Goal: Task Accomplishment & Management: Use online tool/utility

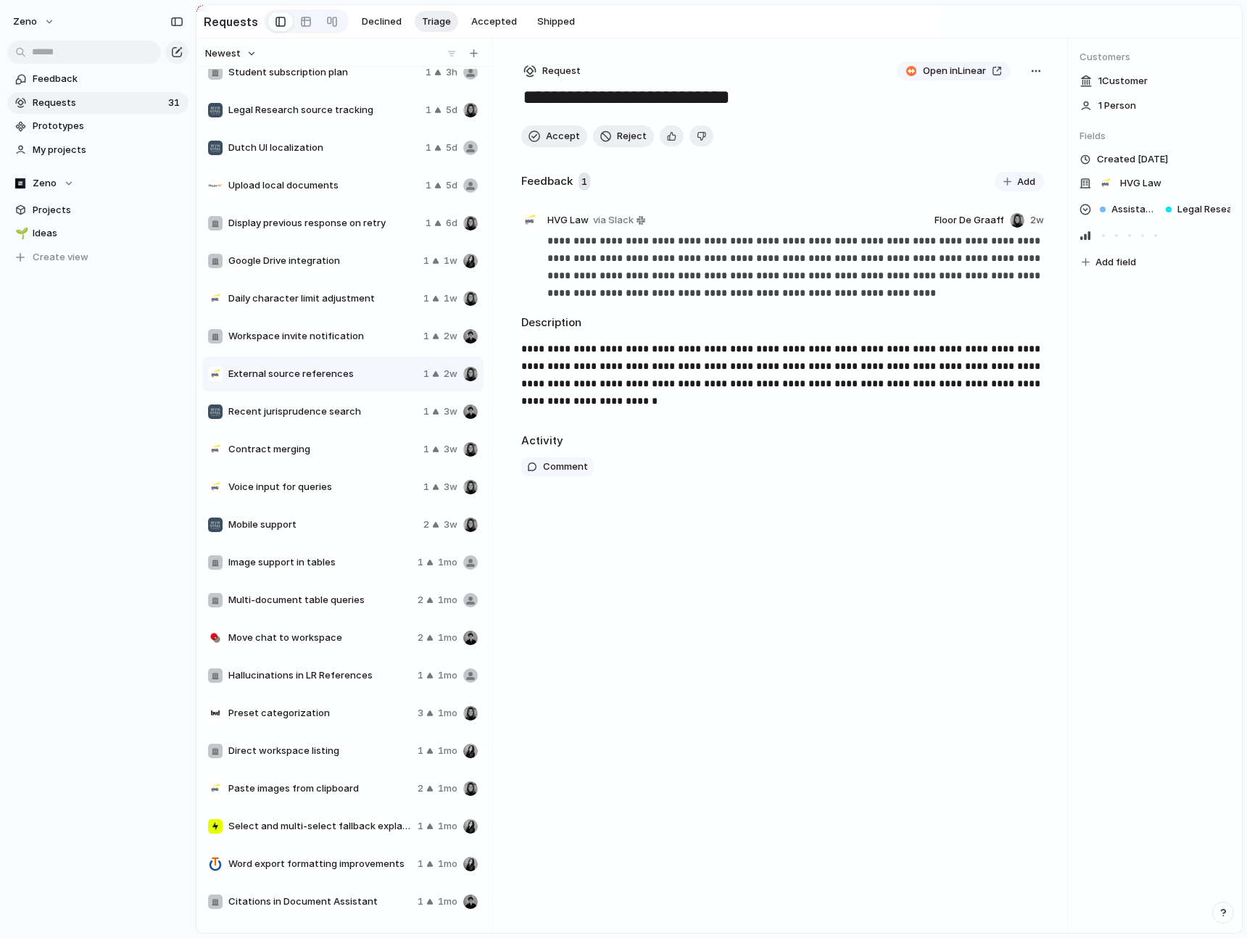
scroll to position [53, 0]
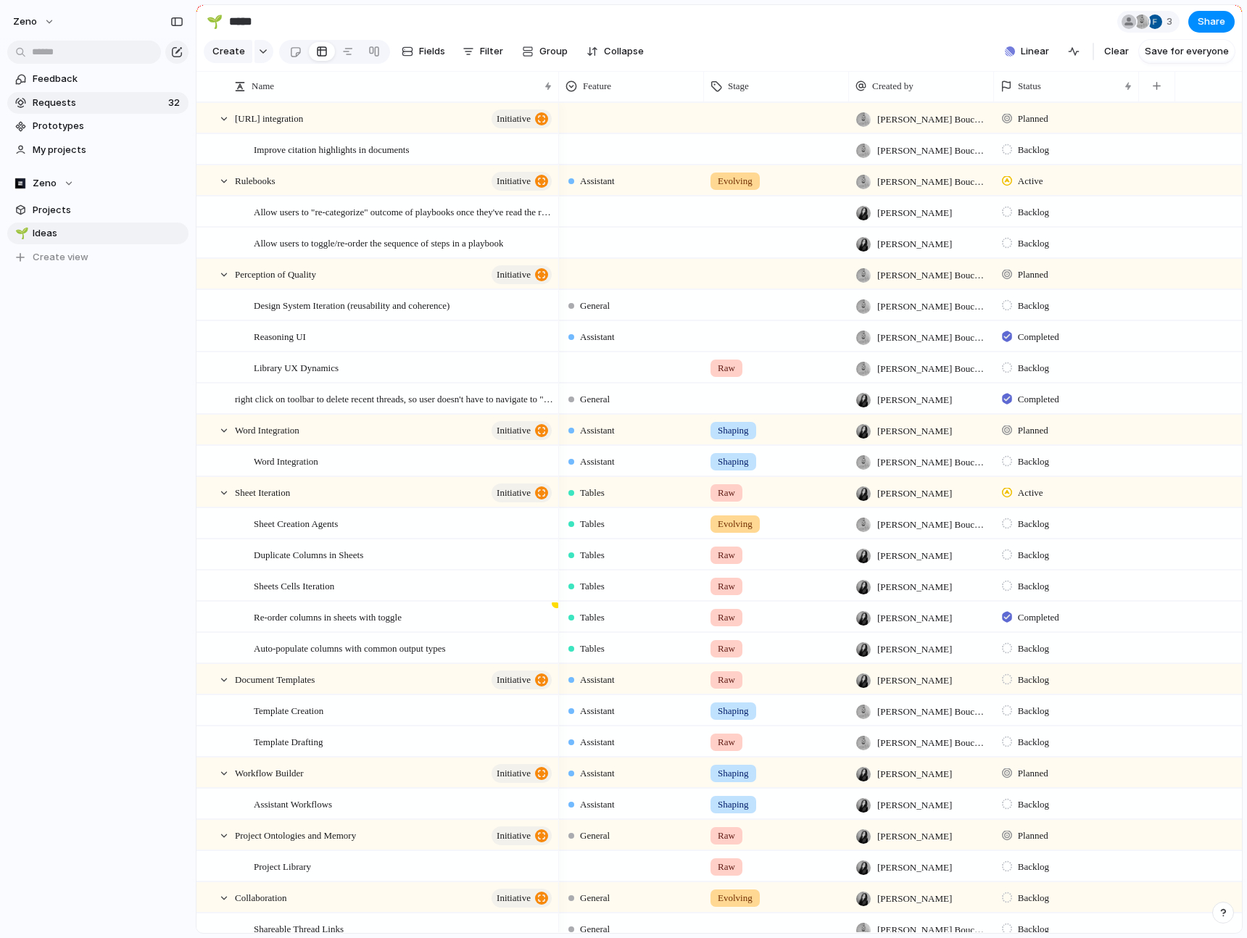
click at [72, 107] on span "Requests" at bounding box center [98, 103] width 131 height 14
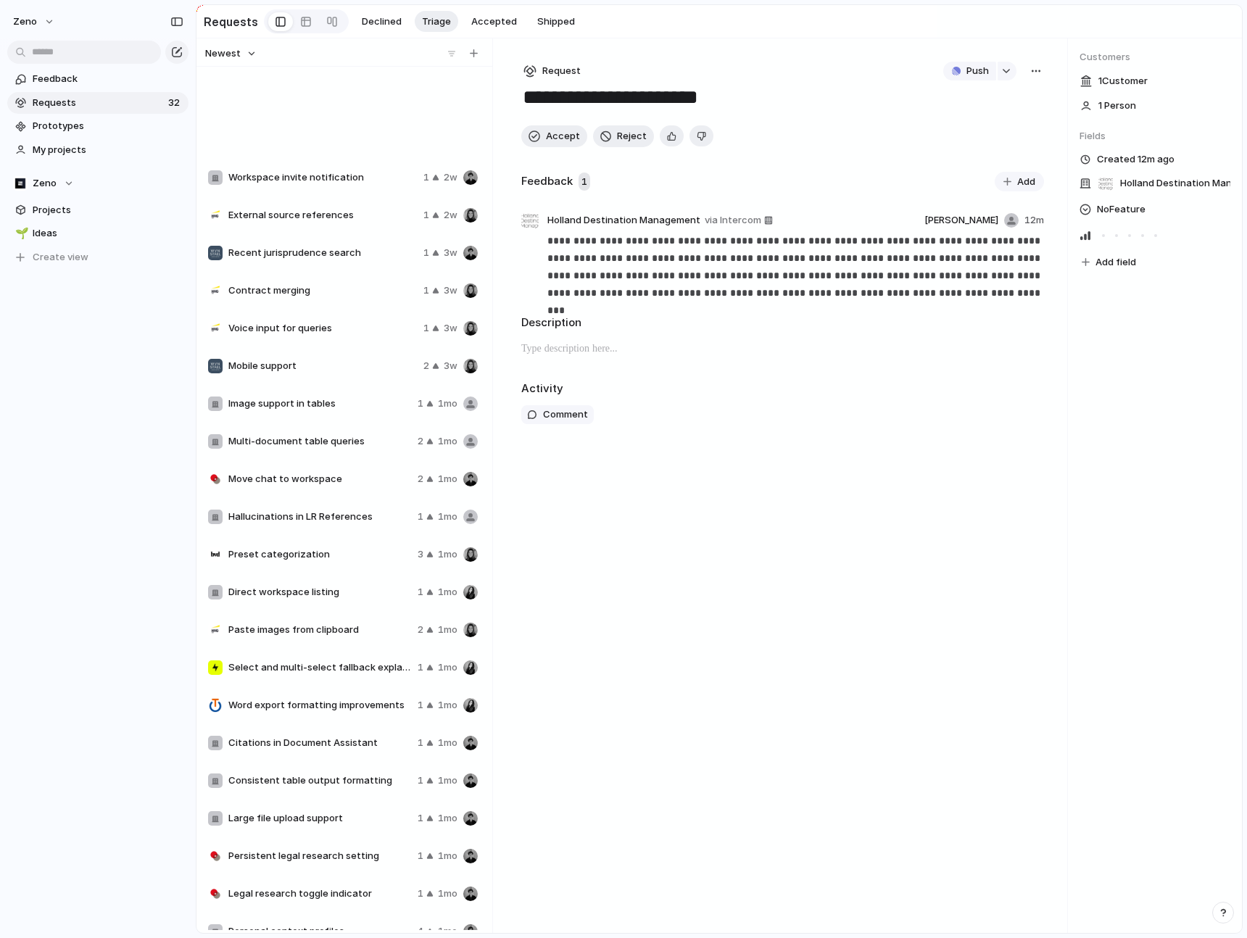
scroll to position [383, 0]
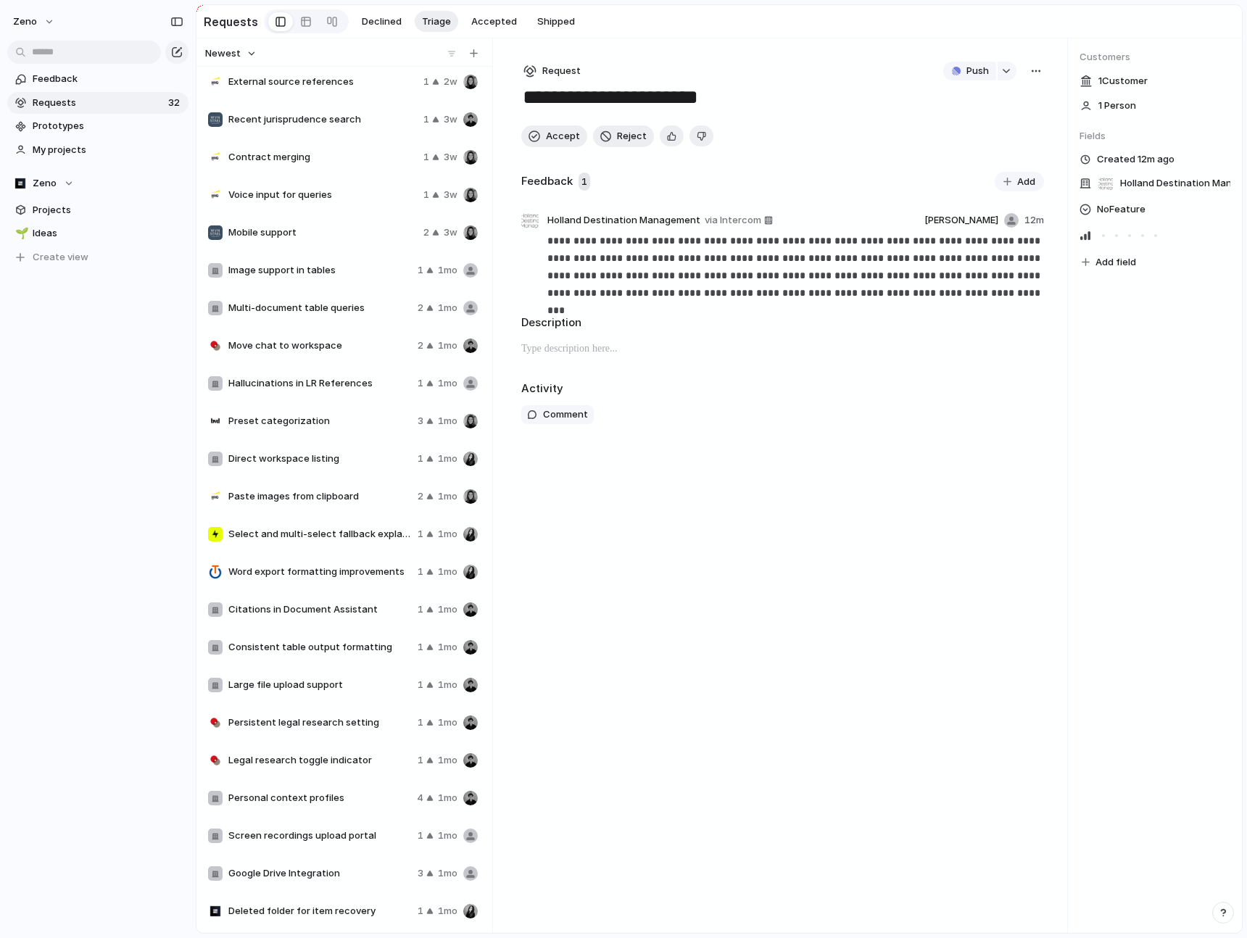
click at [281, 683] on span "Large file upload support" at bounding box center [319, 685] width 183 height 14
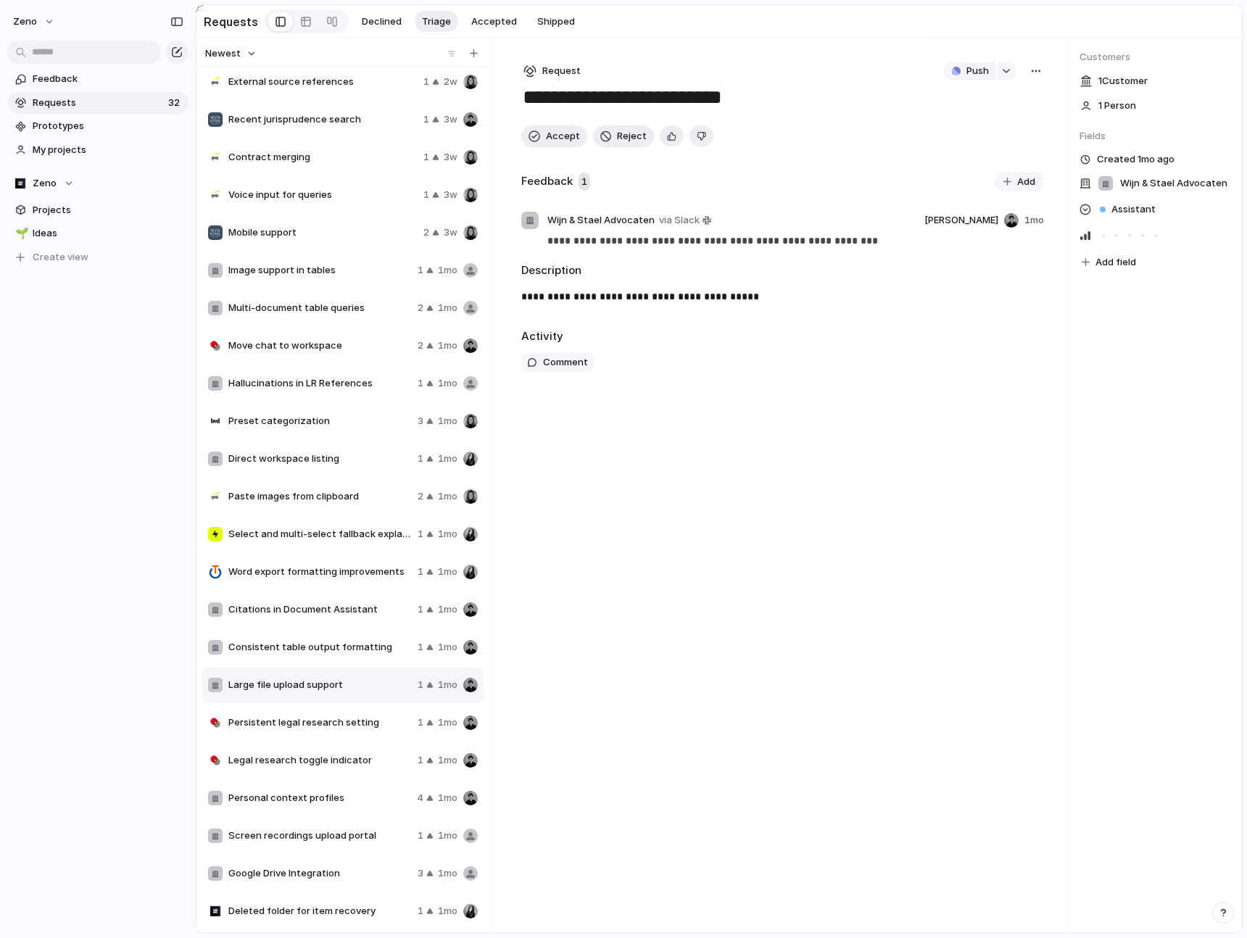
click at [292, 466] on div "Direct workspace listing 1 1mo" at bounding box center [342, 458] width 281 height 35
type textarea "**********"
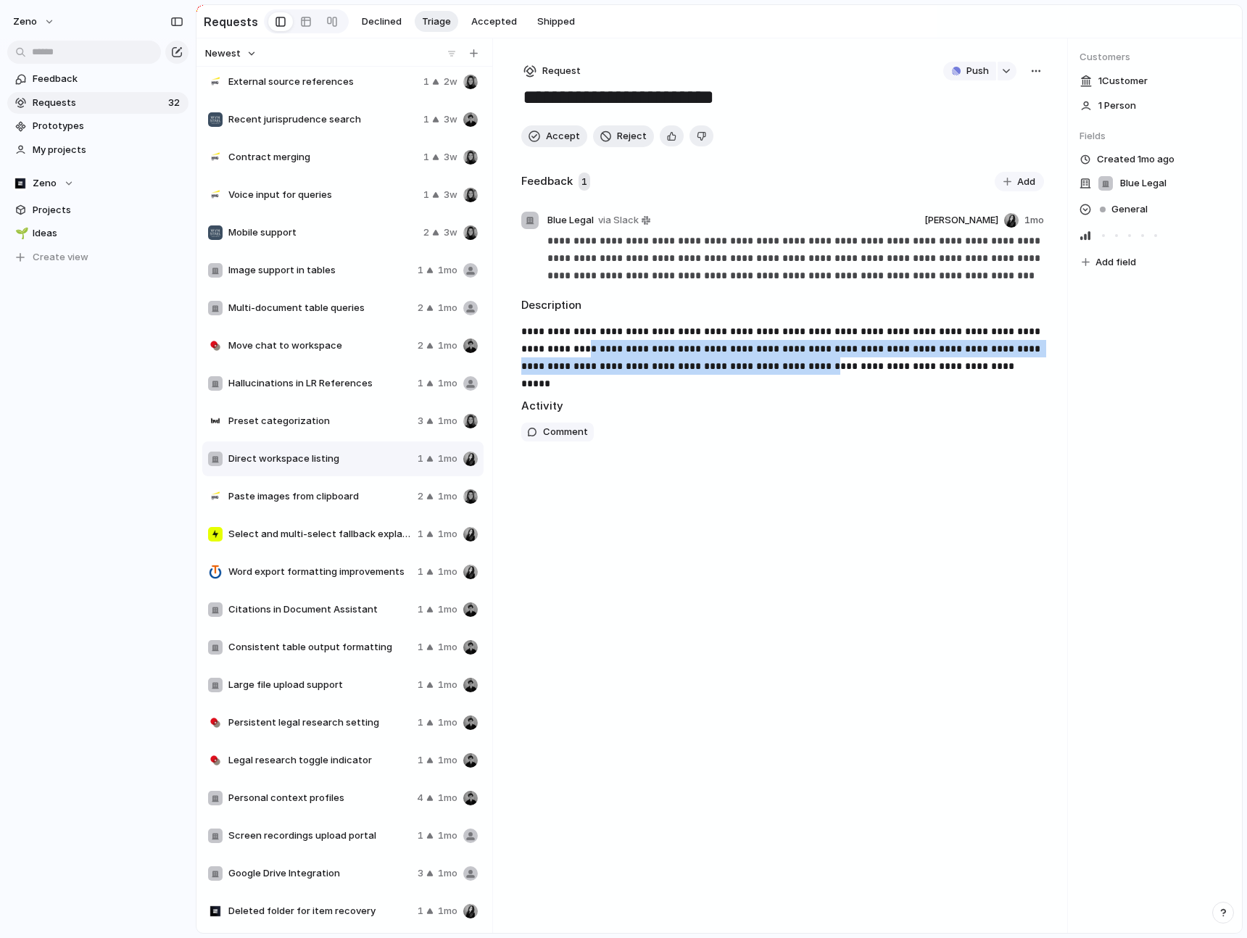
drag, startPoint x: 560, startPoint y: 340, endPoint x: 774, endPoint y: 373, distance: 217.1
click at [773, 373] on p "**********" at bounding box center [782, 349] width 523 height 52
click at [774, 373] on p "**********" at bounding box center [782, 349] width 523 height 52
drag, startPoint x: 637, startPoint y: 380, endPoint x: 627, endPoint y: 342, distance: 39.0
click at [627, 342] on div "**********" at bounding box center [782, 354] width 523 height 62
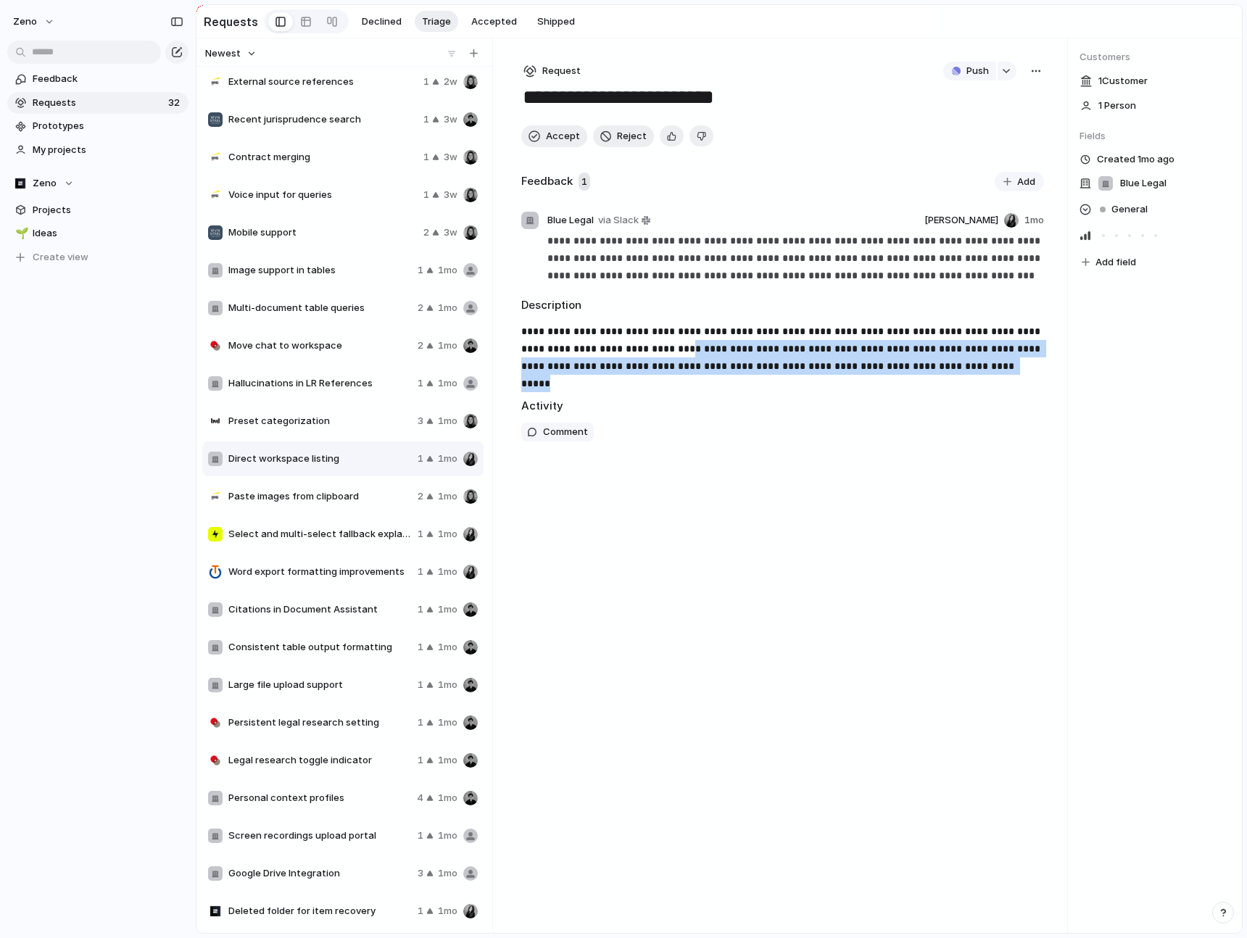
drag, startPoint x: 653, startPoint y: 355, endPoint x: 785, endPoint y: 381, distance: 134.3
click at [785, 381] on div "**********" at bounding box center [782, 354] width 523 height 62
click at [689, 320] on div "**********" at bounding box center [782, 341] width 523 height 88
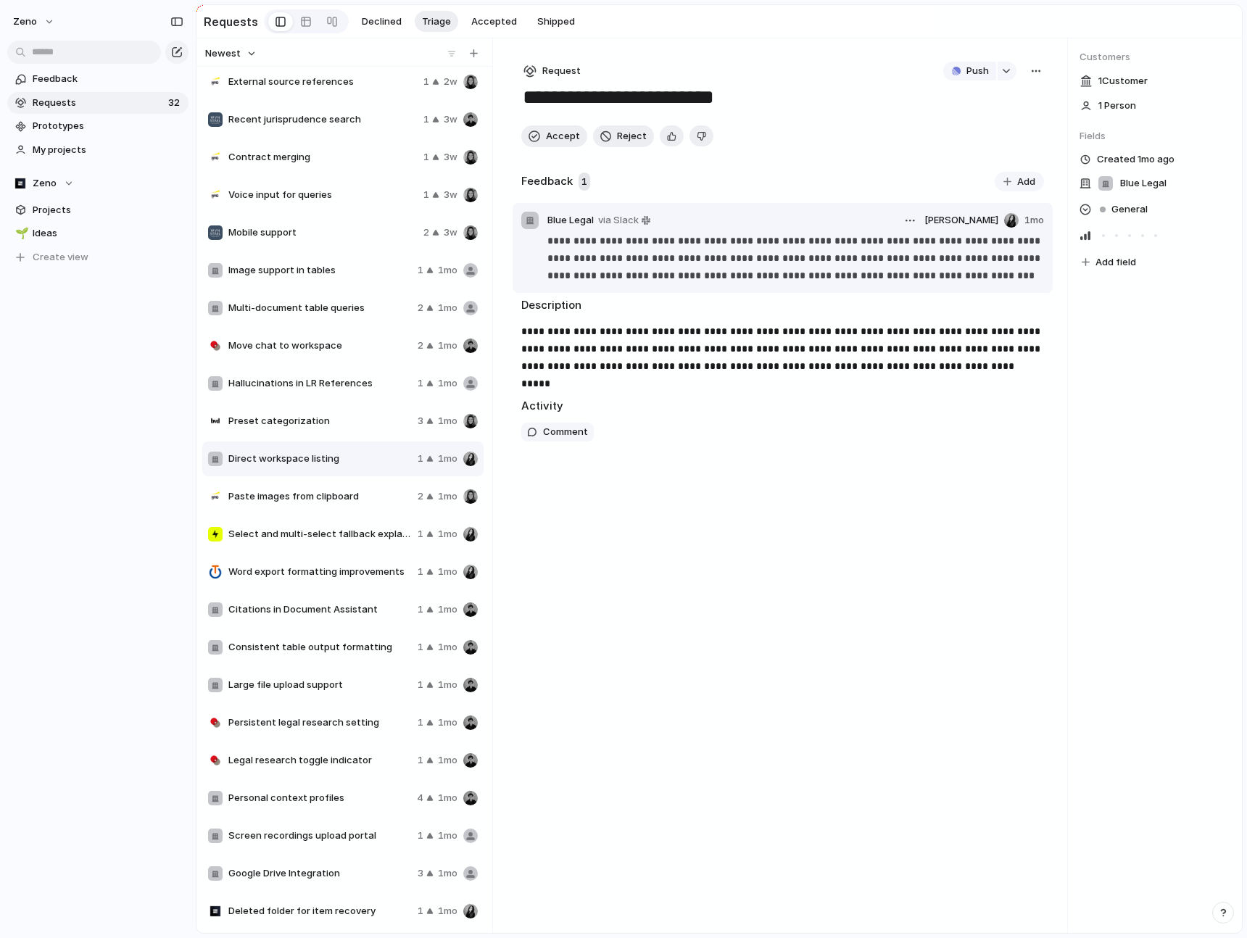
click at [689, 281] on p "**********" at bounding box center [795, 258] width 496 height 52
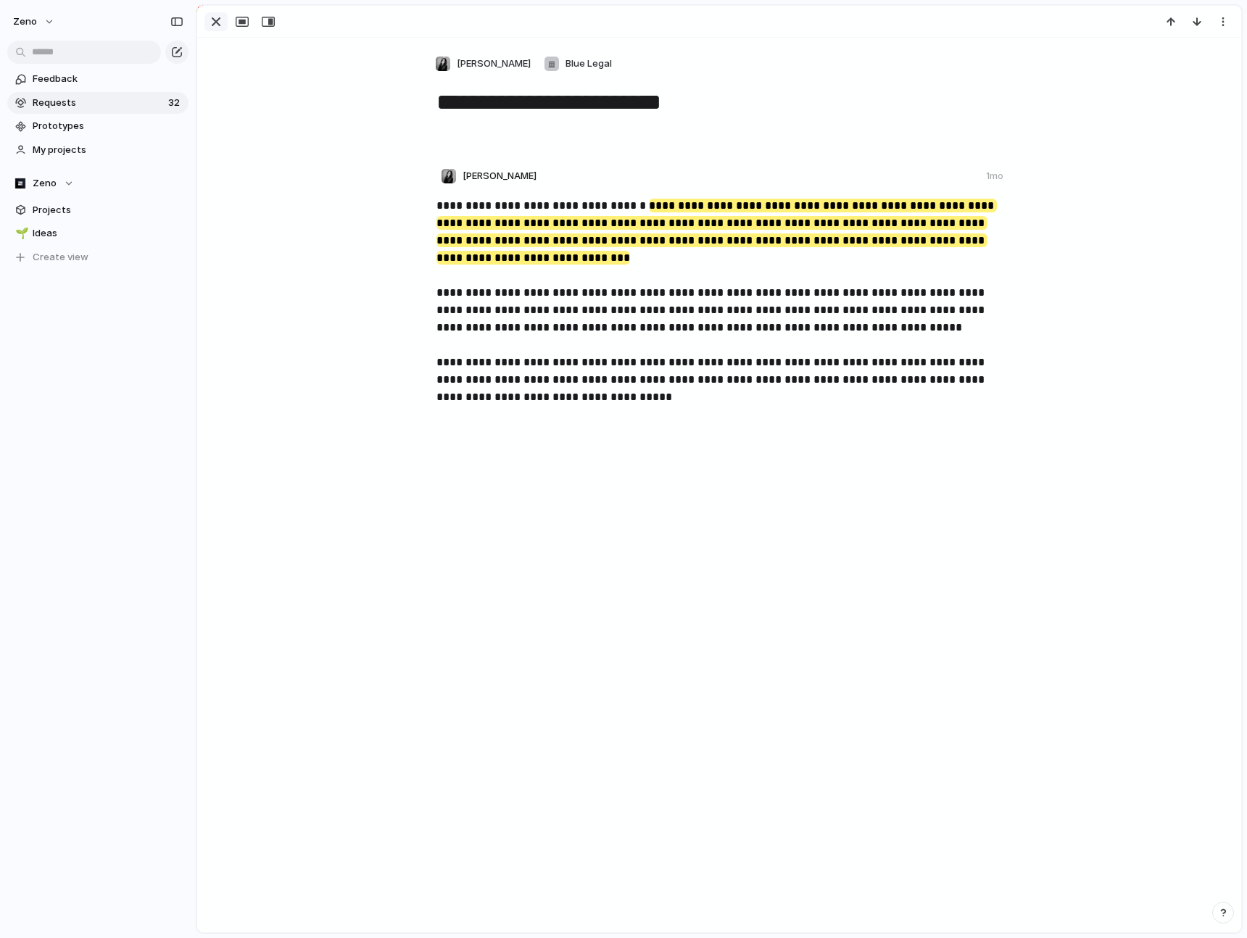
click at [210, 22] on div "button" at bounding box center [215, 21] width 17 height 17
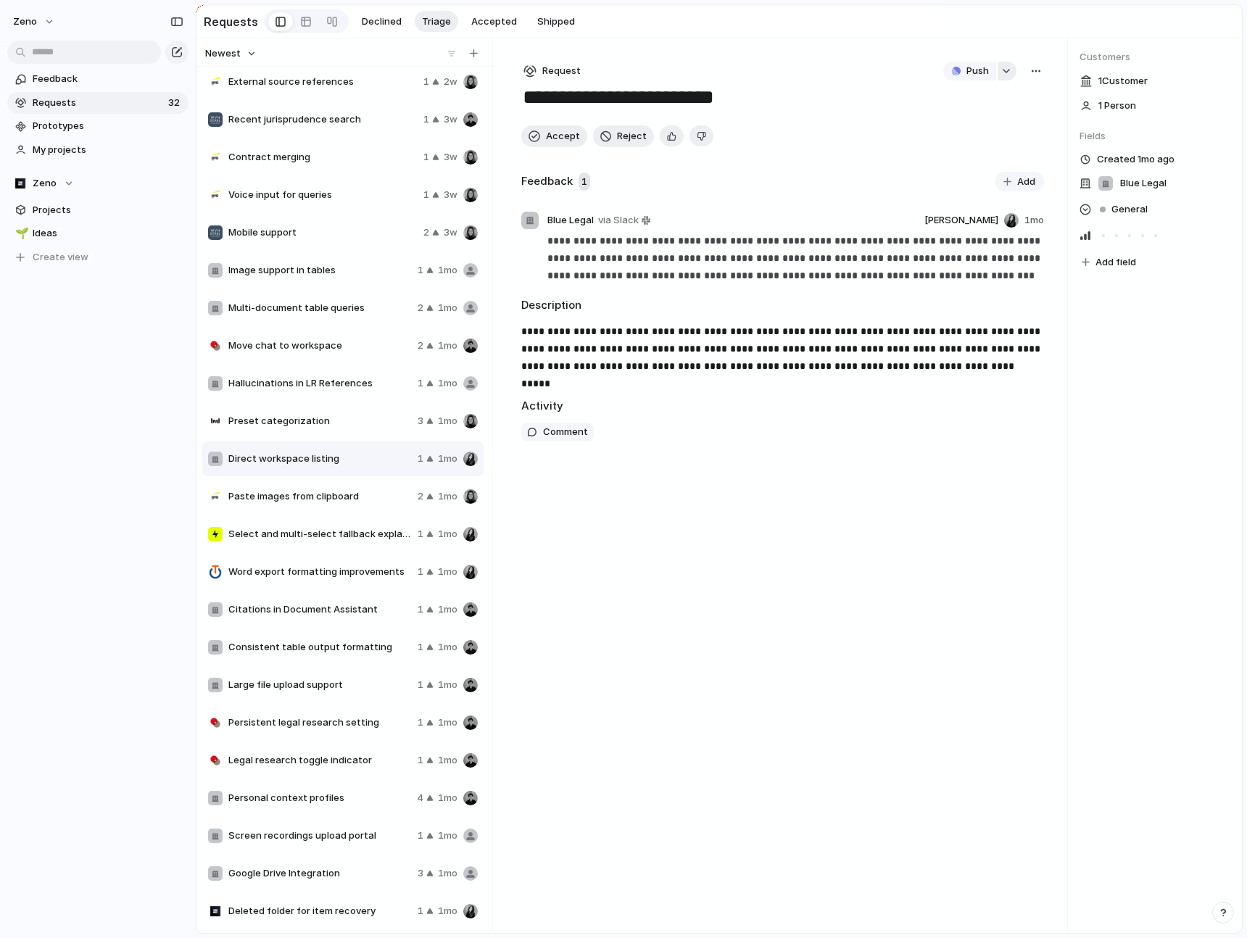
click at [1007, 70] on div "button" at bounding box center [1006, 71] width 10 height 6
click at [1007, 70] on div "Projects Issues Legal Intelligence Integration DMS Integration Framework Admin …" at bounding box center [623, 469] width 1247 height 938
click at [974, 72] on span "Push" at bounding box center [977, 71] width 22 height 14
click at [973, 122] on li "Issue" at bounding box center [972, 124] width 83 height 23
click at [948, 71] on span "Open in Linear" at bounding box center [954, 71] width 63 height 14
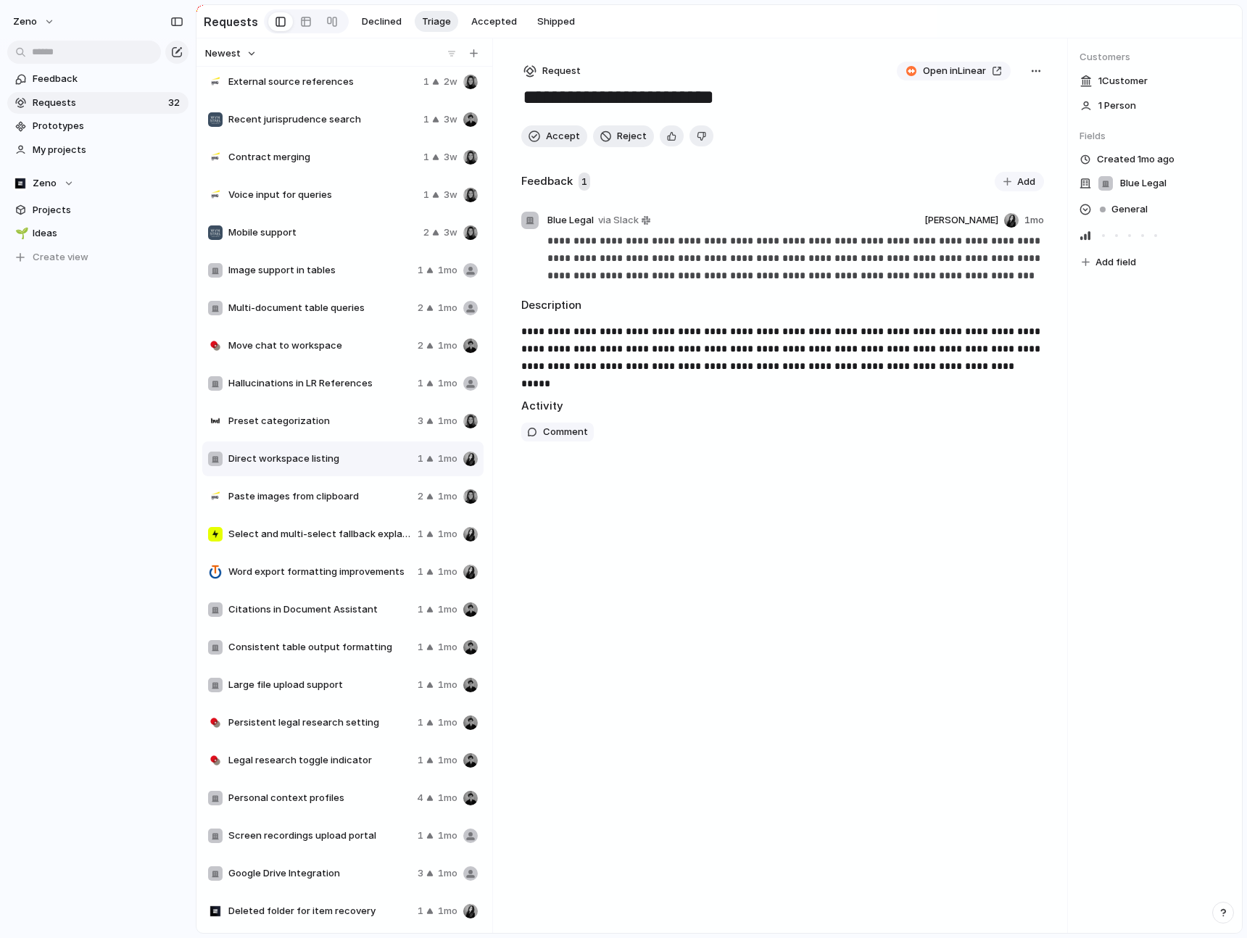
drag, startPoint x: 671, startPoint y: 392, endPoint x: 552, endPoint y: 325, distance: 136.7
click at [552, 325] on div "**********" at bounding box center [782, 485] width 569 height 894
click at [553, 331] on p "**********" at bounding box center [782, 349] width 523 height 52
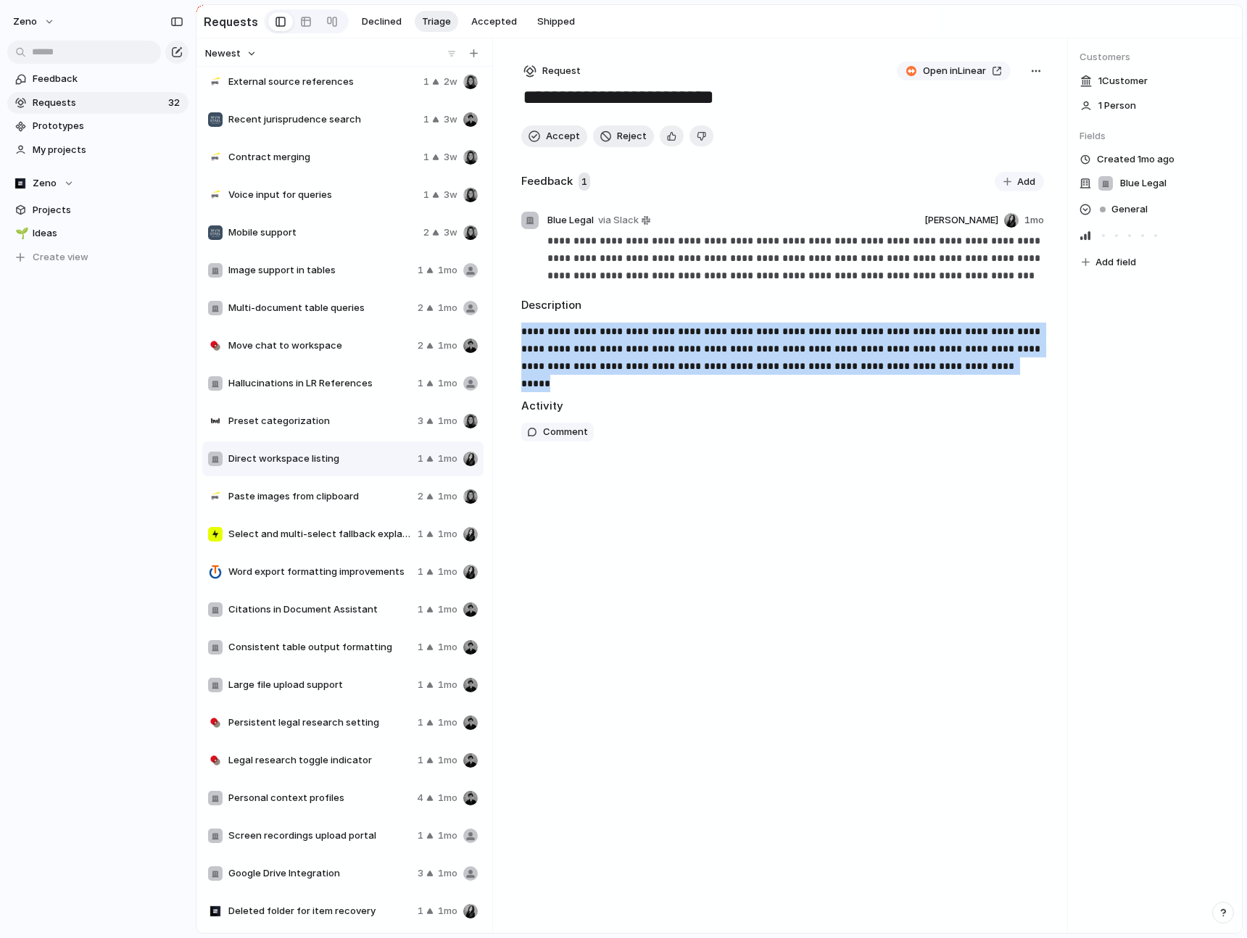
click at [553, 331] on p "**********" at bounding box center [782, 349] width 523 height 52
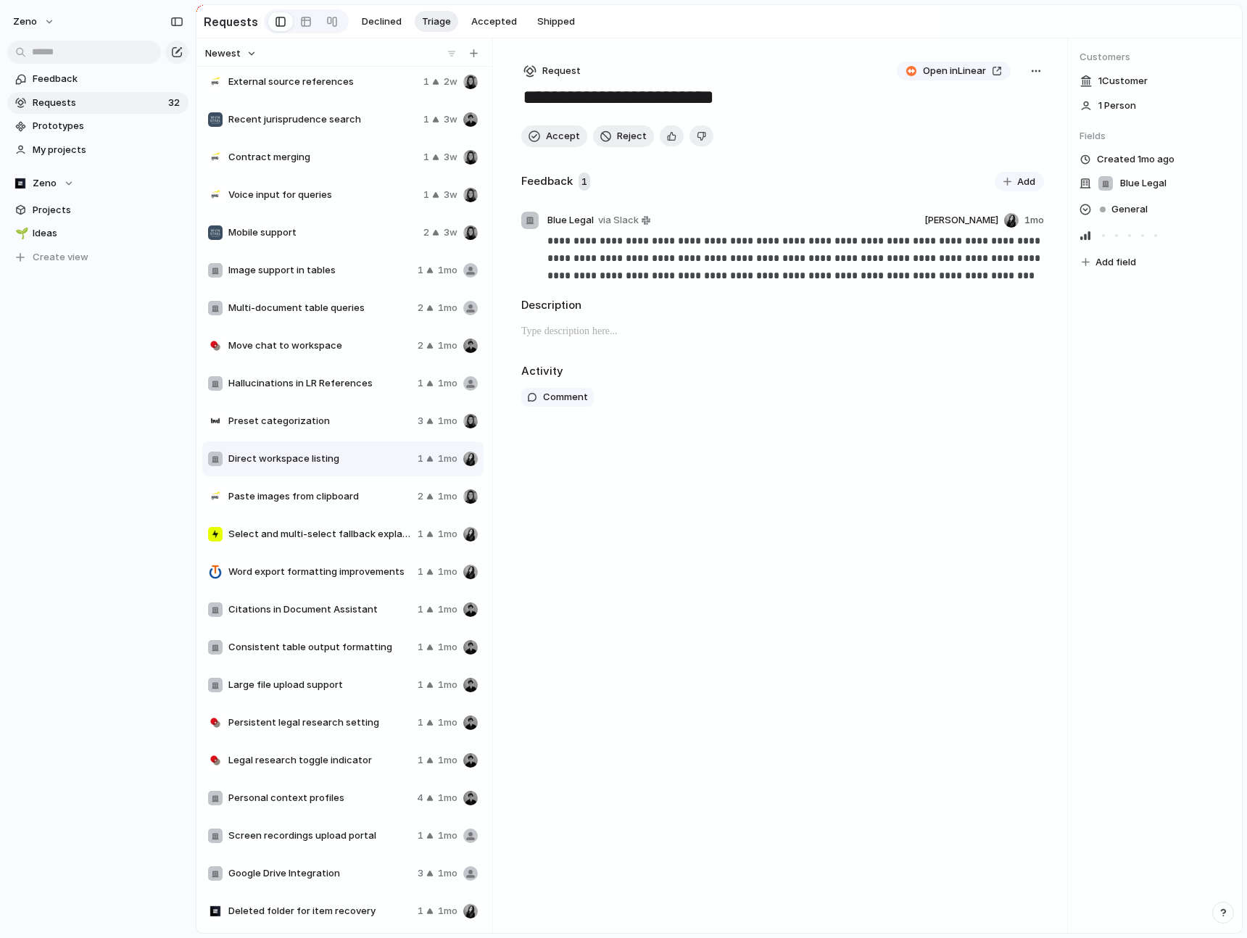
click at [635, 300] on h2 "Description" at bounding box center [782, 305] width 523 height 17
click at [635, 233] on p "**********" at bounding box center [795, 258] width 496 height 52
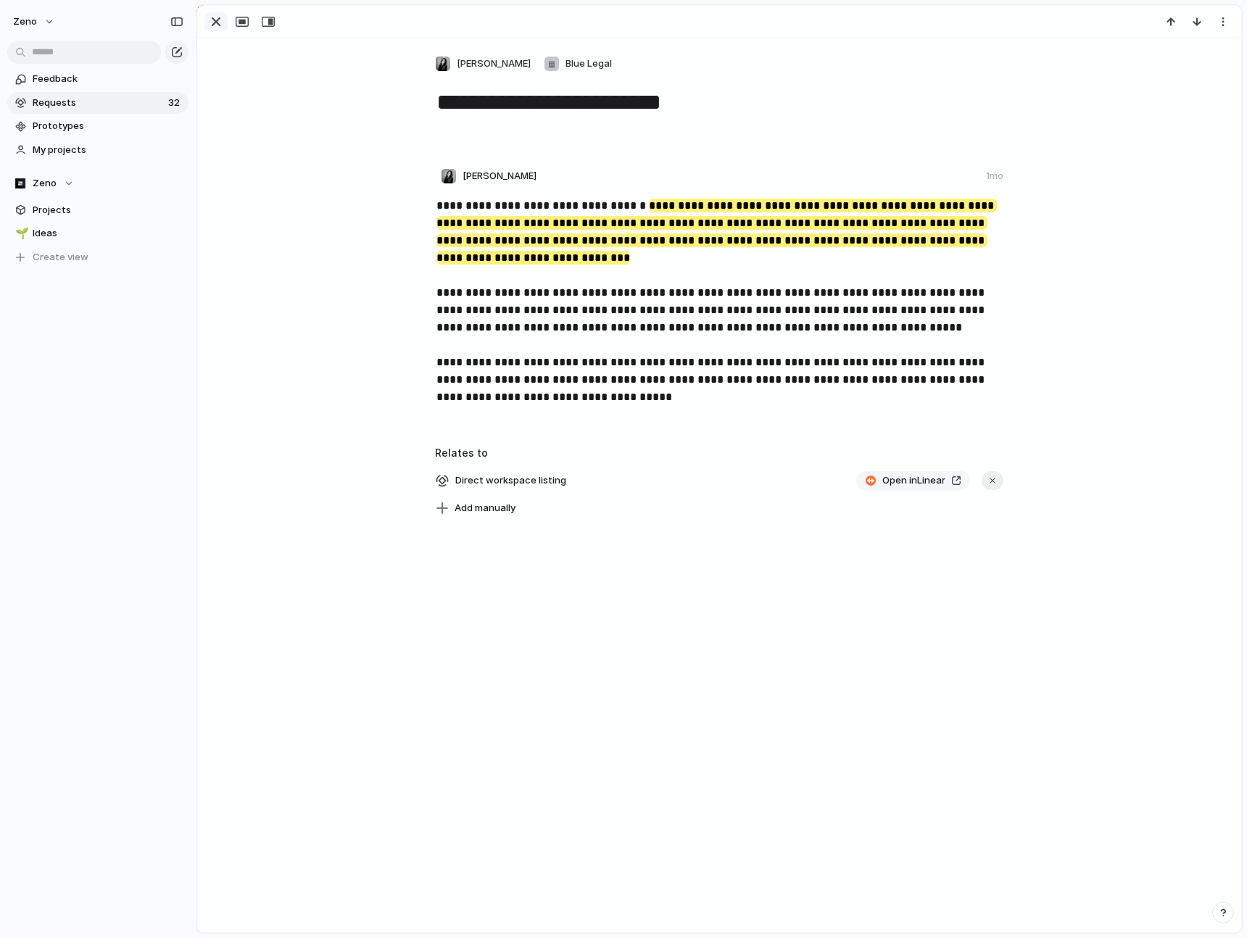
click at [215, 30] on button "button" at bounding box center [215, 21] width 23 height 19
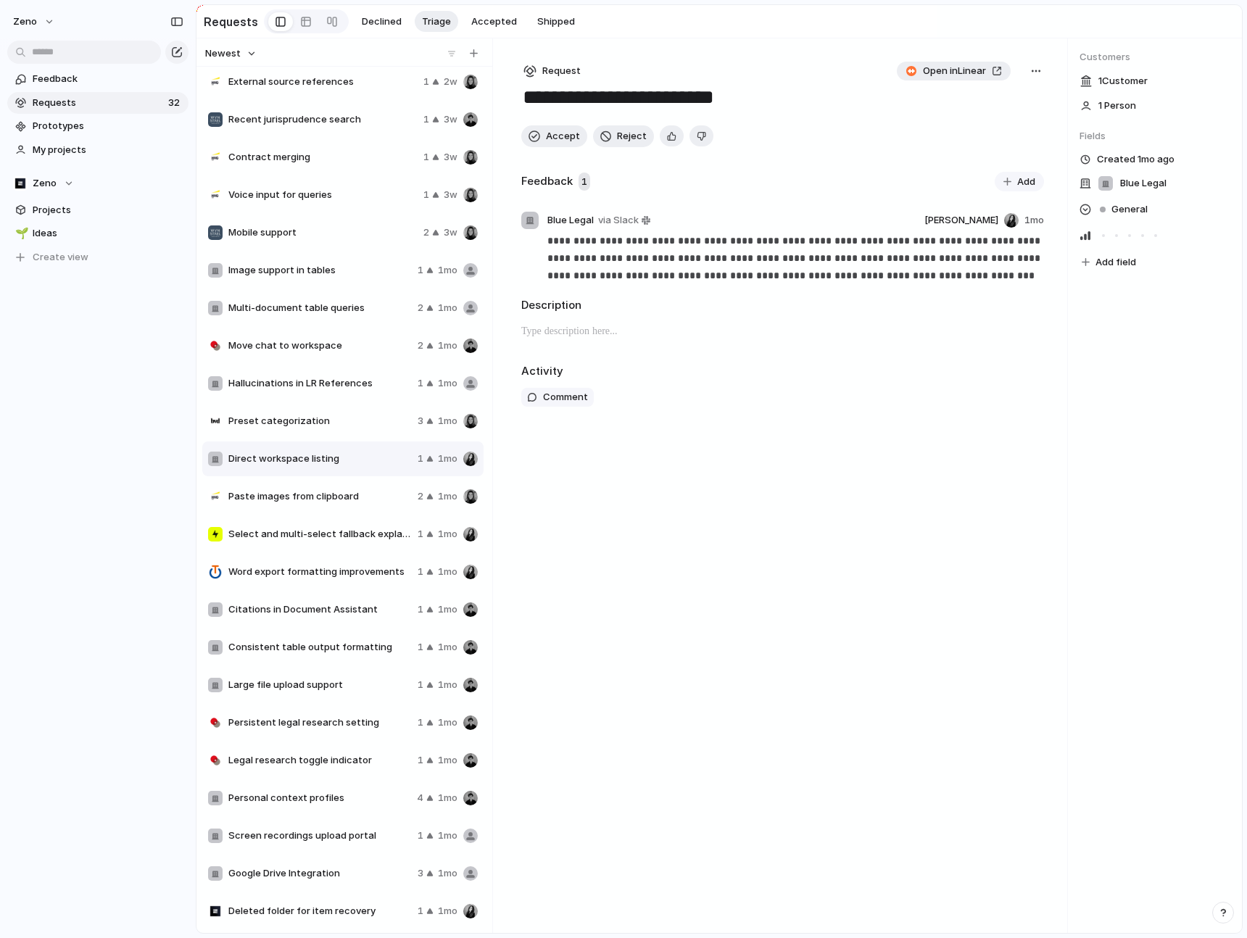
click at [927, 72] on span "Open in Linear" at bounding box center [954, 71] width 63 height 14
click at [947, 80] on div "**********" at bounding box center [782, 87] width 523 height 51
click at [942, 74] on span "Open in Linear" at bounding box center [954, 71] width 63 height 14
click at [1034, 67] on div "button" at bounding box center [1036, 71] width 12 height 12
click at [980, 170] on span "Delete" at bounding box center [973, 171] width 30 height 14
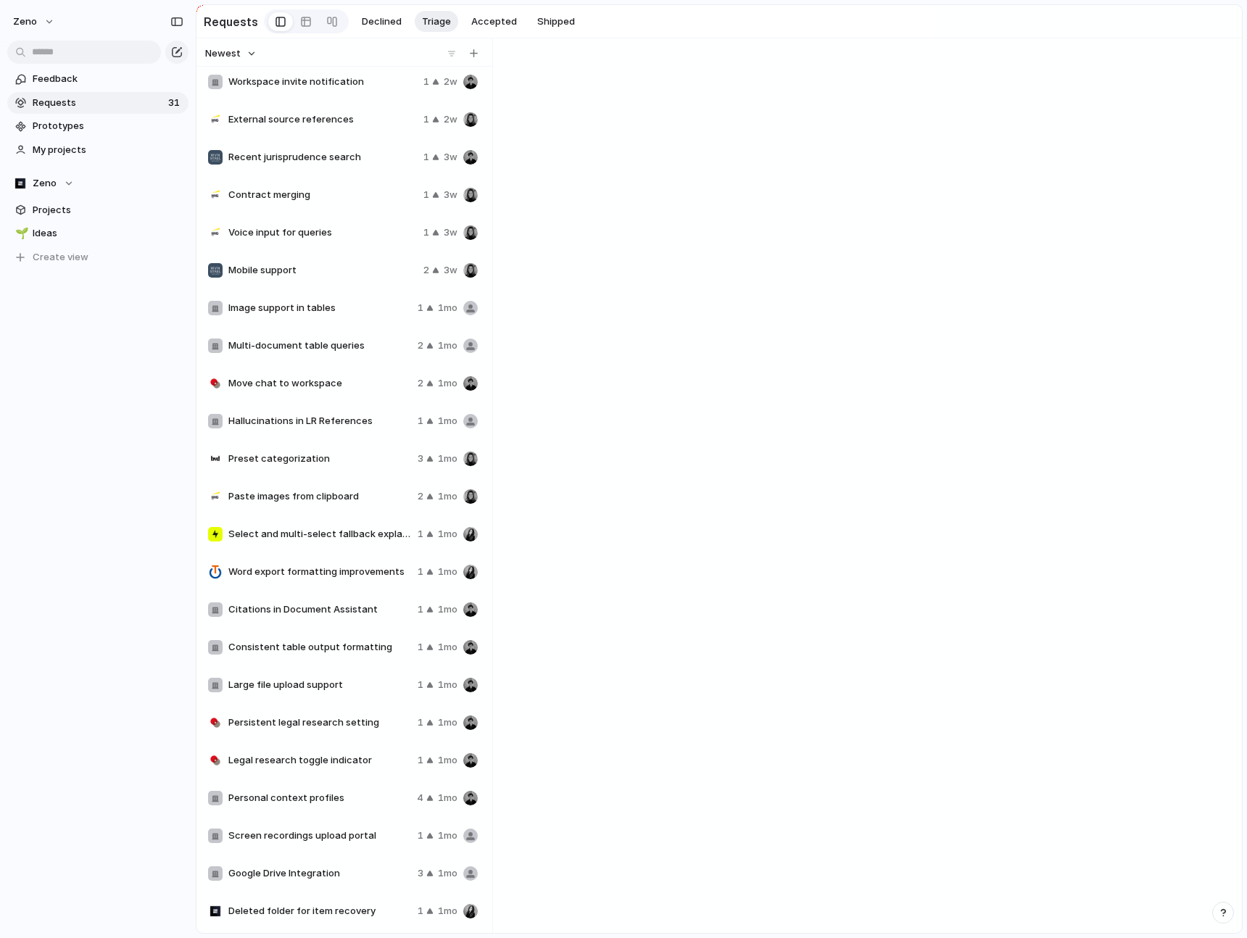
scroll to position [345, 0]
click at [336, 546] on div "Select and multi-select fallback explanation 1 1mo" at bounding box center [342, 534] width 281 height 35
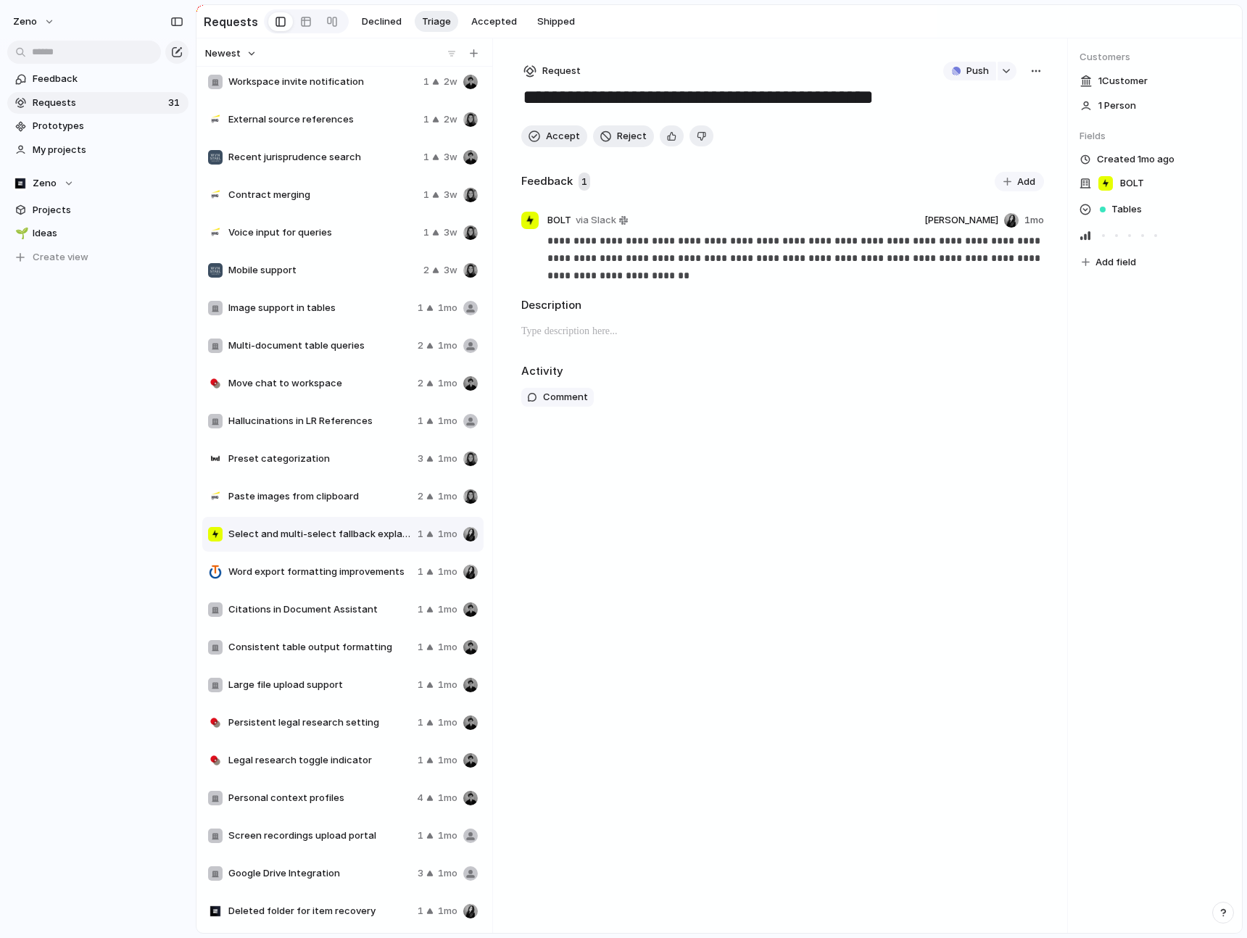
click at [307, 488] on div "Paste images from clipboard 2 1mo" at bounding box center [342, 496] width 281 height 35
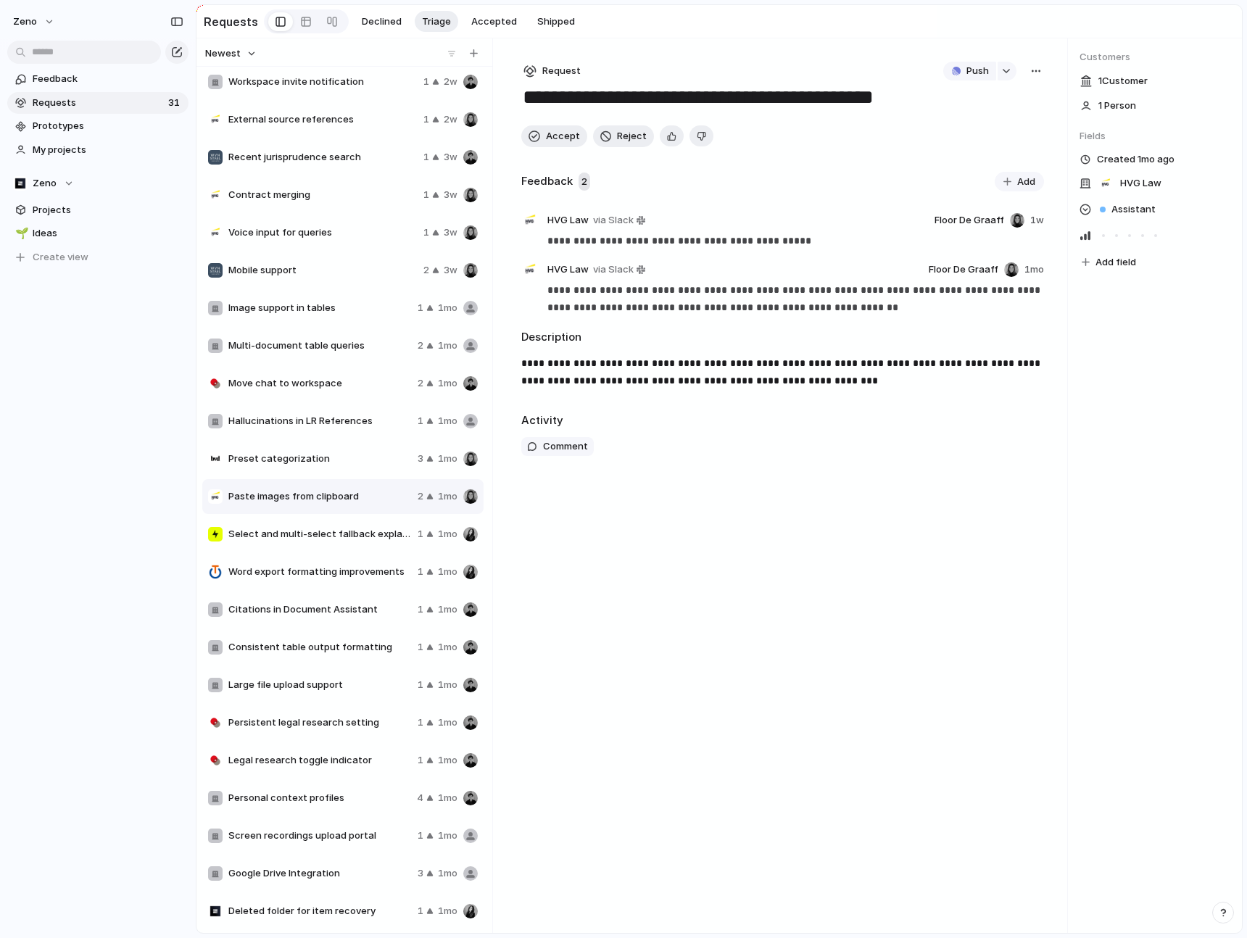
click at [299, 459] on span "Preset categorization" at bounding box center [319, 459] width 183 height 14
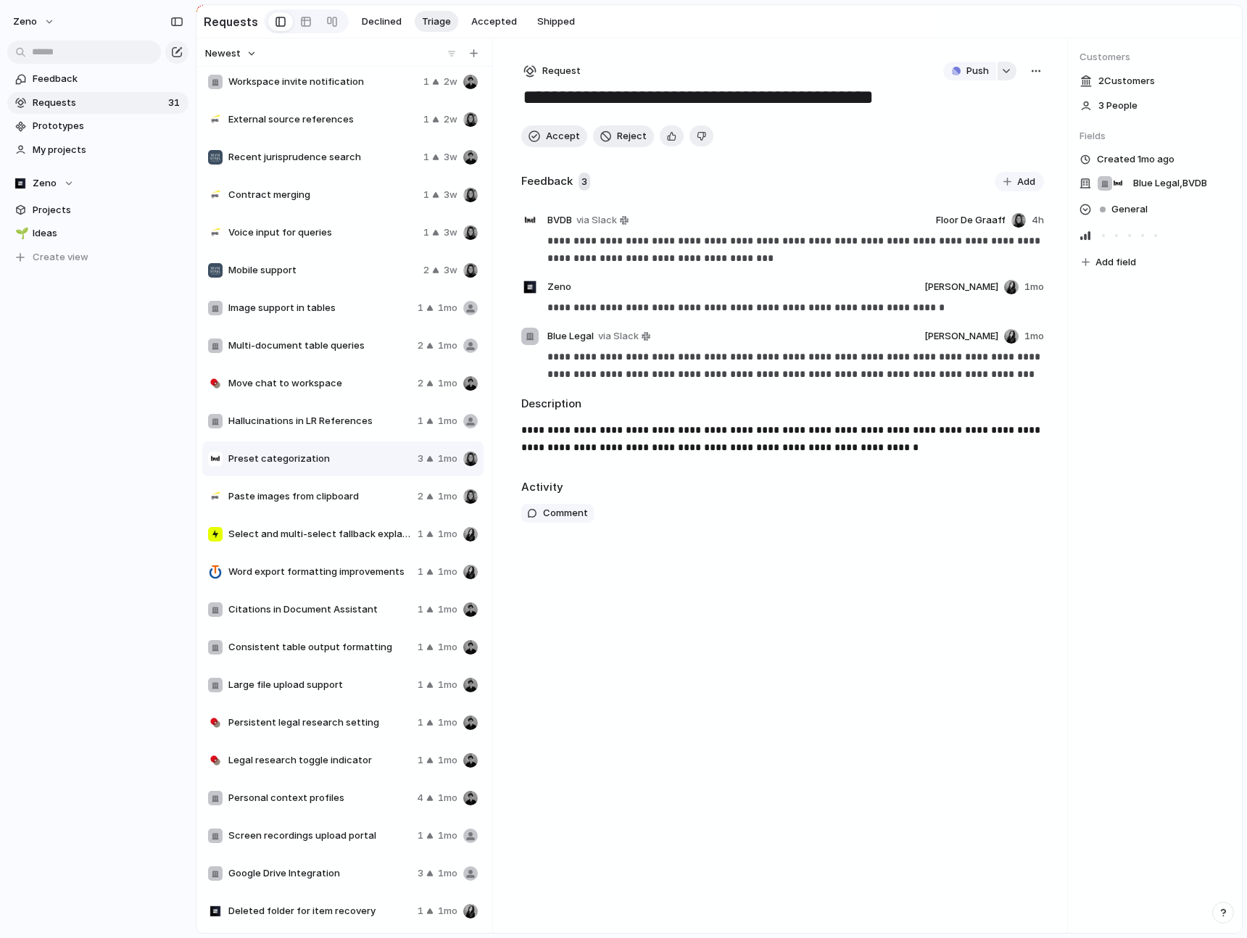
click at [1002, 72] on div "button" at bounding box center [1006, 71] width 10 height 6
type input "*****"
click at [1063, 139] on button "Issues" at bounding box center [1067, 130] width 83 height 29
click at [1020, 163] on span "Add categories to presets for filtering purposes" at bounding box center [1034, 159] width 133 height 14
click at [939, 79] on link "Open in Linear" at bounding box center [954, 71] width 114 height 19
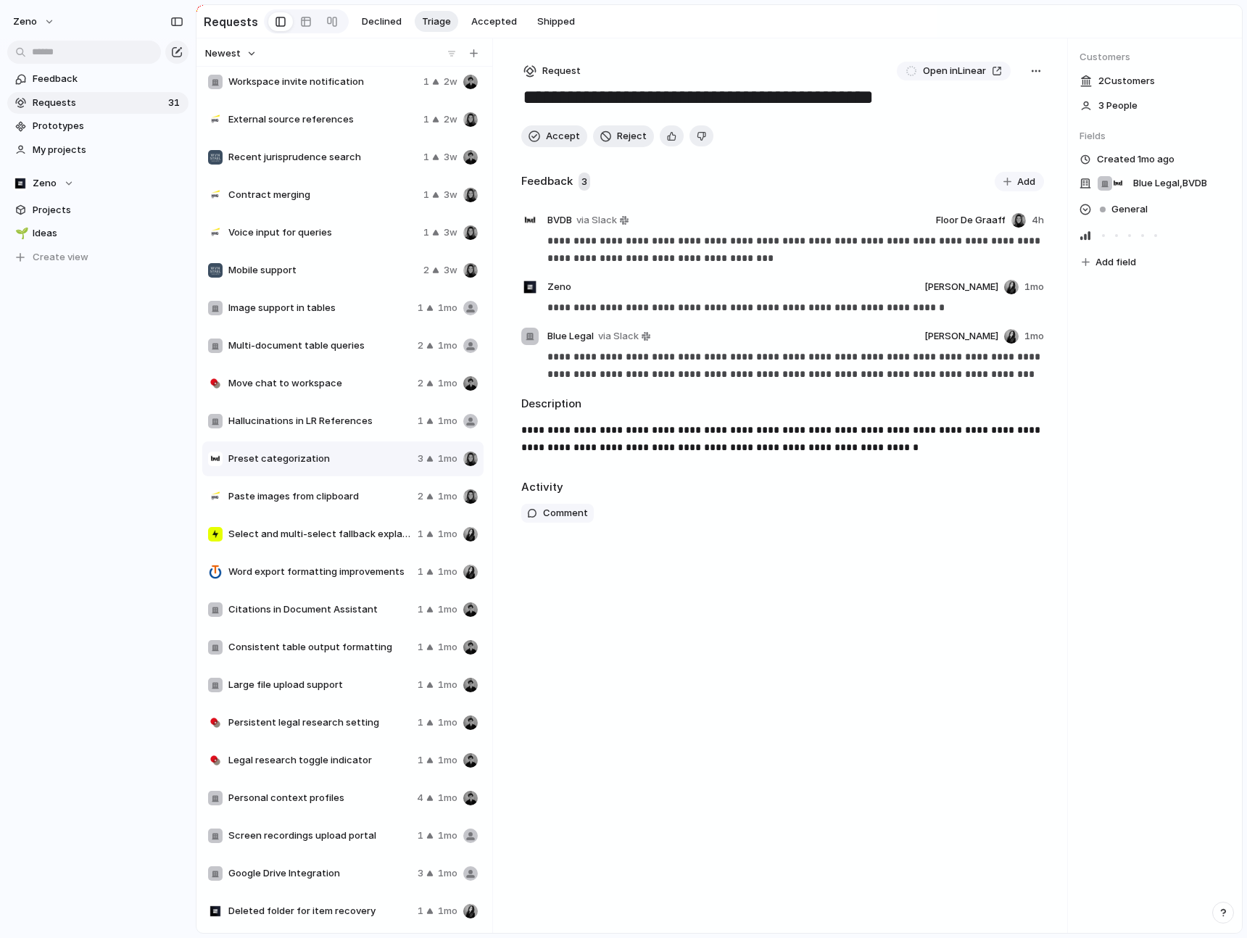
click at [637, 581] on div "**********" at bounding box center [782, 485] width 569 height 894
click at [473, 25] on span "Accepted" at bounding box center [494, 21] width 46 height 14
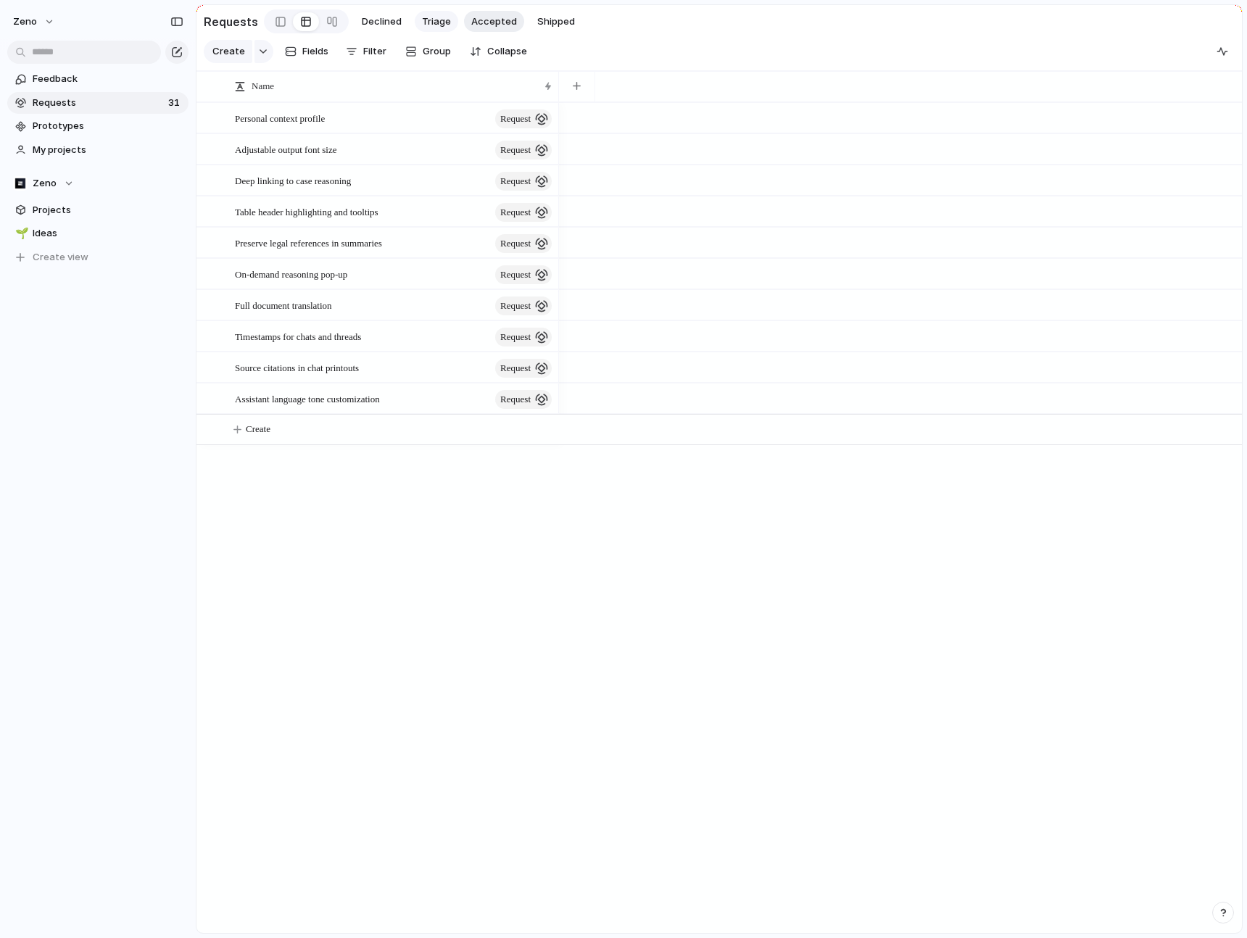
click at [415, 24] on button "Triage" at bounding box center [436, 22] width 43 height 22
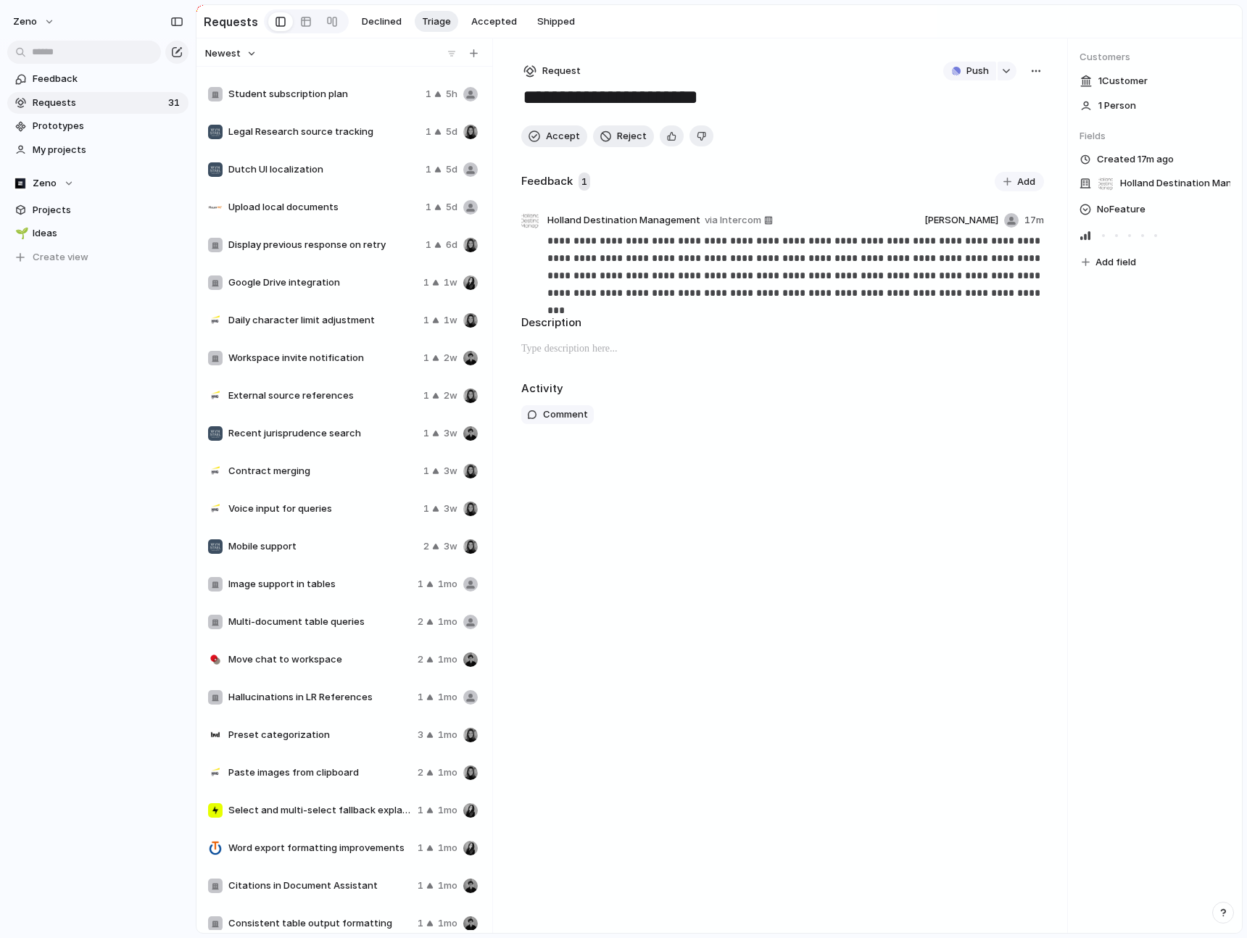
scroll to position [79, 0]
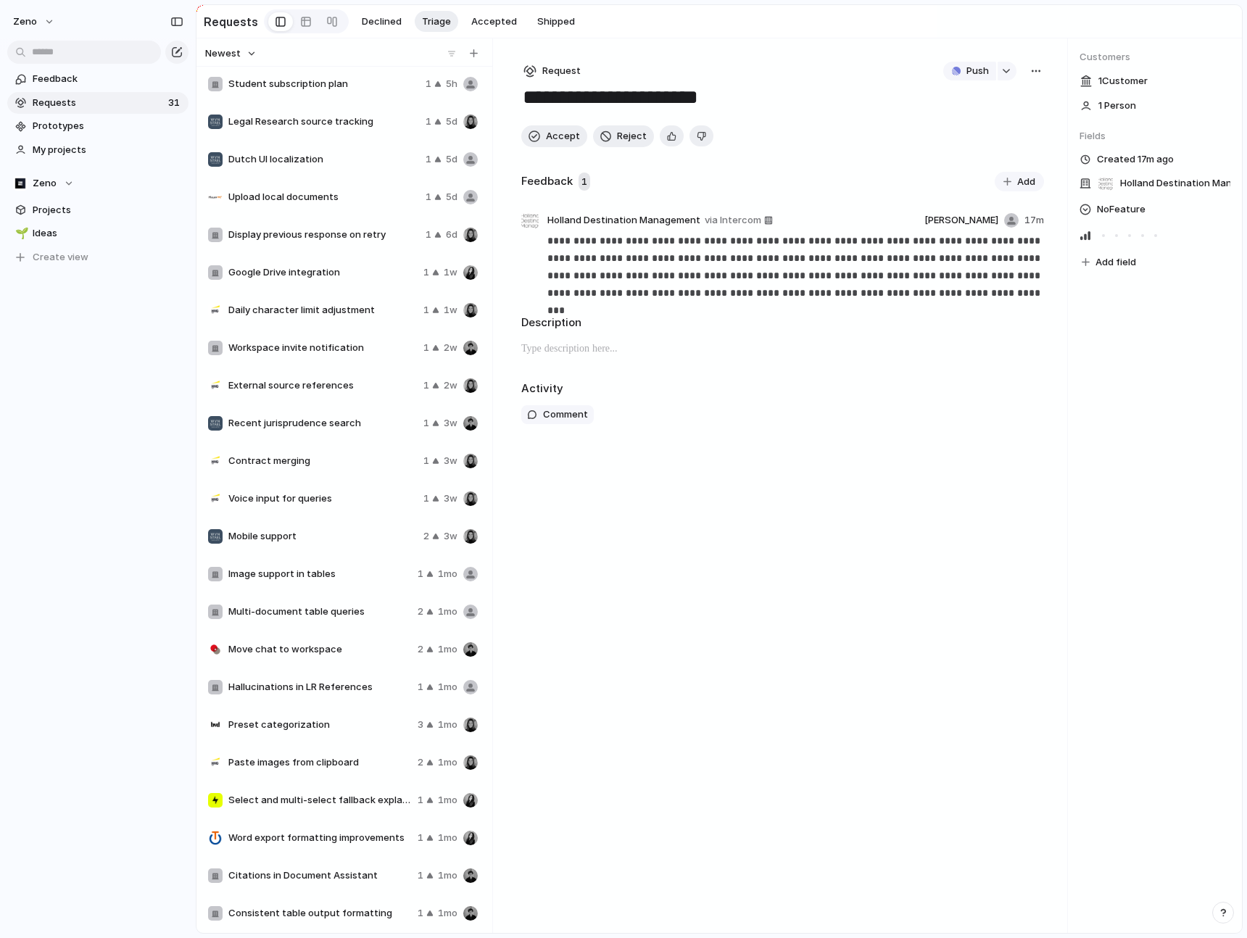
click at [316, 410] on div "Recent jurisprudence search 1 3w" at bounding box center [342, 423] width 281 height 35
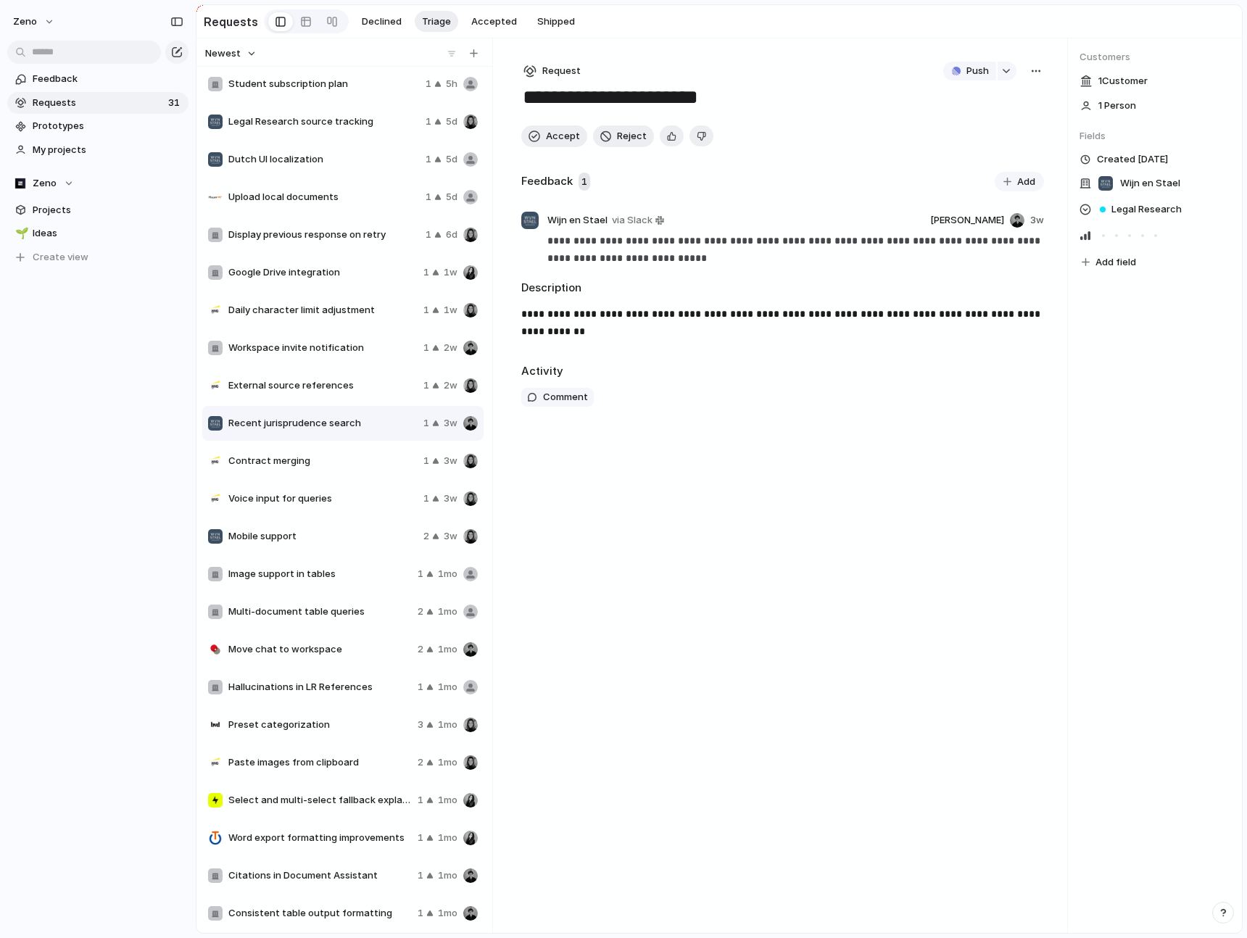
click at [312, 370] on div "External source references 1 2w" at bounding box center [342, 385] width 281 height 35
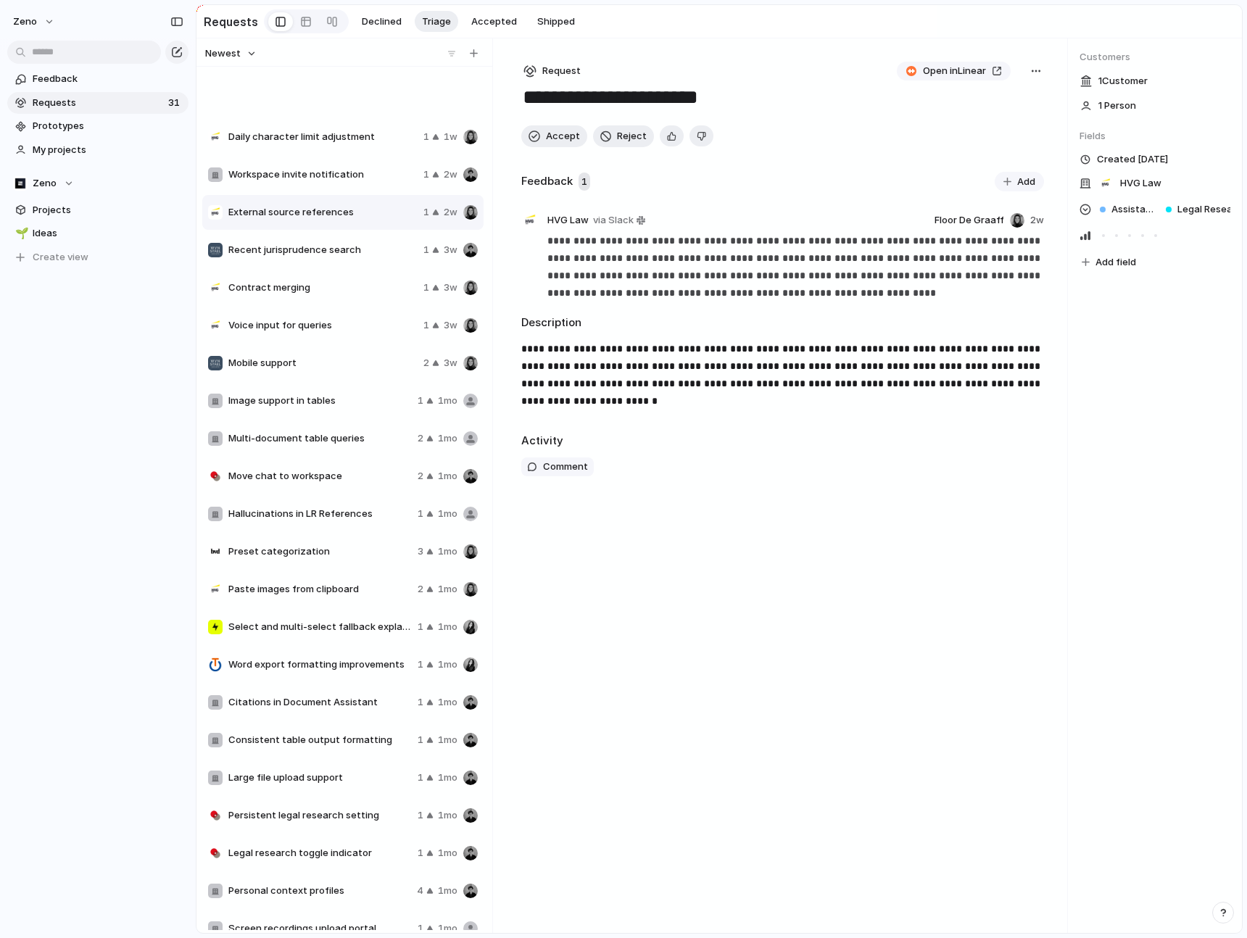
scroll to position [345, 0]
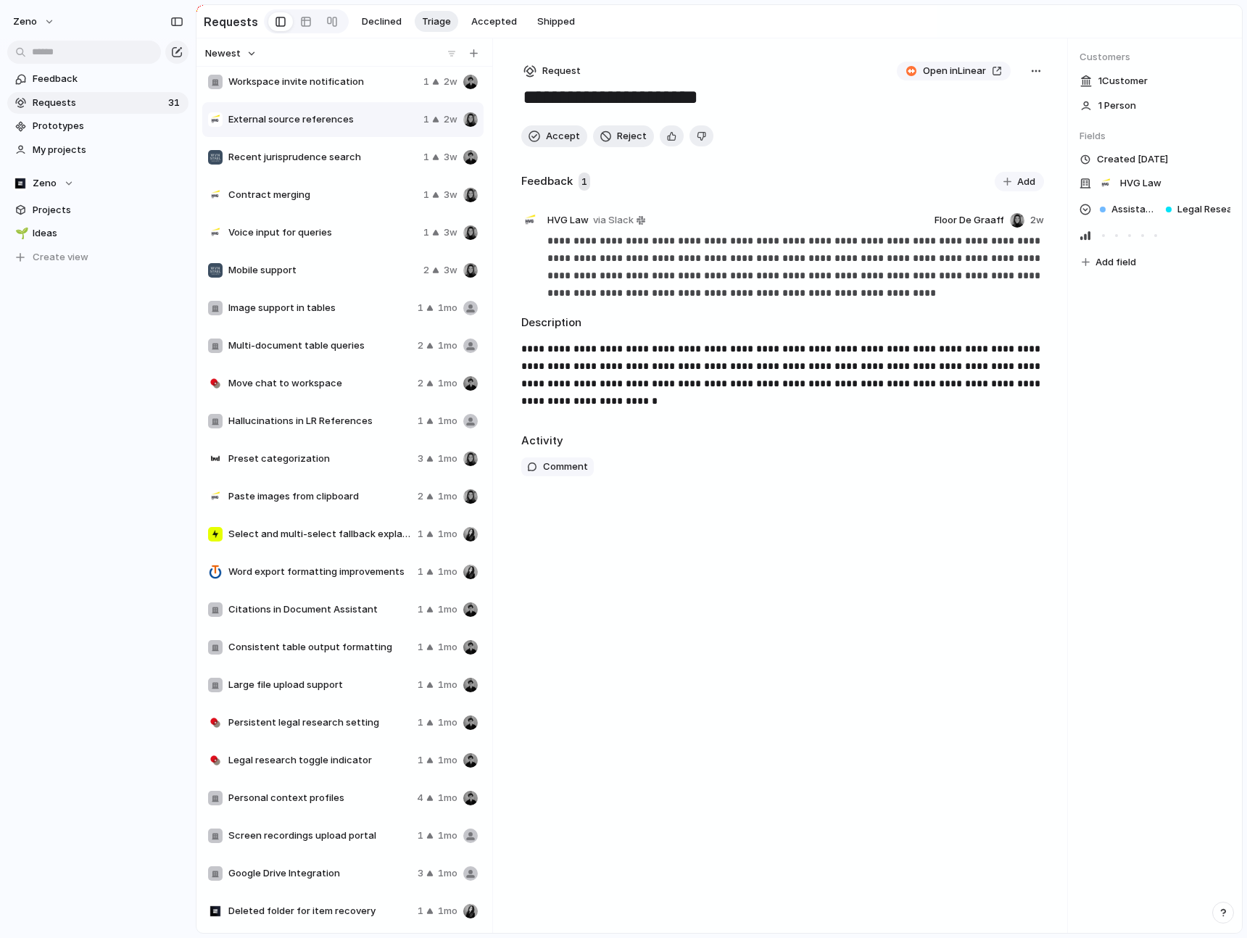
click at [332, 631] on div "Consistent table output formatting 1 1mo" at bounding box center [342, 647] width 281 height 35
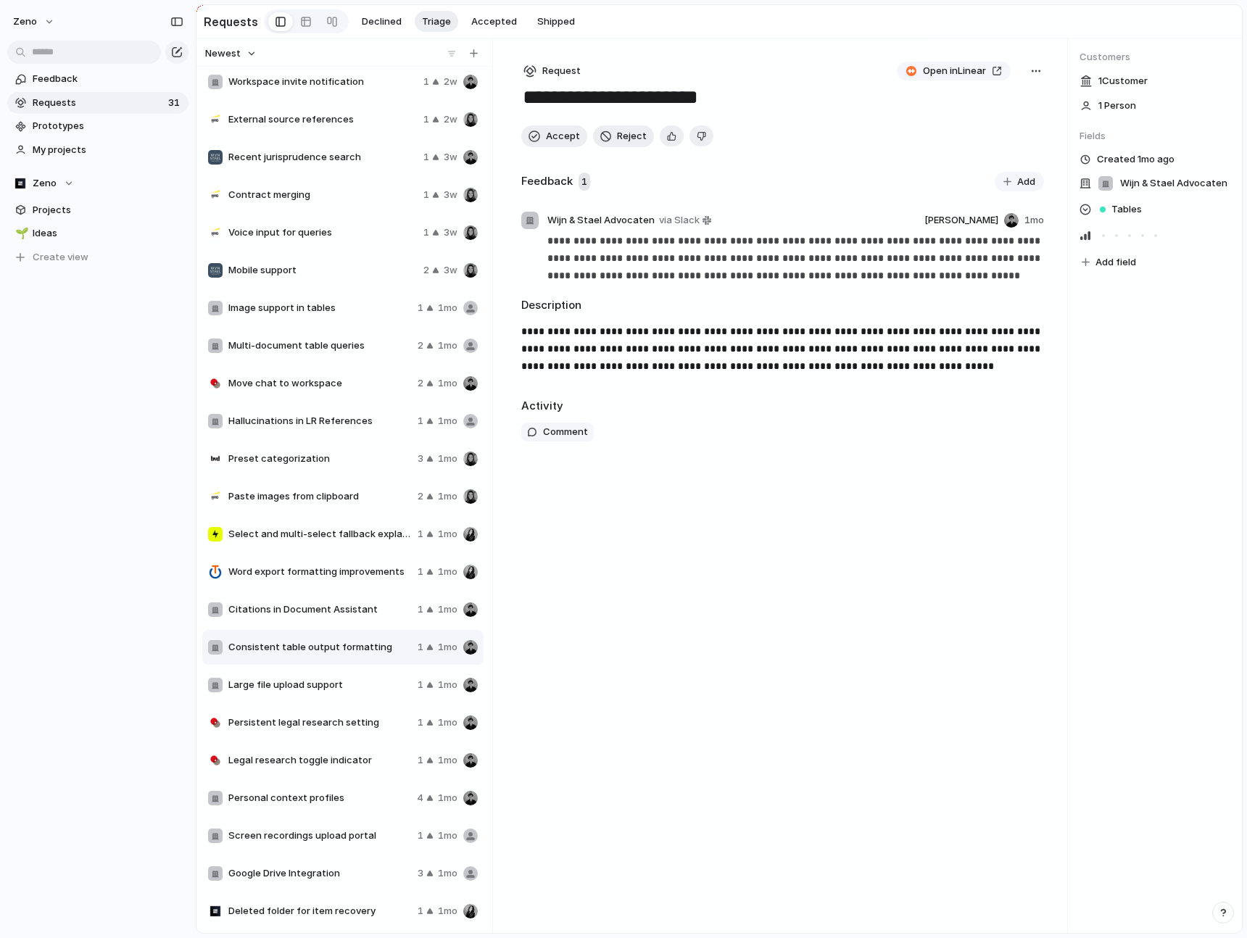
click at [330, 601] on div "Citations in Document Assistant 1 1mo" at bounding box center [342, 609] width 281 height 35
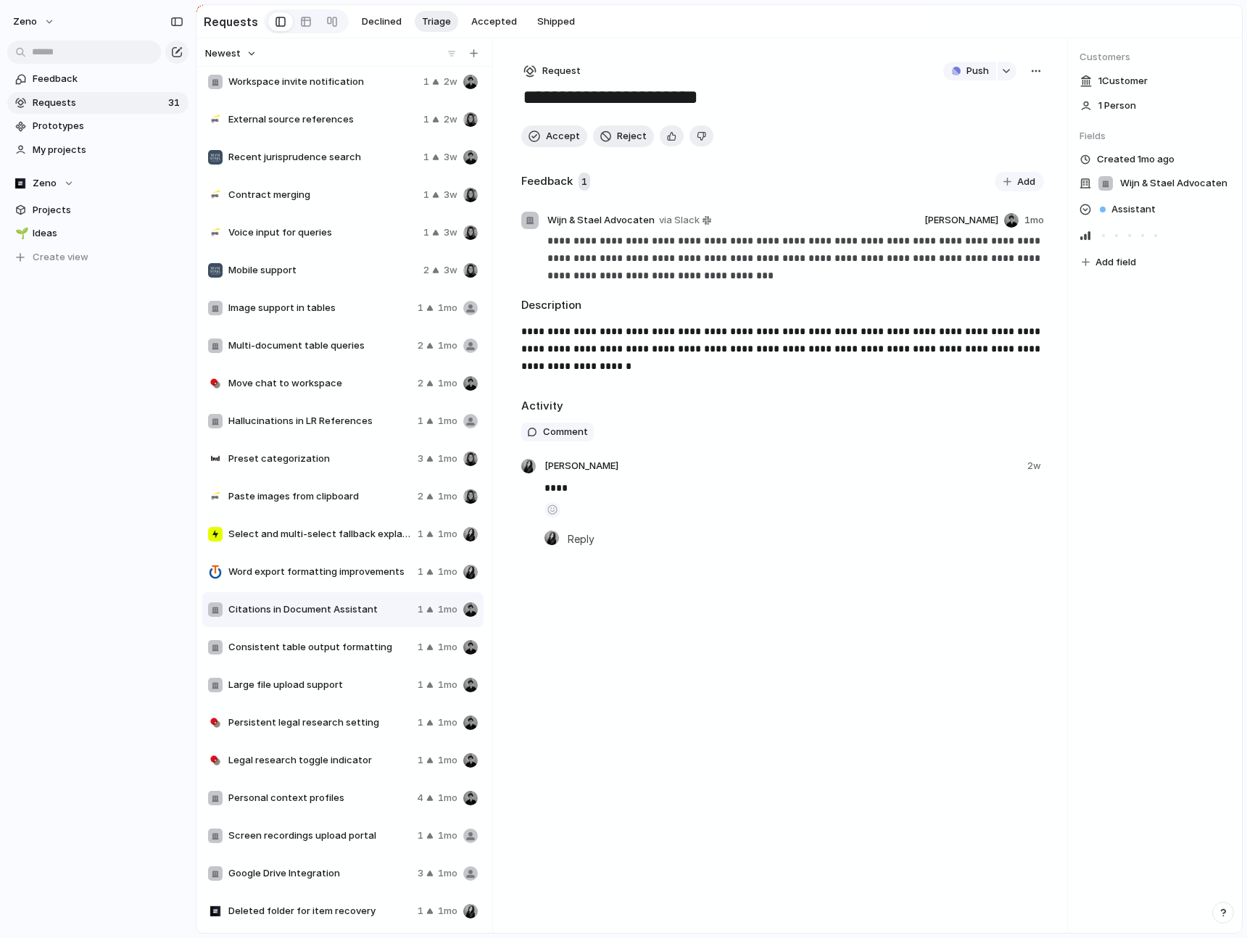
click at [309, 458] on span "Preset categorization" at bounding box center [319, 459] width 183 height 14
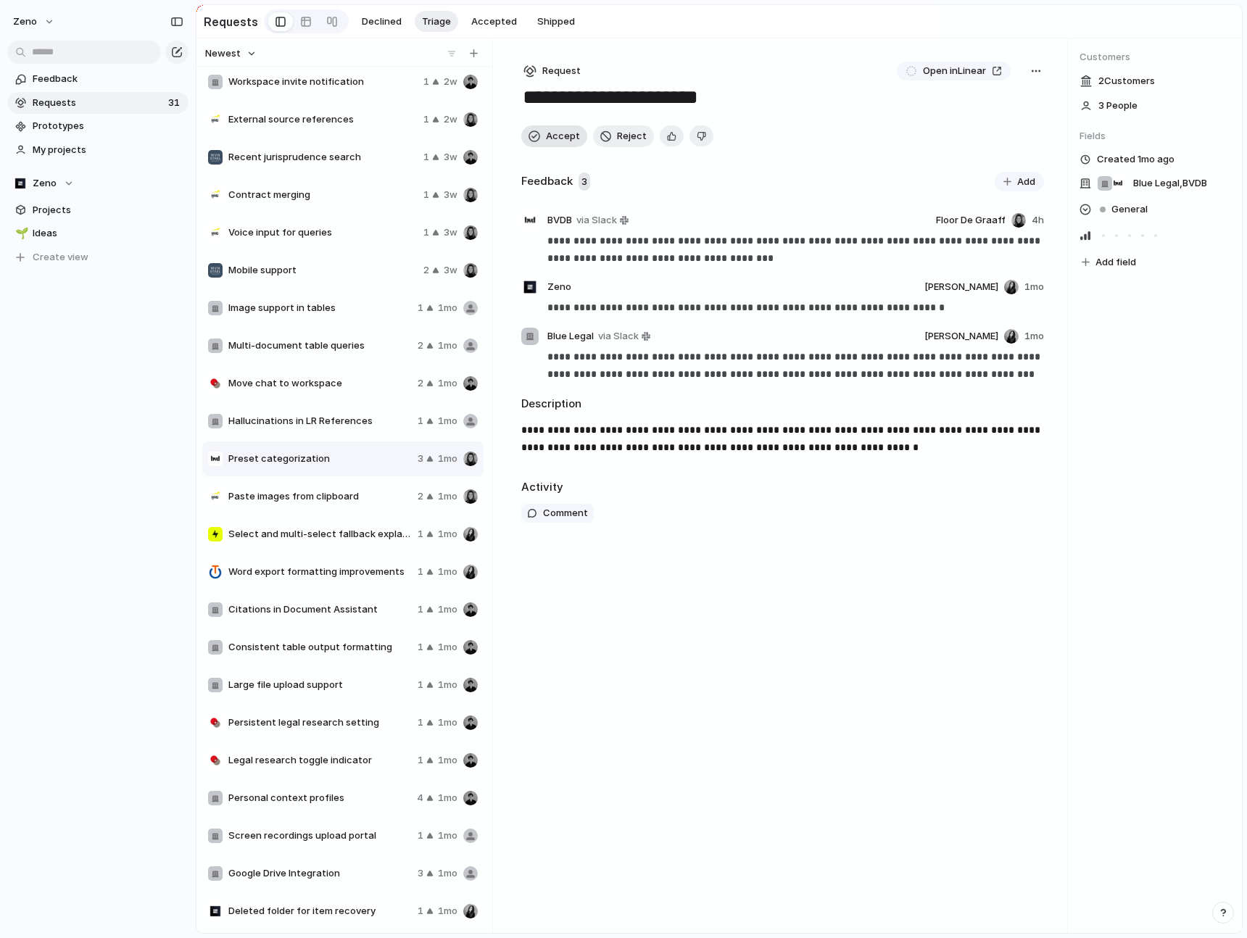
click at [570, 136] on span "Accept" at bounding box center [563, 136] width 34 height 14
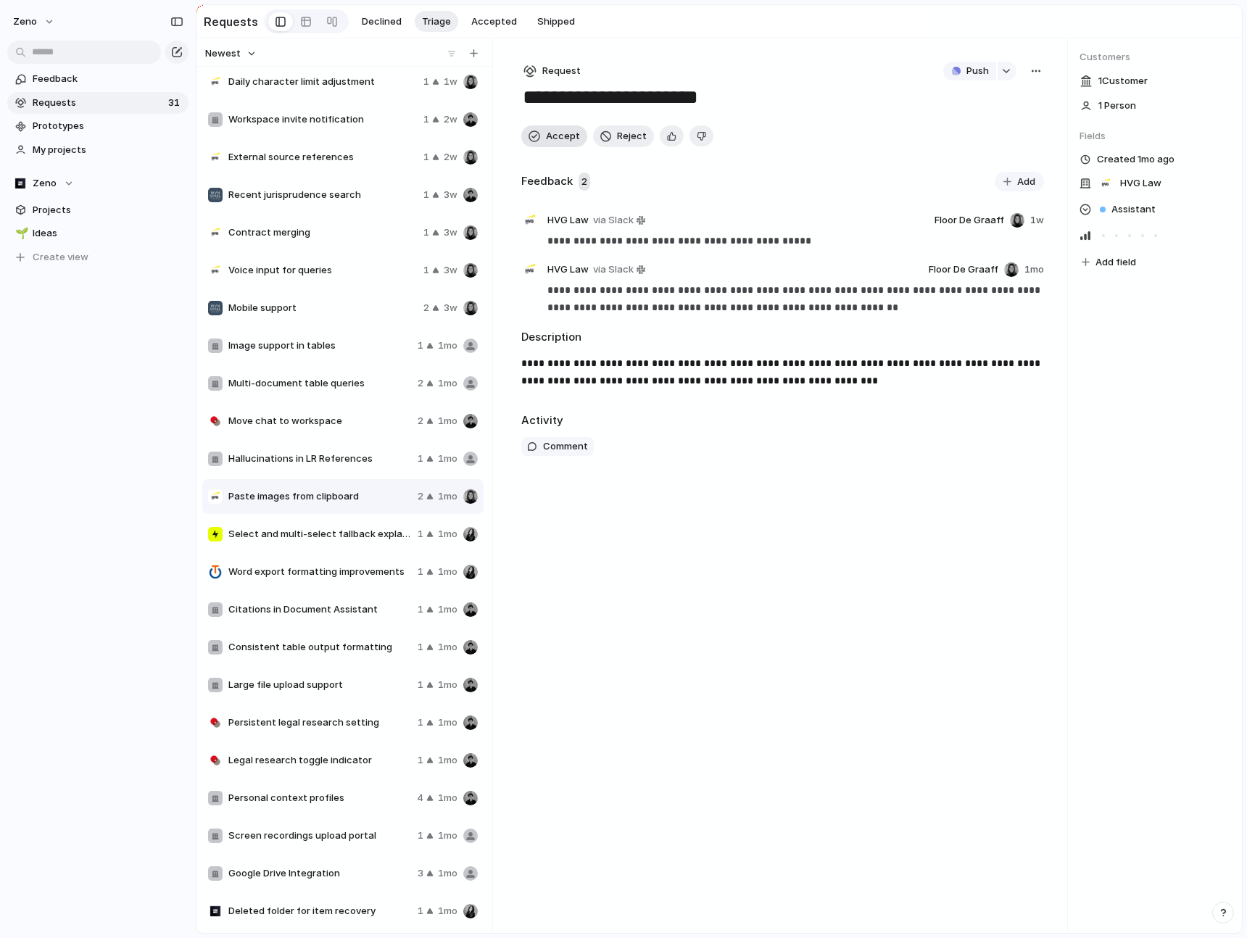
scroll to position [307, 0]
click at [341, 464] on span "Hallucinations in LR References" at bounding box center [319, 459] width 183 height 14
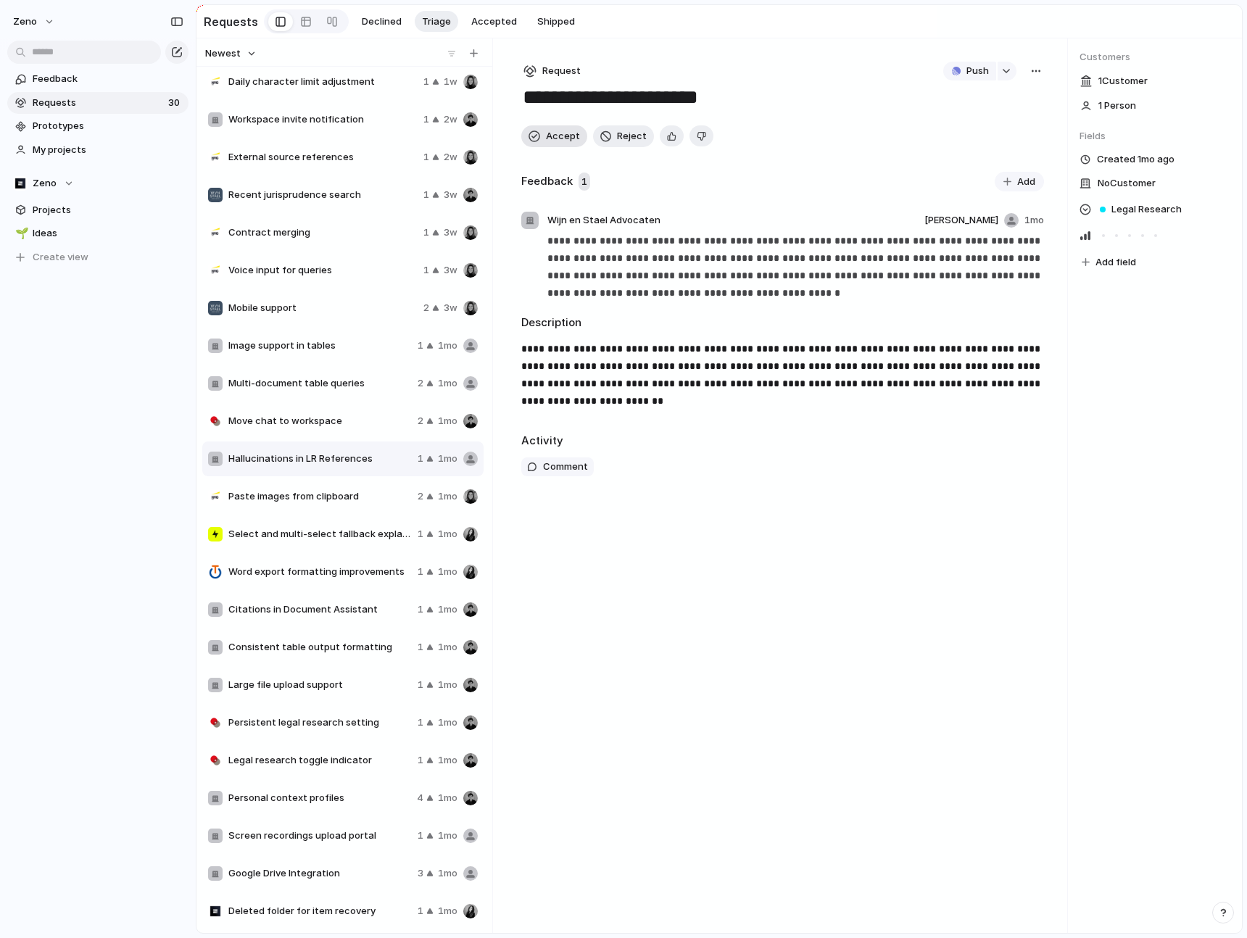
click at [565, 138] on span "Accept" at bounding box center [563, 136] width 34 height 14
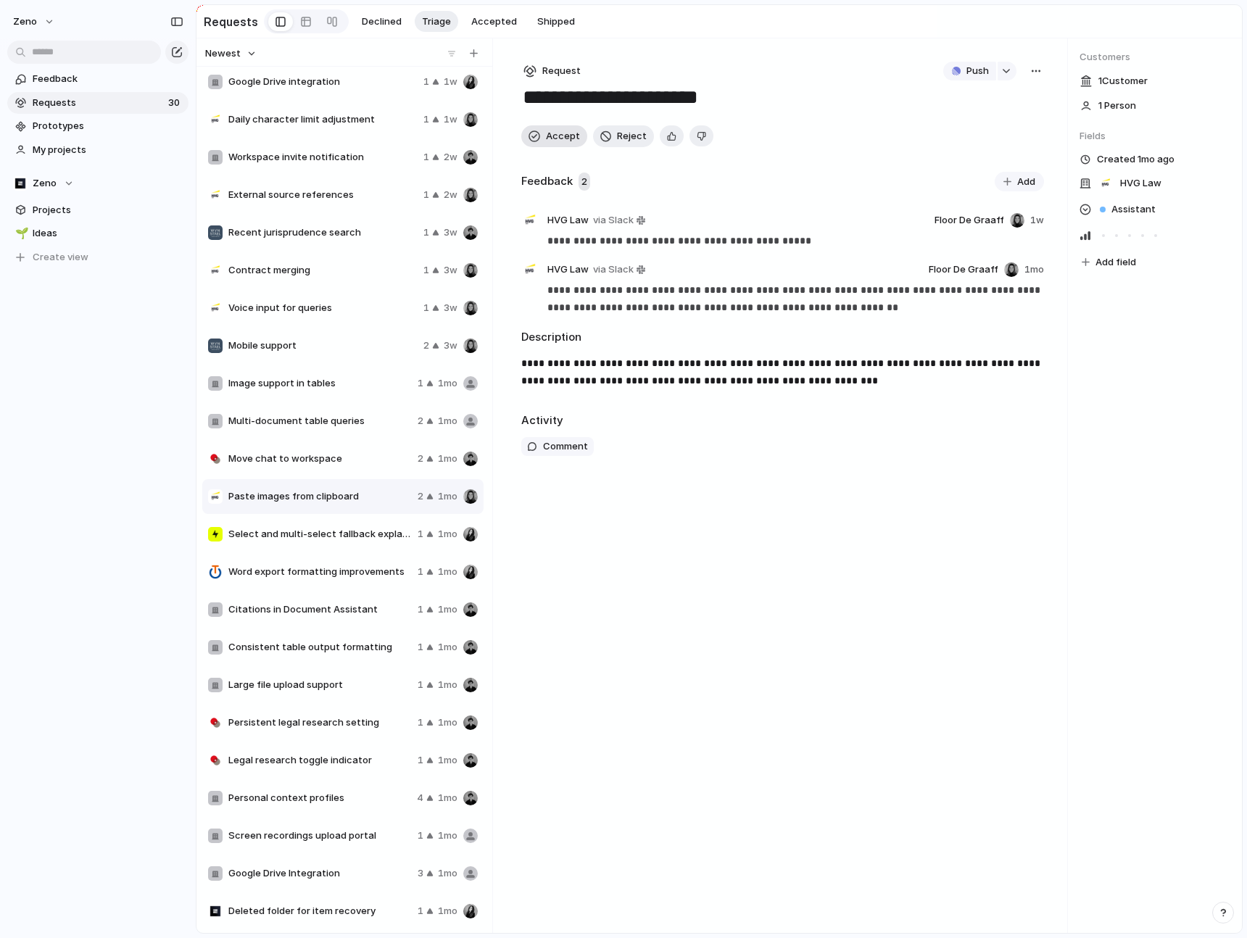
scroll to position [270, 0]
click at [316, 444] on div "Move chat to workspace 2 1mo" at bounding box center [342, 458] width 281 height 35
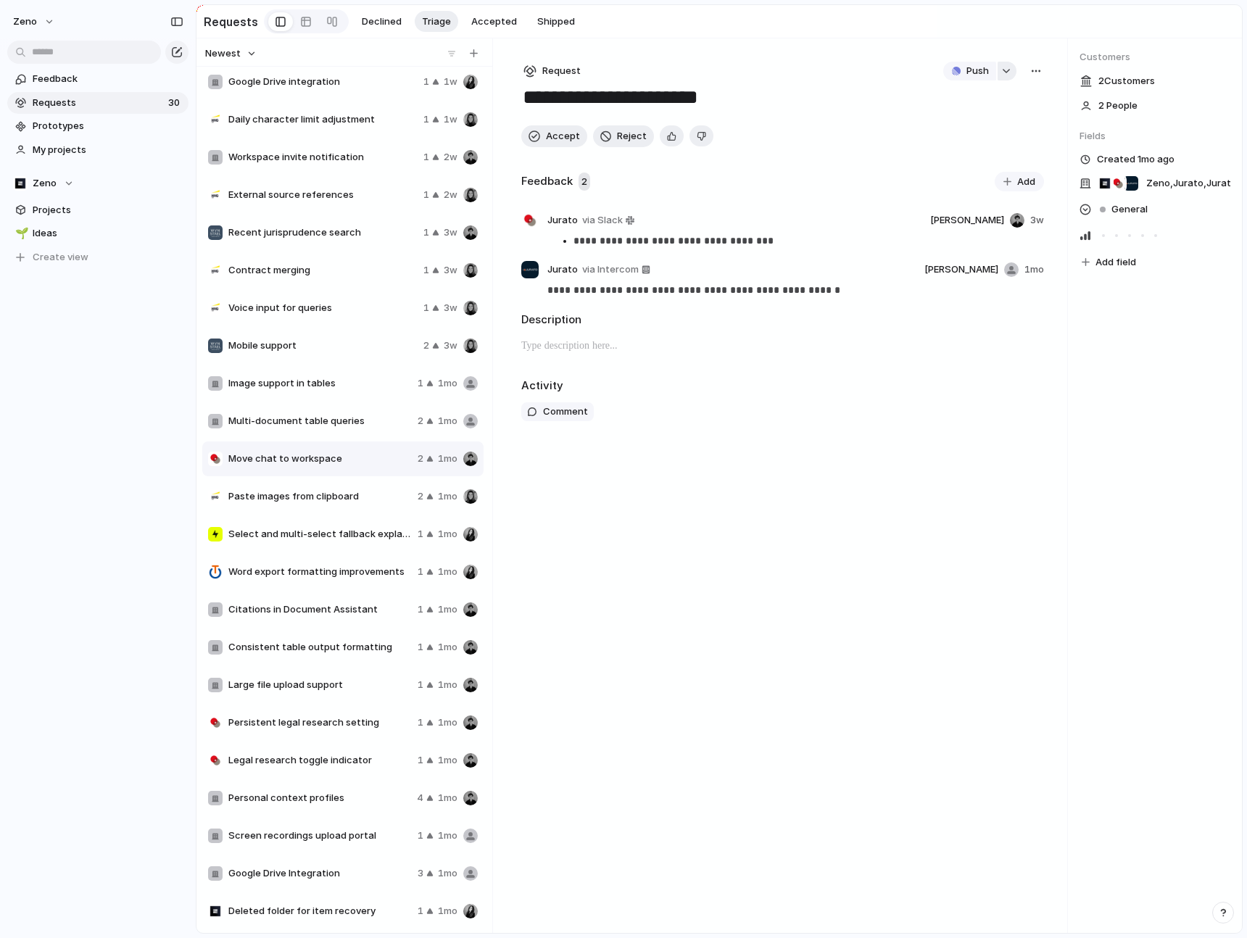
click at [1003, 73] on div "button" at bounding box center [1006, 71] width 10 height 6
click at [1086, 128] on button "Issues" at bounding box center [1067, 130] width 83 height 29
click at [1031, 112] on input "*********" at bounding box center [1026, 100] width 167 height 29
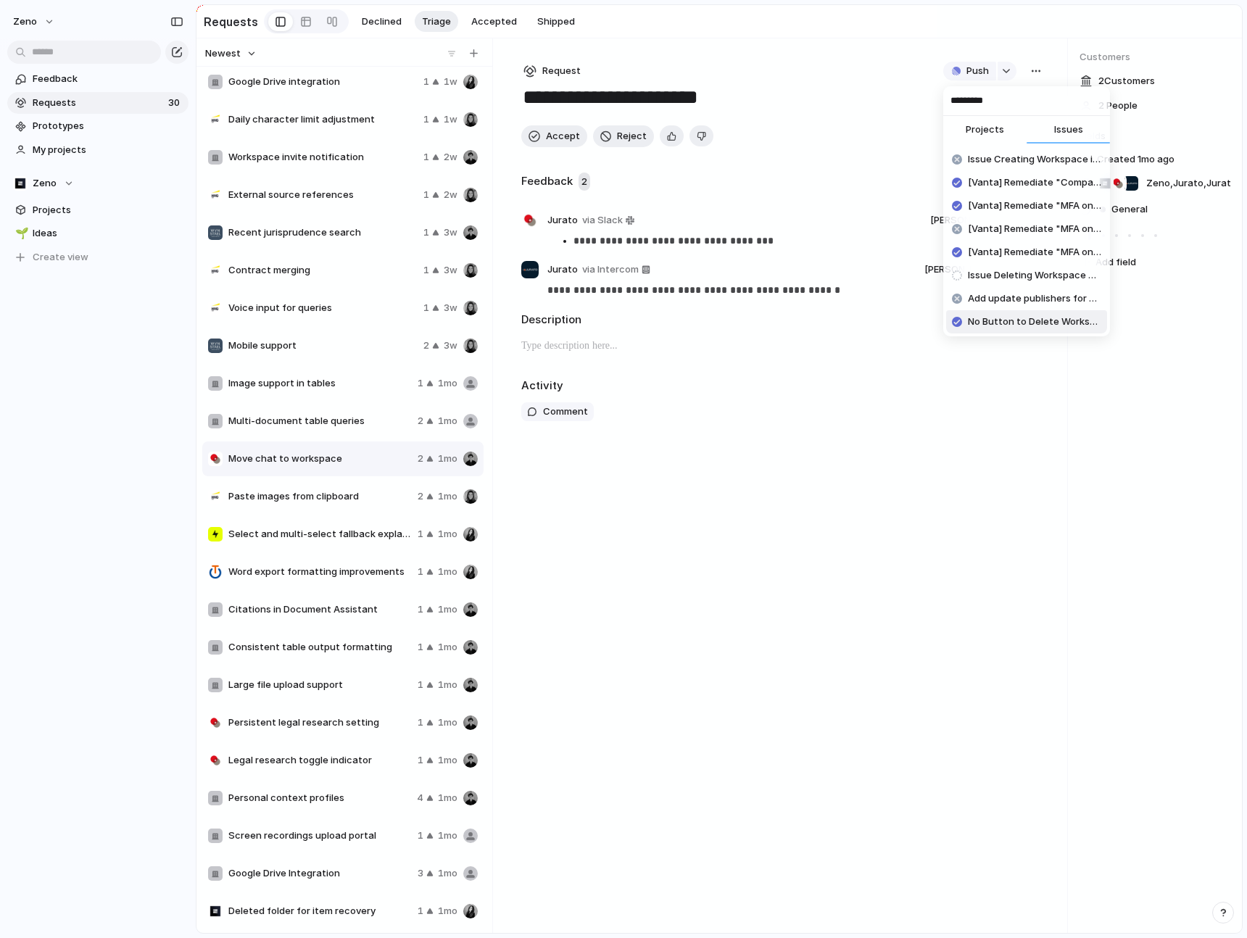
type input "*********"
click at [987, 382] on div "********* Projects Issues Issue Creating Workspace in Dev [Vanta] Remediate "Co…" at bounding box center [623, 469] width 1247 height 938
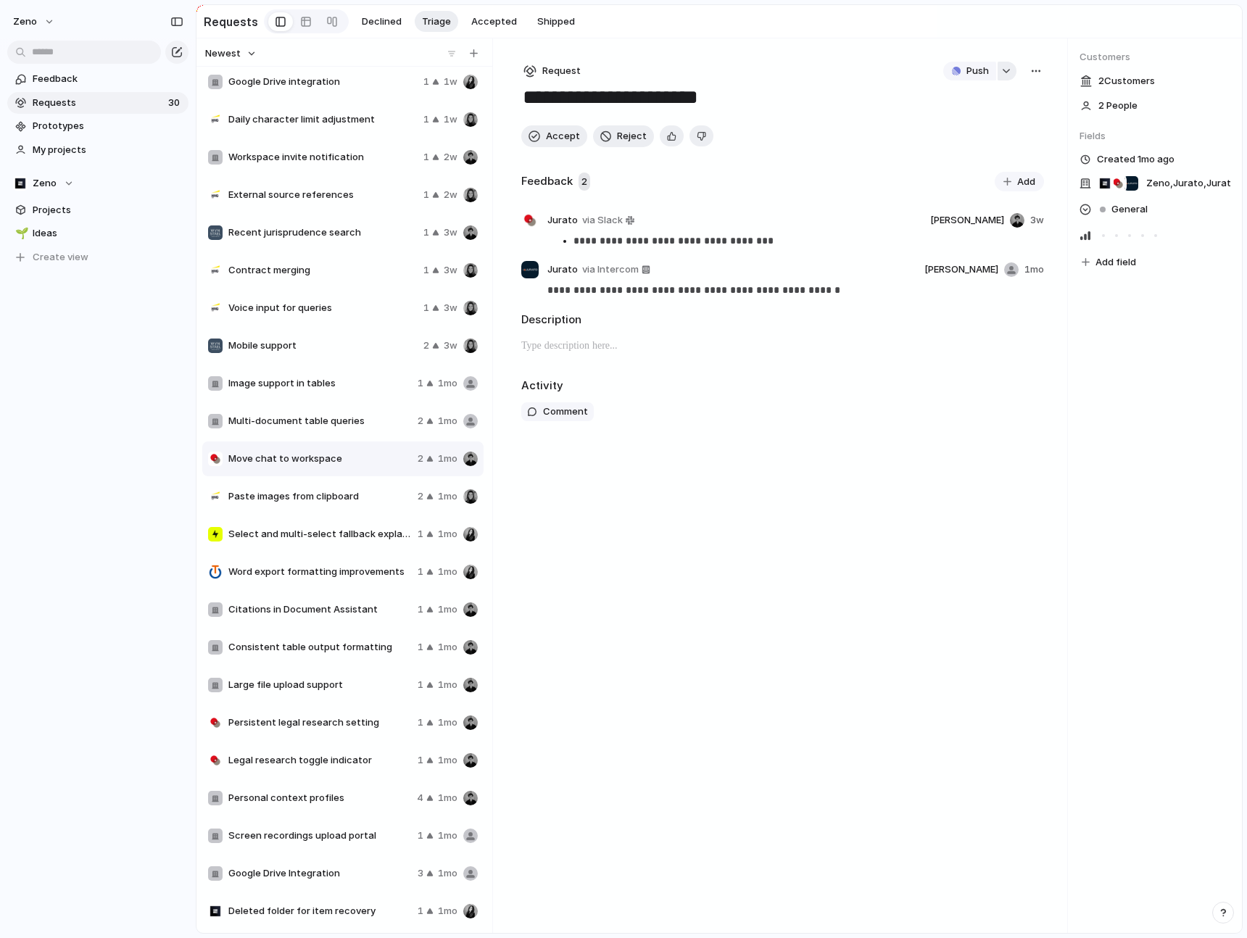
click at [1013, 72] on button "button" at bounding box center [1006, 71] width 19 height 19
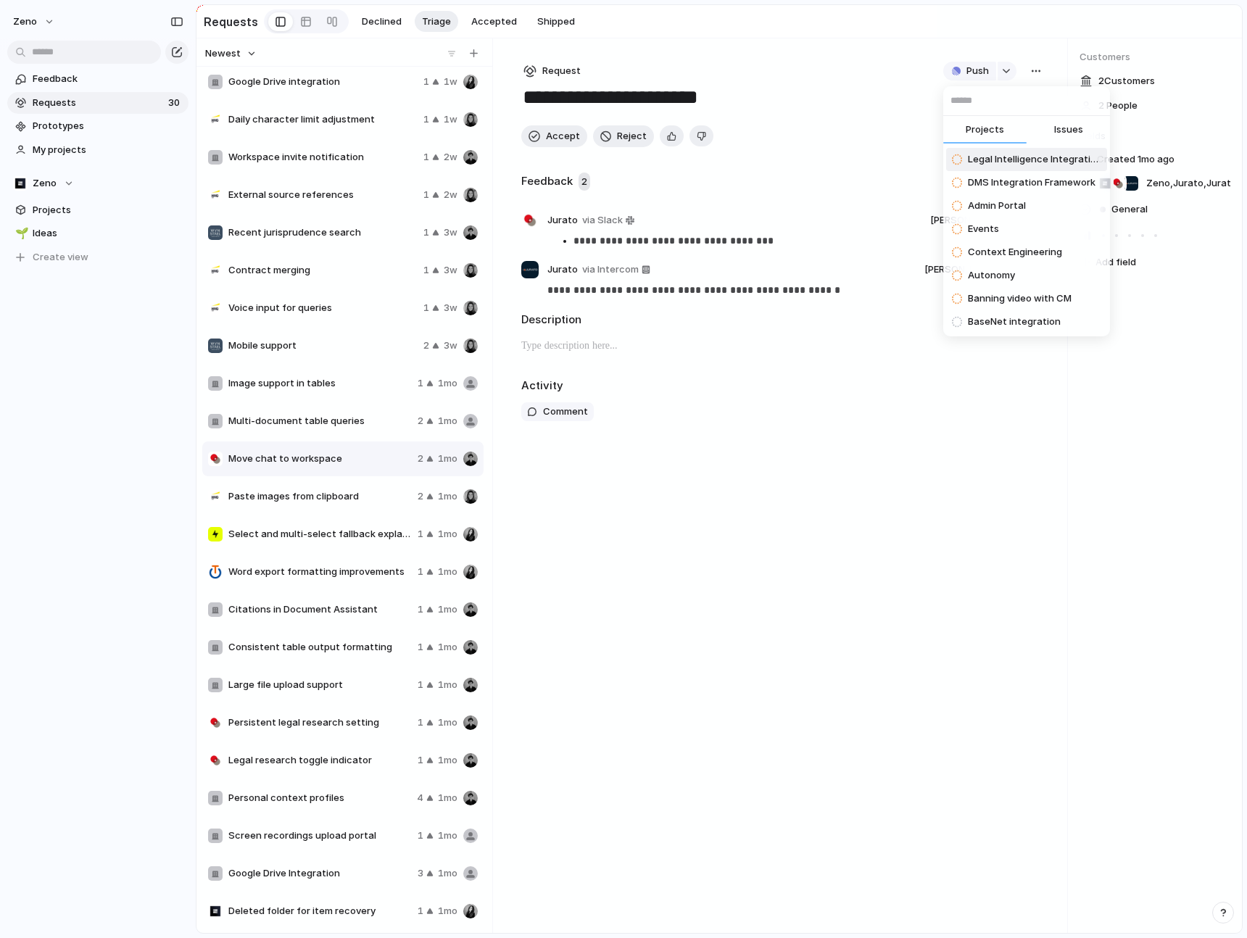
click at [1006, 75] on div "Projects Issues Legal Intelligence Integration DMS Integration Framework Admin …" at bounding box center [623, 469] width 1247 height 938
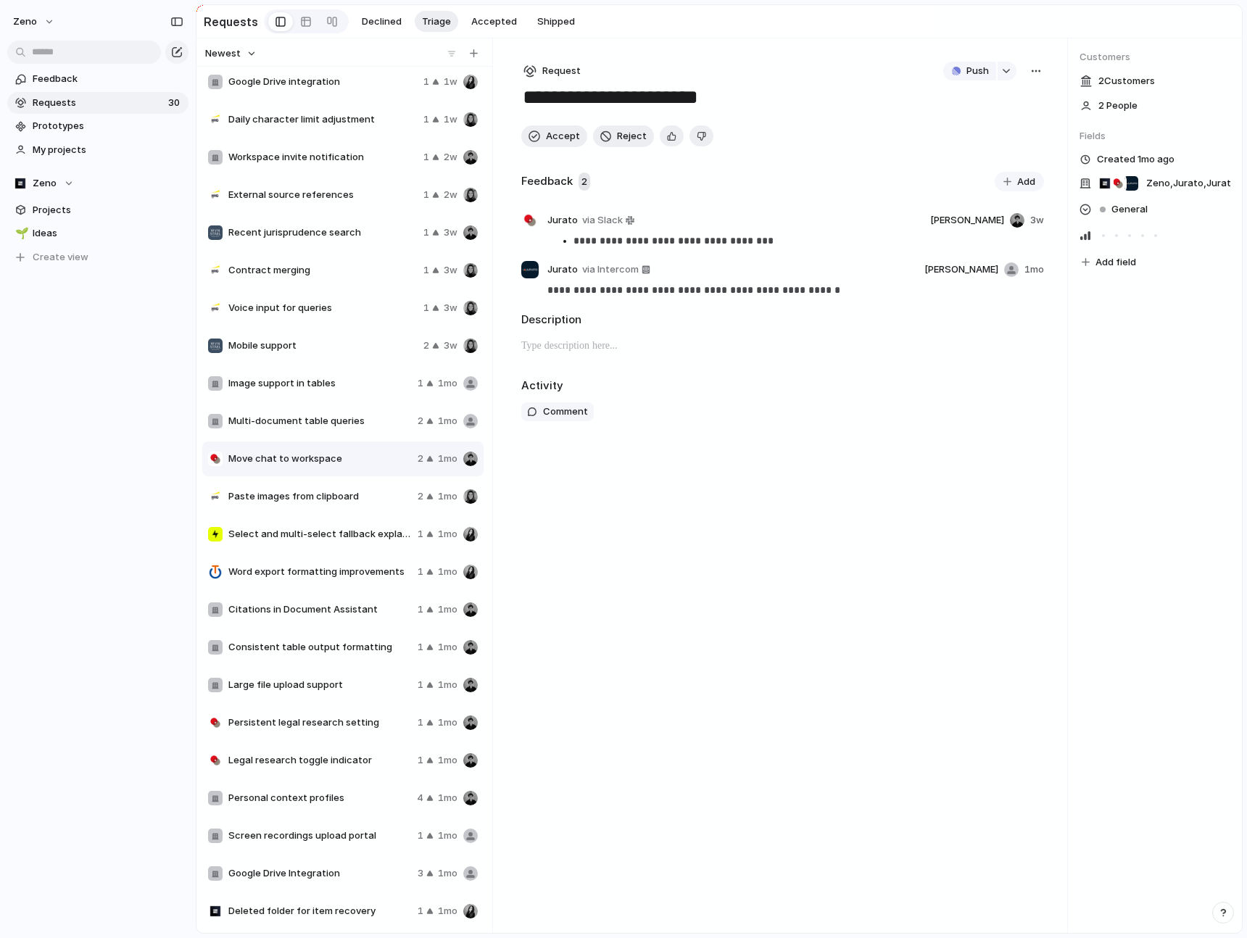
click at [1039, 70] on div "button" at bounding box center [1036, 71] width 12 height 12
click at [1022, 73] on div "Copy link Merge Move to [GEOGRAPHIC_DATA]" at bounding box center [623, 469] width 1247 height 938
click at [975, 71] on span "Push" at bounding box center [977, 71] width 22 height 14
click at [969, 125] on li "Issue" at bounding box center [972, 124] width 83 height 23
click at [952, 71] on span "Open in Linear" at bounding box center [954, 71] width 63 height 14
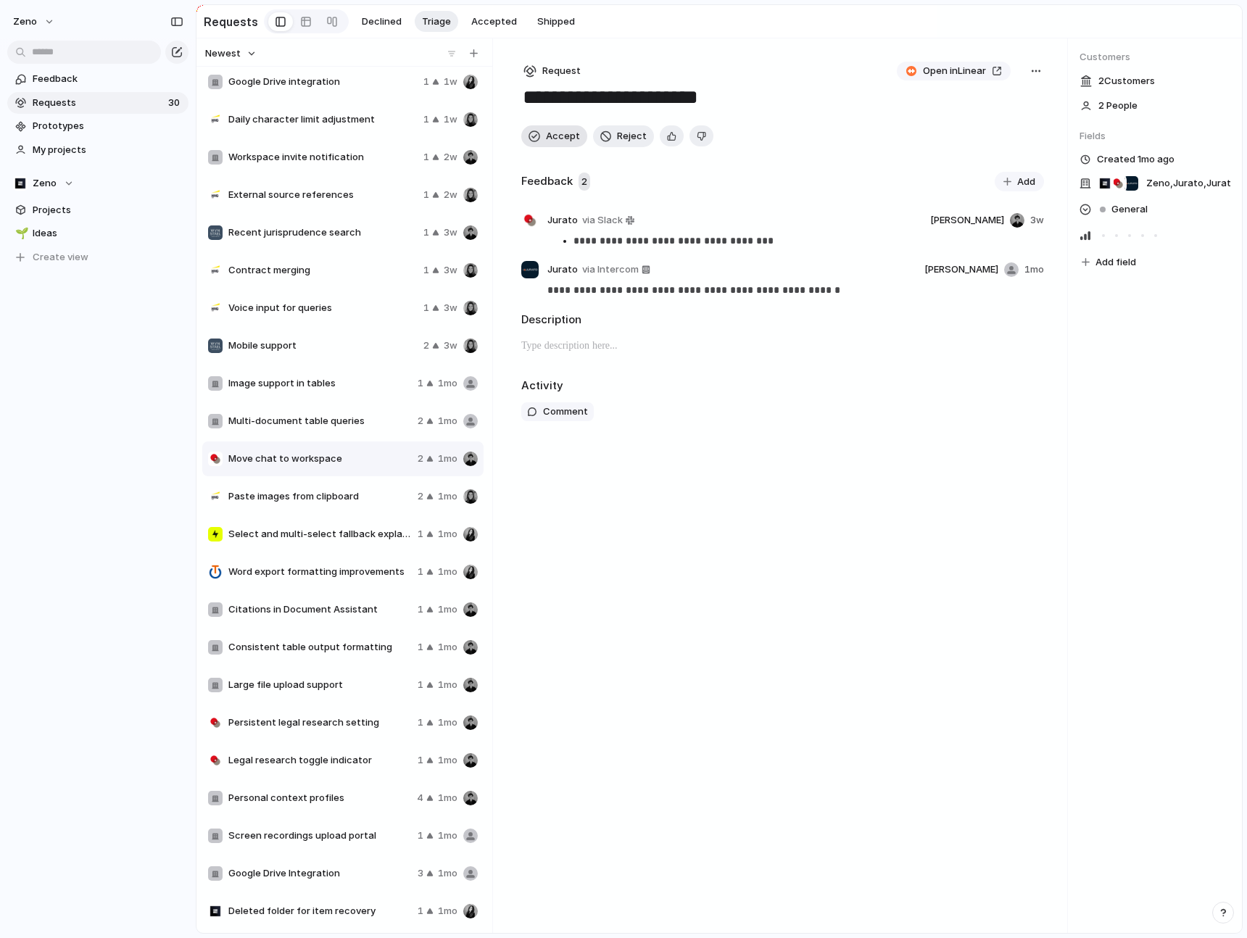
click at [569, 133] on span "Accept" at bounding box center [563, 136] width 34 height 14
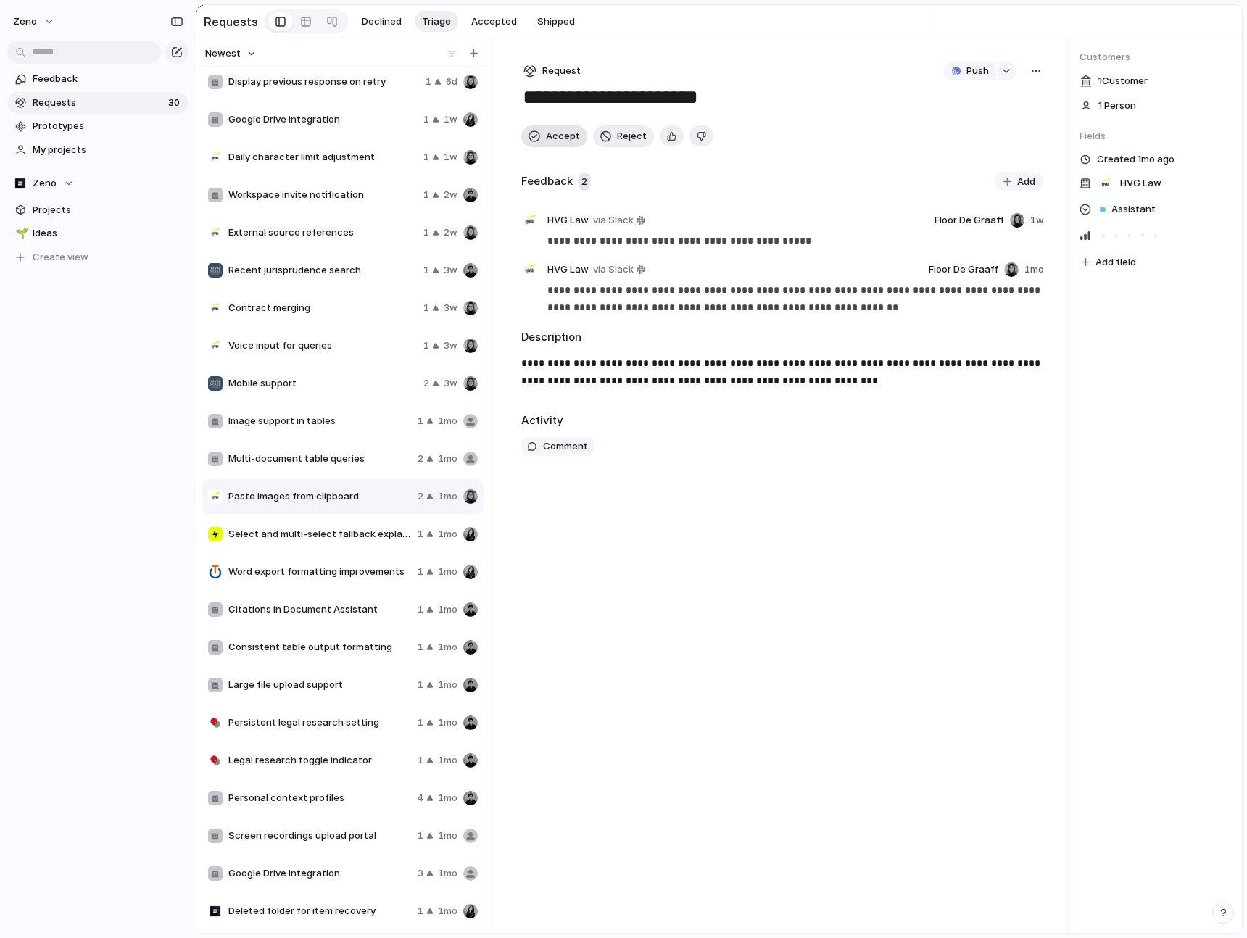
scroll to position [232, 0]
click at [327, 450] on div "Multi-document table queries 2 1mo" at bounding box center [342, 458] width 281 height 35
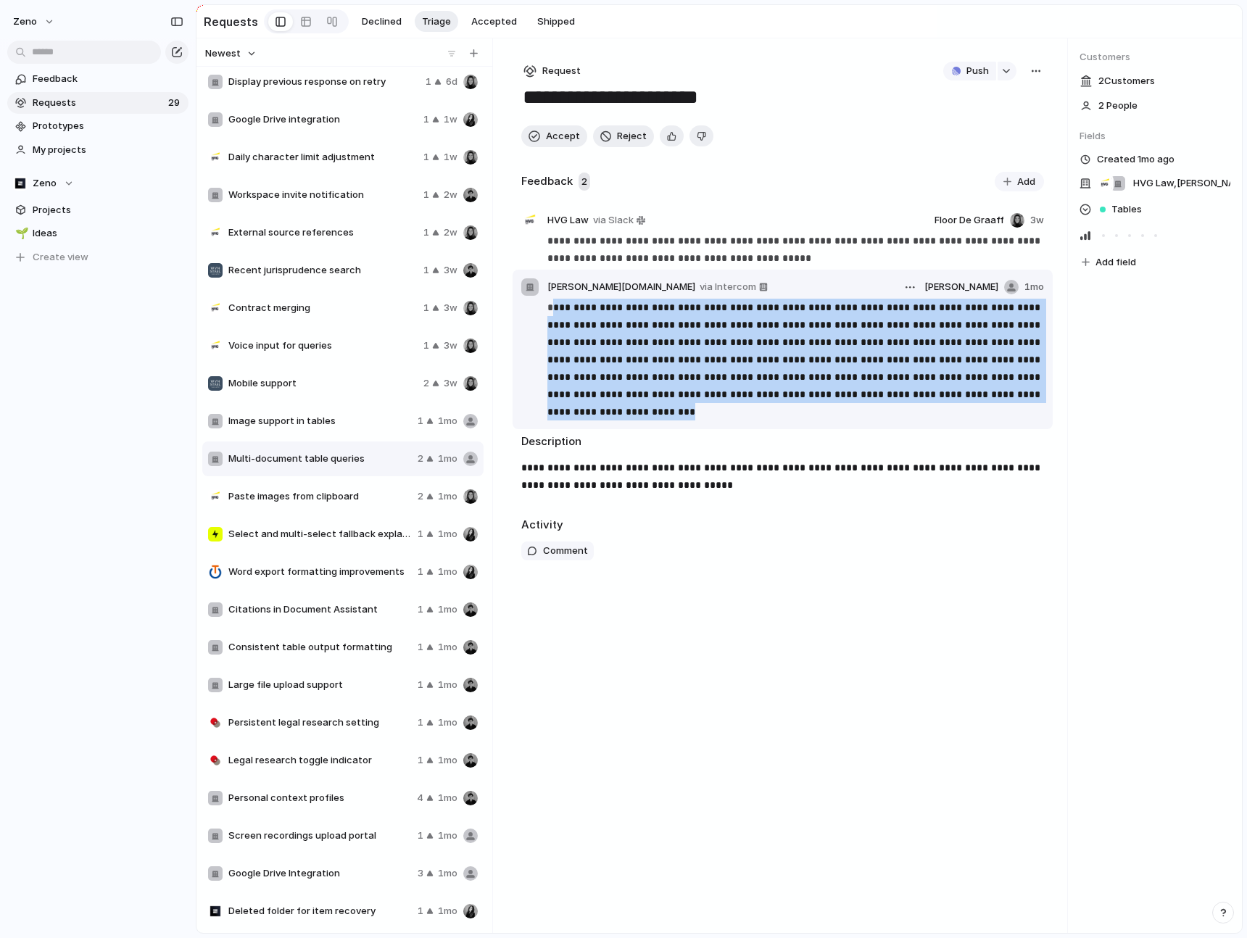
drag, startPoint x: 664, startPoint y: 412, endPoint x: 552, endPoint y: 309, distance: 151.8
click at [552, 309] on p "**********" at bounding box center [795, 360] width 496 height 122
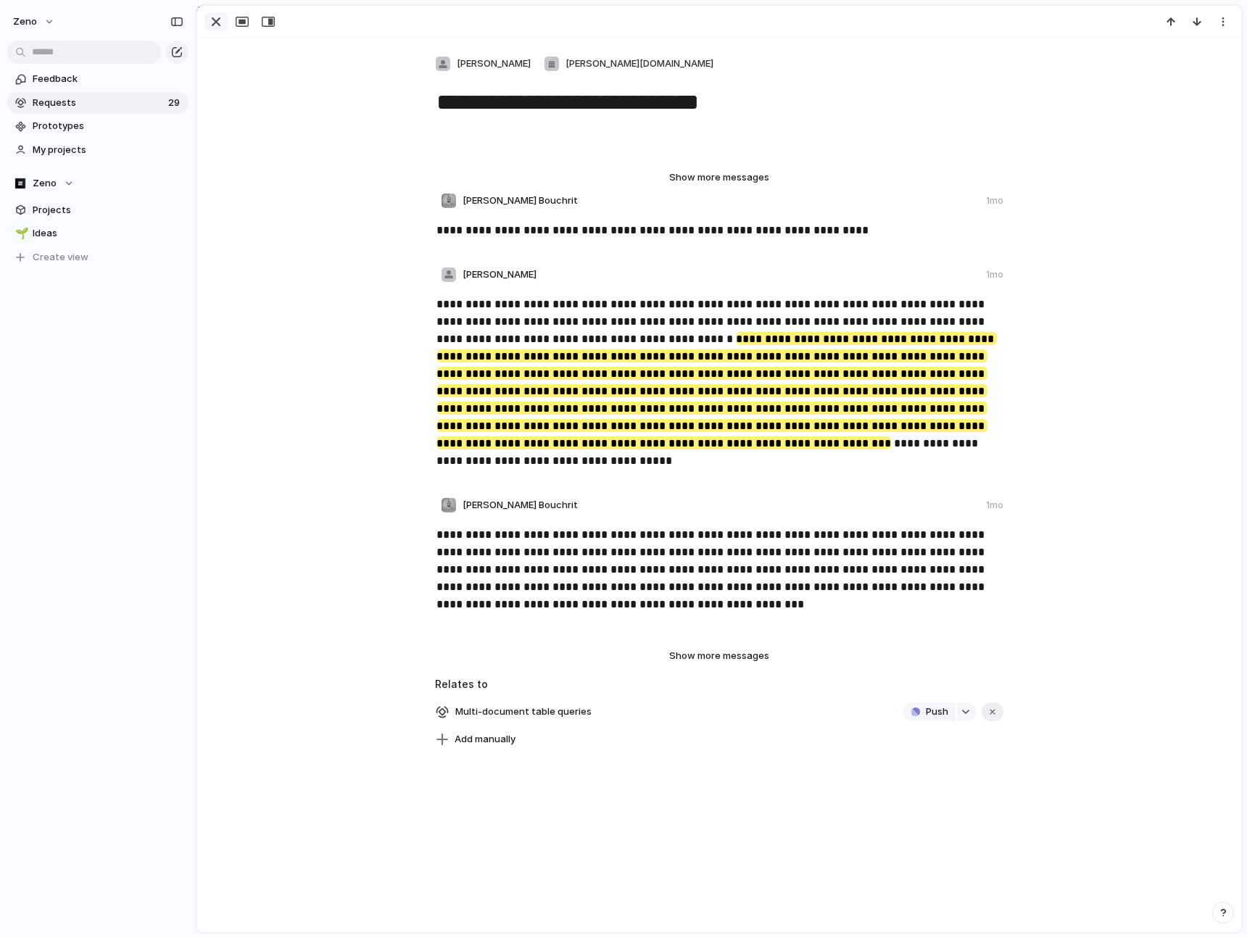
click at [217, 21] on div "button" at bounding box center [215, 21] width 17 height 17
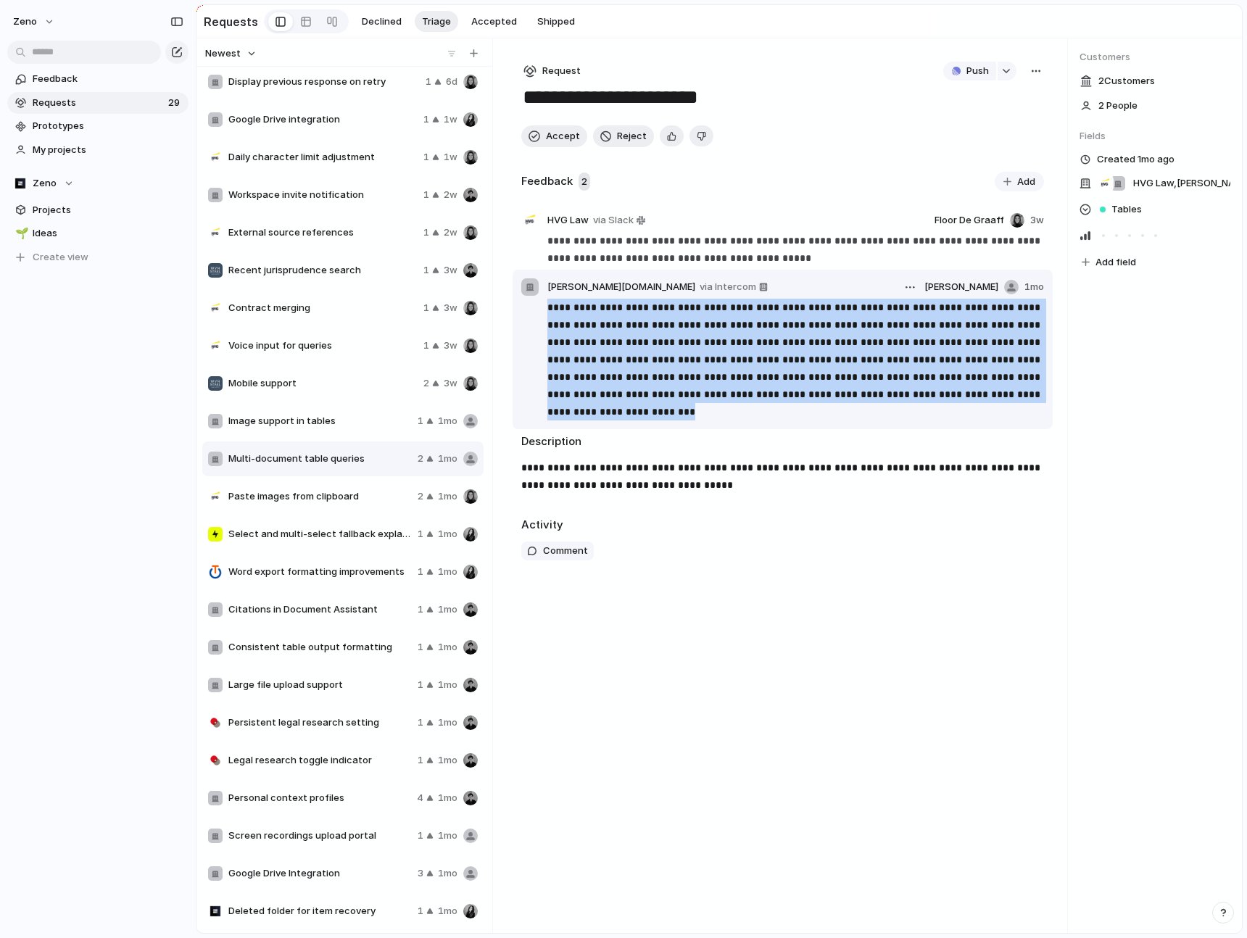
drag, startPoint x: 683, startPoint y: 419, endPoint x: 547, endPoint y: 309, distance: 174.8
click at [547, 309] on p "**********" at bounding box center [795, 360] width 496 height 122
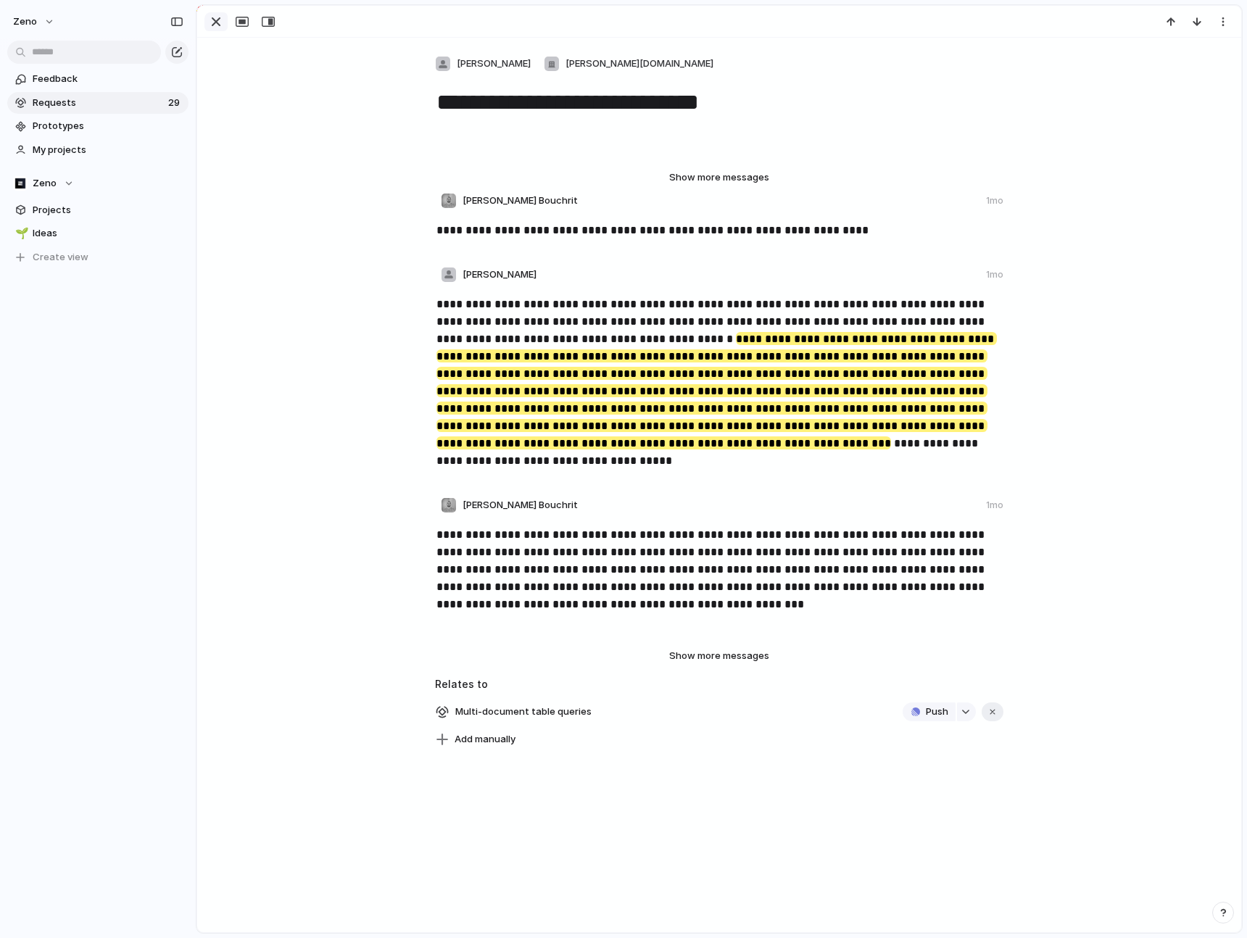
click at [220, 27] on div "button" at bounding box center [215, 21] width 17 height 17
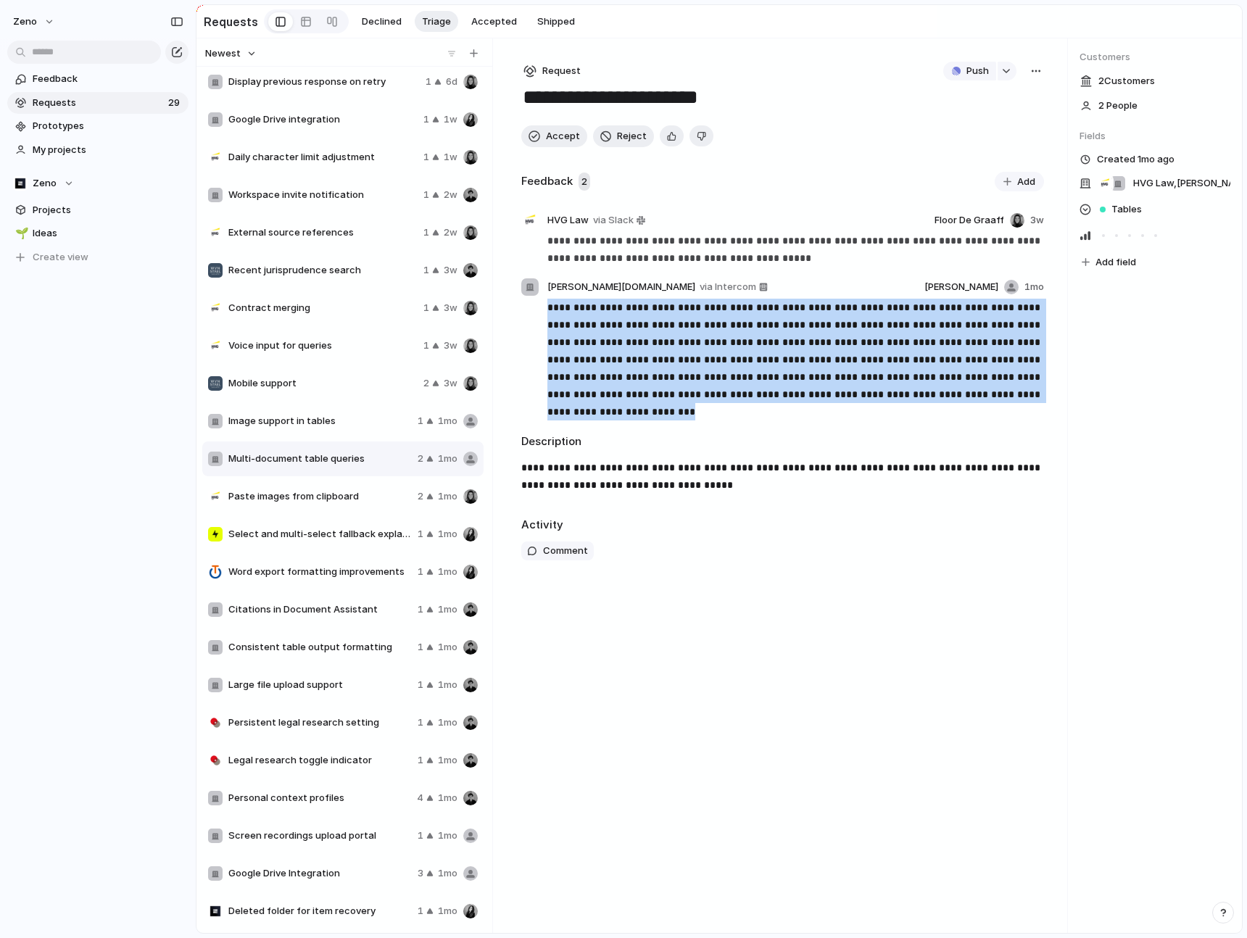
click at [604, 619] on div "**********" at bounding box center [782, 485] width 569 height 894
click at [376, 422] on span "Image support in tables" at bounding box center [319, 421] width 183 height 14
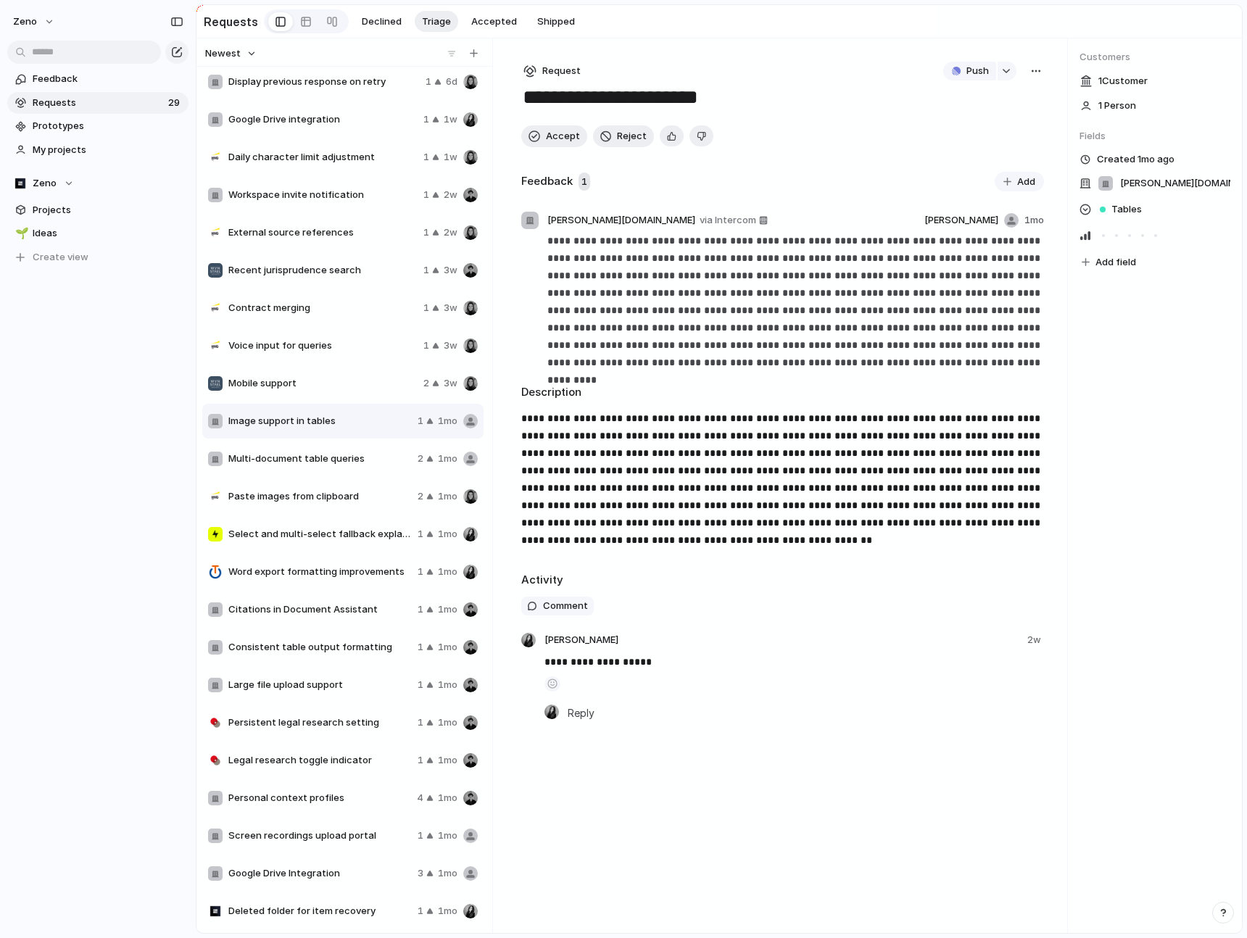
click at [362, 388] on span "Mobile support" at bounding box center [322, 383] width 189 height 14
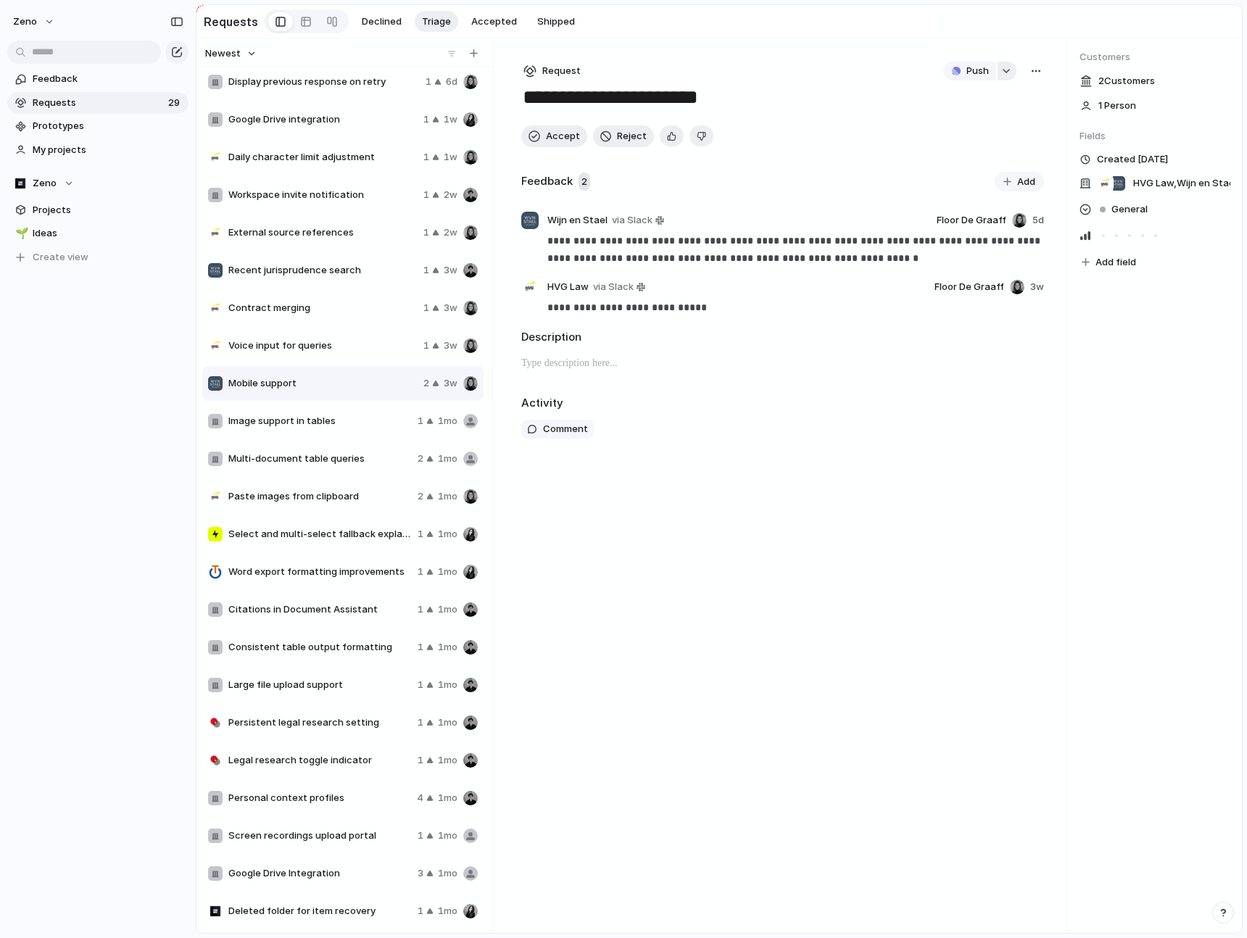
click at [1010, 68] on div "button" at bounding box center [1006, 71] width 10 height 6
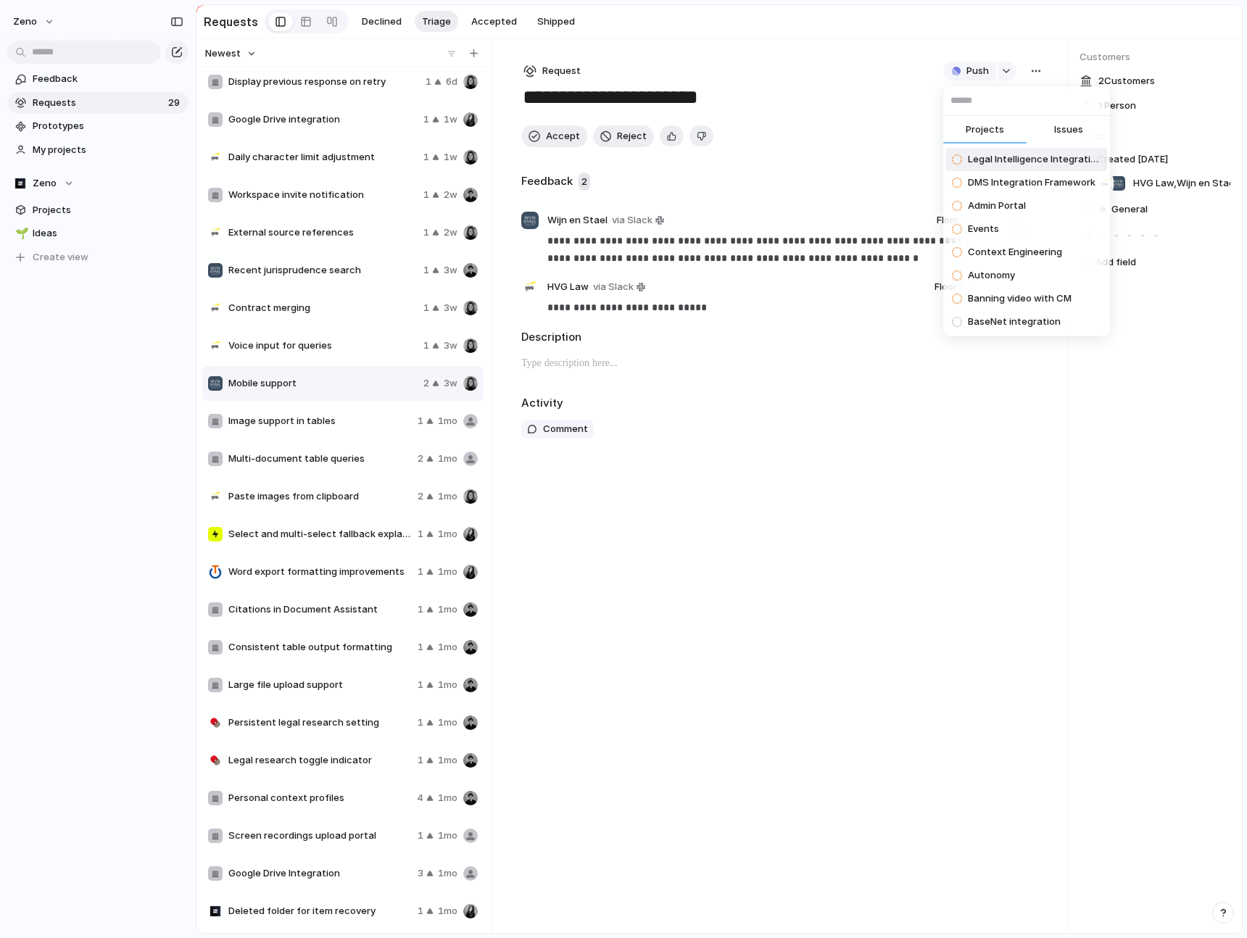
click at [1065, 128] on span "Issues" at bounding box center [1068, 129] width 29 height 14
click at [1013, 109] on input "text" at bounding box center [1026, 100] width 167 height 29
type input "*"
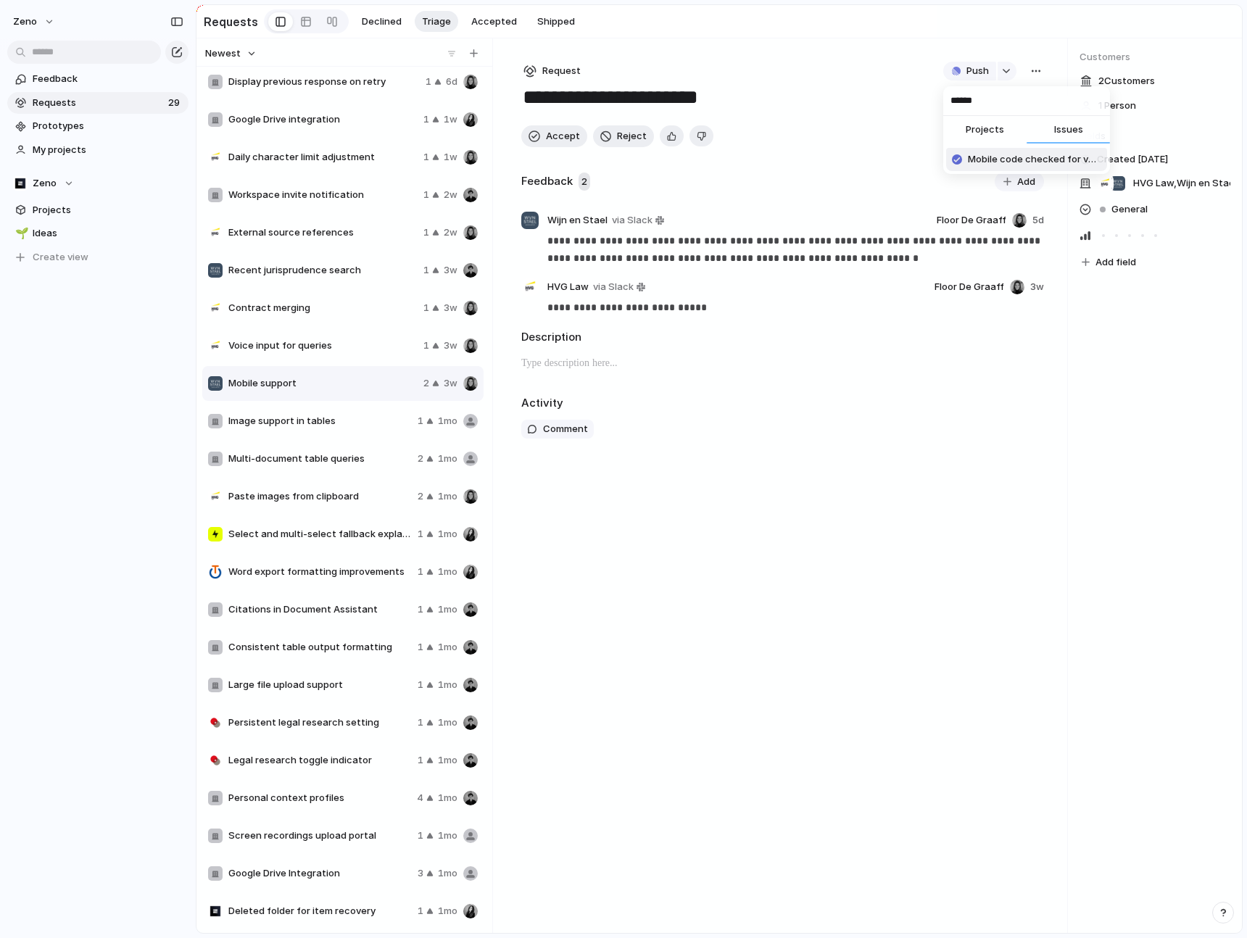
type input "******"
click at [984, 130] on span "Projects" at bounding box center [984, 129] width 38 height 14
click at [910, 136] on div "****** Projects Issues No results found" at bounding box center [623, 469] width 1247 height 938
click at [982, 73] on span "Push" at bounding box center [977, 71] width 22 height 14
click at [977, 106] on li "Project" at bounding box center [972, 101] width 83 height 23
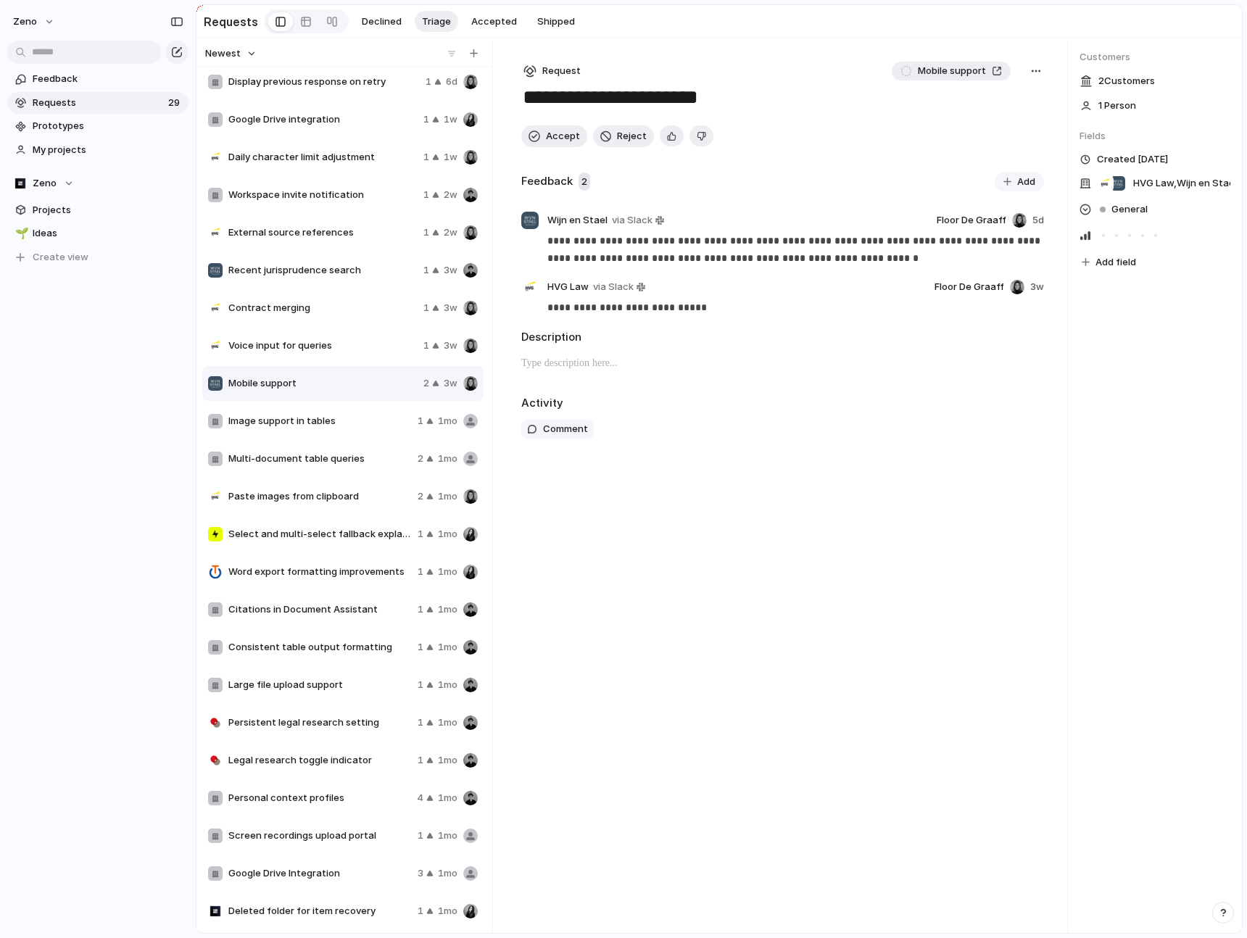
click at [965, 70] on span "Mobile support" at bounding box center [952, 71] width 68 height 14
click at [1039, 69] on div "button" at bounding box center [1036, 71] width 12 height 12
click at [904, 128] on div "Copy link Merge Move to [GEOGRAPHIC_DATA]" at bounding box center [623, 469] width 1247 height 938
click at [1031, 72] on div "button" at bounding box center [1036, 71] width 12 height 12
click at [1031, 72] on div "Copy link Merge Move to [GEOGRAPHIC_DATA]" at bounding box center [623, 469] width 1247 height 938
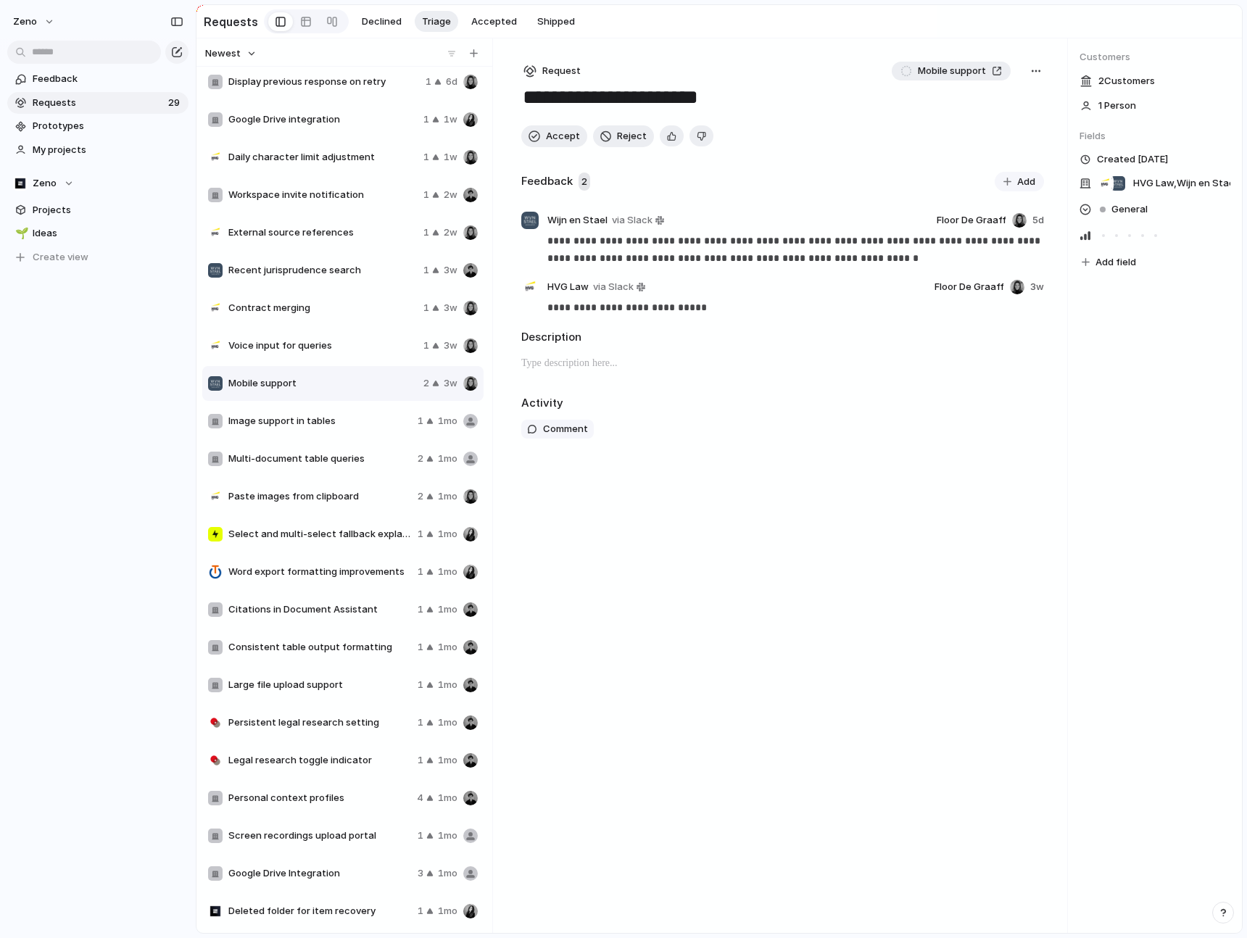
click at [1002, 72] on link "Mobile support" at bounding box center [951, 71] width 119 height 19
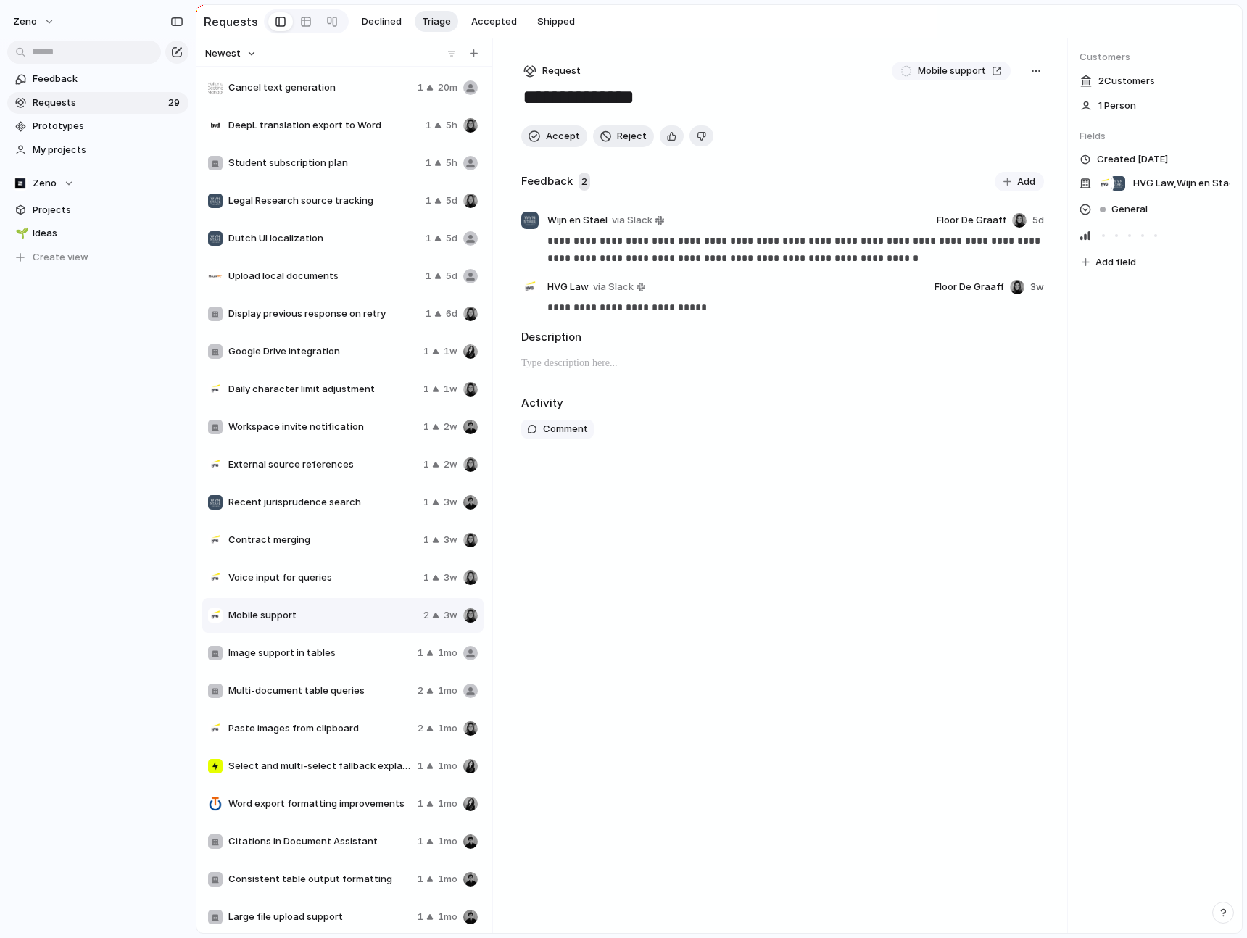
click at [1036, 78] on button "button" at bounding box center [1036, 71] width 16 height 19
click at [883, 100] on div "Copy link Merge Move to [GEOGRAPHIC_DATA]" at bounding box center [623, 469] width 1247 height 938
click at [1028, 66] on button "button" at bounding box center [1036, 71] width 16 height 19
click at [822, 373] on div "Copy link Merge Move to [GEOGRAPHIC_DATA]" at bounding box center [623, 469] width 1247 height 938
click at [304, 577] on span "Voice input for queries" at bounding box center [322, 577] width 189 height 14
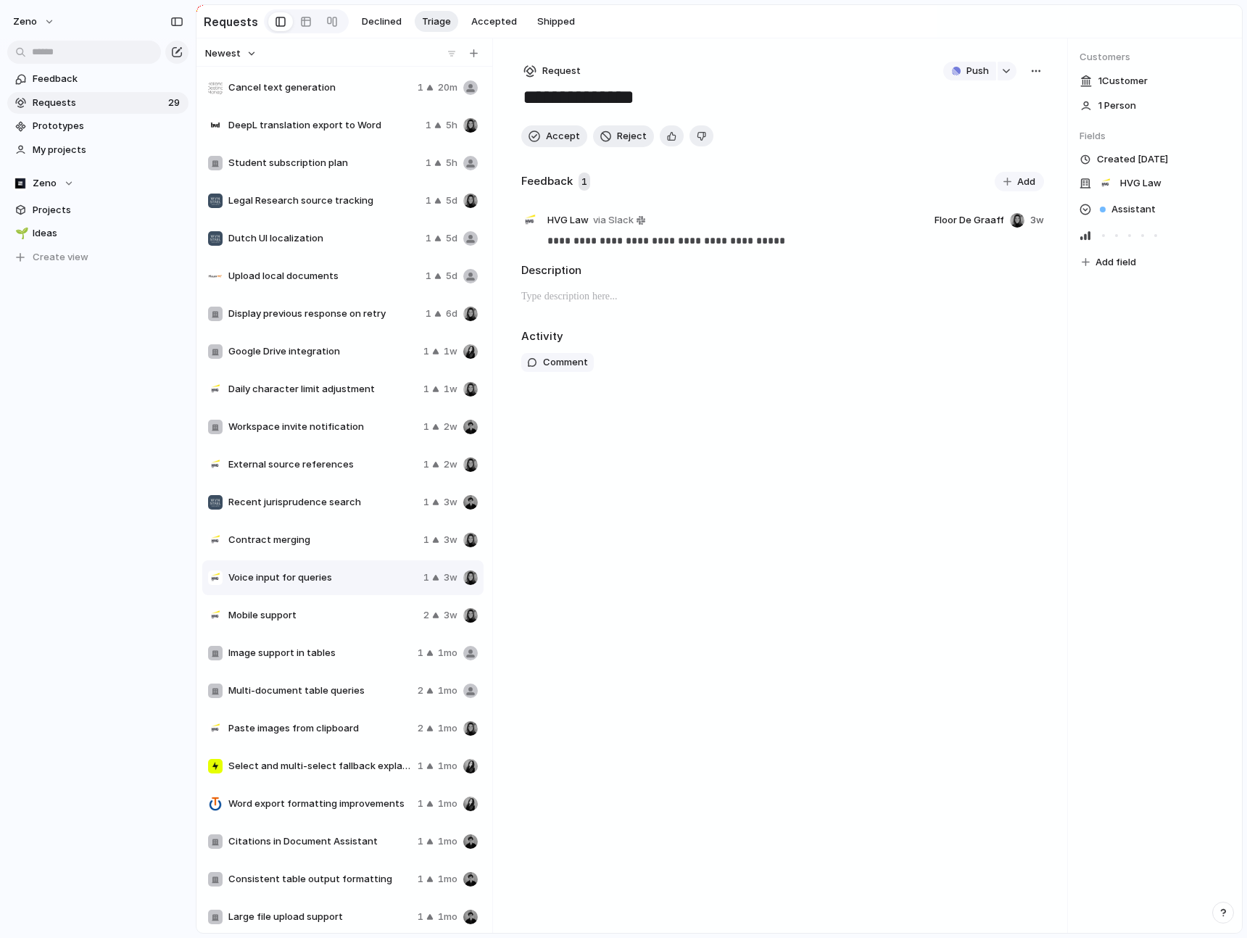
click at [1042, 72] on button "button" at bounding box center [1036, 71] width 16 height 19
click at [892, 102] on div "Copy link Merge Move to [GEOGRAPHIC_DATA]" at bounding box center [623, 469] width 1247 height 938
click at [1008, 74] on button "button" at bounding box center [1006, 71] width 19 height 19
type input "*****"
click at [1076, 126] on span "Issues" at bounding box center [1068, 129] width 29 height 14
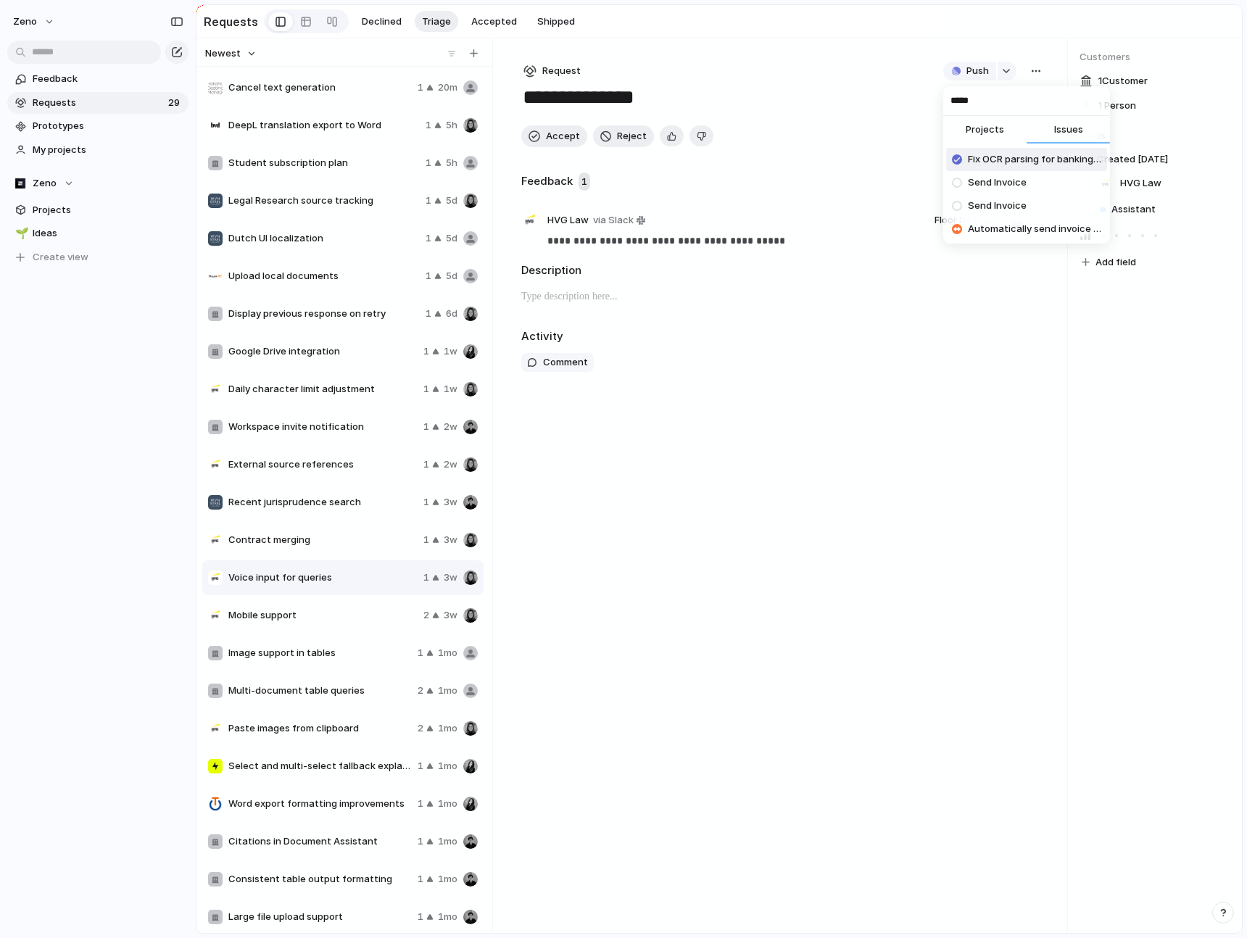
click at [982, 130] on span "Projects" at bounding box center [984, 129] width 38 height 14
click at [981, 73] on div "***** Projects Issues No results found" at bounding box center [623, 469] width 1247 height 938
click at [981, 72] on span "Push" at bounding box center [977, 71] width 22 height 14
click at [997, 117] on li "Issue" at bounding box center [972, 124] width 83 height 23
click at [966, 74] on span "Open in Linear" at bounding box center [954, 71] width 63 height 14
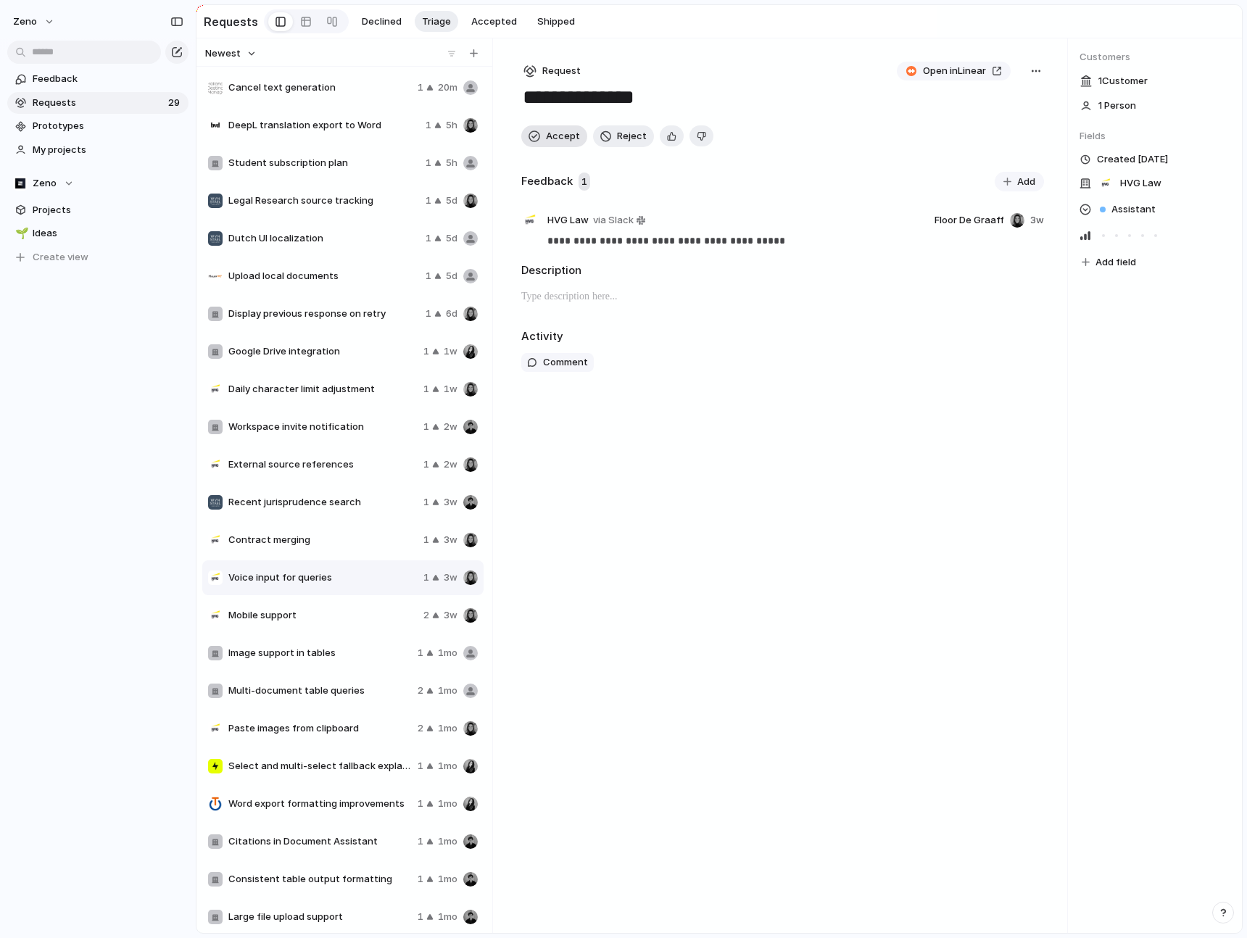
click at [561, 132] on span "Accept" at bounding box center [563, 136] width 34 height 14
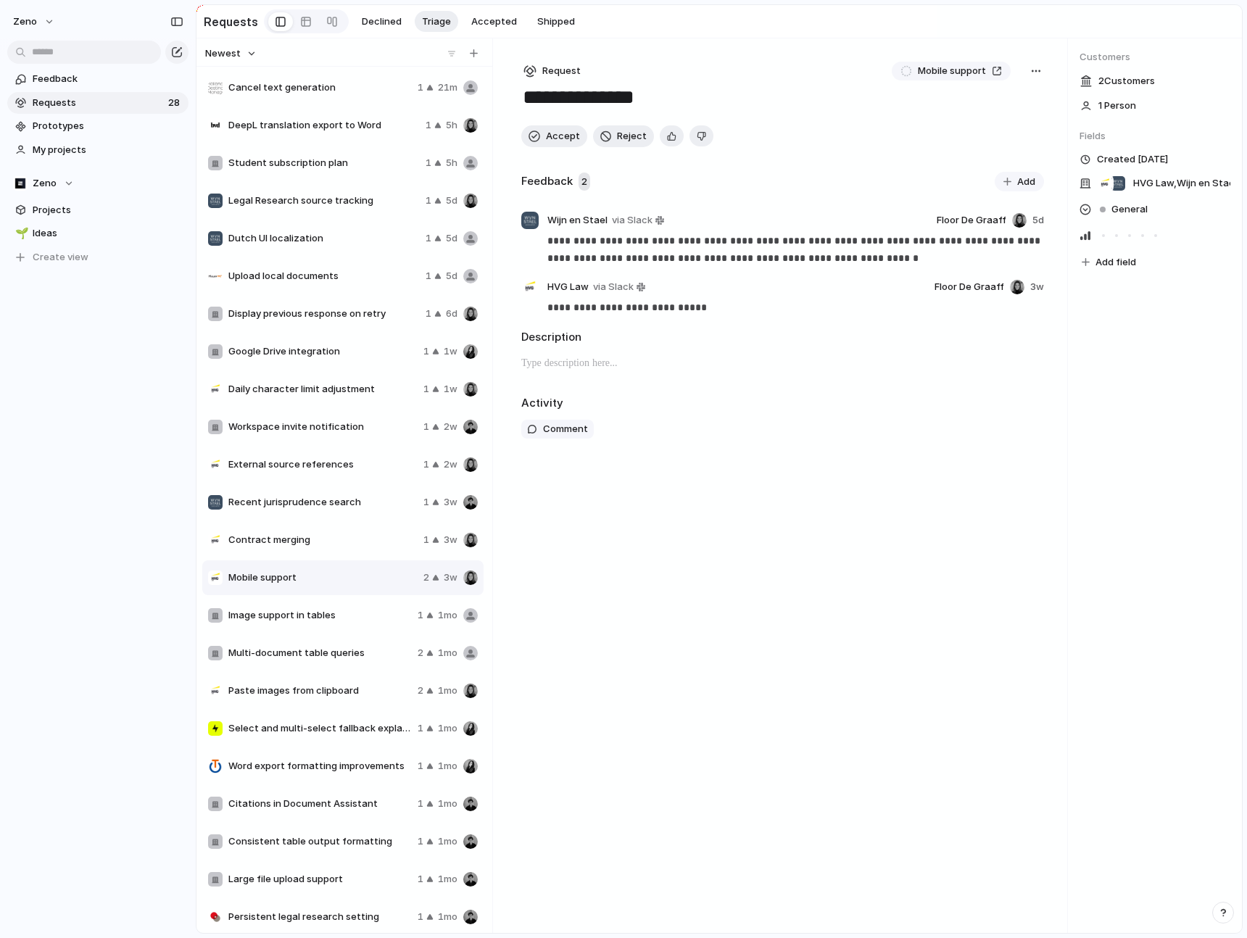
click at [320, 533] on span "Contract merging" at bounding box center [322, 540] width 189 height 14
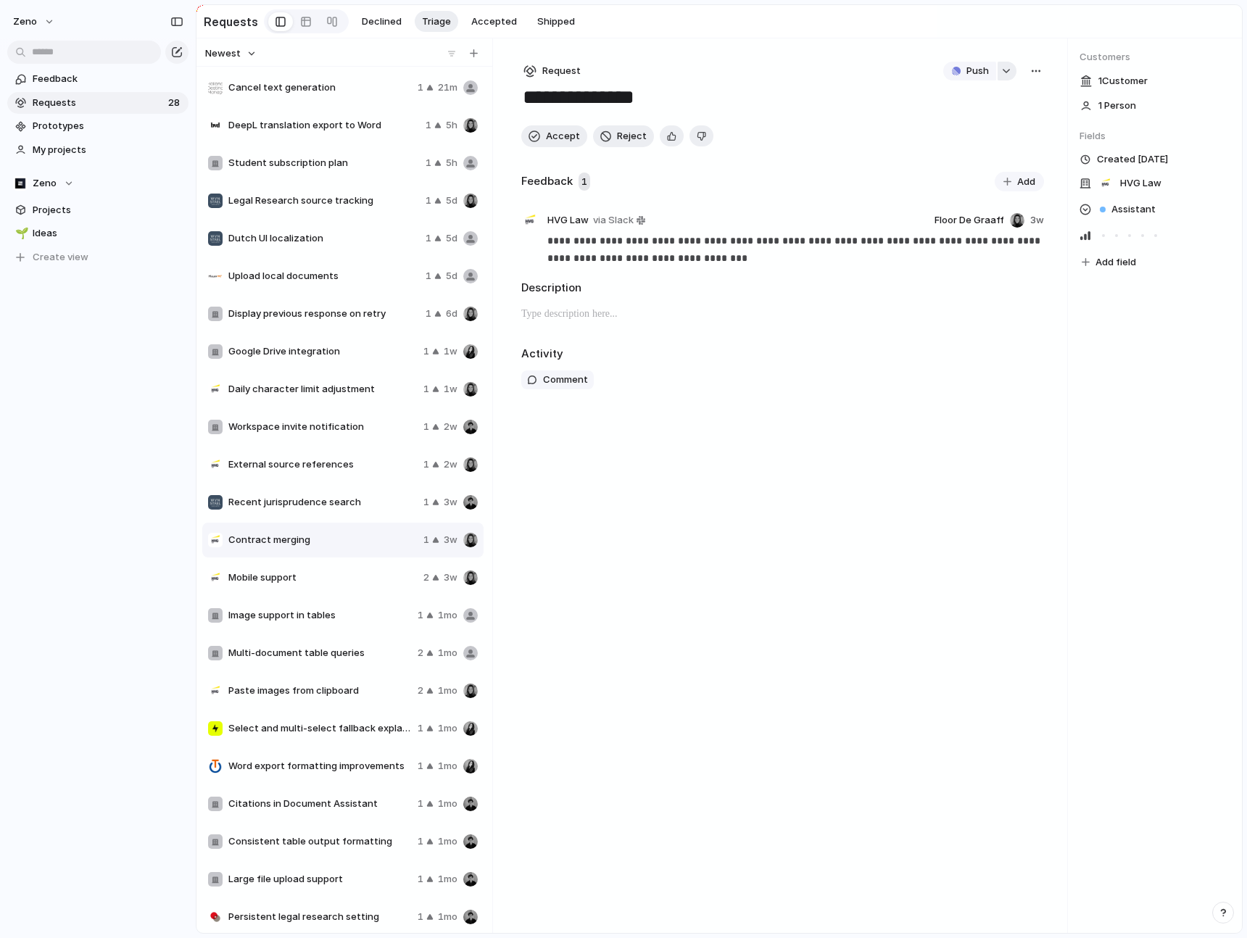
click at [1009, 70] on div "button" at bounding box center [1006, 71] width 10 height 6
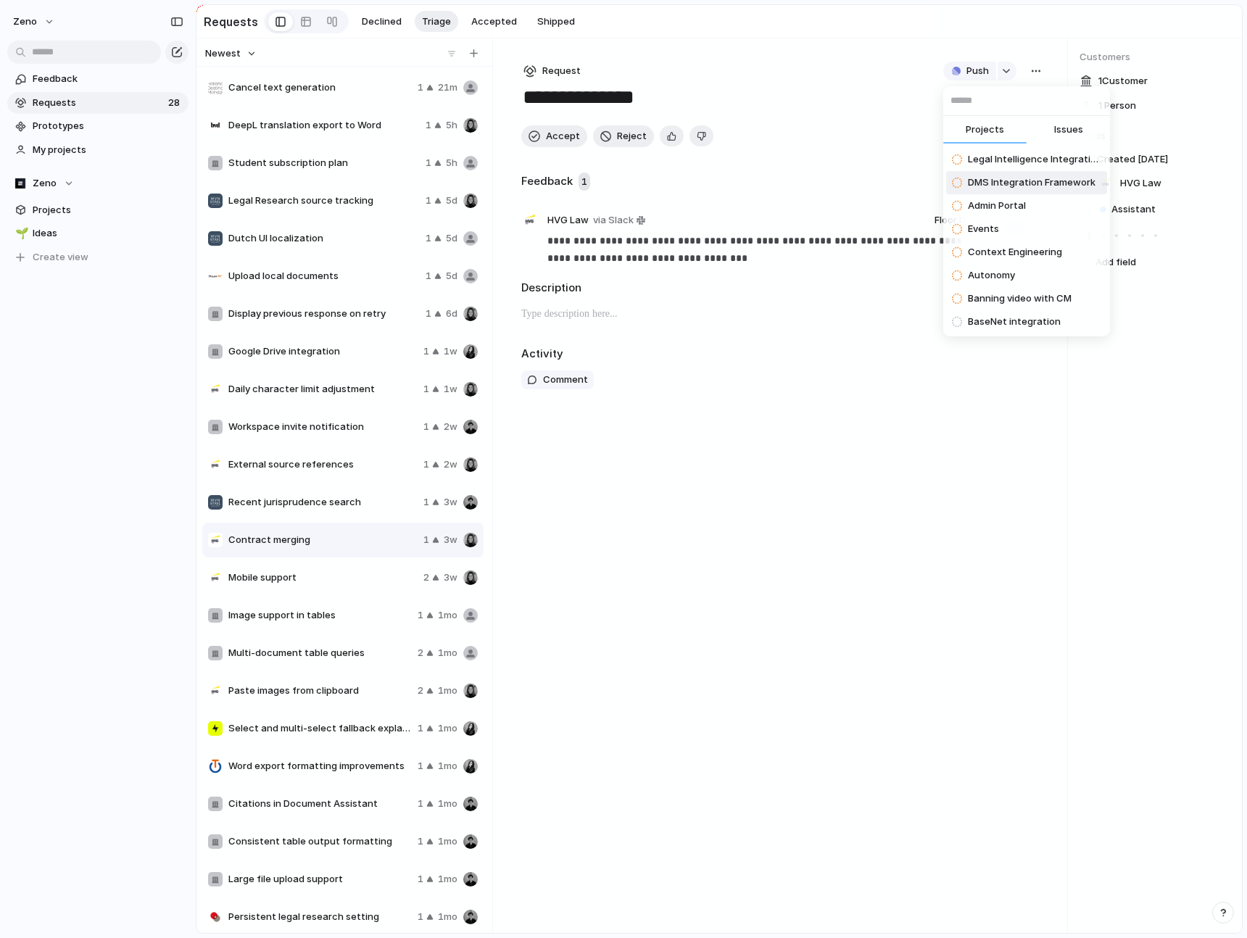
click at [842, 264] on div "Projects Issues Legal Intelligence Integration DMS Integration Framework Admin …" at bounding box center [623, 469] width 1247 height 938
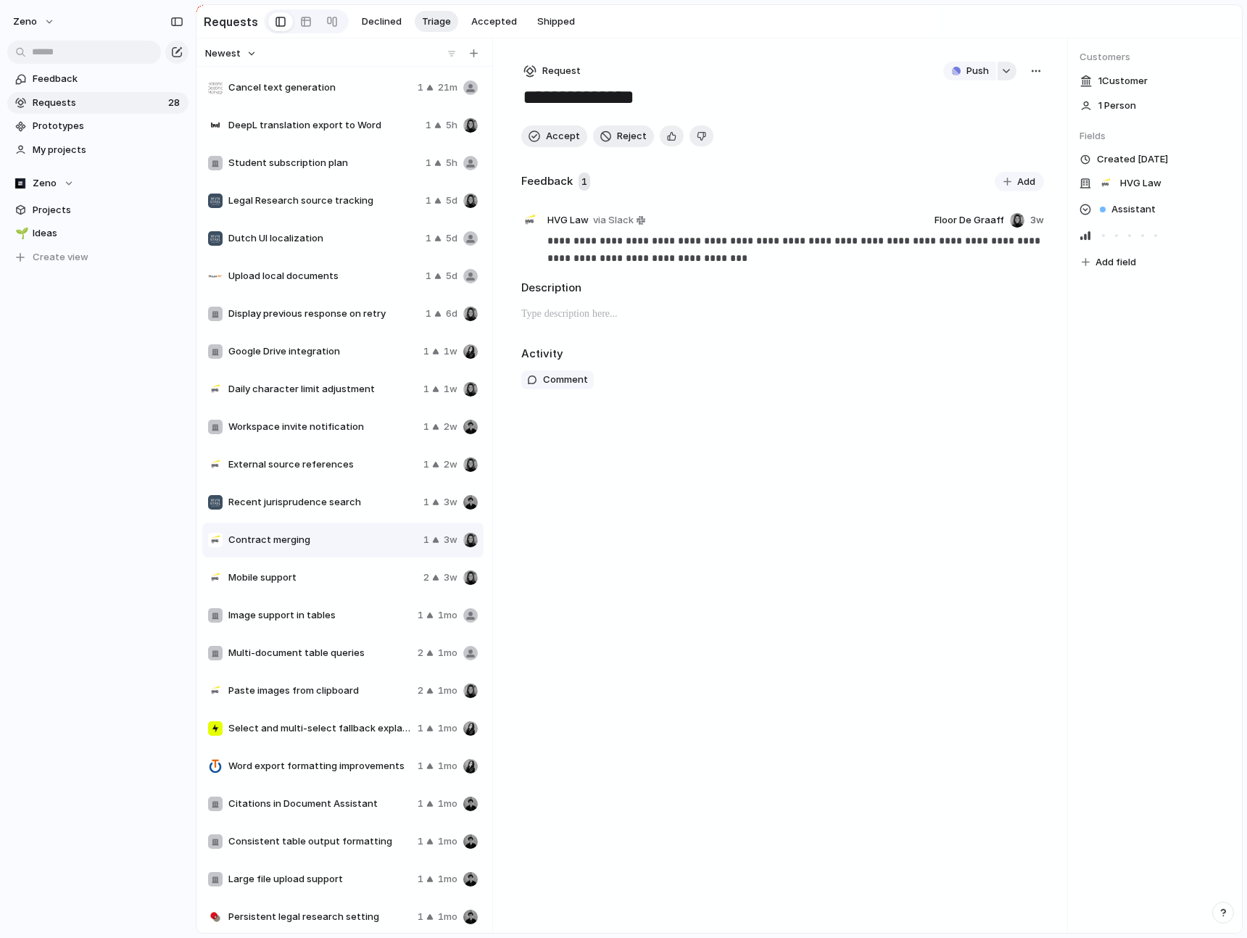
click at [1007, 73] on div "button" at bounding box center [1006, 71] width 10 height 6
click at [771, 286] on div "Projects Issues Legal Intelligence Integration DMS Integration Framework Admin …" at bounding box center [623, 469] width 1247 height 938
click at [354, 499] on span "Recent jurisprudence search" at bounding box center [322, 502] width 189 height 14
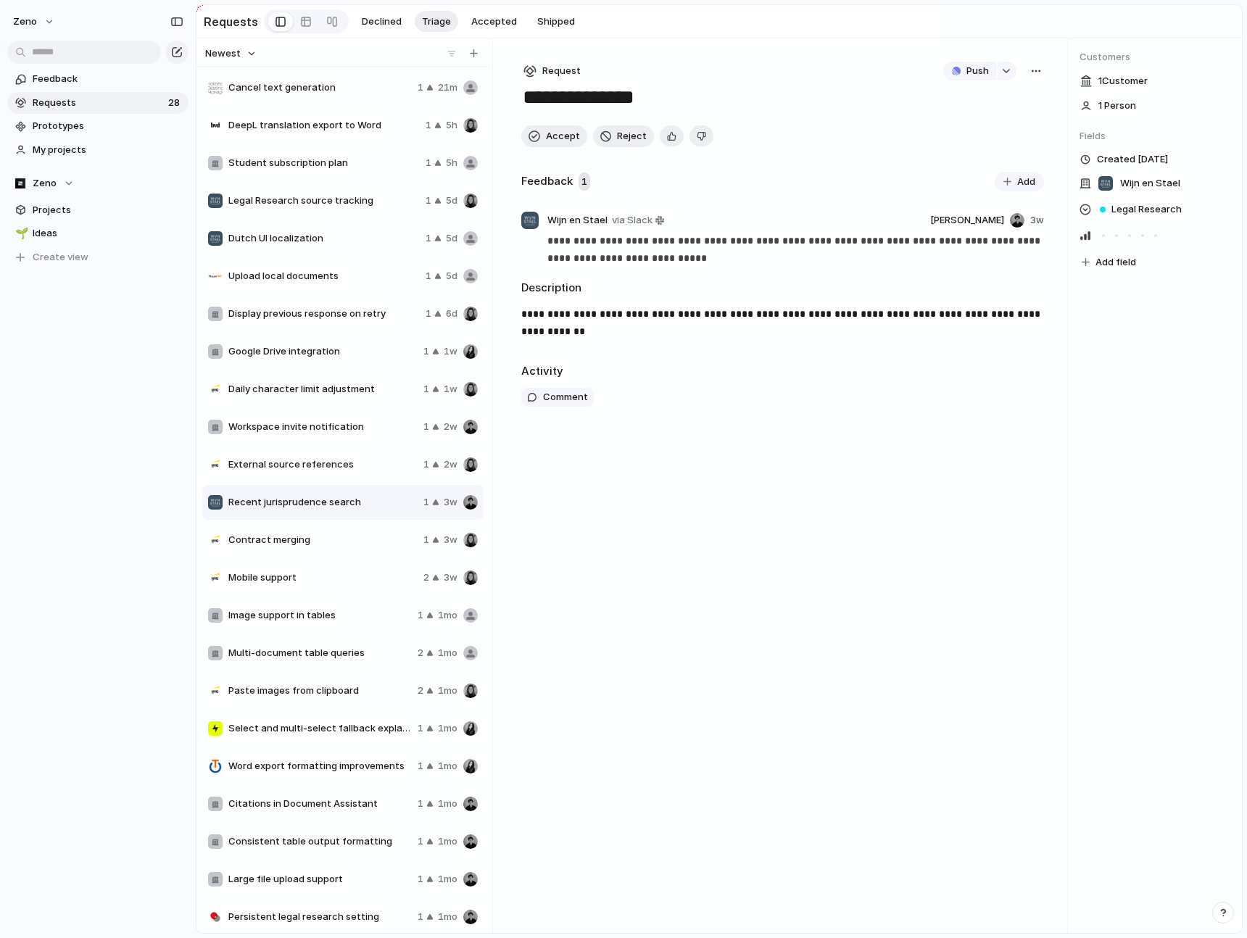
click at [381, 468] on span "External source references" at bounding box center [322, 464] width 189 height 14
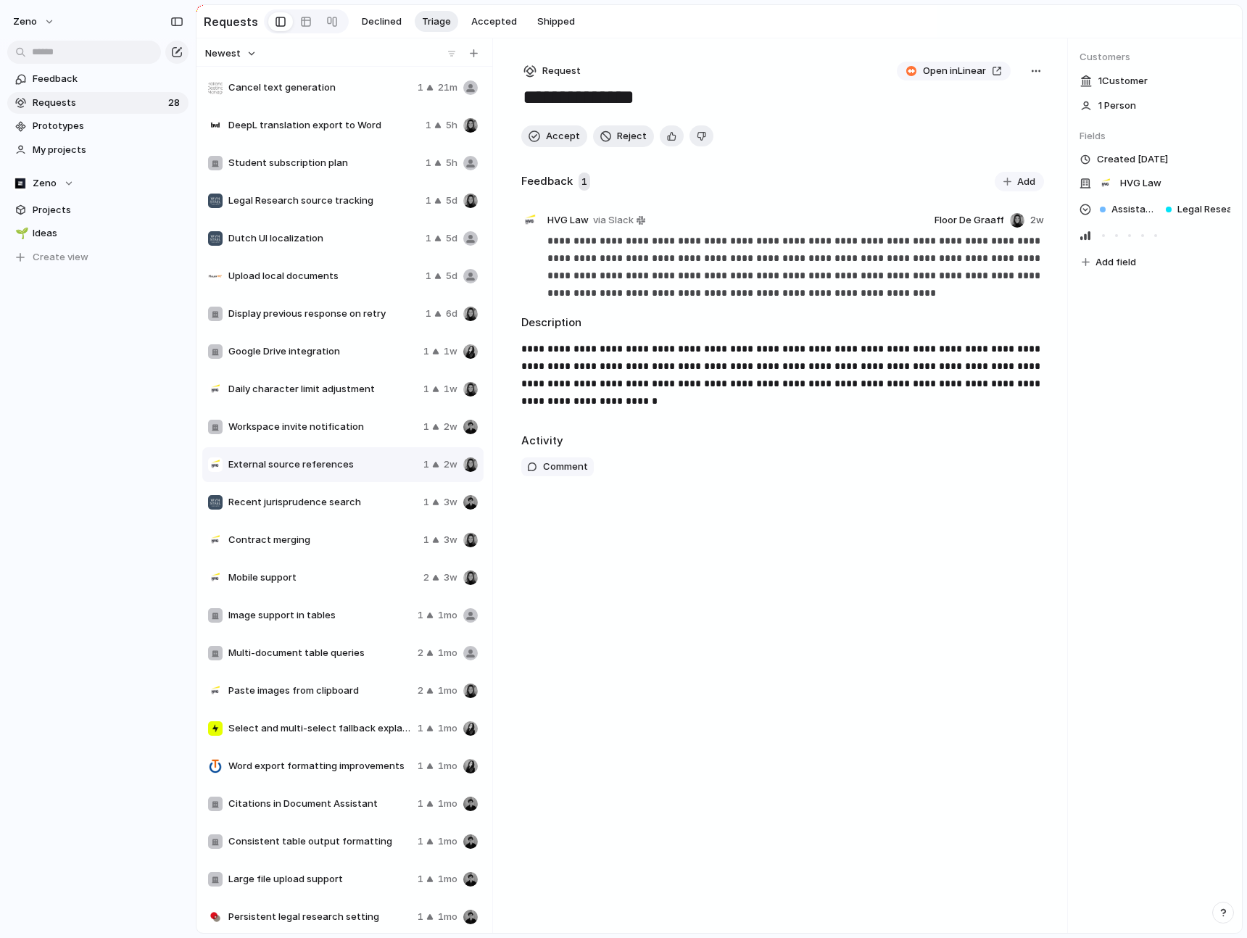
click at [375, 497] on span "Recent jurisprudence search" at bounding box center [322, 502] width 189 height 14
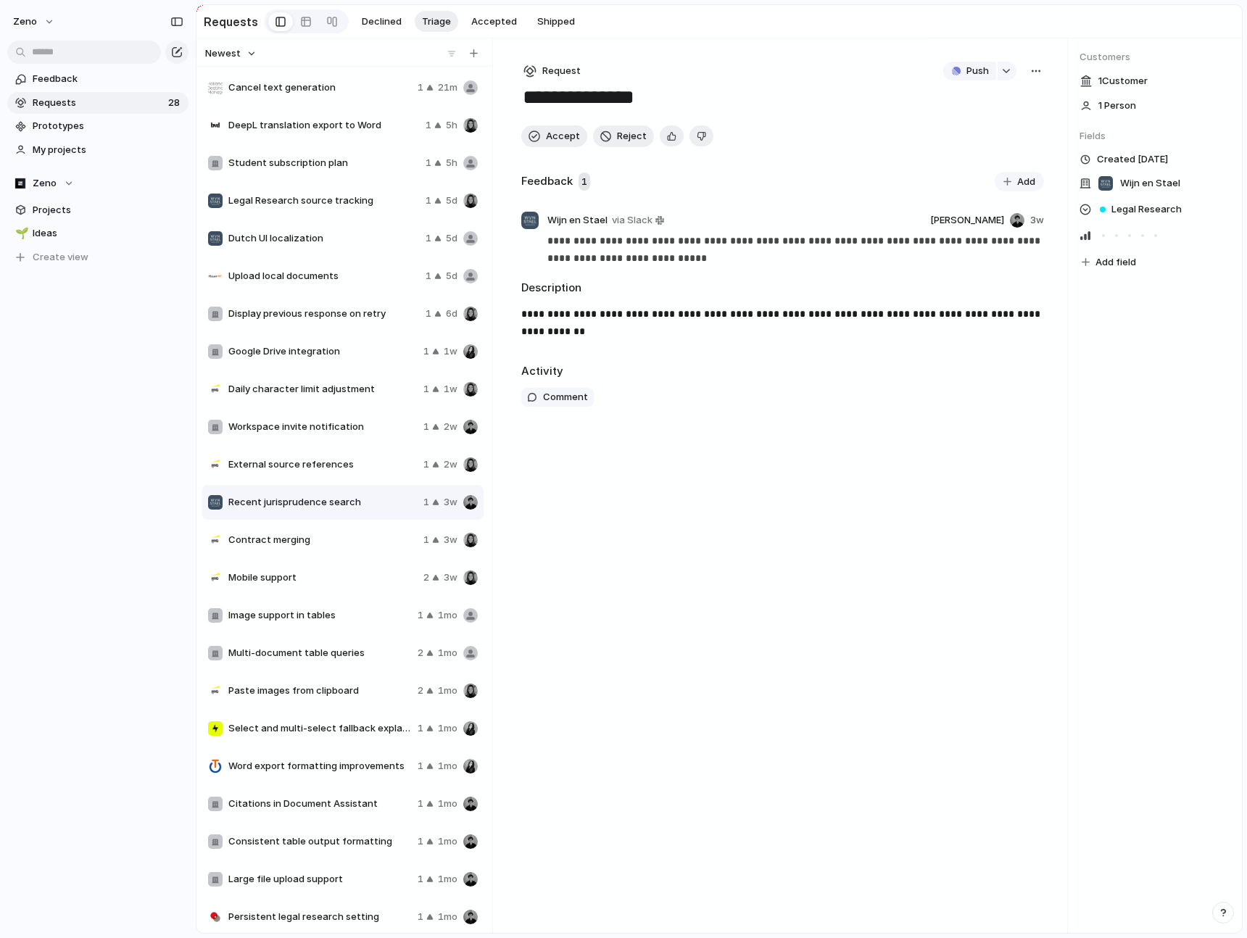
click at [370, 472] on div "External source references 1 2w" at bounding box center [342, 464] width 281 height 35
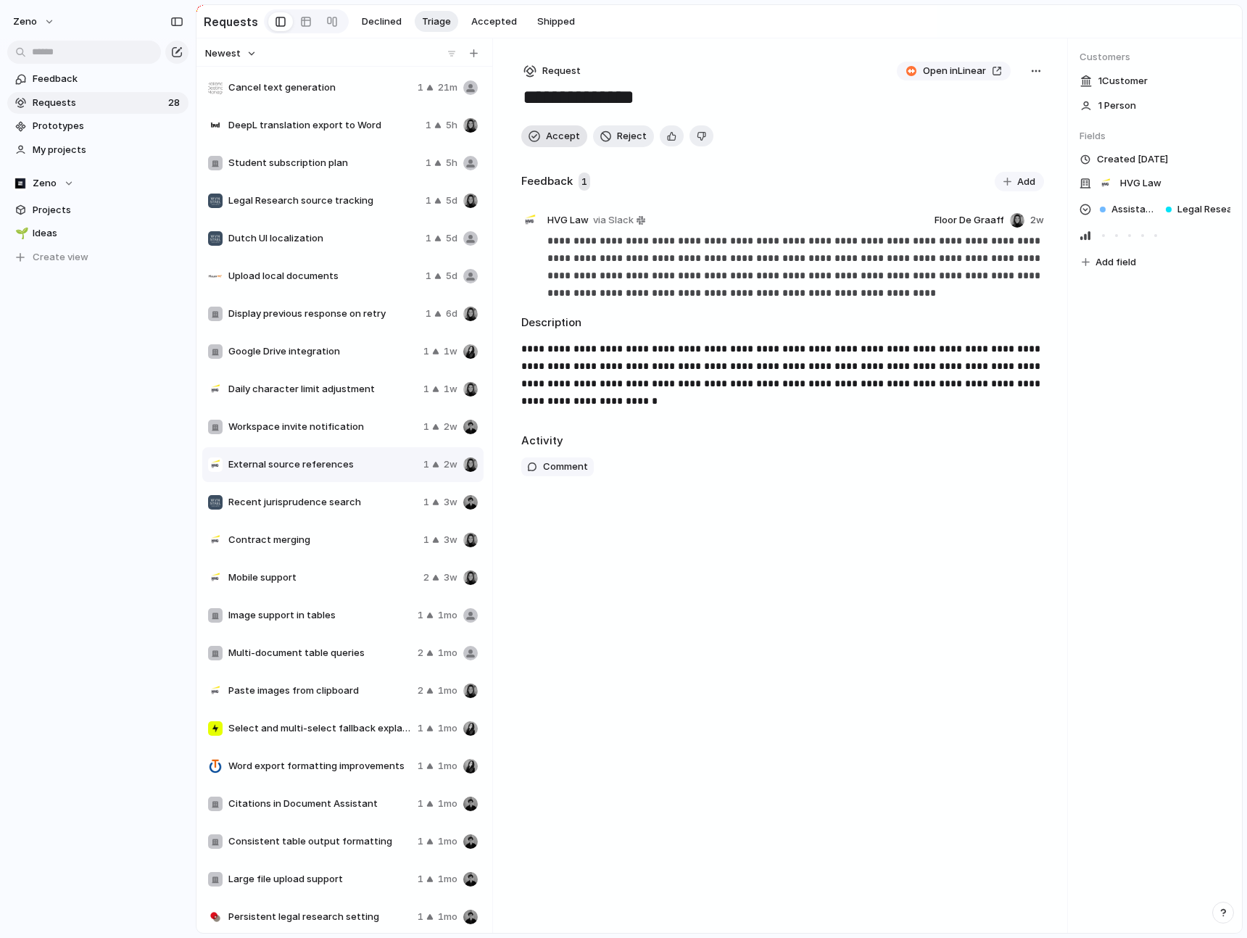
click at [563, 138] on span "Accept" at bounding box center [563, 136] width 34 height 14
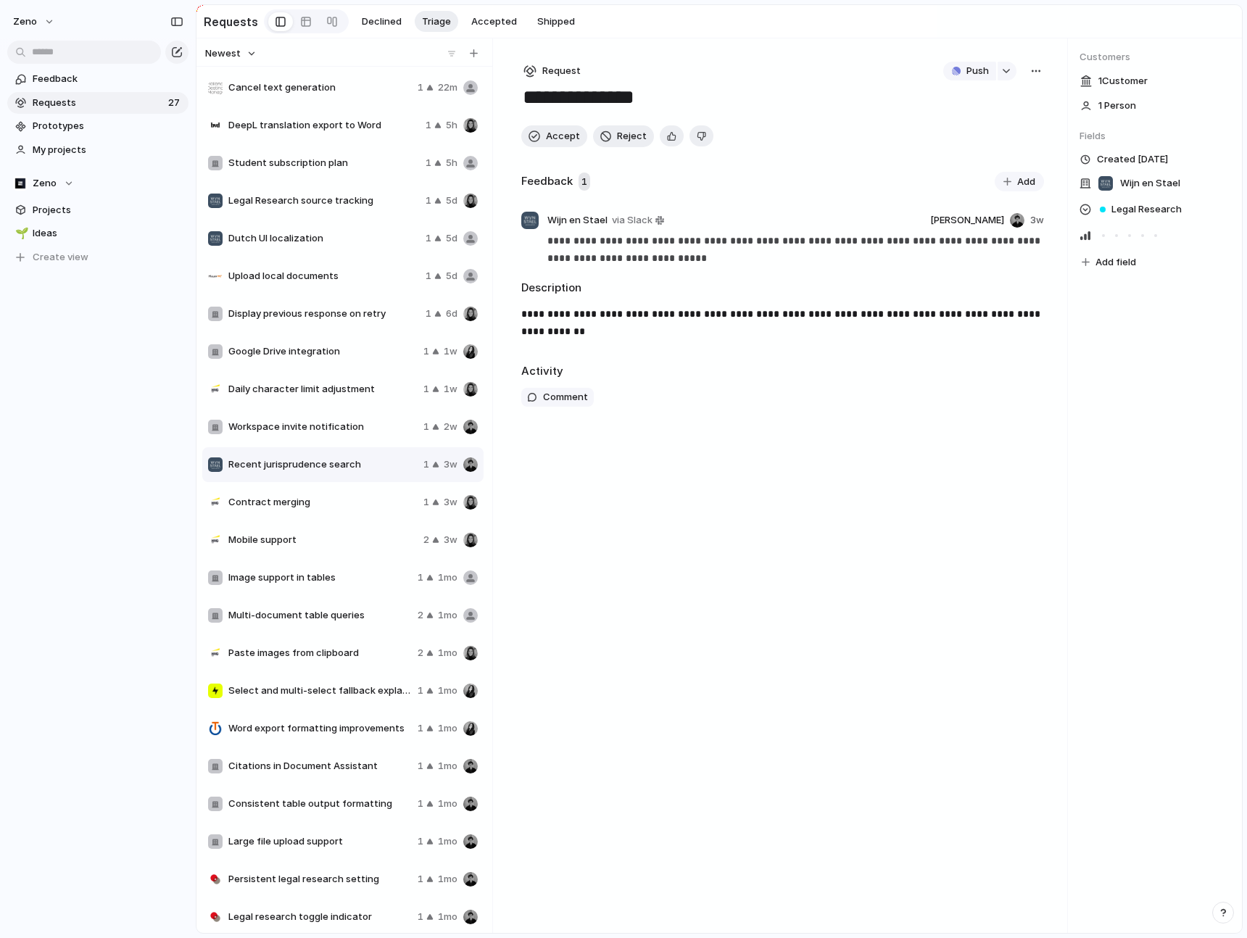
click at [327, 439] on div "Workspace invite notification 1 2w" at bounding box center [342, 427] width 281 height 35
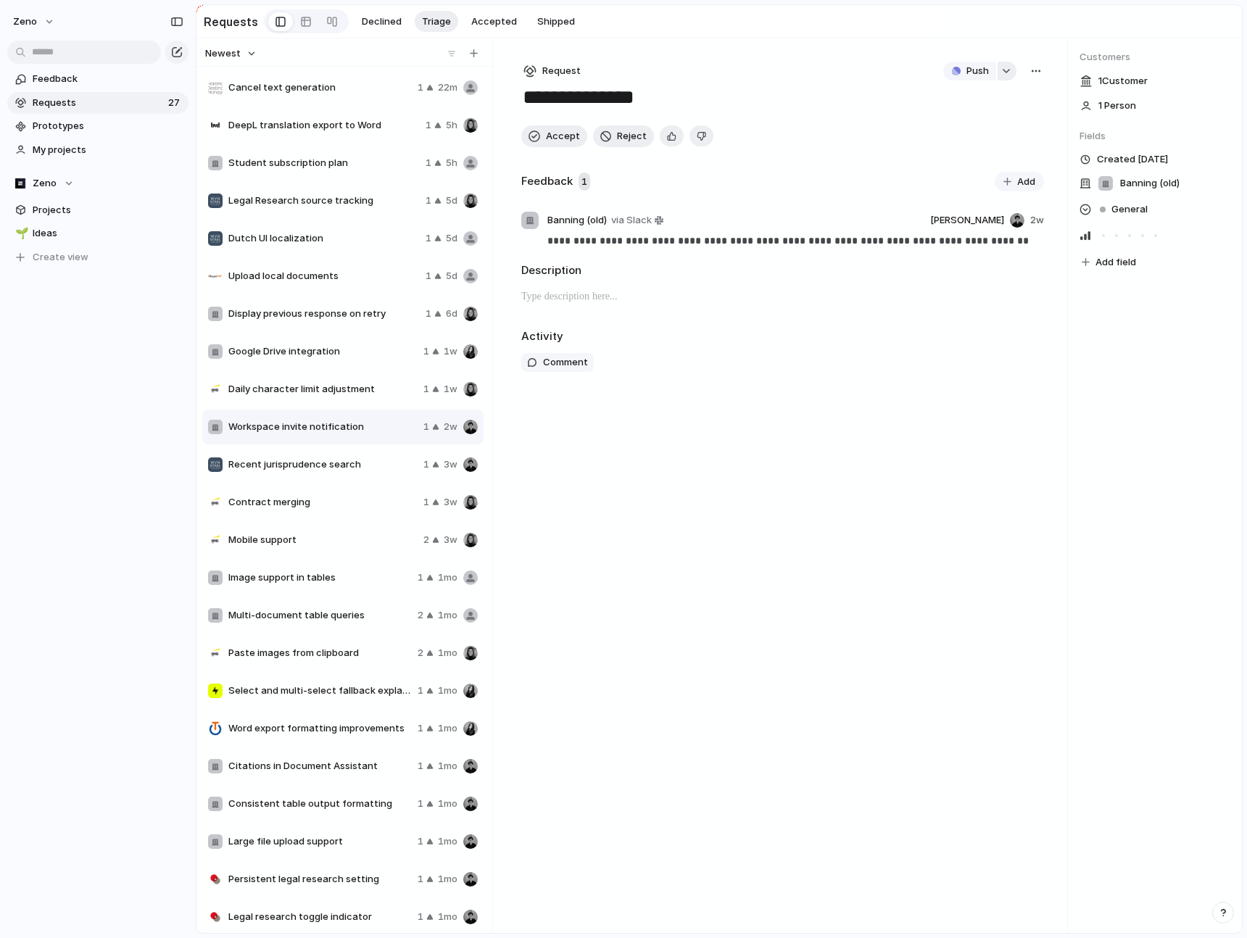
click at [1014, 68] on button "button" at bounding box center [1006, 71] width 19 height 19
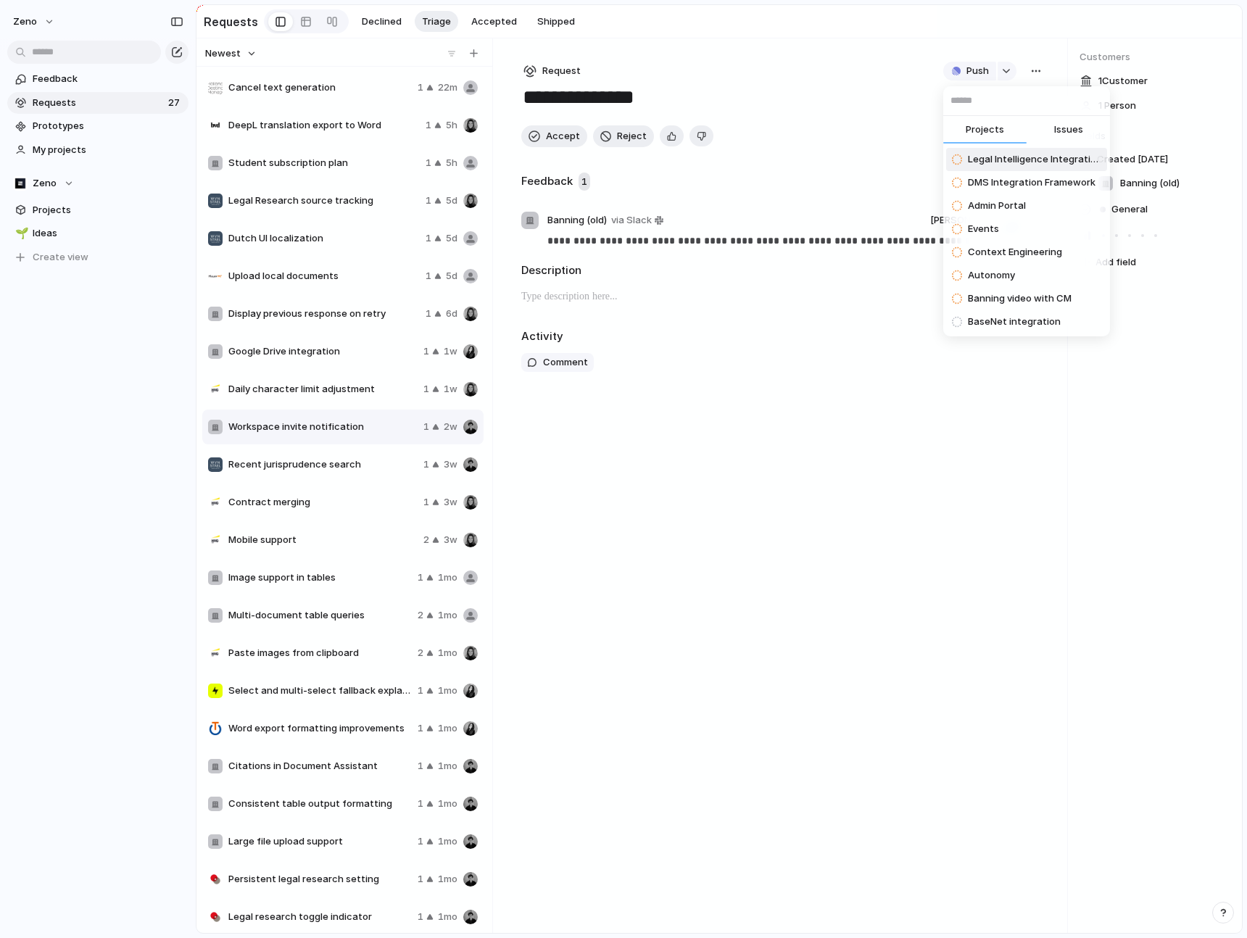
click at [1050, 122] on button "Issues" at bounding box center [1067, 130] width 83 height 29
click at [1034, 105] on input "text" at bounding box center [1026, 100] width 167 height 29
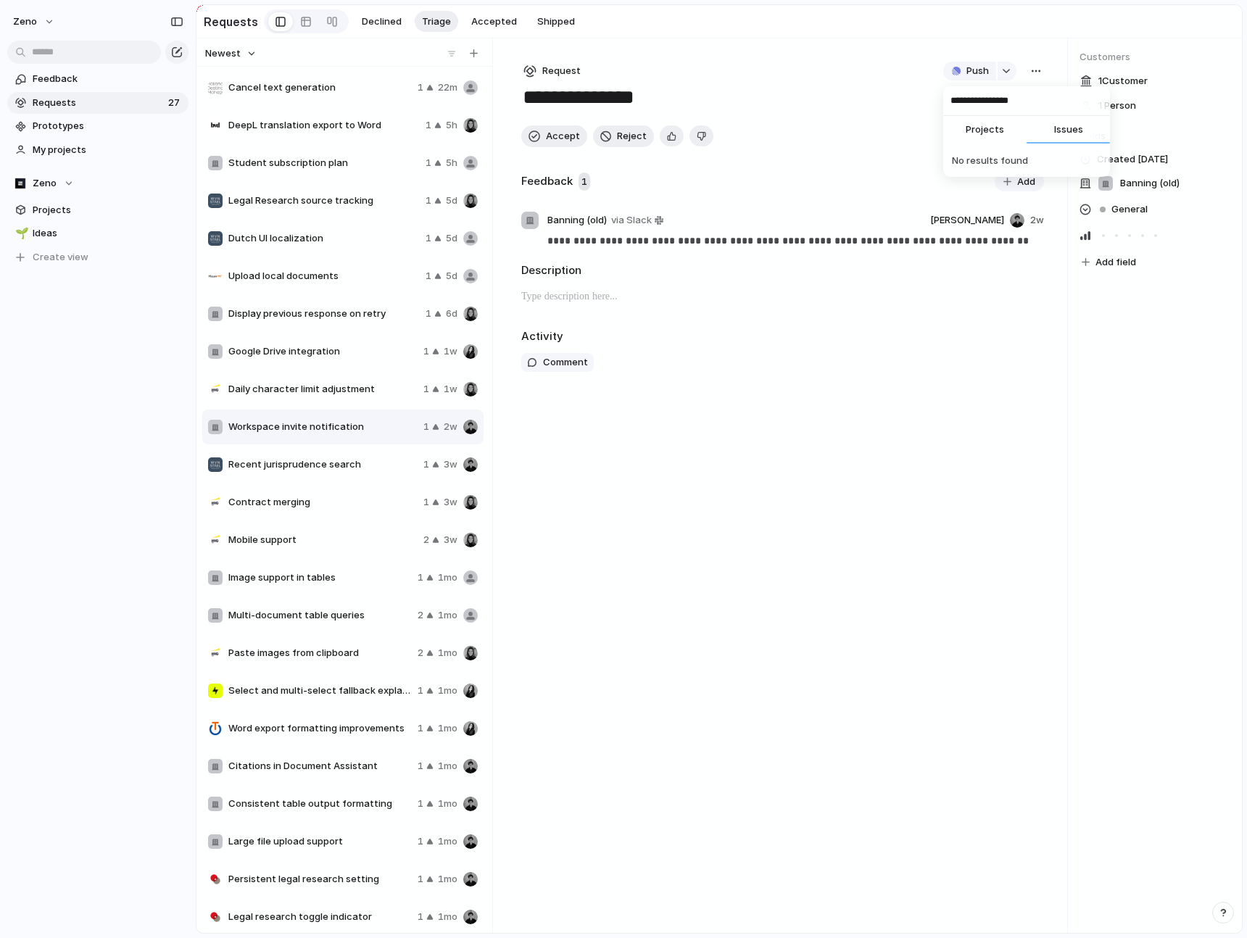
type input "**********"
click at [990, 133] on span "Projects" at bounding box center [984, 129] width 38 height 14
click at [976, 72] on div "**********" at bounding box center [623, 469] width 1247 height 938
click at [976, 72] on span "Push" at bounding box center [977, 71] width 22 height 14
click at [974, 119] on li "Issue" at bounding box center [972, 124] width 83 height 23
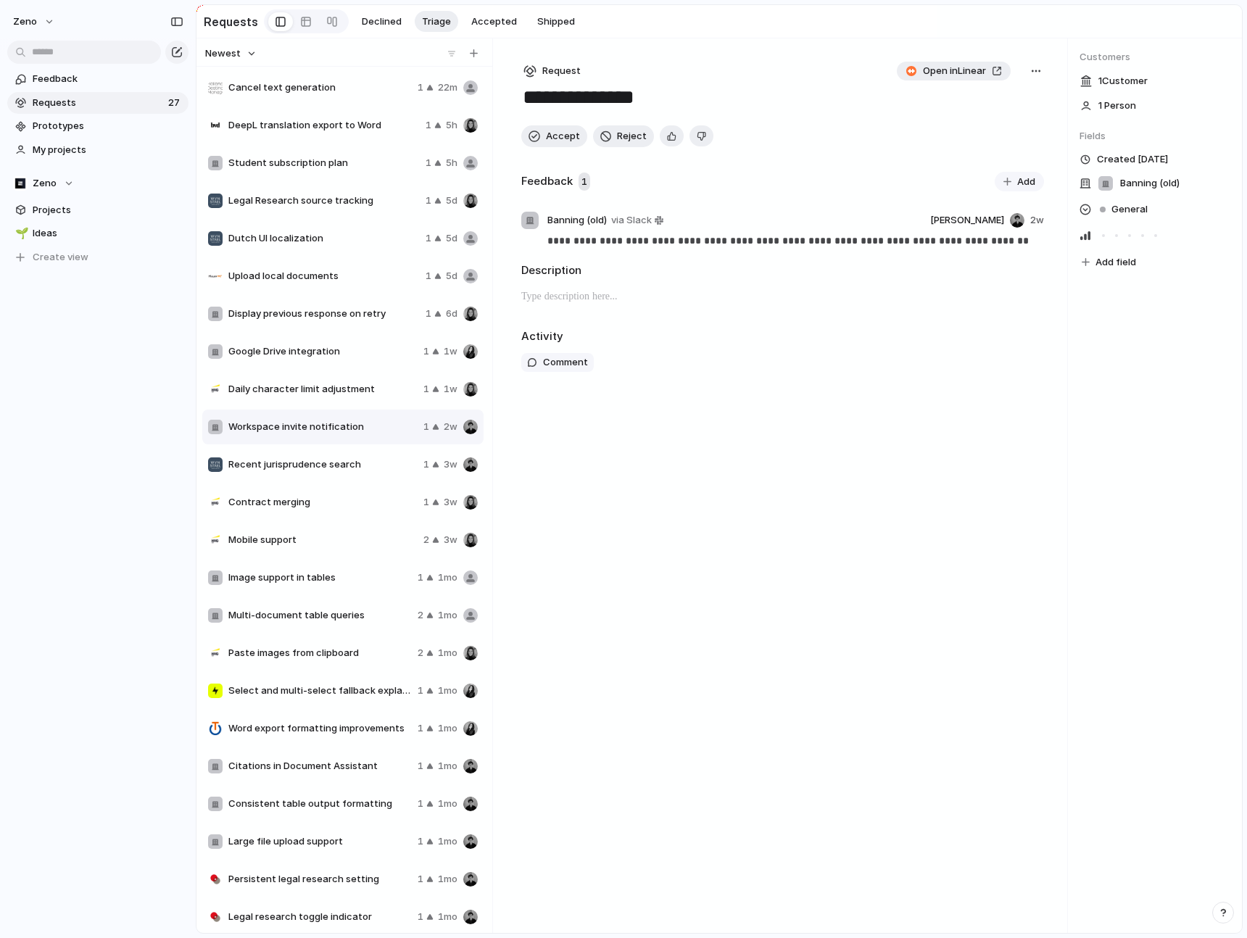
click at [970, 72] on span "Open in Linear" at bounding box center [954, 71] width 63 height 14
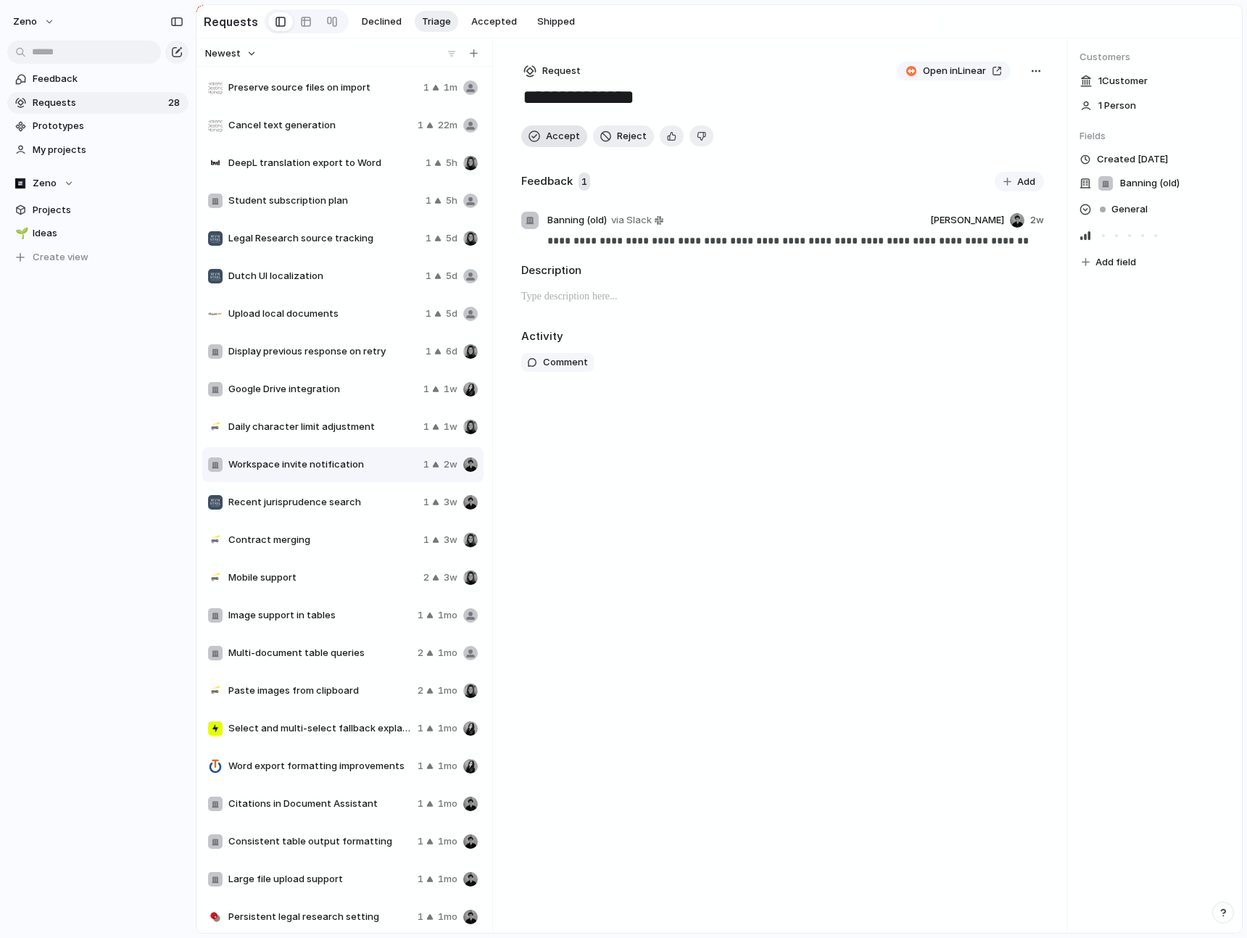
click at [547, 140] on span "Accept" at bounding box center [563, 136] width 34 height 14
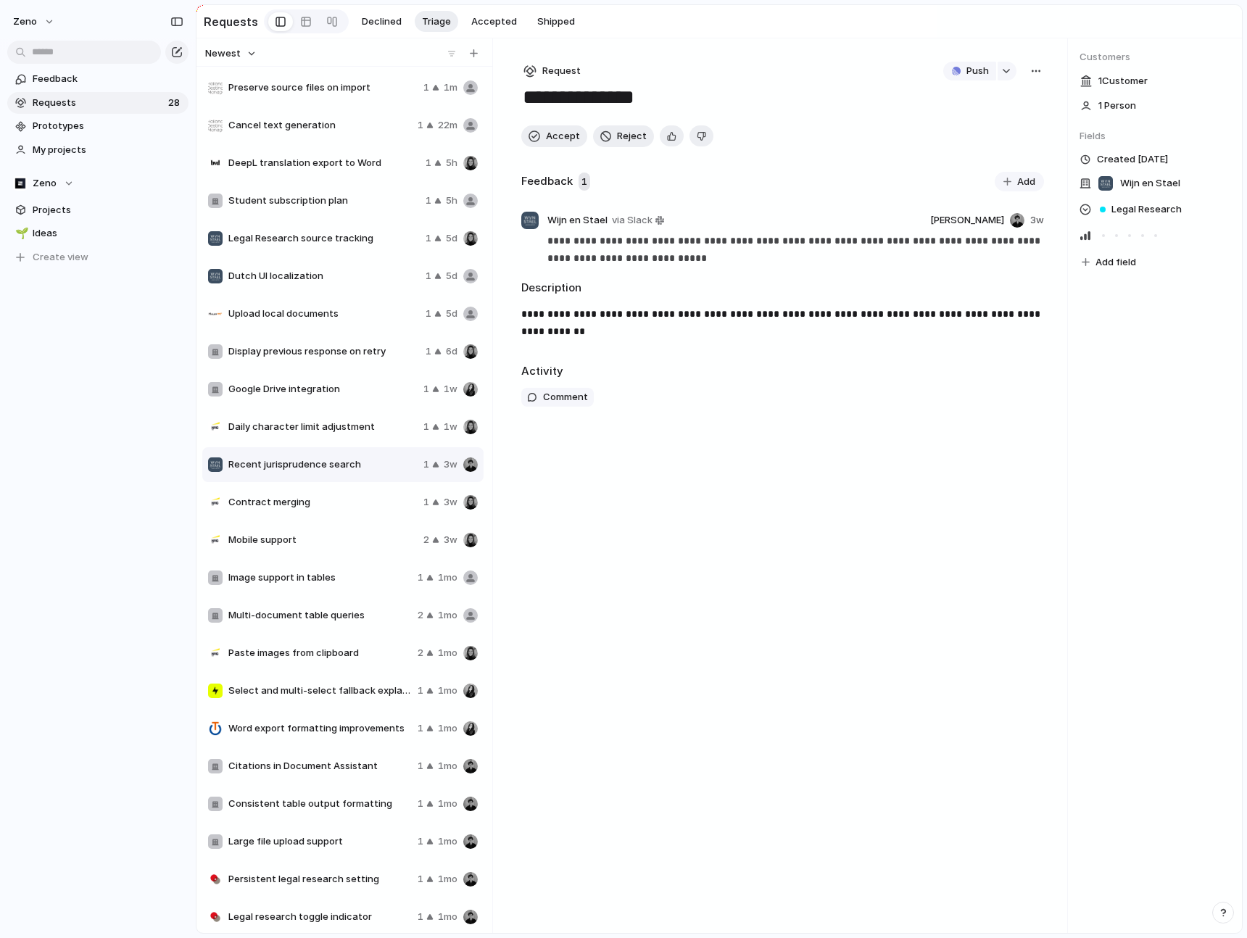
click at [378, 420] on span "Daily character limit adjustment" at bounding box center [322, 427] width 189 height 14
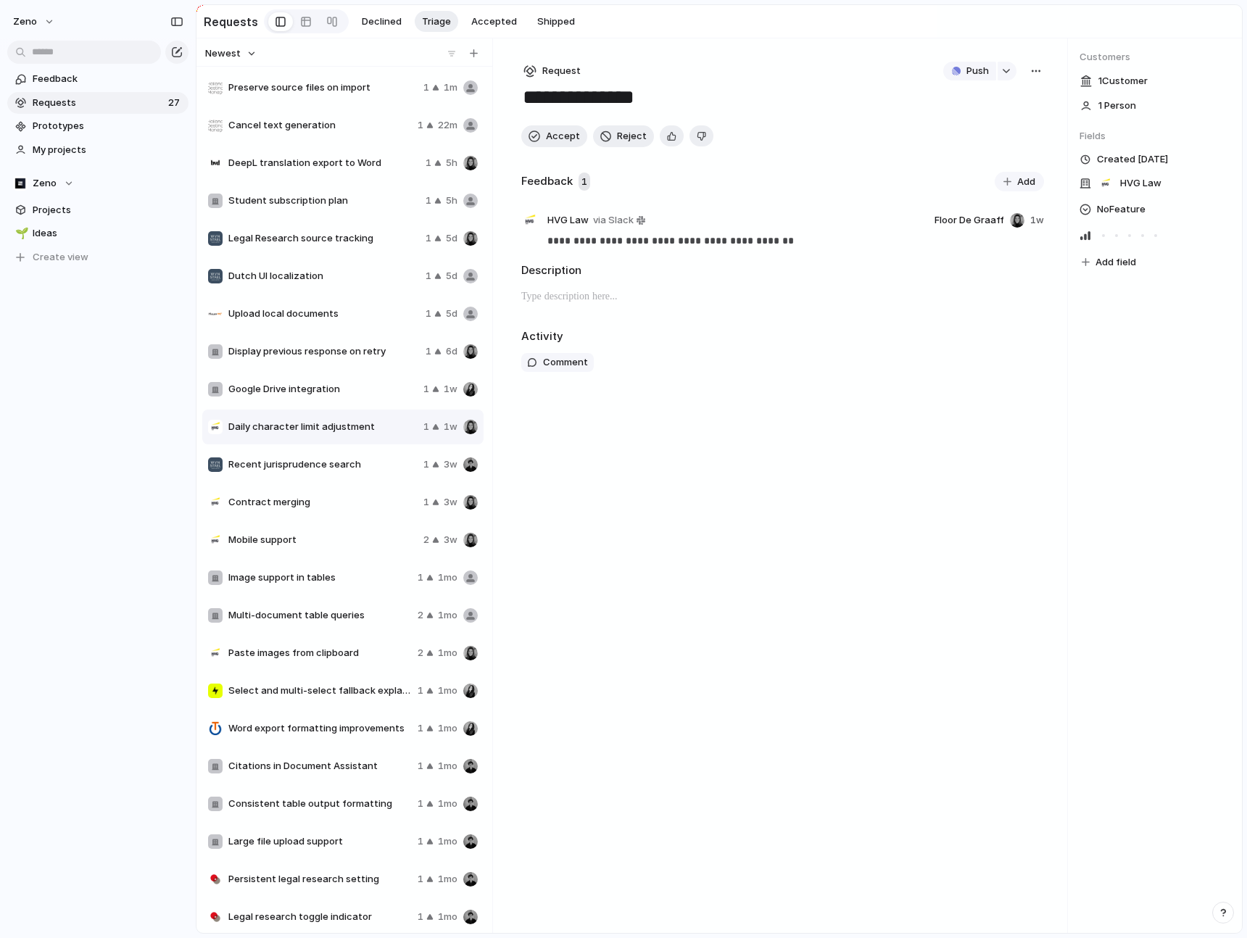
click at [362, 388] on span "Google Drive integration" at bounding box center [322, 389] width 189 height 14
click at [347, 354] on span "Display previous response on retry" at bounding box center [323, 351] width 191 height 14
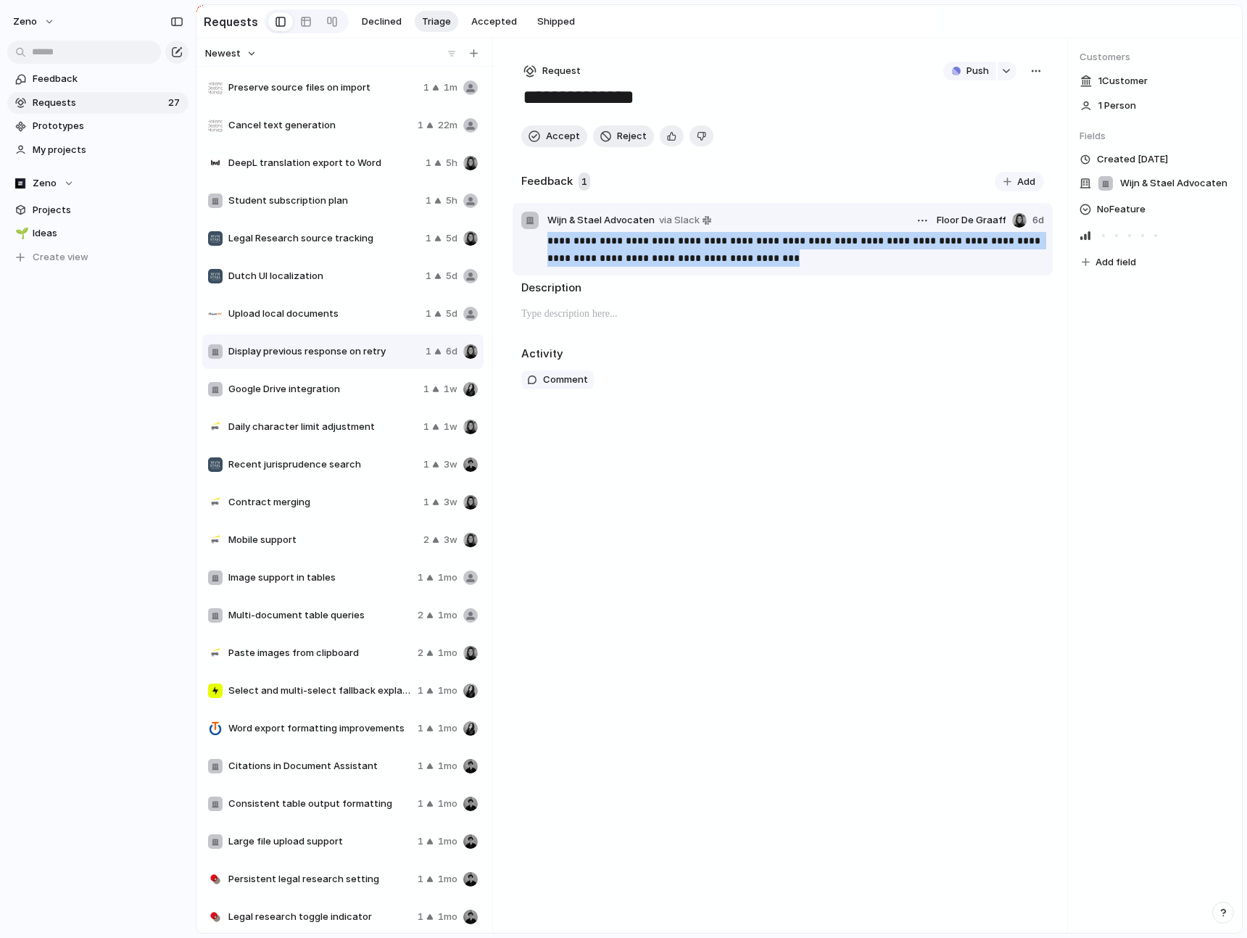
drag, startPoint x: 758, startPoint y: 254, endPoint x: 532, endPoint y: 223, distance: 228.3
click at [532, 223] on article "**********" at bounding box center [782, 239] width 540 height 72
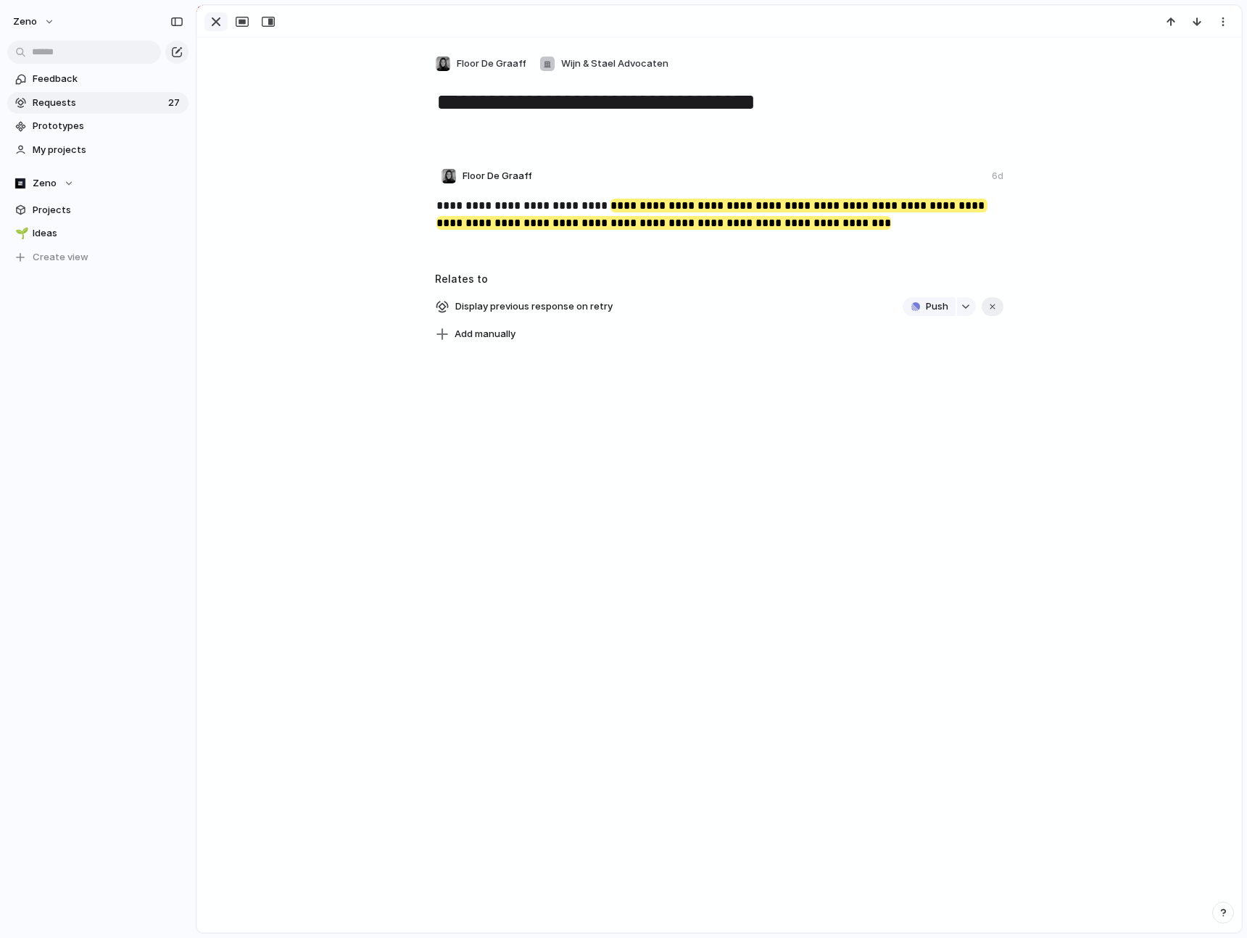
click at [212, 22] on div "button" at bounding box center [215, 21] width 17 height 17
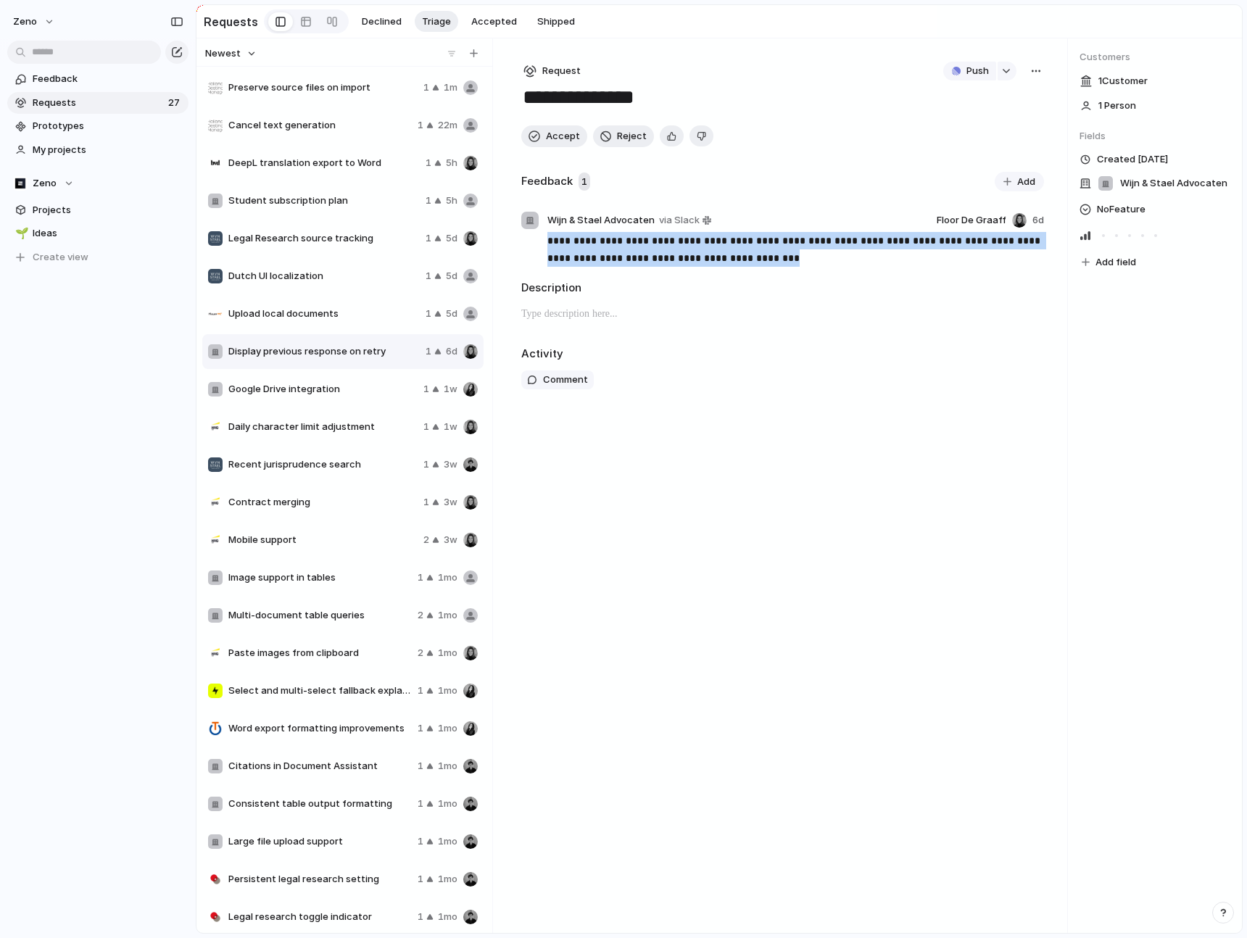
click at [779, 399] on div "**********" at bounding box center [782, 485] width 569 height 894
click at [969, 74] on span "Push" at bounding box center [977, 71] width 22 height 14
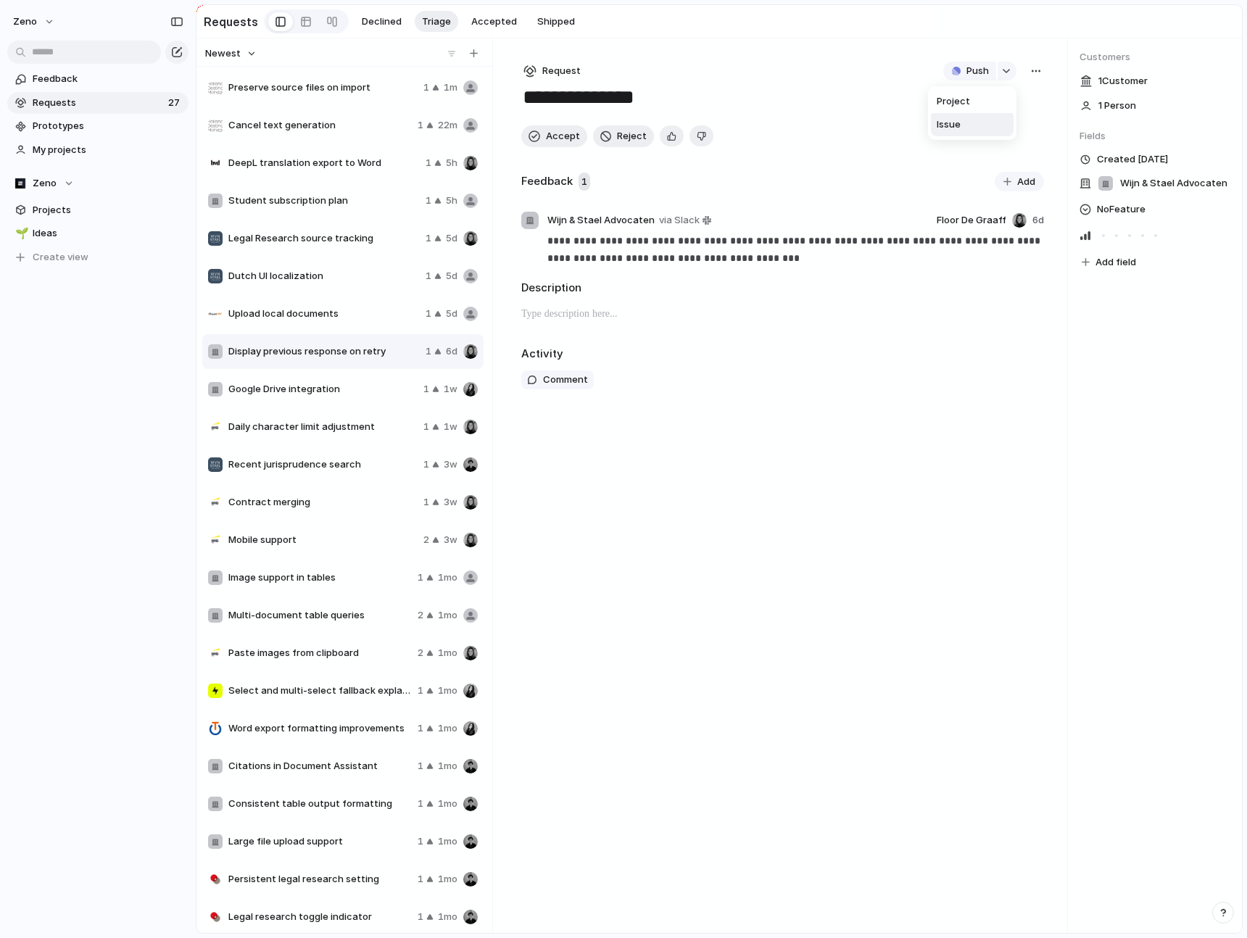
click at [960, 128] on li "Issue" at bounding box center [972, 124] width 83 height 23
click at [989, 73] on link "Open in Linear" at bounding box center [954, 71] width 114 height 19
click at [382, 357] on div "Copy link Delete Merge Move to" at bounding box center [623, 469] width 1247 height 938
click at [569, 139] on span "Accept" at bounding box center [563, 136] width 34 height 14
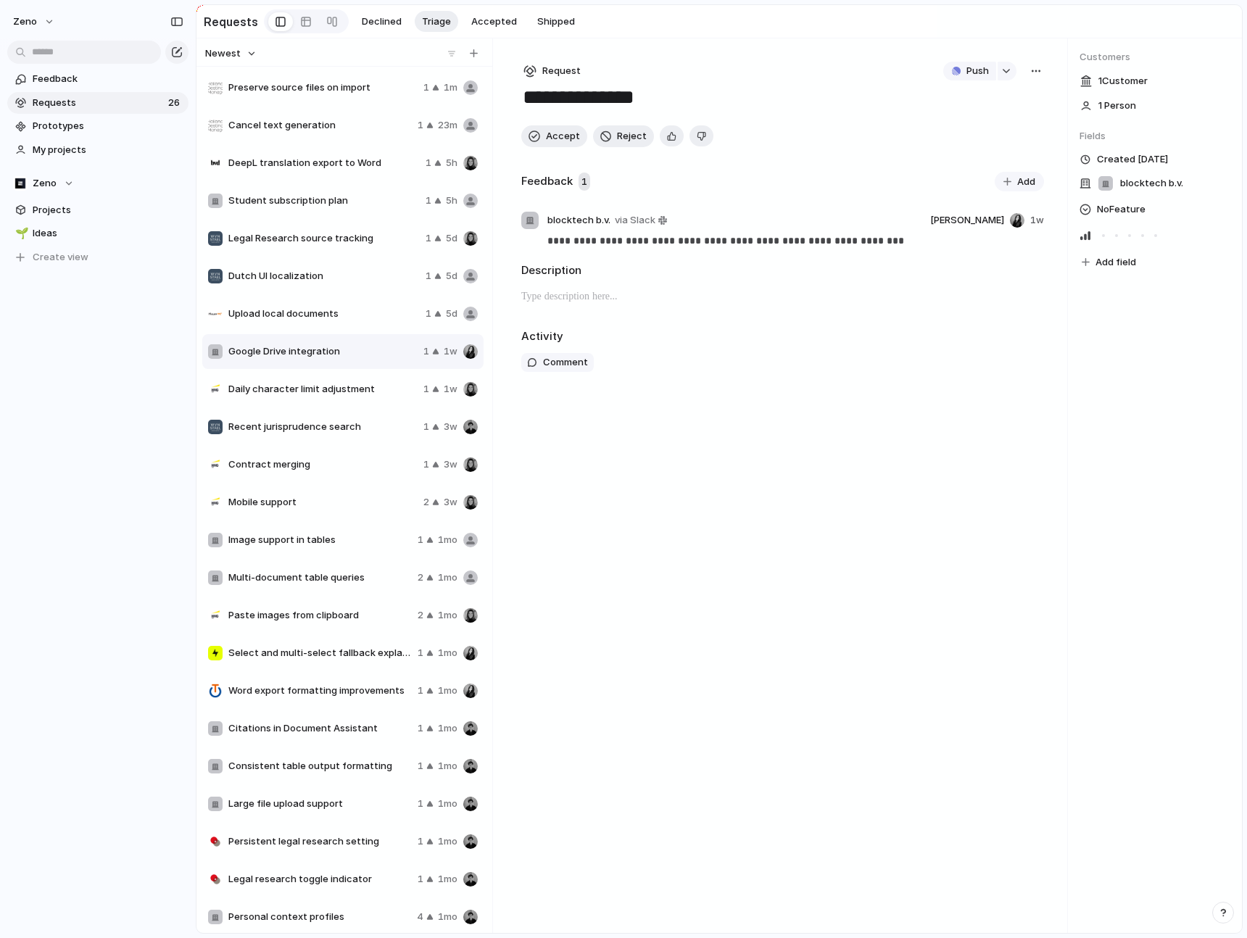
click at [383, 323] on div "Upload local documents 1 5d" at bounding box center [342, 313] width 281 height 35
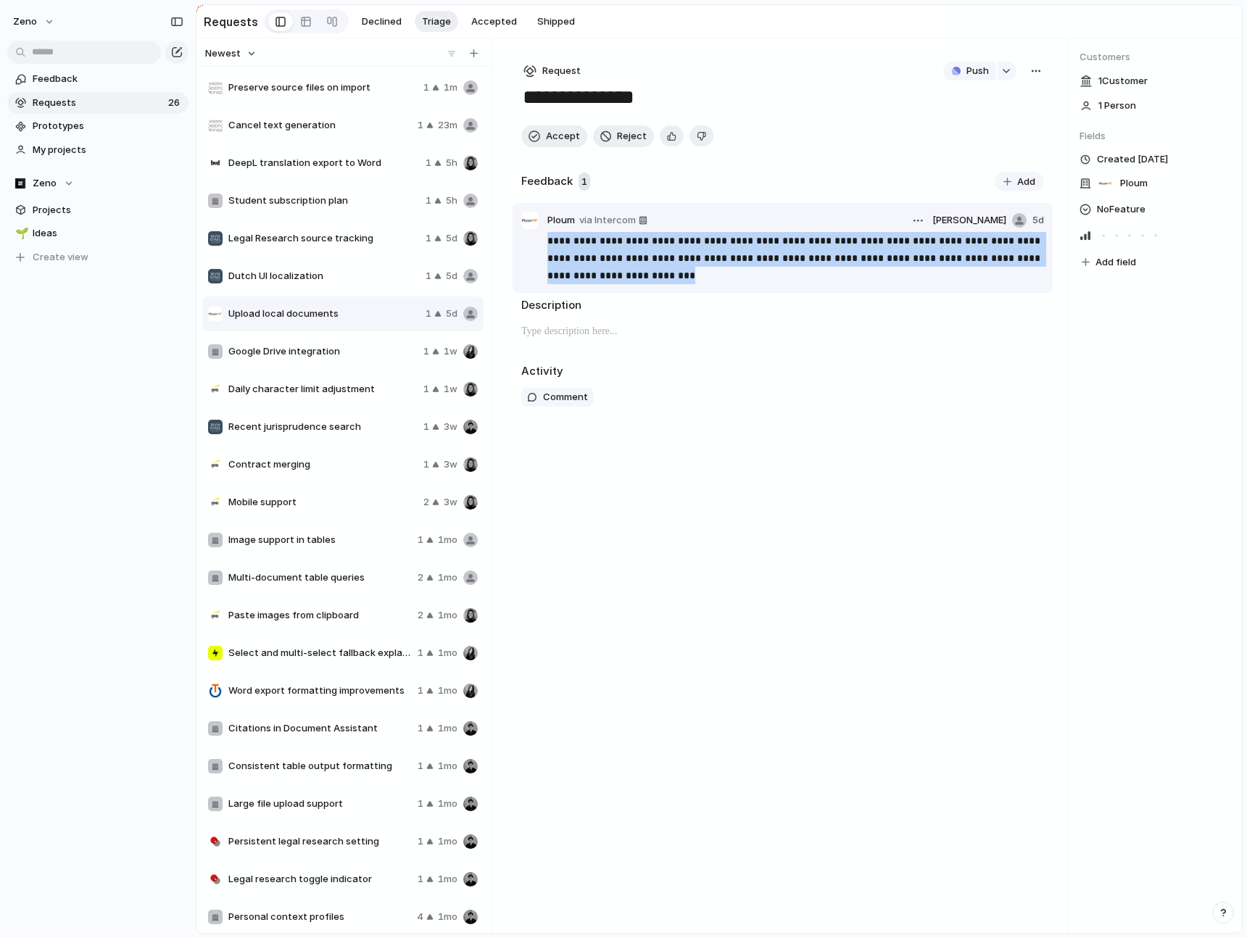
drag, startPoint x: 639, startPoint y: 272, endPoint x: 548, endPoint y: 234, distance: 98.8
click at [548, 234] on p "**********" at bounding box center [795, 258] width 496 height 52
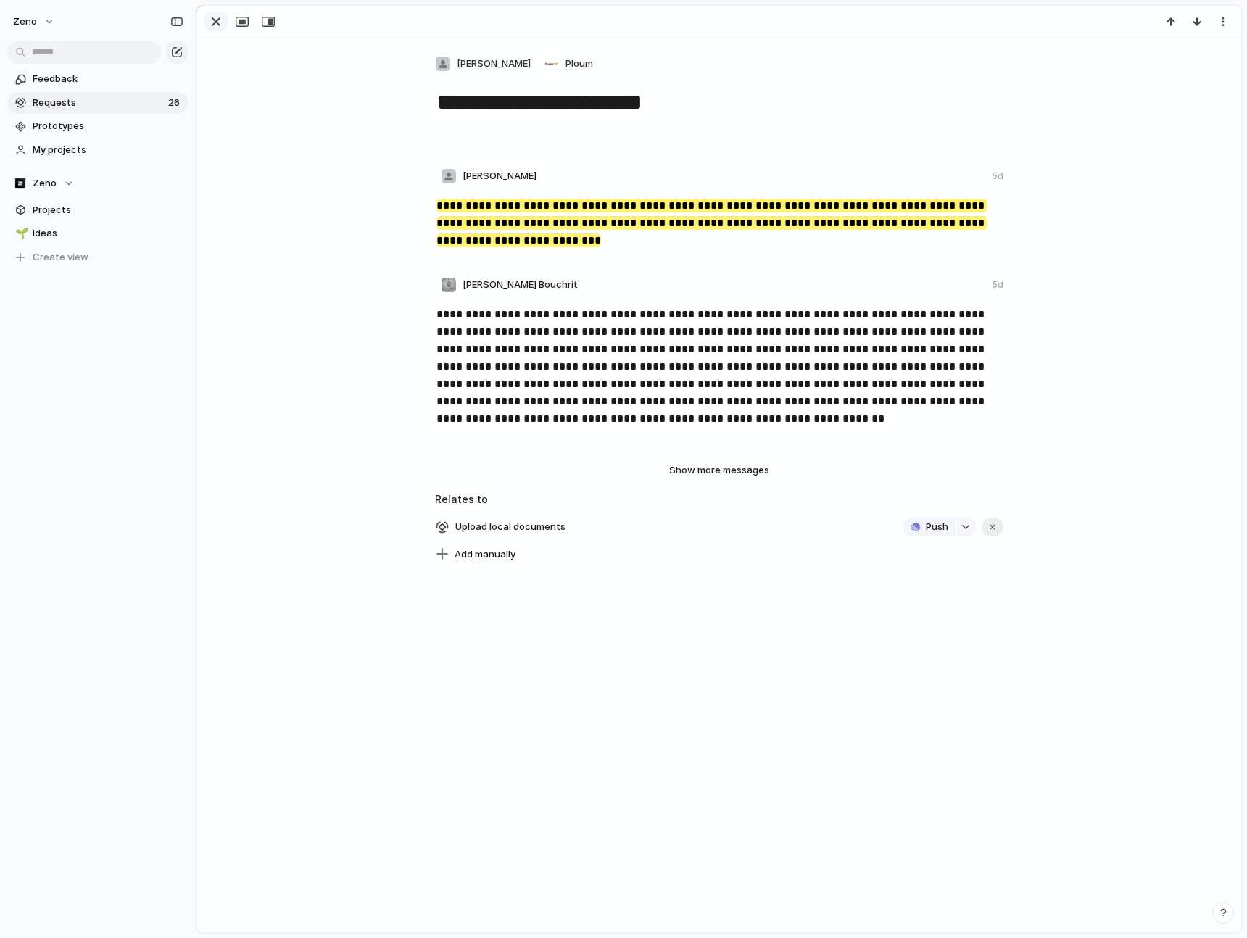
click at [220, 22] on div "button" at bounding box center [215, 21] width 17 height 17
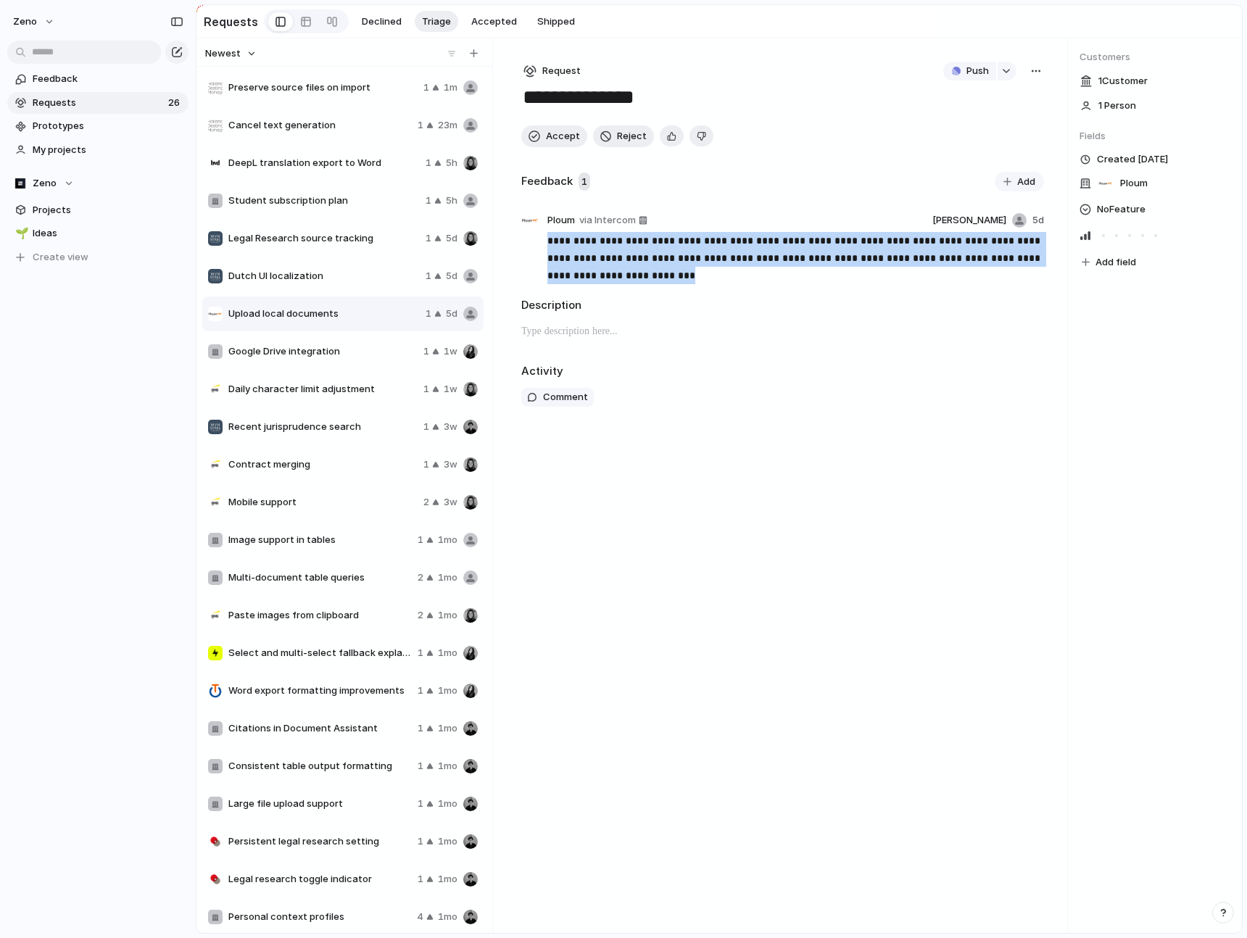
click at [375, 349] on span "Google Drive integration" at bounding box center [322, 351] width 189 height 14
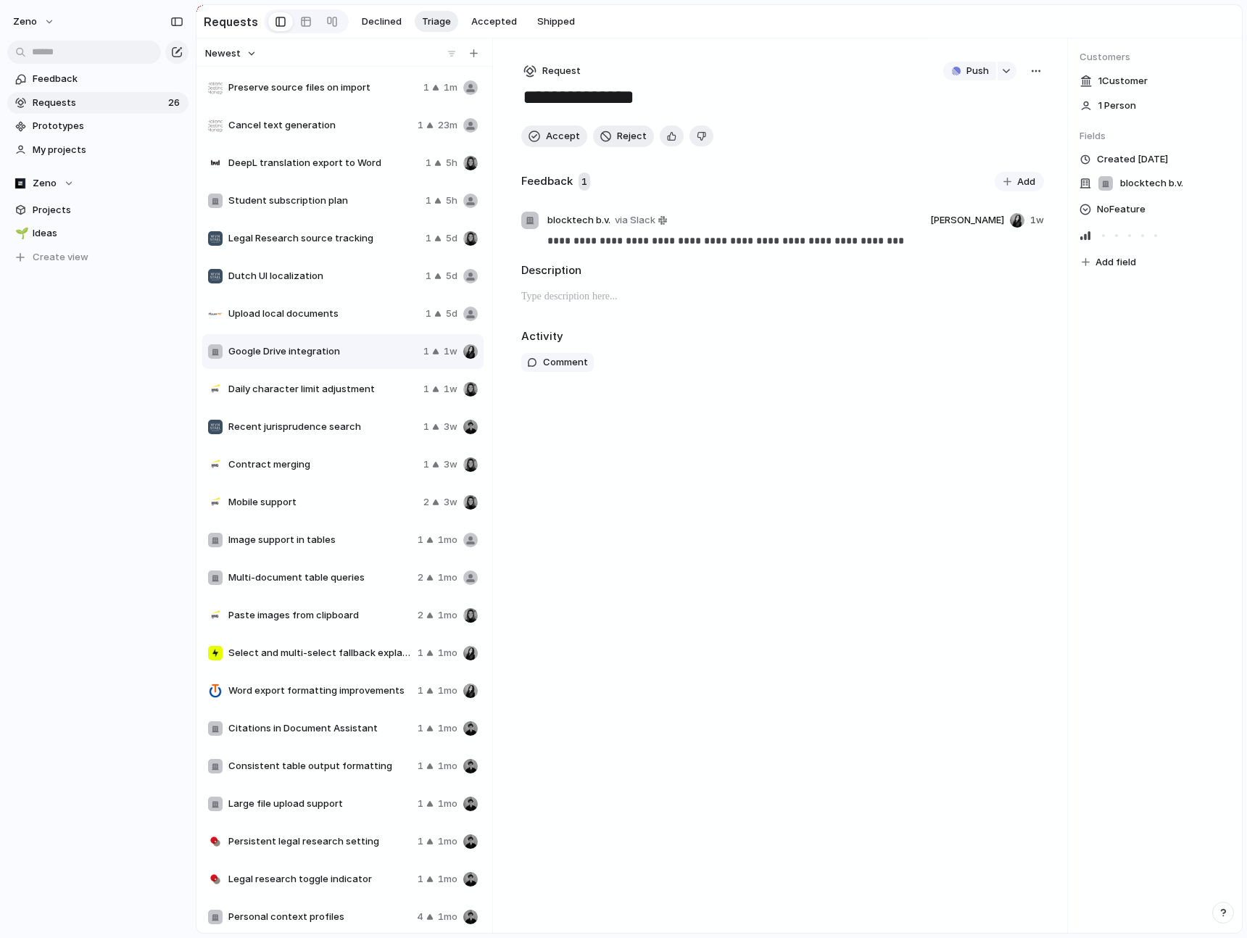
click at [388, 399] on div "Daily character limit adjustment 1 1w" at bounding box center [342, 389] width 281 height 35
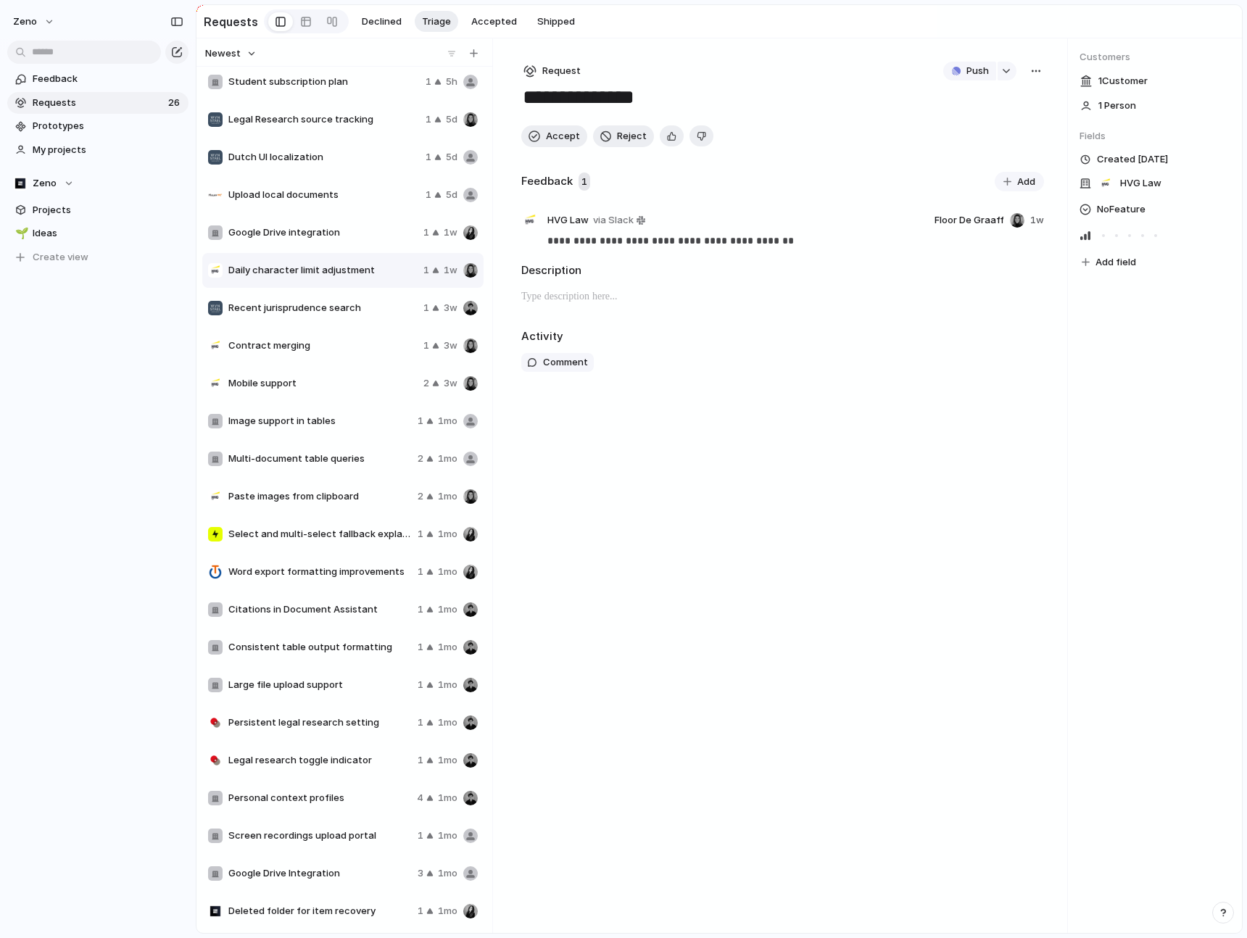
click at [399, 484] on div "Paste images from clipboard 2 1mo" at bounding box center [342, 496] width 281 height 35
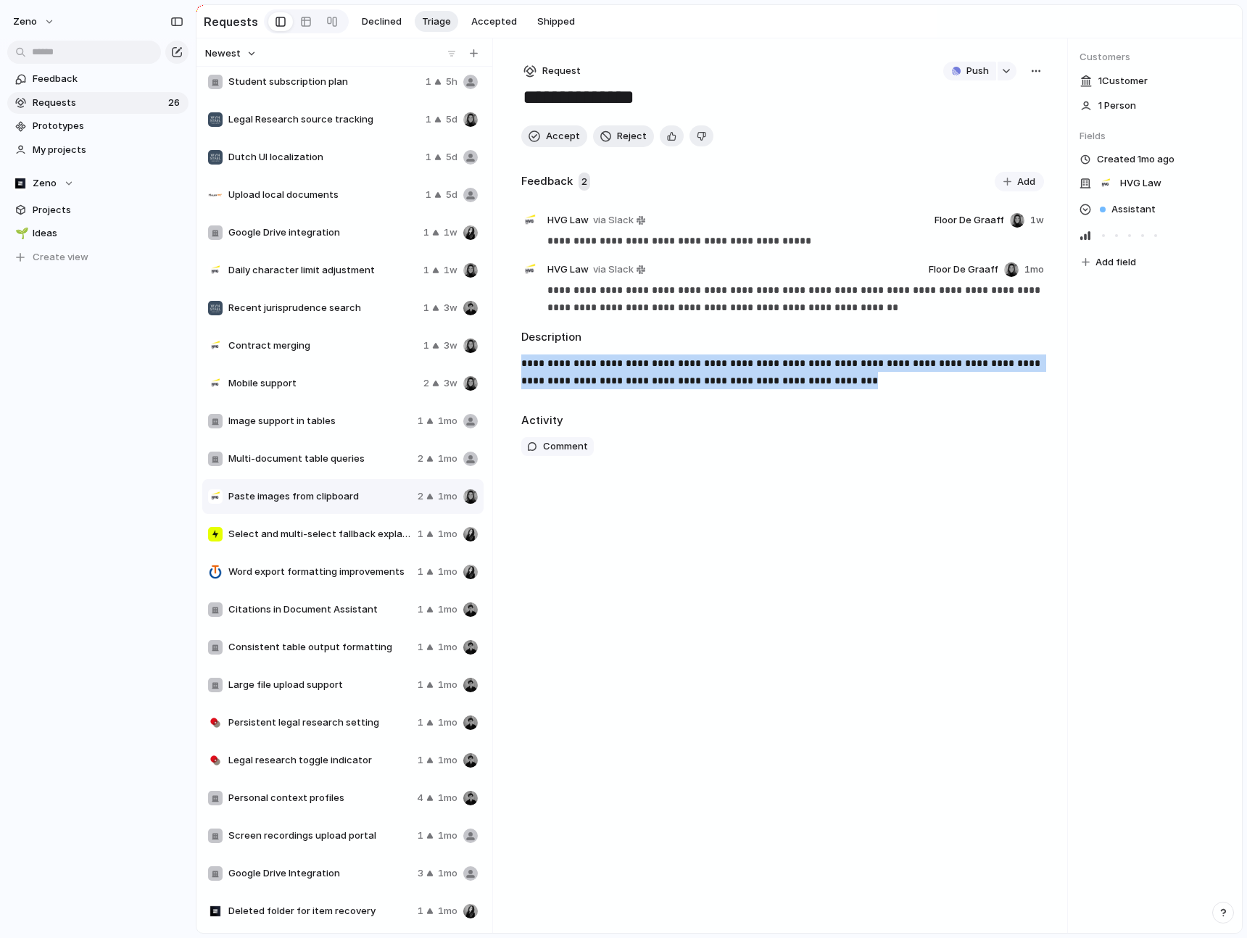
drag, startPoint x: 857, startPoint y: 388, endPoint x: 510, endPoint y: 356, distance: 347.9
click at [510, 356] on div "**********" at bounding box center [782, 485] width 569 height 894
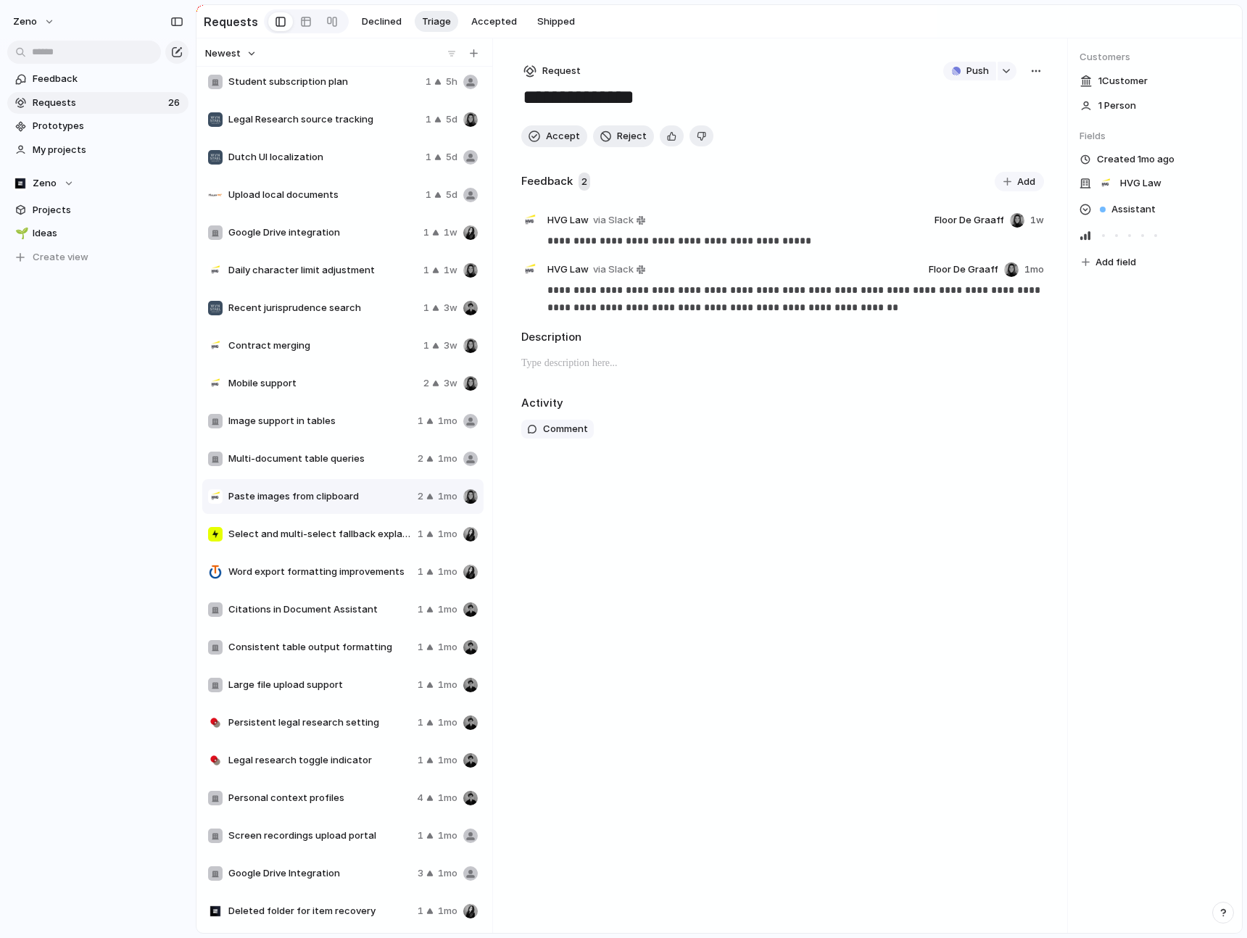
click at [744, 505] on div "**********" at bounding box center [782, 485] width 569 height 894
click at [1004, 71] on div "button" at bounding box center [1006, 71] width 10 height 6
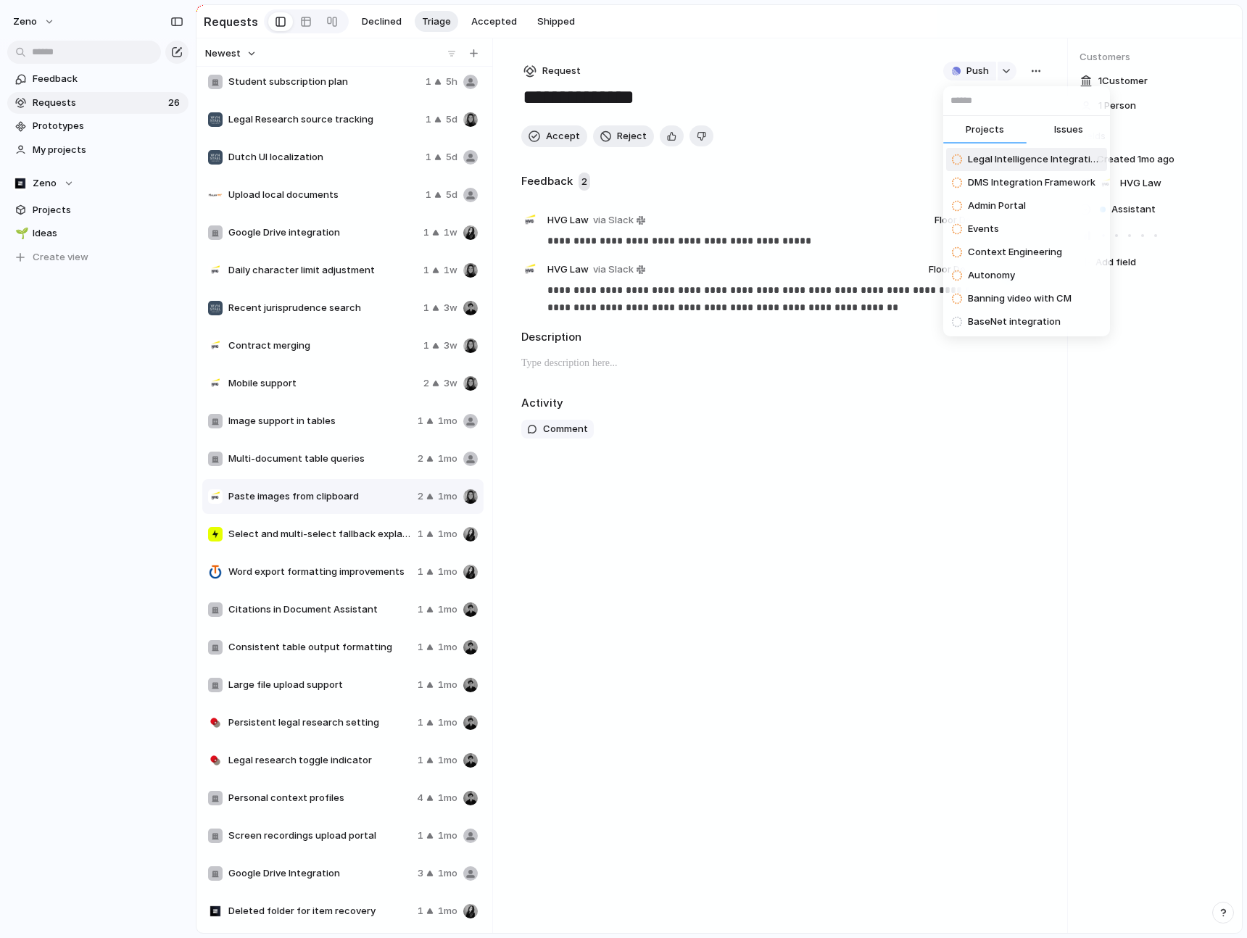
click at [1054, 134] on span "Issues" at bounding box center [1068, 129] width 29 height 14
click at [1012, 108] on input "text" at bounding box center [1026, 100] width 167 height 29
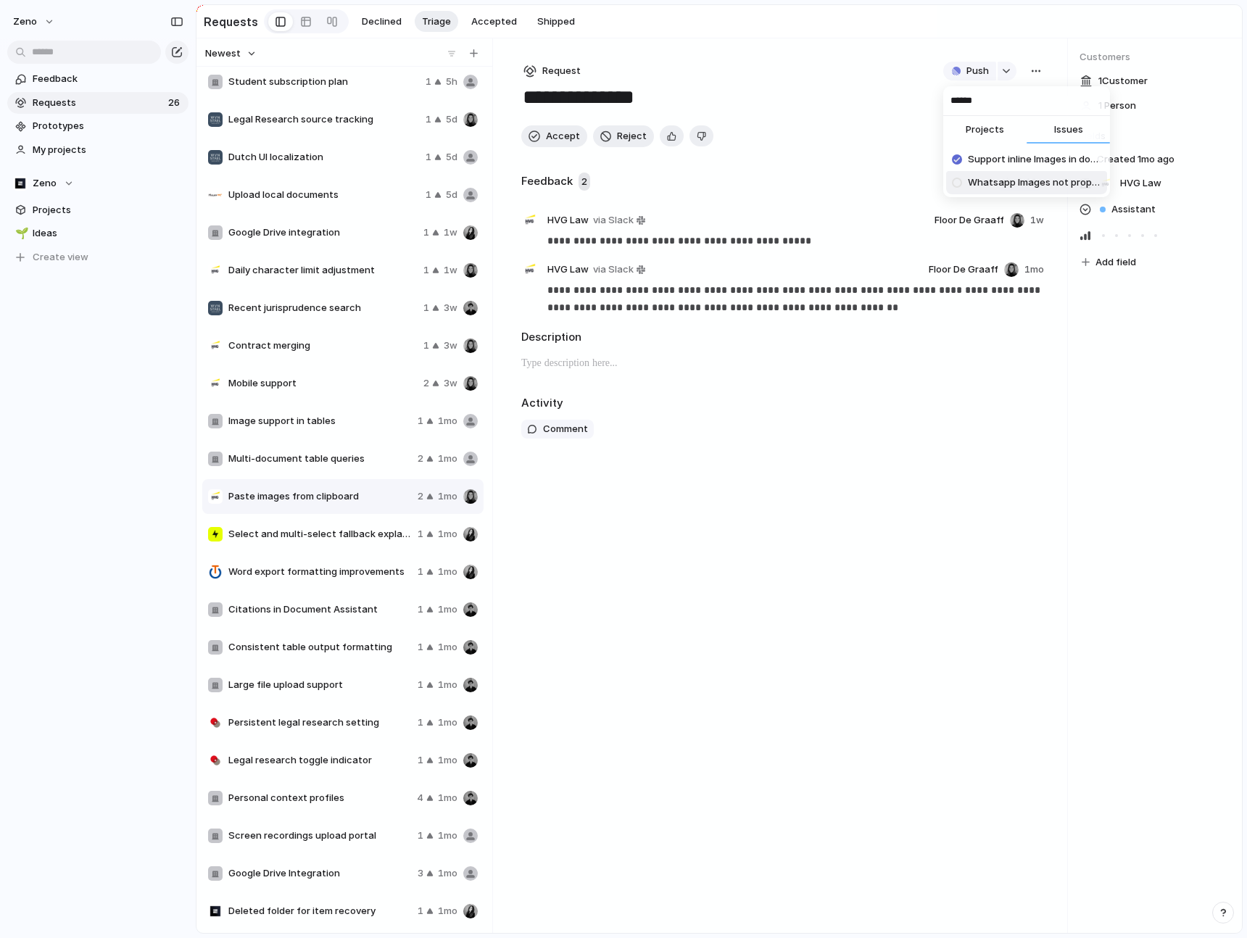
type input "******"
click at [1002, 185] on span "Whatsapp Images not properly processed" at bounding box center [1034, 182] width 133 height 14
click at [984, 75] on span "Open in Linear" at bounding box center [954, 71] width 63 height 14
click at [558, 140] on span "Accept" at bounding box center [563, 136] width 34 height 14
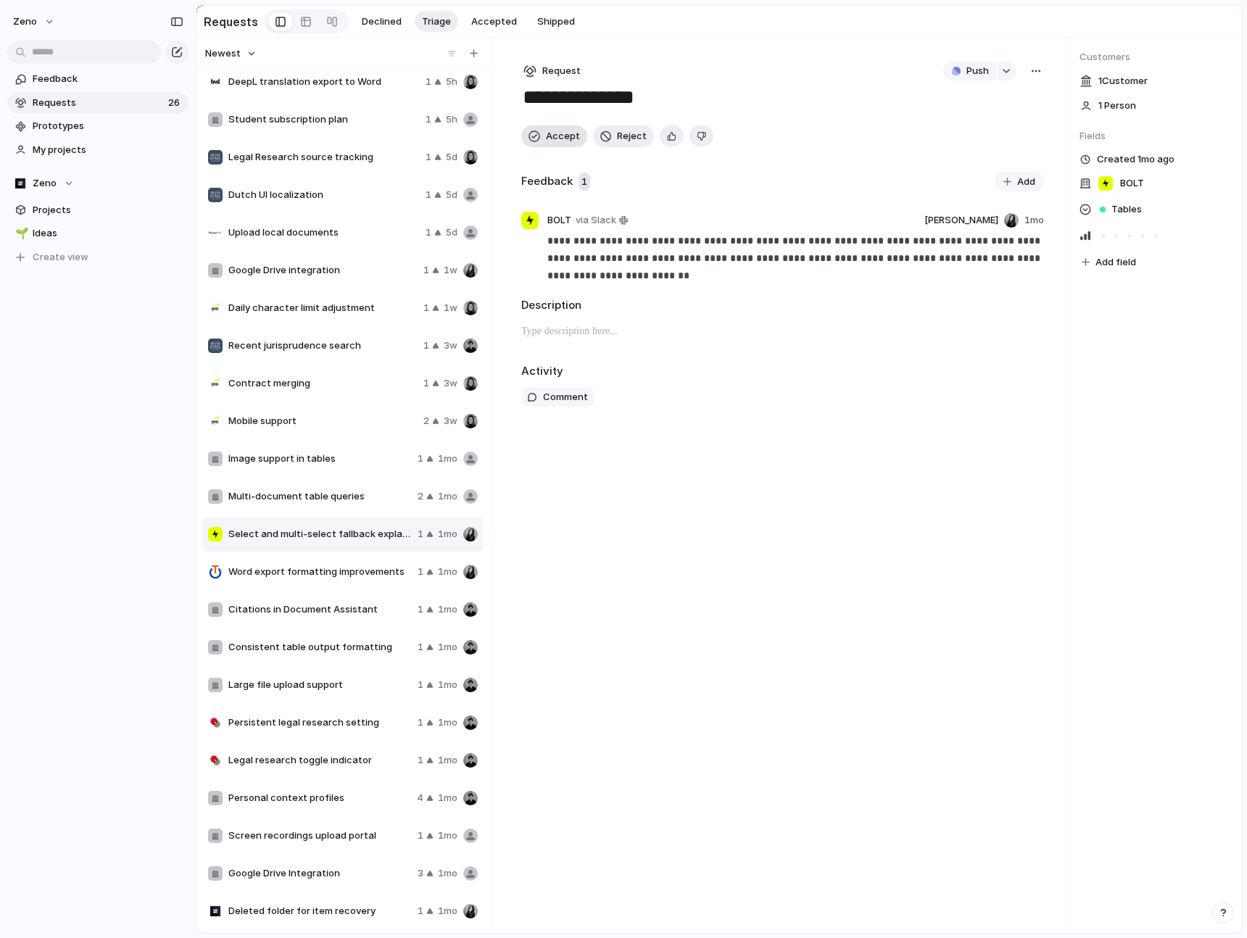
scroll to position [81, 0]
click at [362, 495] on span "Multi-document table queries" at bounding box center [319, 496] width 183 height 14
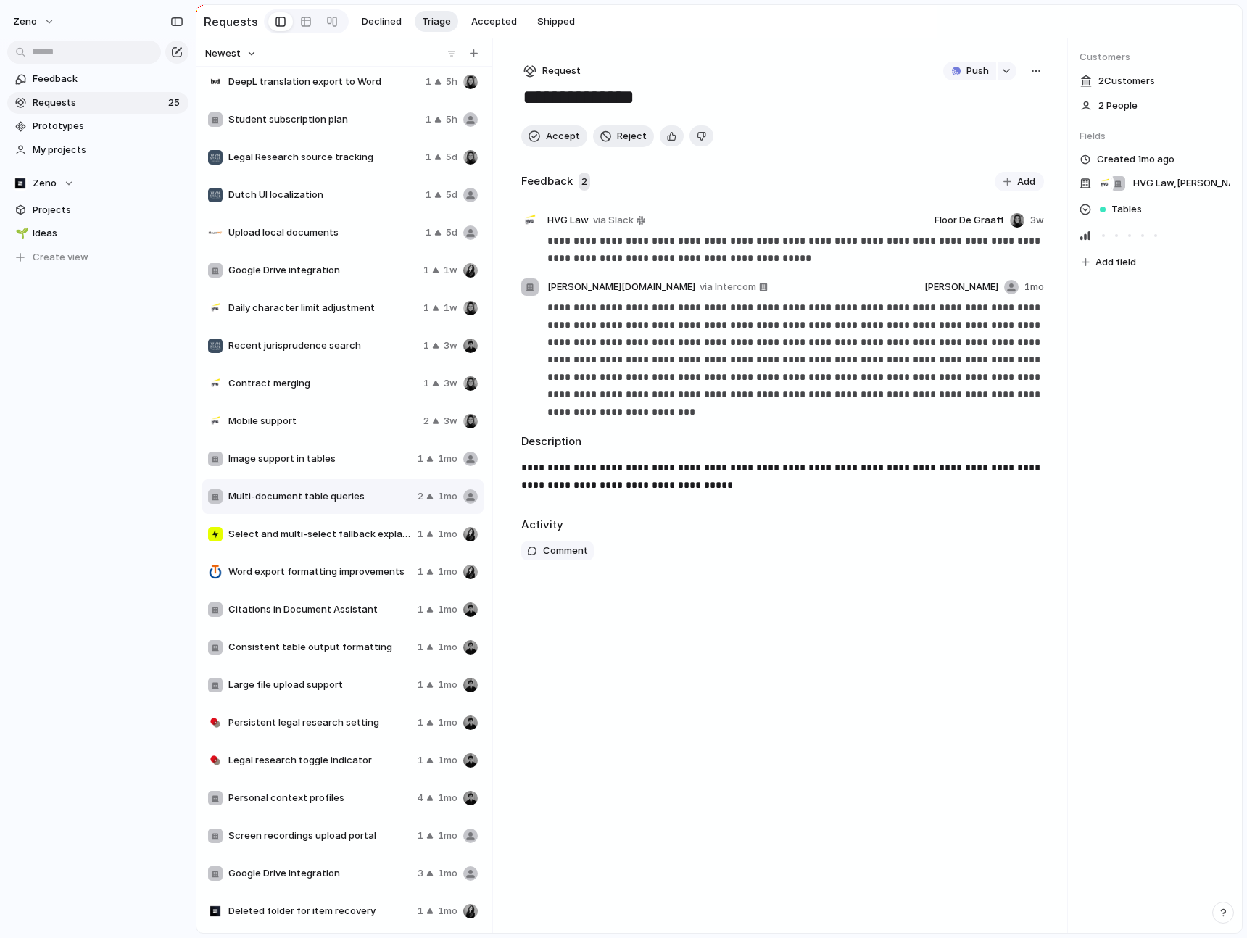
click at [354, 570] on span "Word export formatting improvements" at bounding box center [319, 572] width 183 height 14
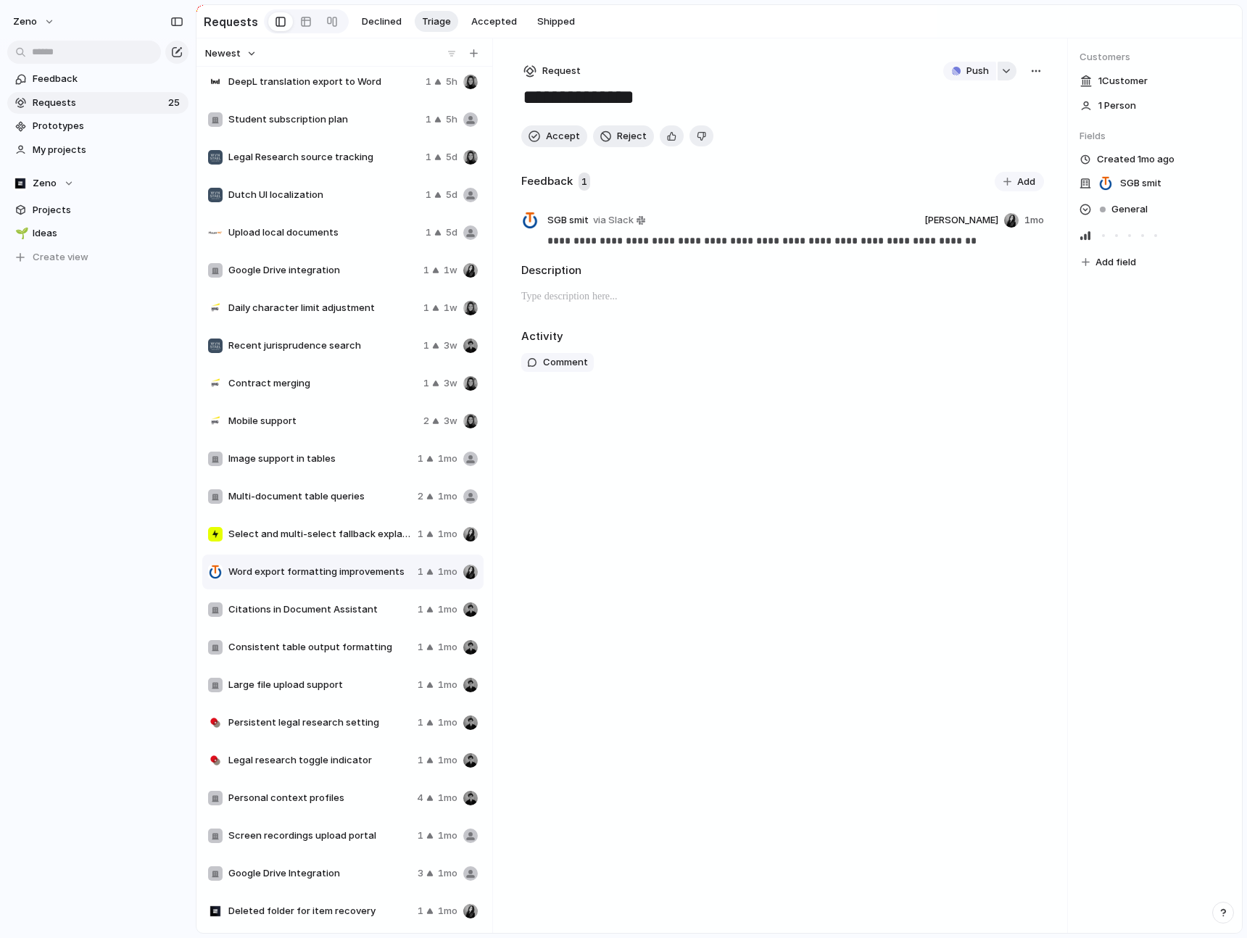
click at [1006, 73] on div "button" at bounding box center [1006, 71] width 10 height 6
click at [1098, 130] on button "Issues" at bounding box center [1067, 130] width 83 height 29
click at [1053, 102] on input "*******" at bounding box center [1026, 100] width 167 height 29
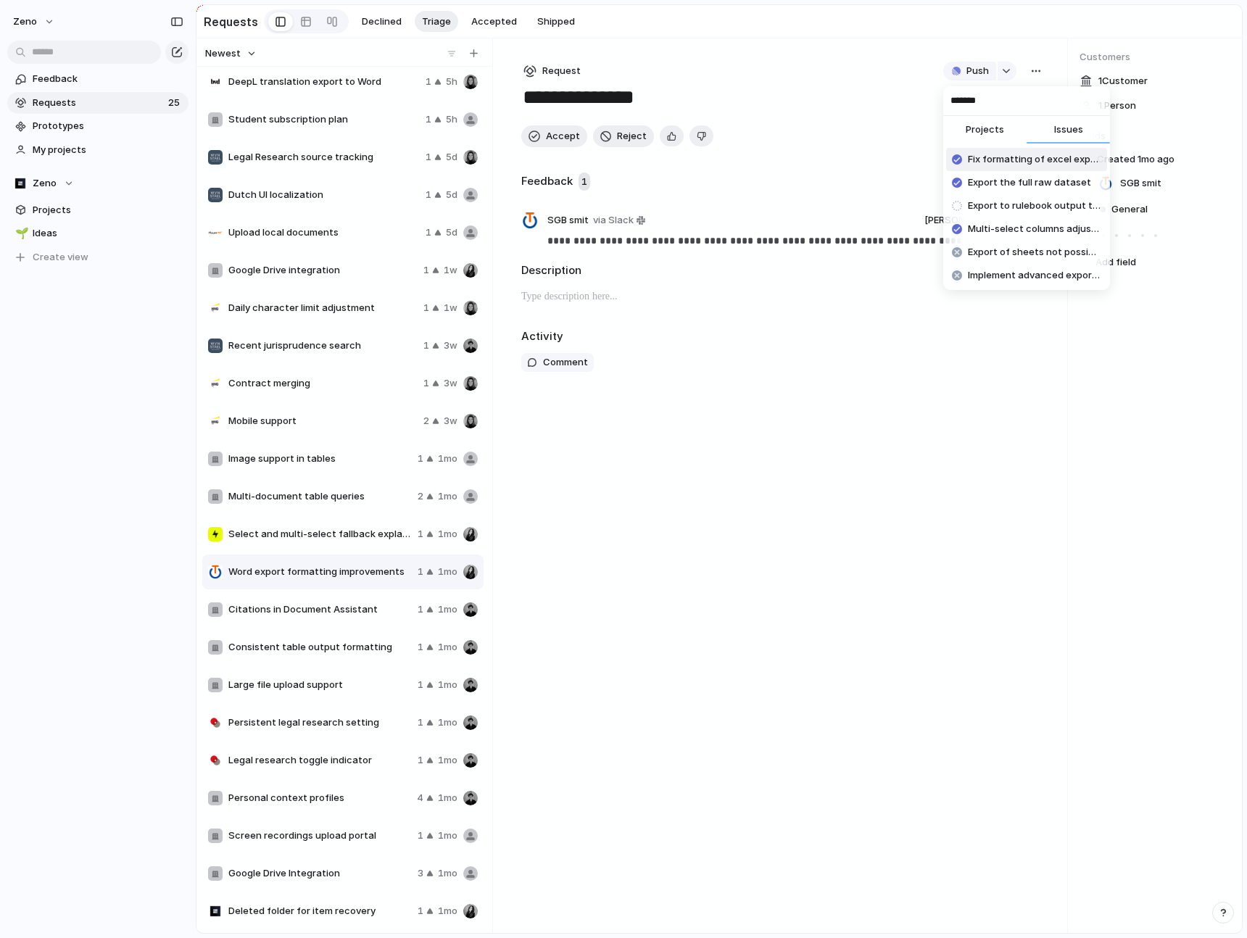
click at [1044, 97] on input "******" at bounding box center [1026, 100] width 167 height 29
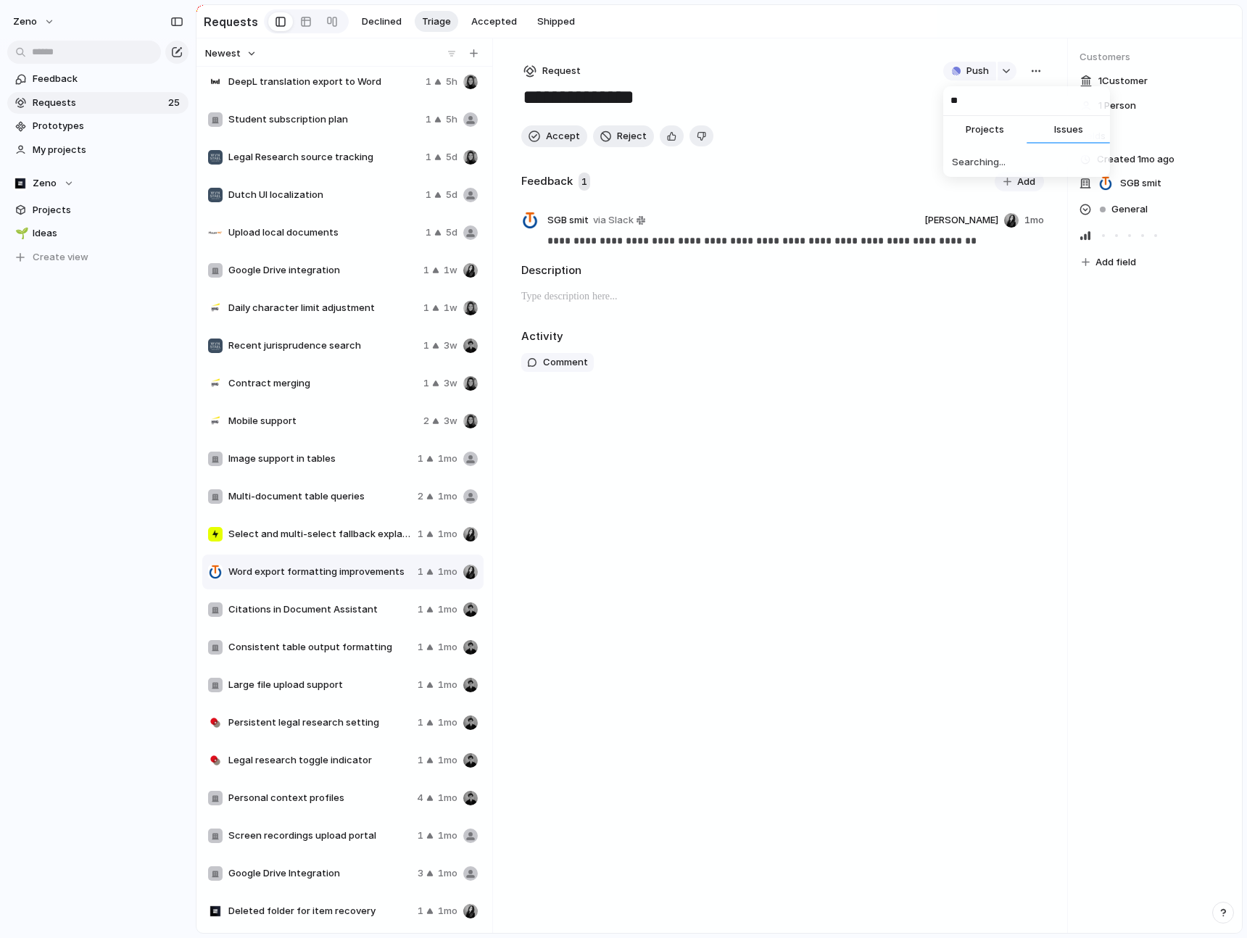
type input "*"
click at [713, 427] on div "Projects Issues Searching..." at bounding box center [623, 469] width 1247 height 938
click at [1035, 77] on button "button" at bounding box center [1036, 71] width 16 height 19
click at [1035, 69] on div "Copy link Merge Move to [GEOGRAPHIC_DATA]" at bounding box center [623, 469] width 1247 height 938
click at [976, 70] on span "Push" at bounding box center [977, 71] width 22 height 14
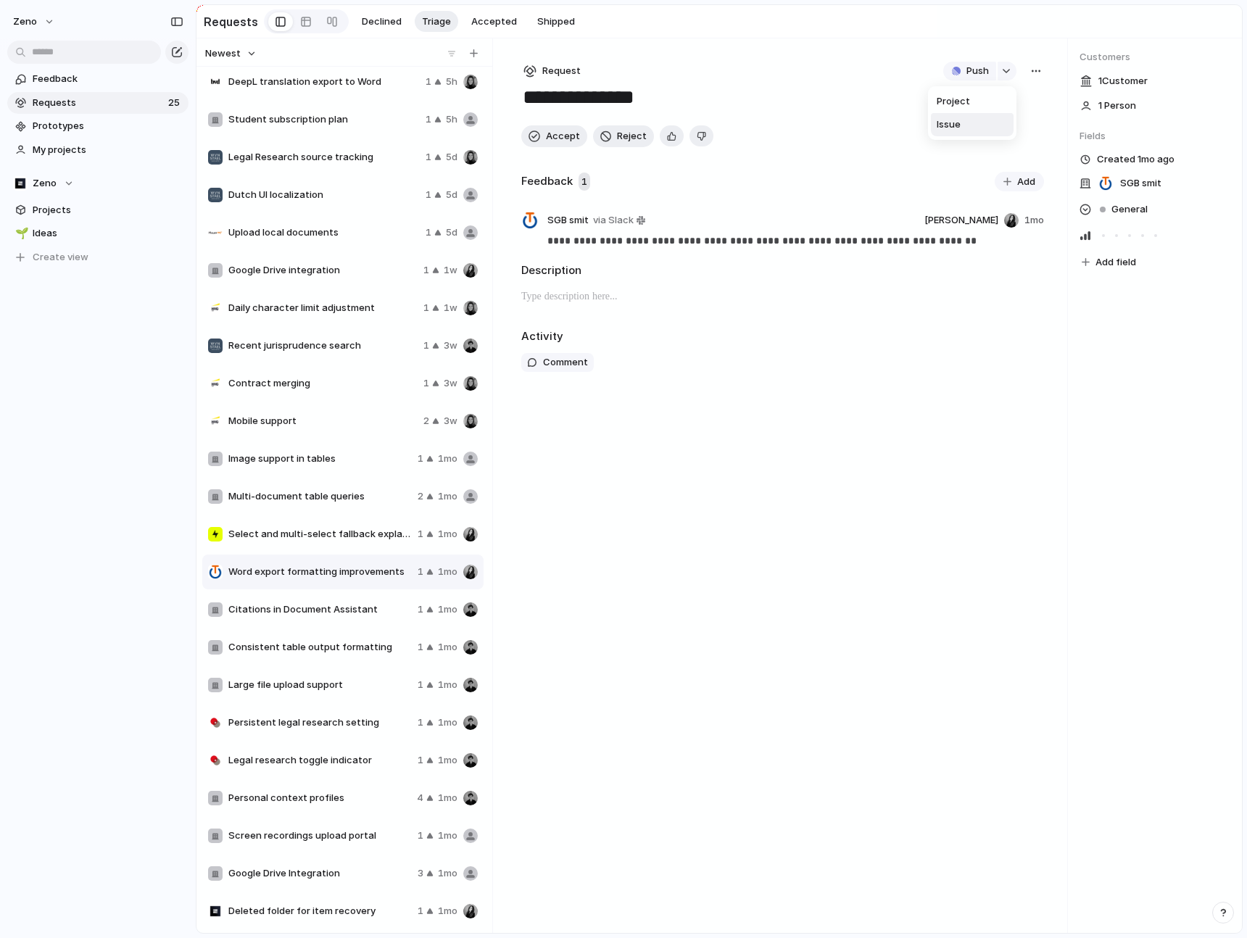
click at [979, 122] on li "Issue" at bounding box center [972, 124] width 83 height 23
click at [990, 69] on link "Open in Linear" at bounding box center [954, 71] width 114 height 19
click at [554, 140] on span "Accept" at bounding box center [563, 136] width 34 height 14
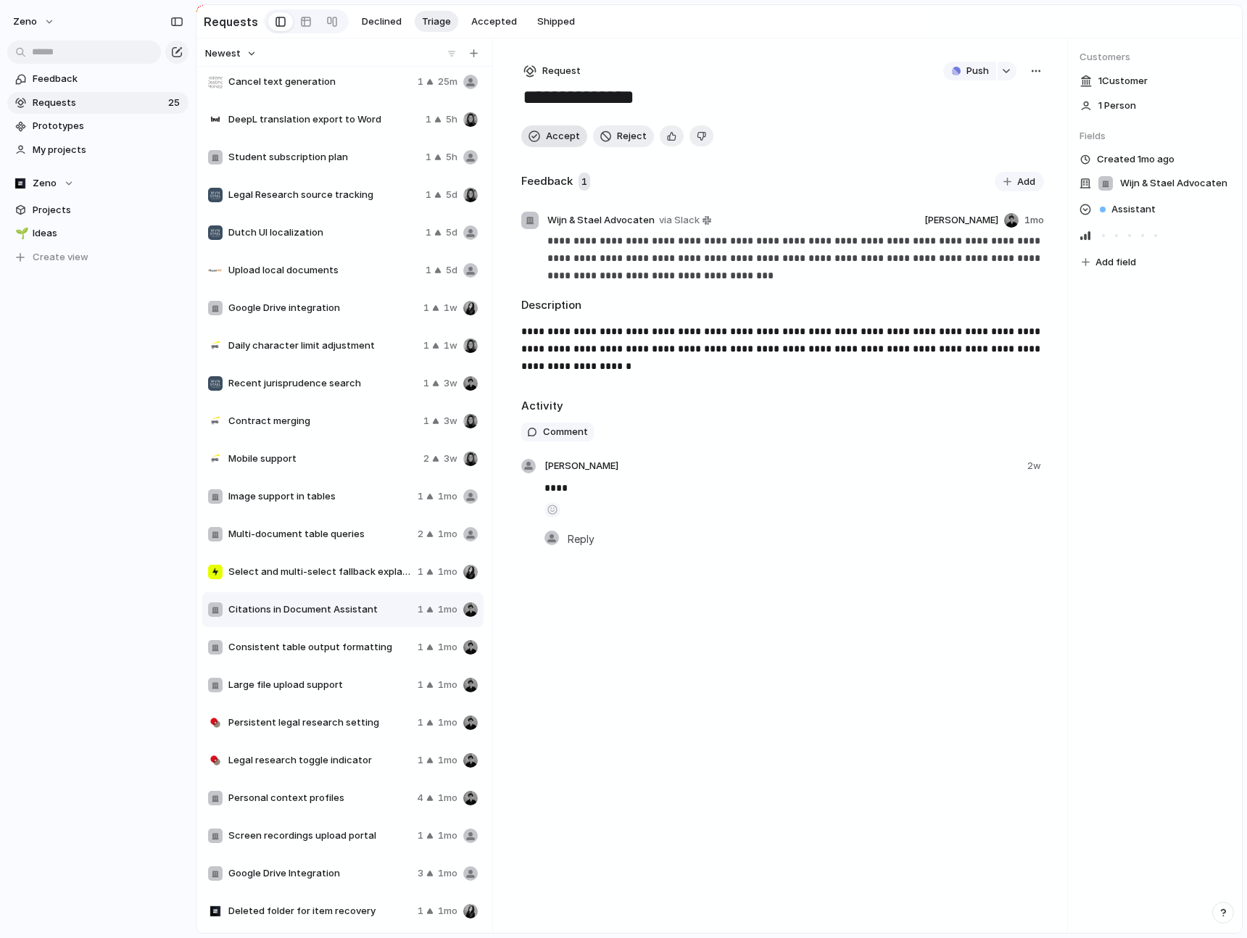
scroll to position [43, 0]
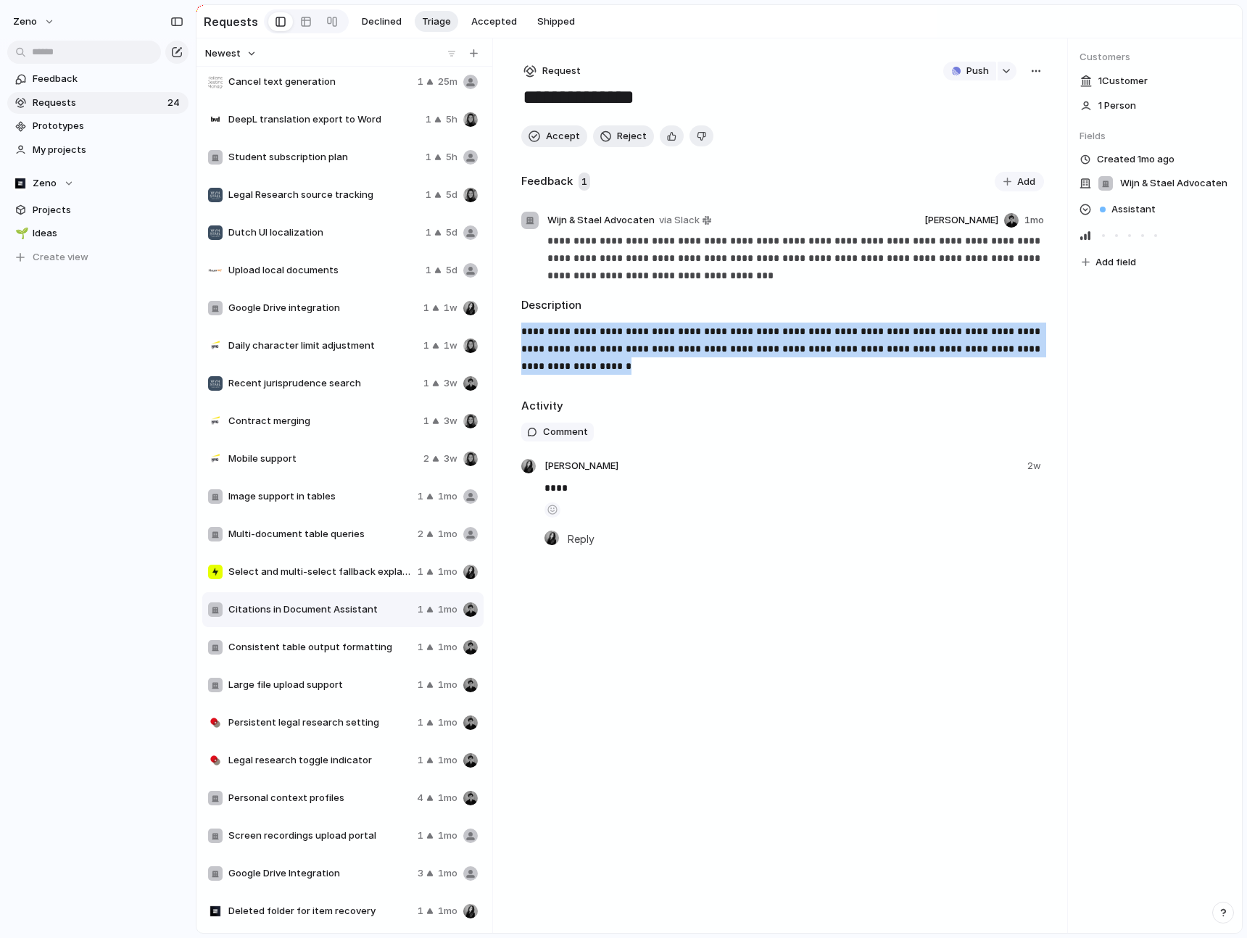
drag, startPoint x: 673, startPoint y: 367, endPoint x: 560, endPoint y: 314, distance: 124.8
click at [560, 314] on div "**********" at bounding box center [782, 341] width 523 height 88
click at [665, 380] on div "**********" at bounding box center [782, 354] width 523 height 62
click at [564, 138] on span "Accept" at bounding box center [563, 136] width 34 height 14
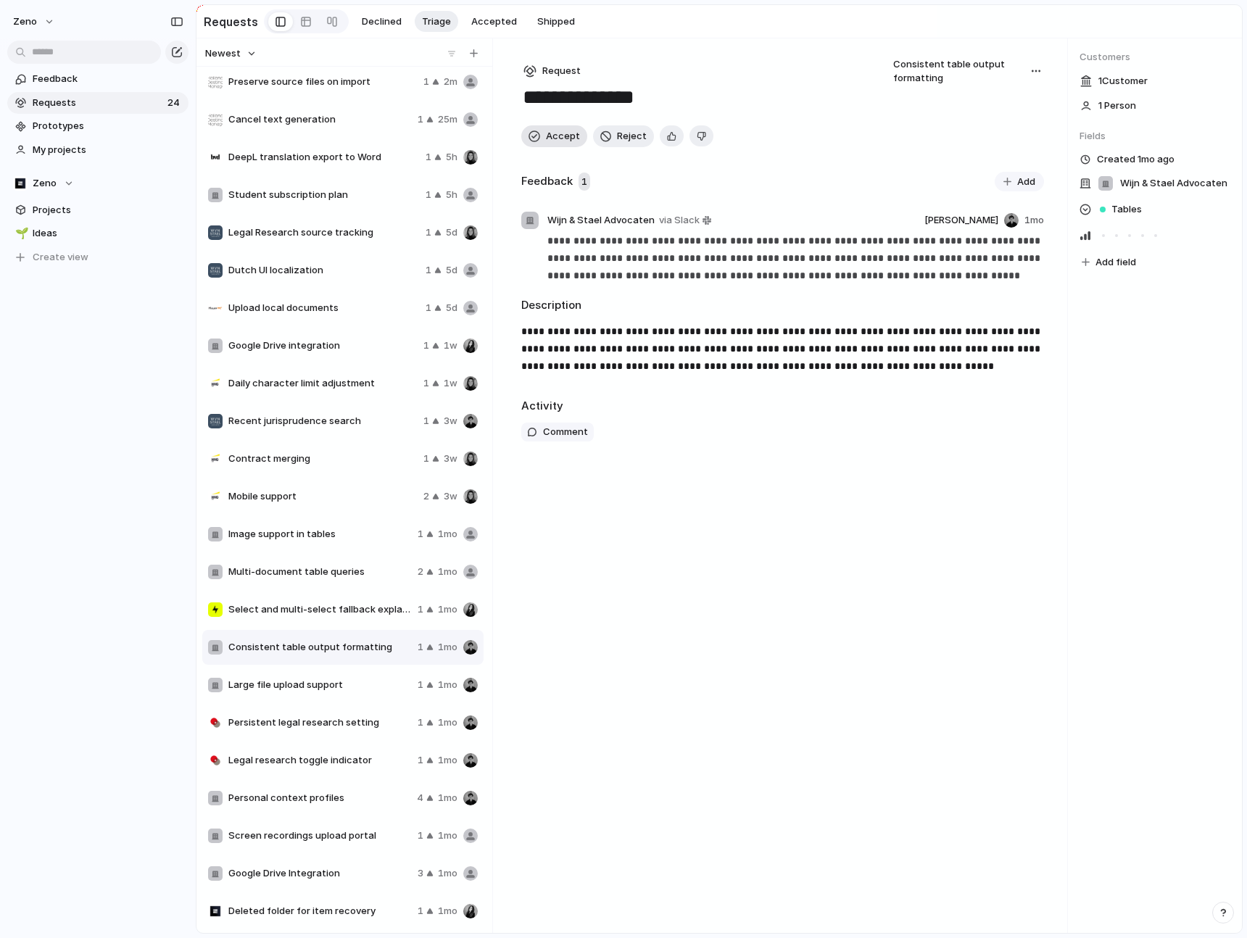
scroll to position [6, 0]
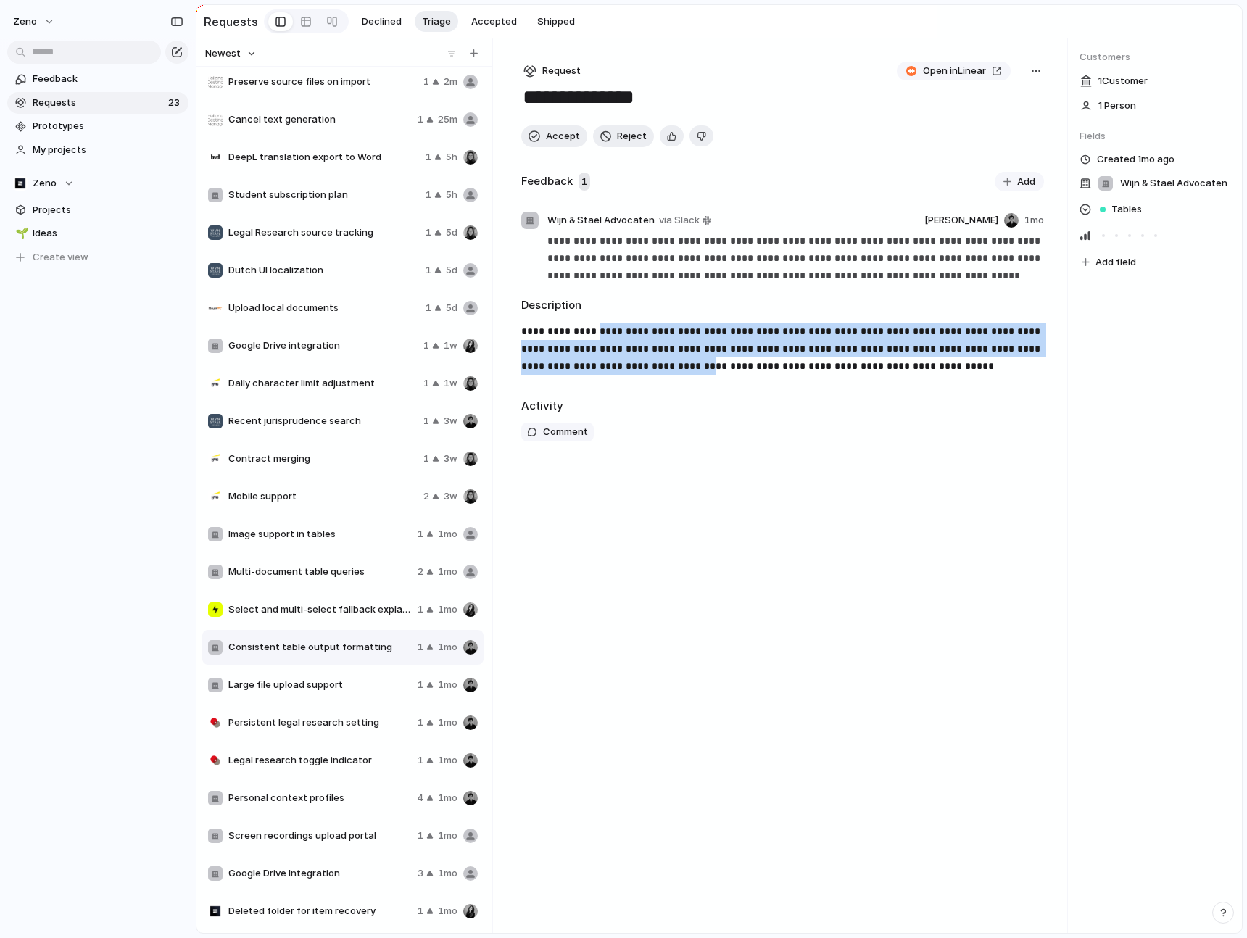
drag, startPoint x: 626, startPoint y: 367, endPoint x: 597, endPoint y: 329, distance: 48.1
click at [597, 329] on p "**********" at bounding box center [782, 349] width 523 height 52
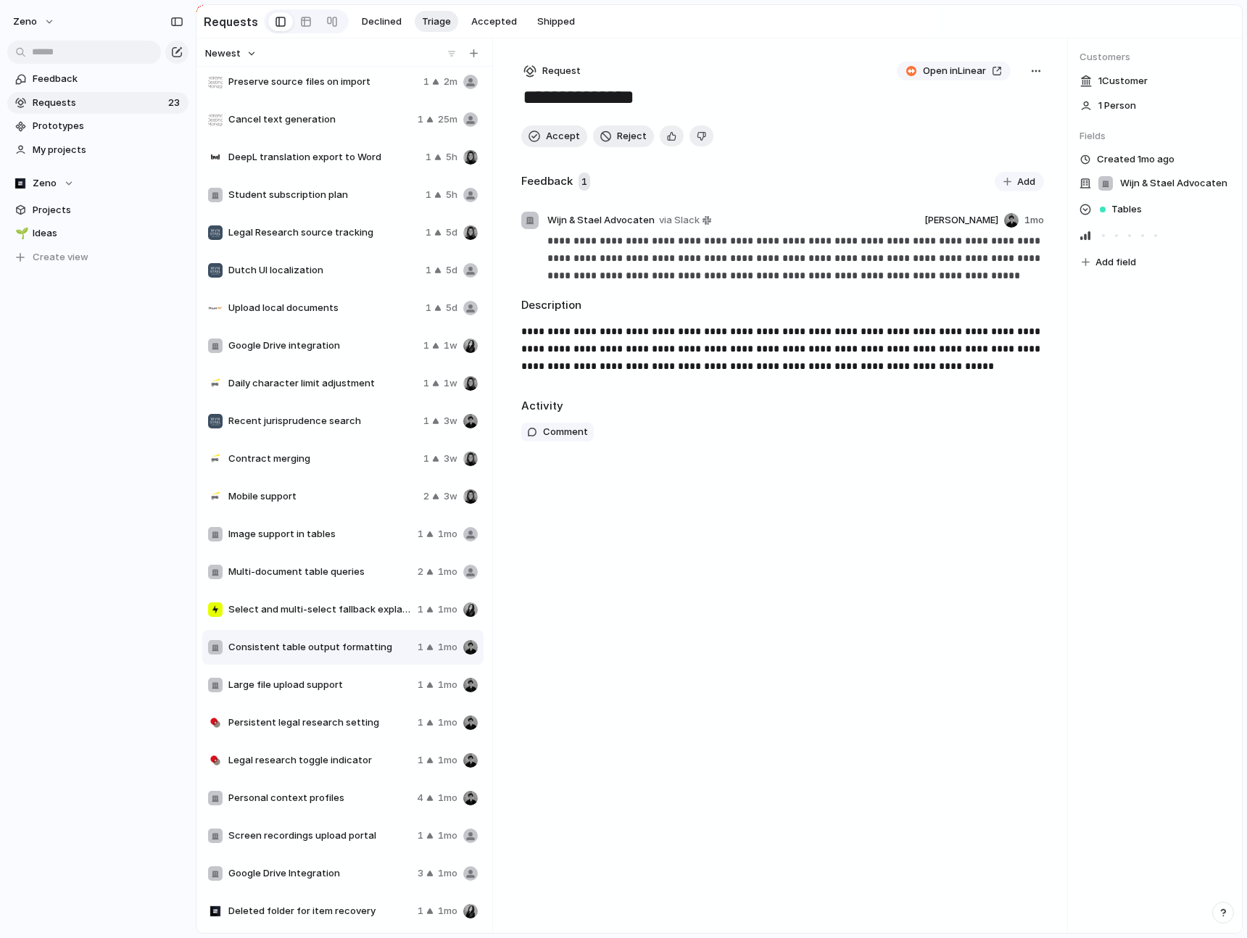
click at [633, 364] on p "**********" at bounding box center [782, 349] width 523 height 52
click at [377, 594] on div "Select and multi-select fallback explanation 1 1mo" at bounding box center [342, 609] width 281 height 35
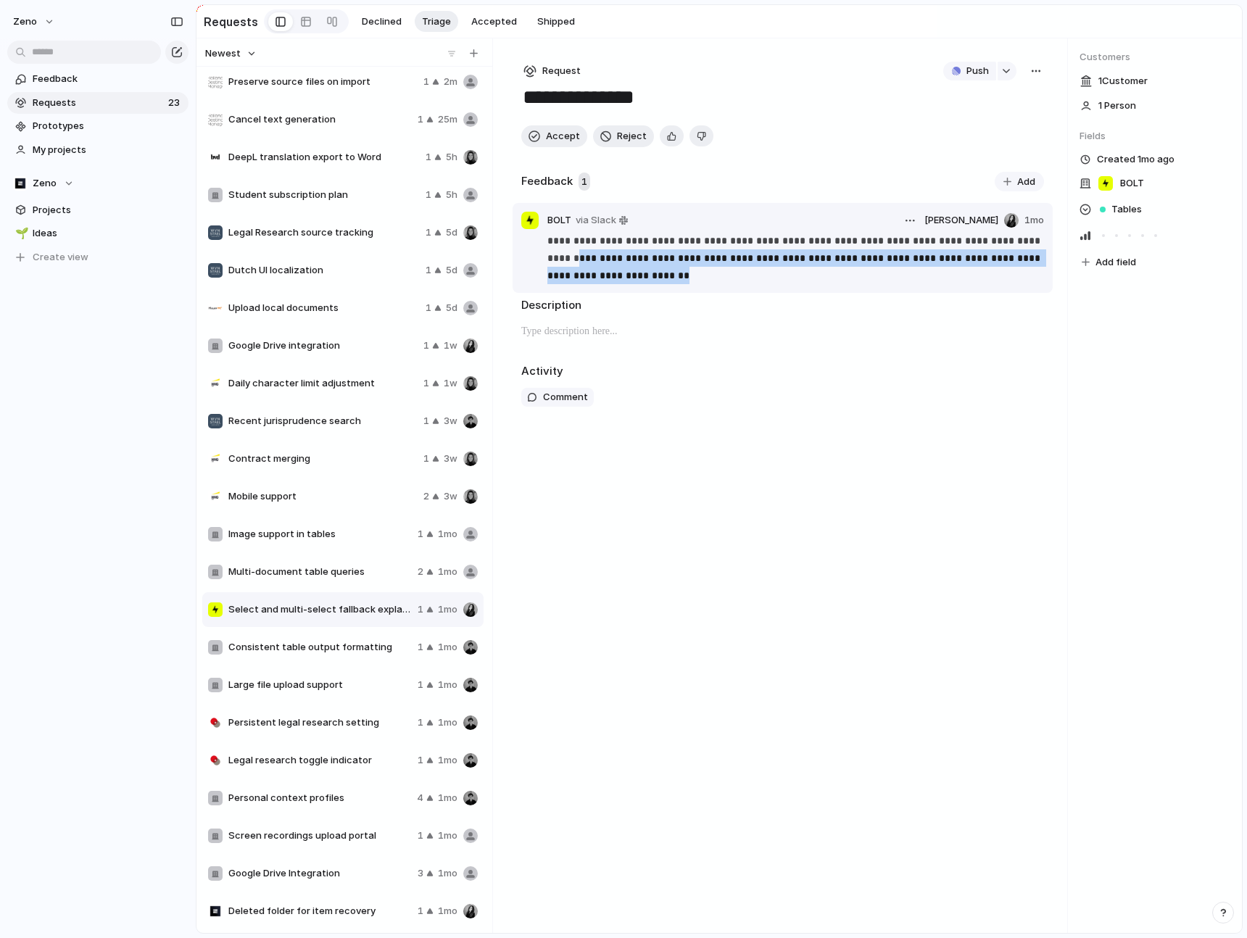
drag, startPoint x: 638, startPoint y: 280, endPoint x: 545, endPoint y: 254, distance: 96.2
click at [545, 254] on div "**********" at bounding box center [782, 258] width 523 height 52
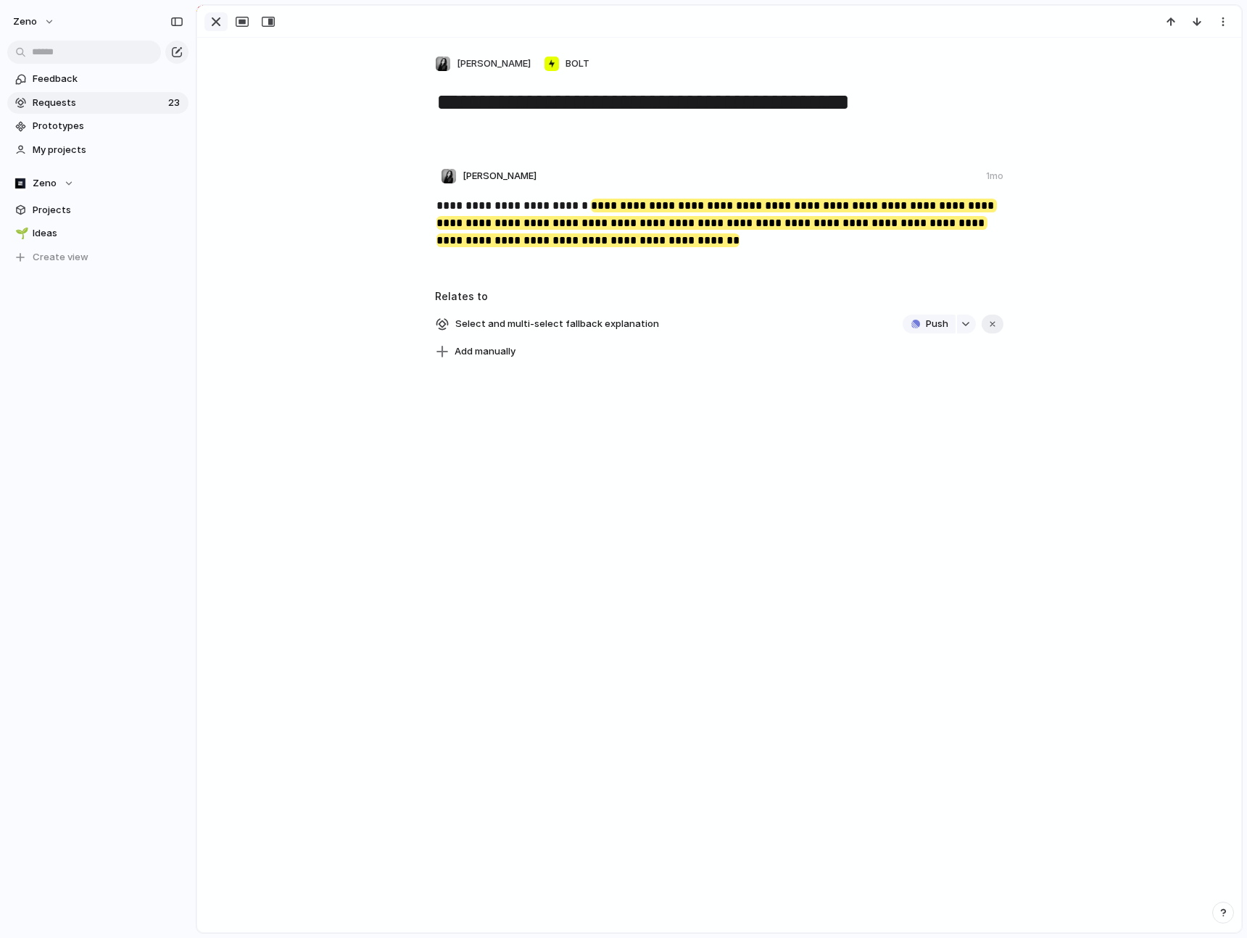
click at [218, 29] on div "button" at bounding box center [215, 21] width 17 height 17
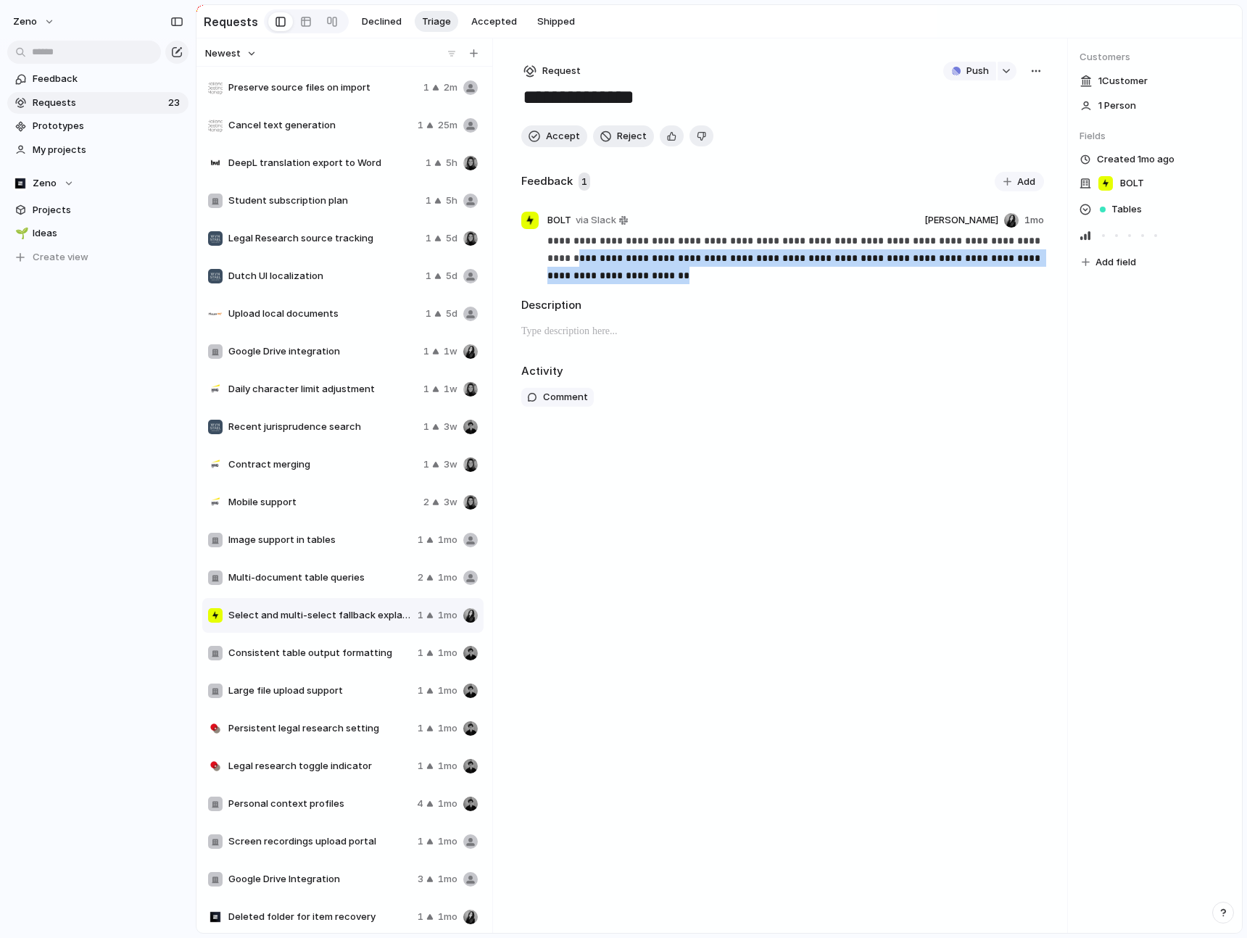
click at [319, 159] on span "DeepL translation export to Word" at bounding box center [323, 163] width 191 height 14
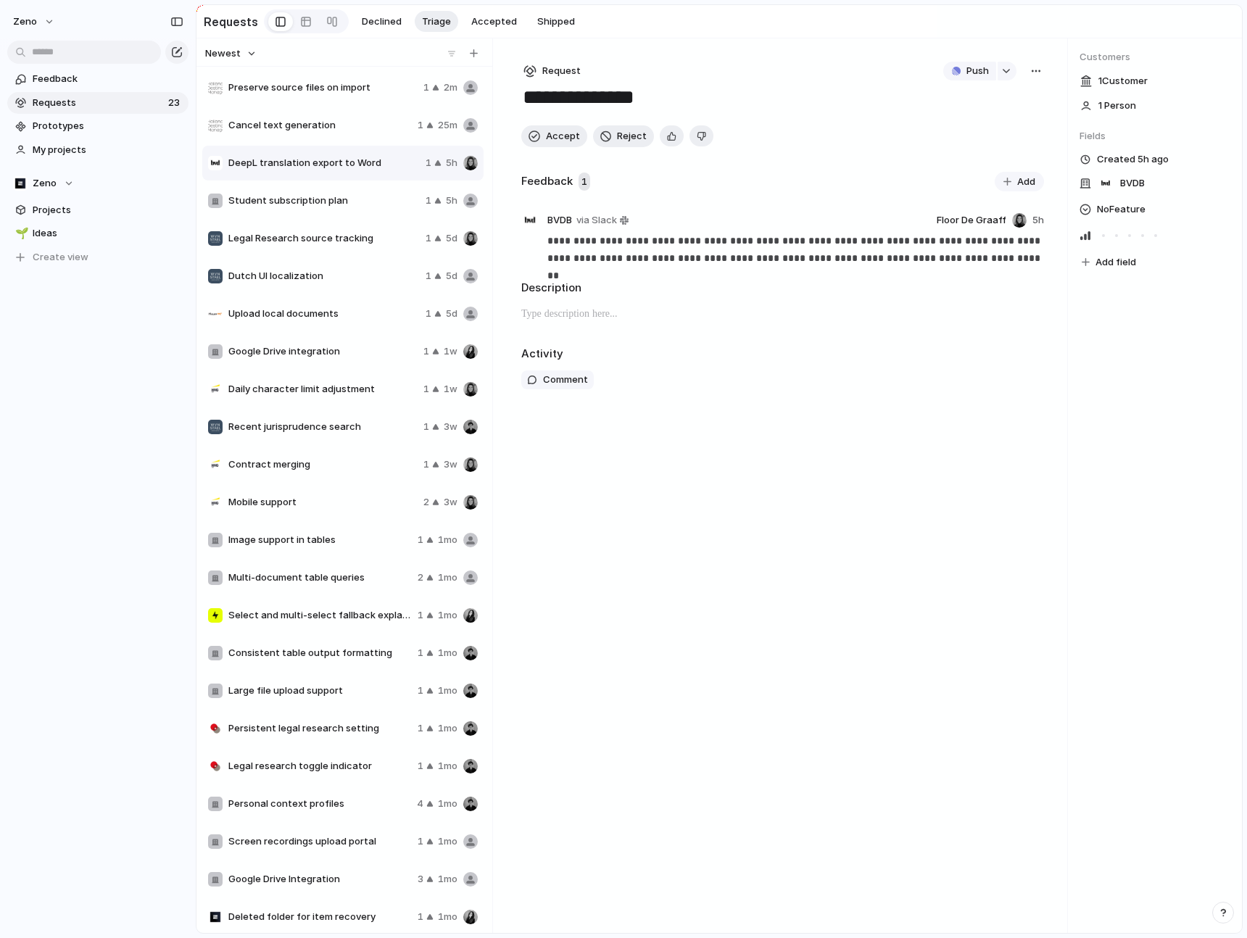
click at [360, 352] on span "Google Drive integration" at bounding box center [322, 351] width 189 height 14
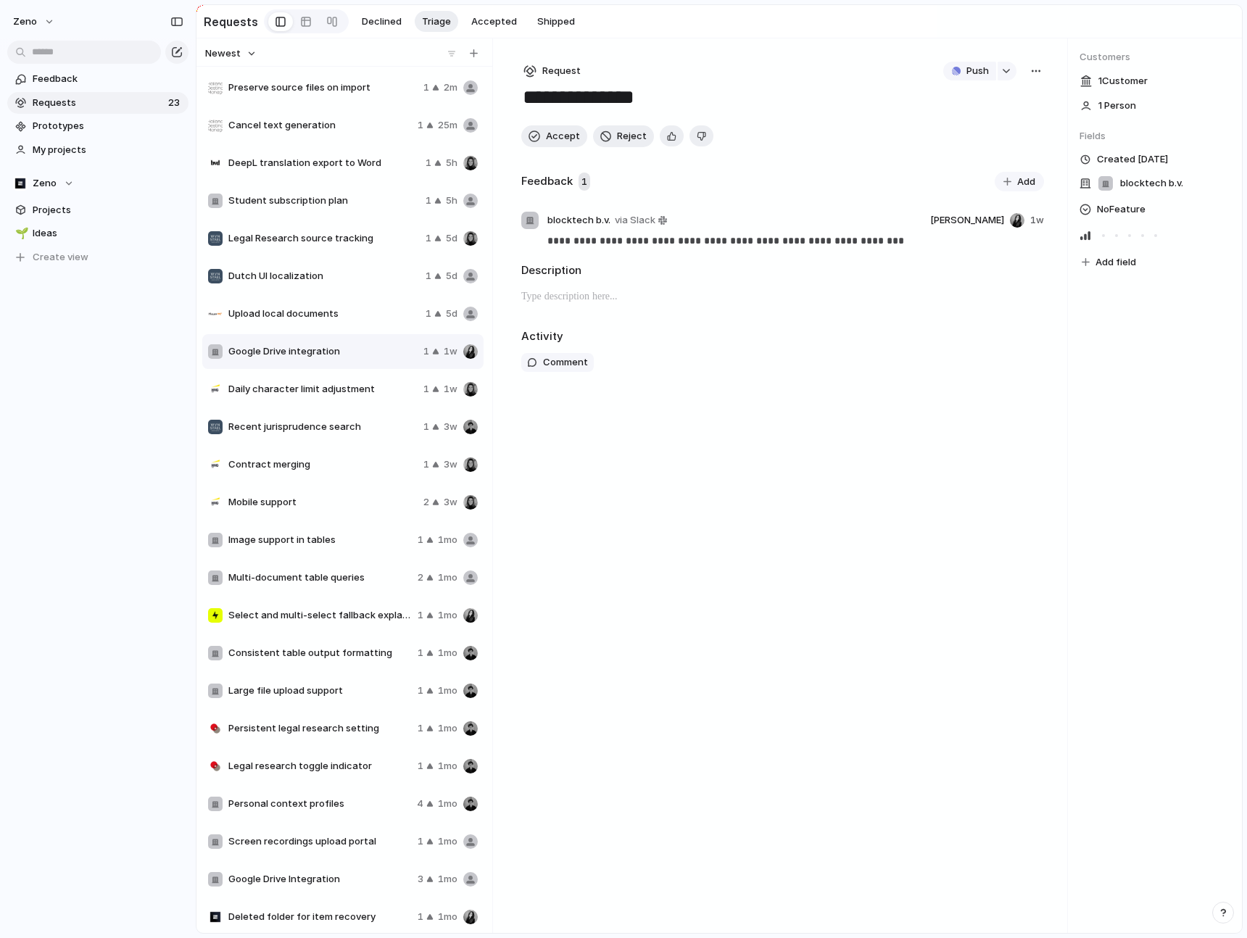
click at [371, 385] on span "Daily character limit adjustment" at bounding box center [322, 389] width 189 height 14
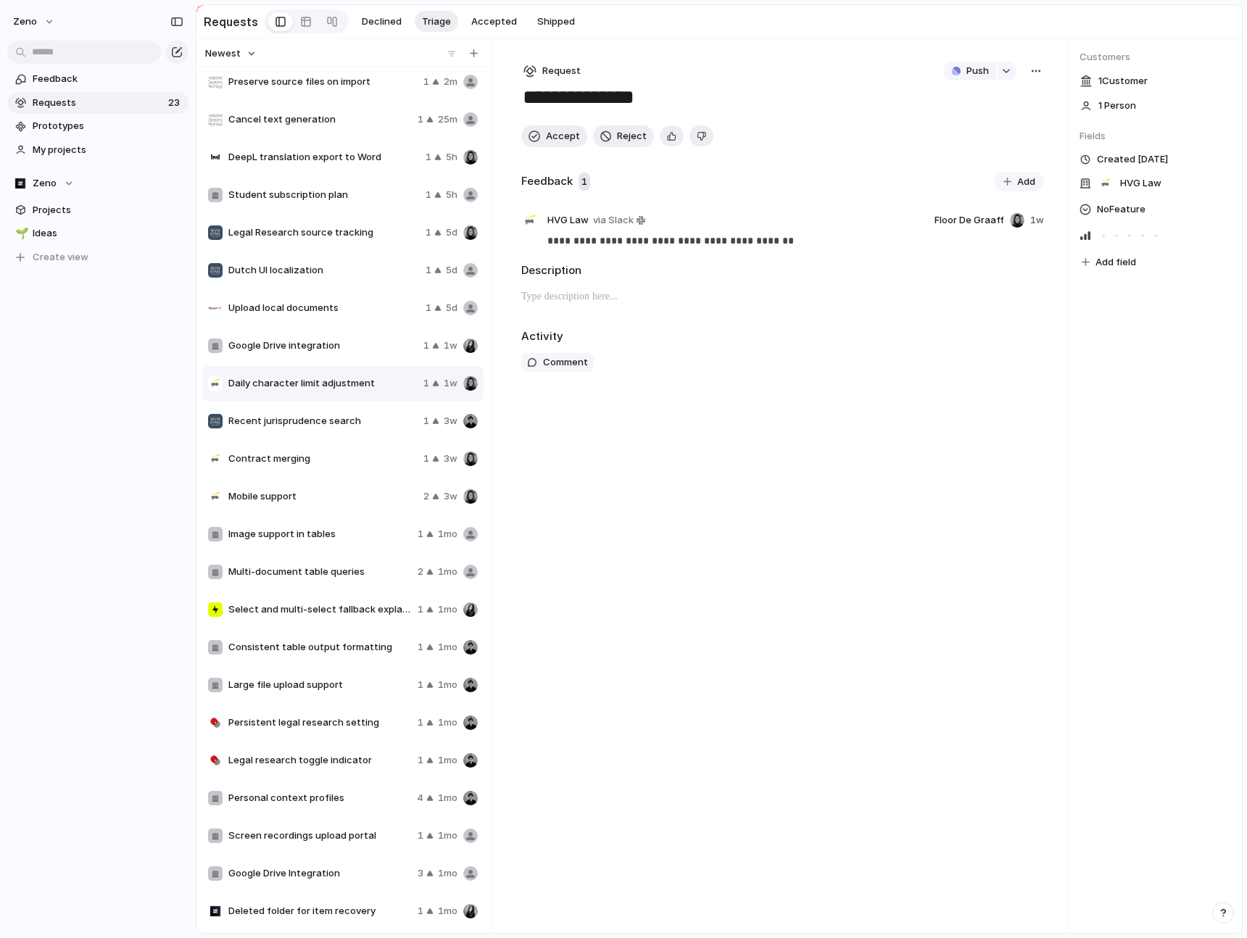
click at [357, 345] on span "Google Drive integration" at bounding box center [322, 345] width 189 height 14
click at [1006, 74] on button "button" at bounding box center [1006, 71] width 19 height 19
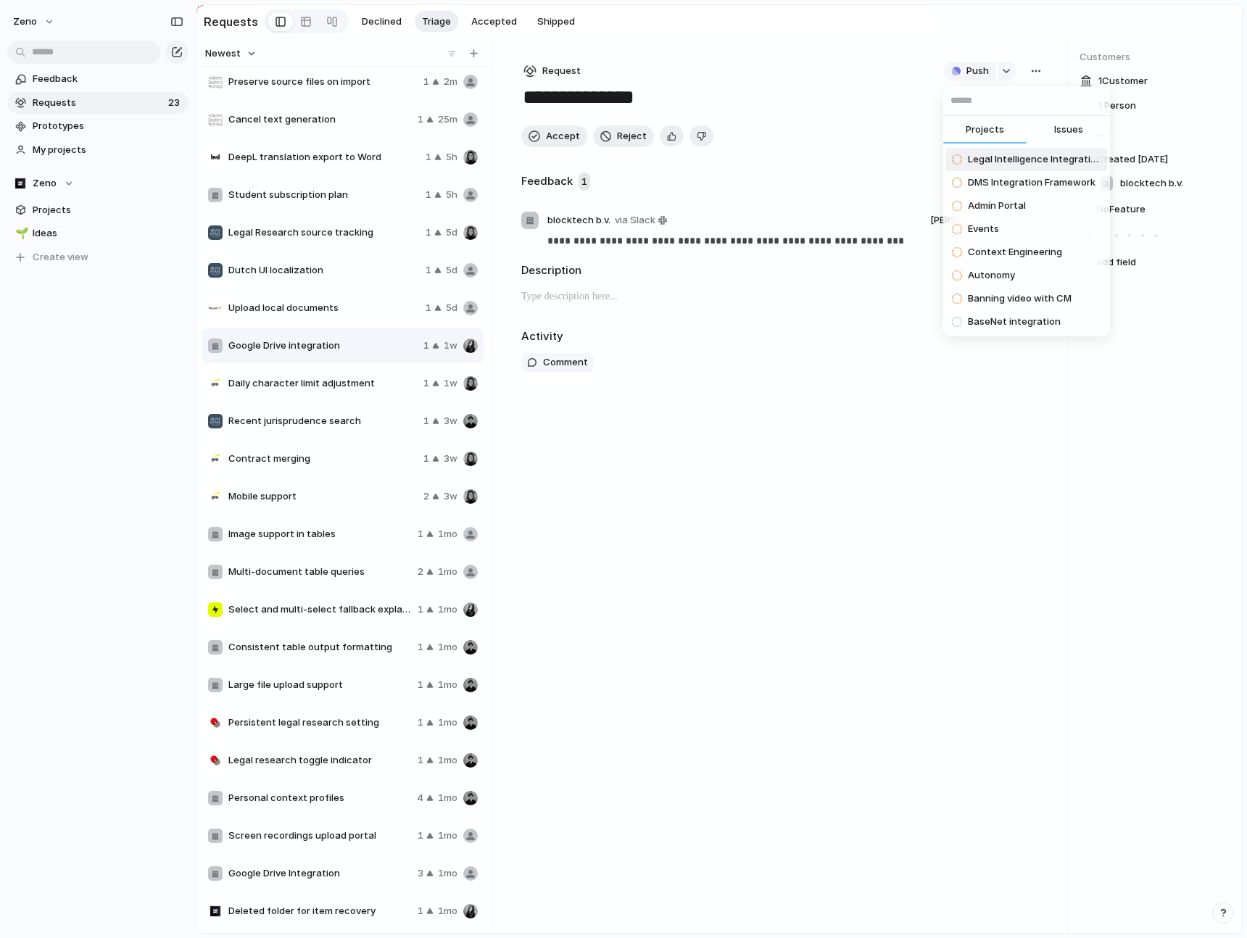
click at [1049, 124] on button "Issues" at bounding box center [1067, 130] width 83 height 29
click at [1013, 102] on input "text" at bounding box center [1026, 100] width 167 height 29
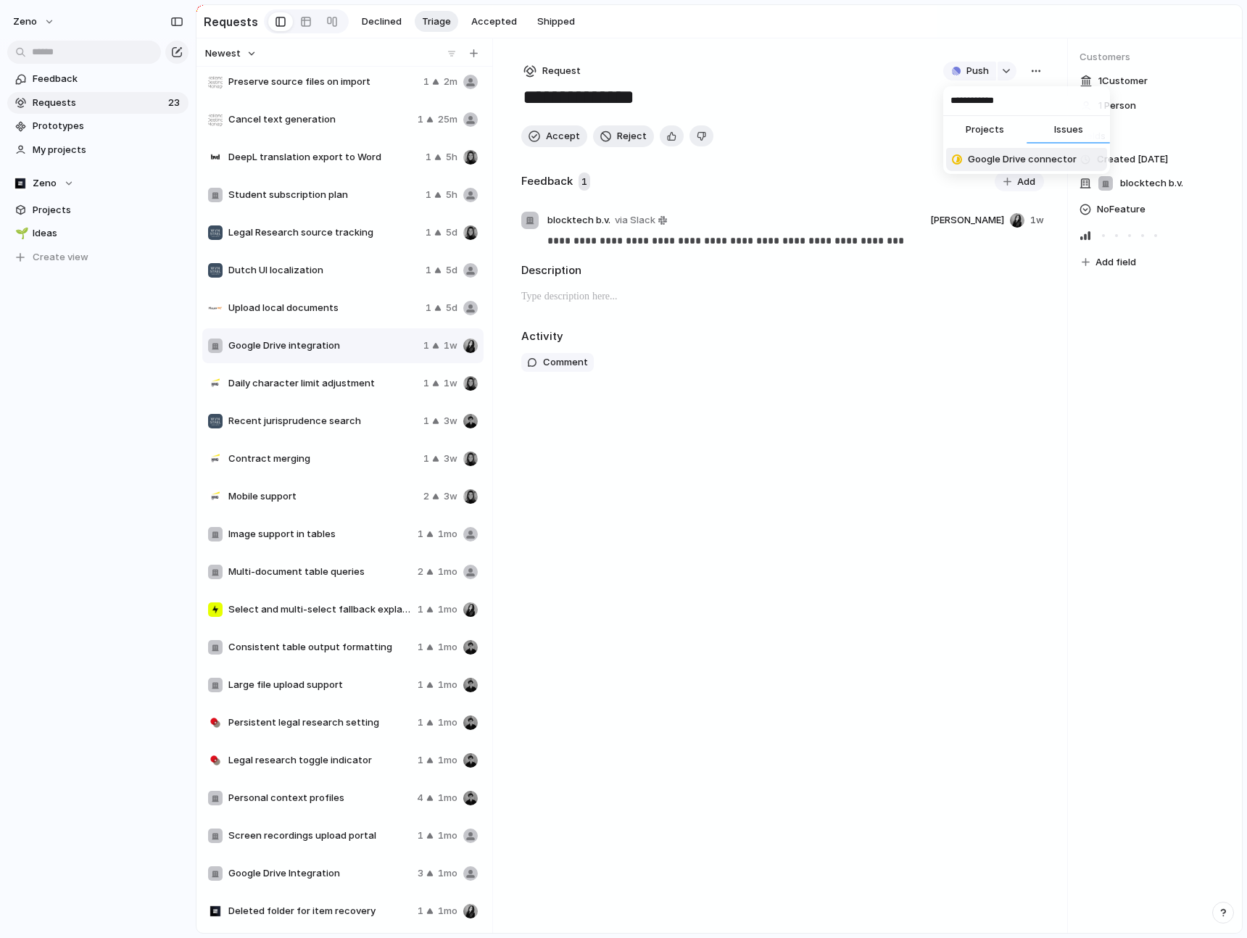
type input "**********"
click at [1029, 159] on span "Google Drive connector" at bounding box center [1022, 159] width 109 height 14
click at [541, 143] on button "Accept" at bounding box center [554, 136] width 66 height 22
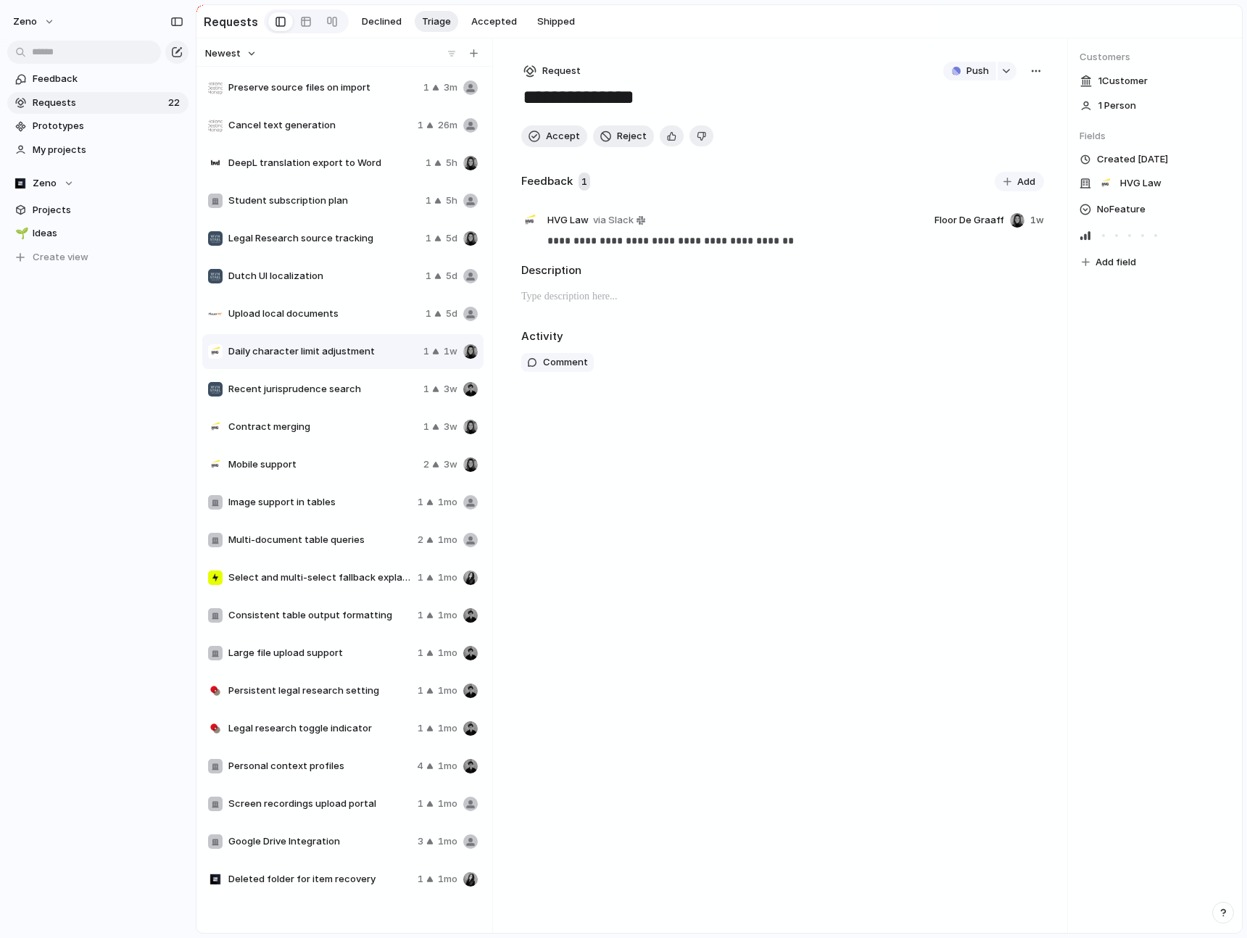
click at [317, 574] on span "Select and multi-select fallback explanation" at bounding box center [319, 577] width 183 height 14
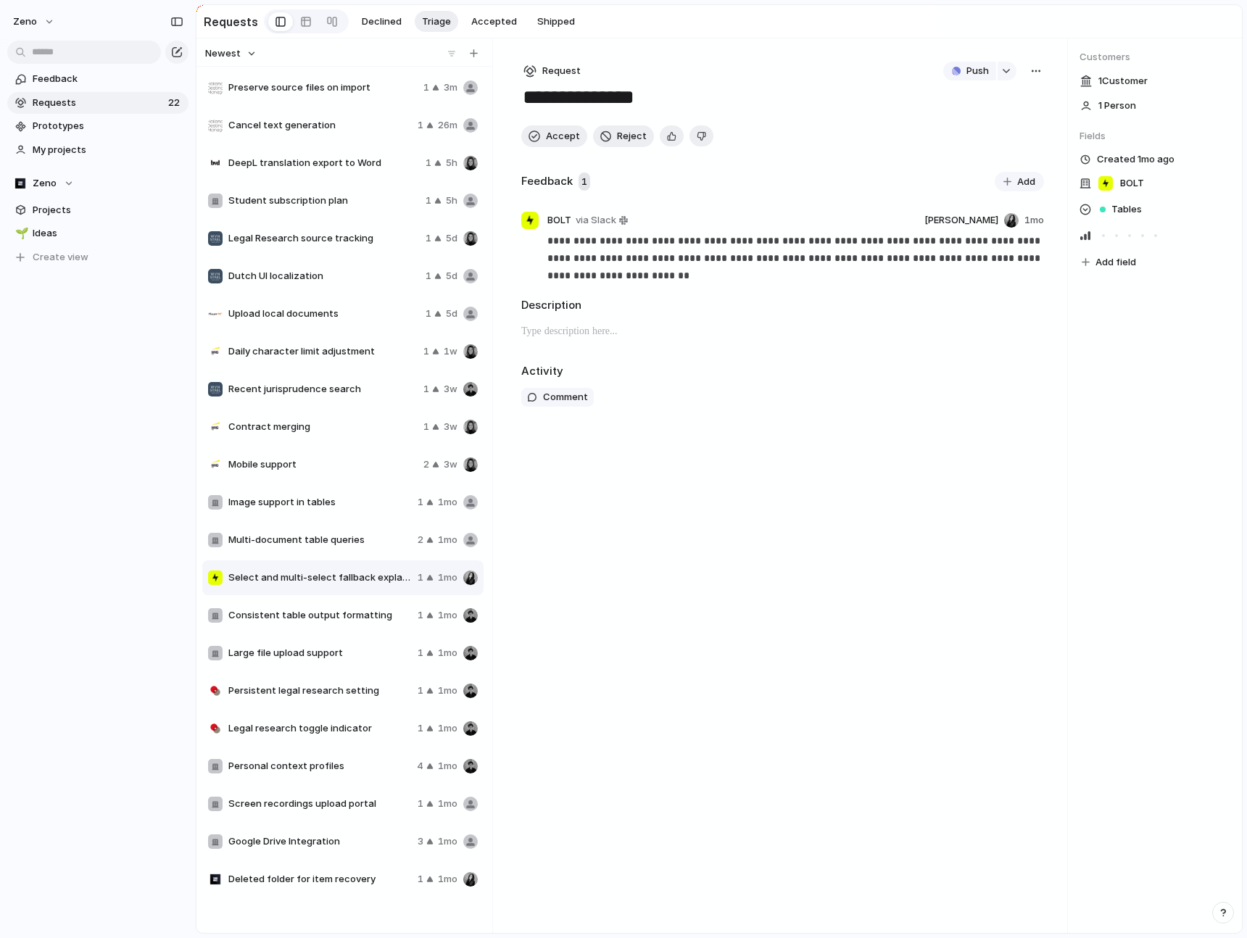
click at [1042, 67] on button "button" at bounding box center [1036, 71] width 16 height 19
click at [1003, 75] on div "Copy link Merge Move to [GEOGRAPHIC_DATA]" at bounding box center [623, 469] width 1247 height 938
click at [1003, 75] on button "button" at bounding box center [1006, 71] width 19 height 19
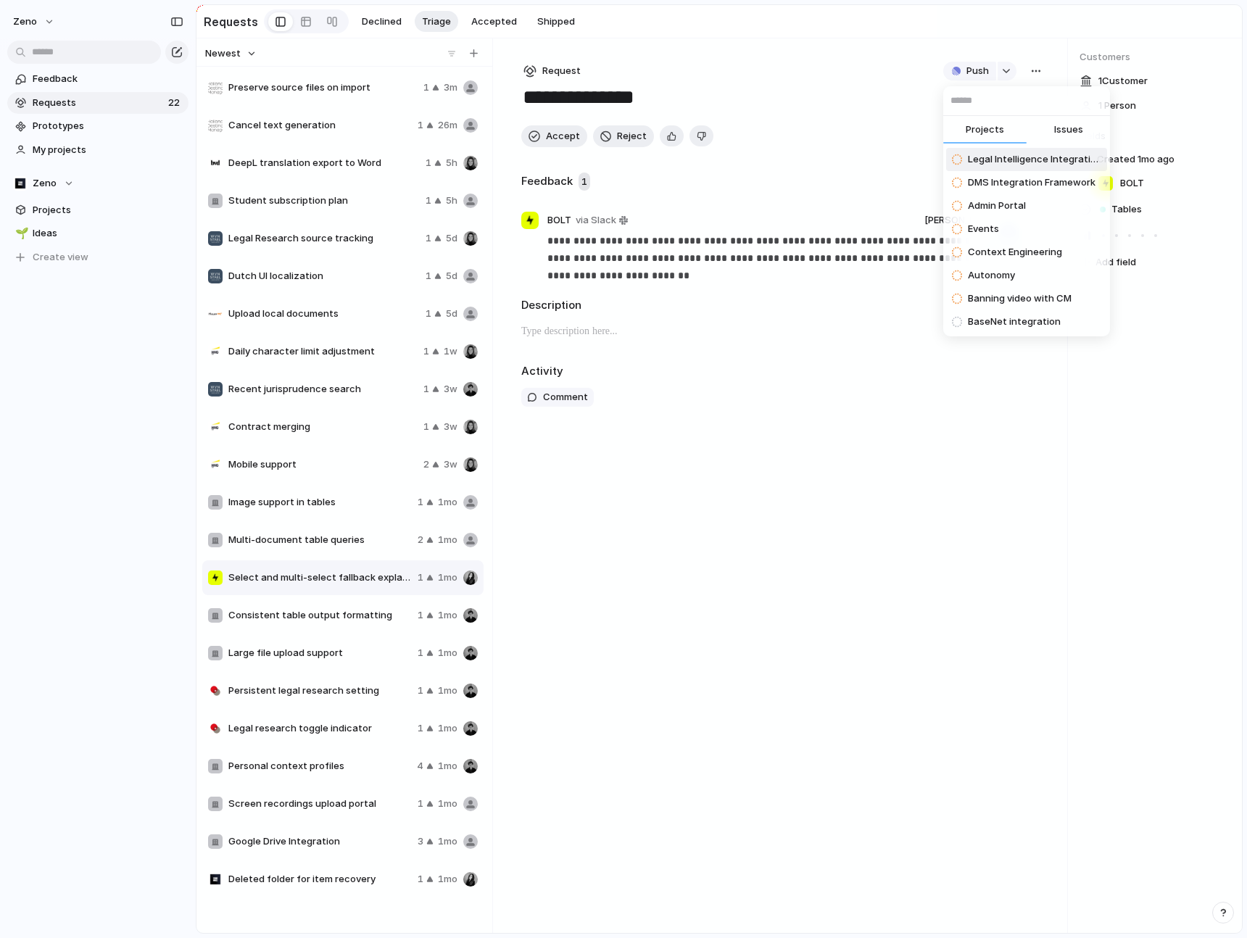
click at [1057, 134] on span "Issues" at bounding box center [1068, 129] width 29 height 14
click at [1022, 108] on input "text" at bounding box center [1026, 100] width 167 height 29
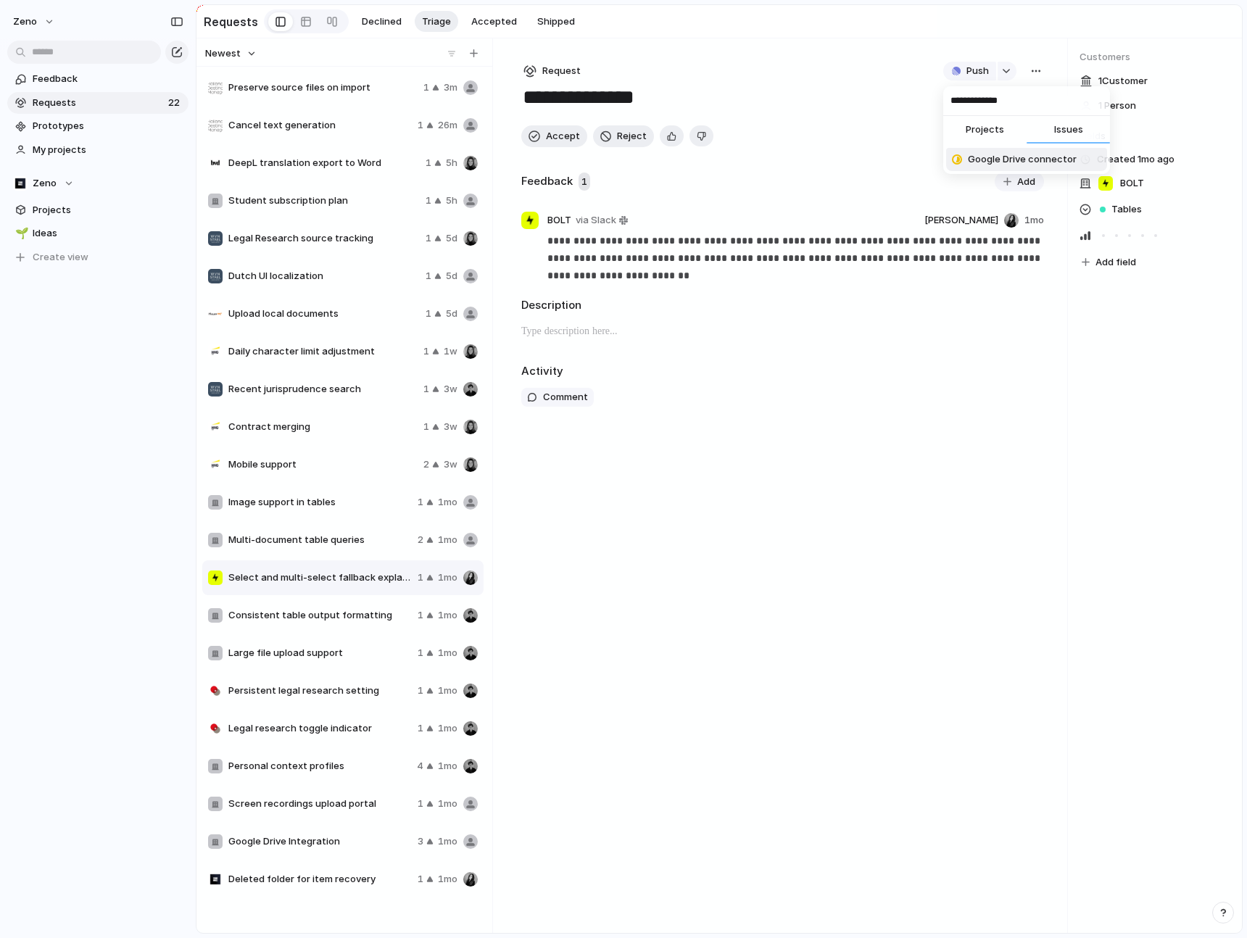
type input "**********"
click at [1005, 163] on span "Google Drive connector" at bounding box center [1022, 159] width 109 height 14
click at [569, 140] on span "Accept" at bounding box center [563, 136] width 34 height 14
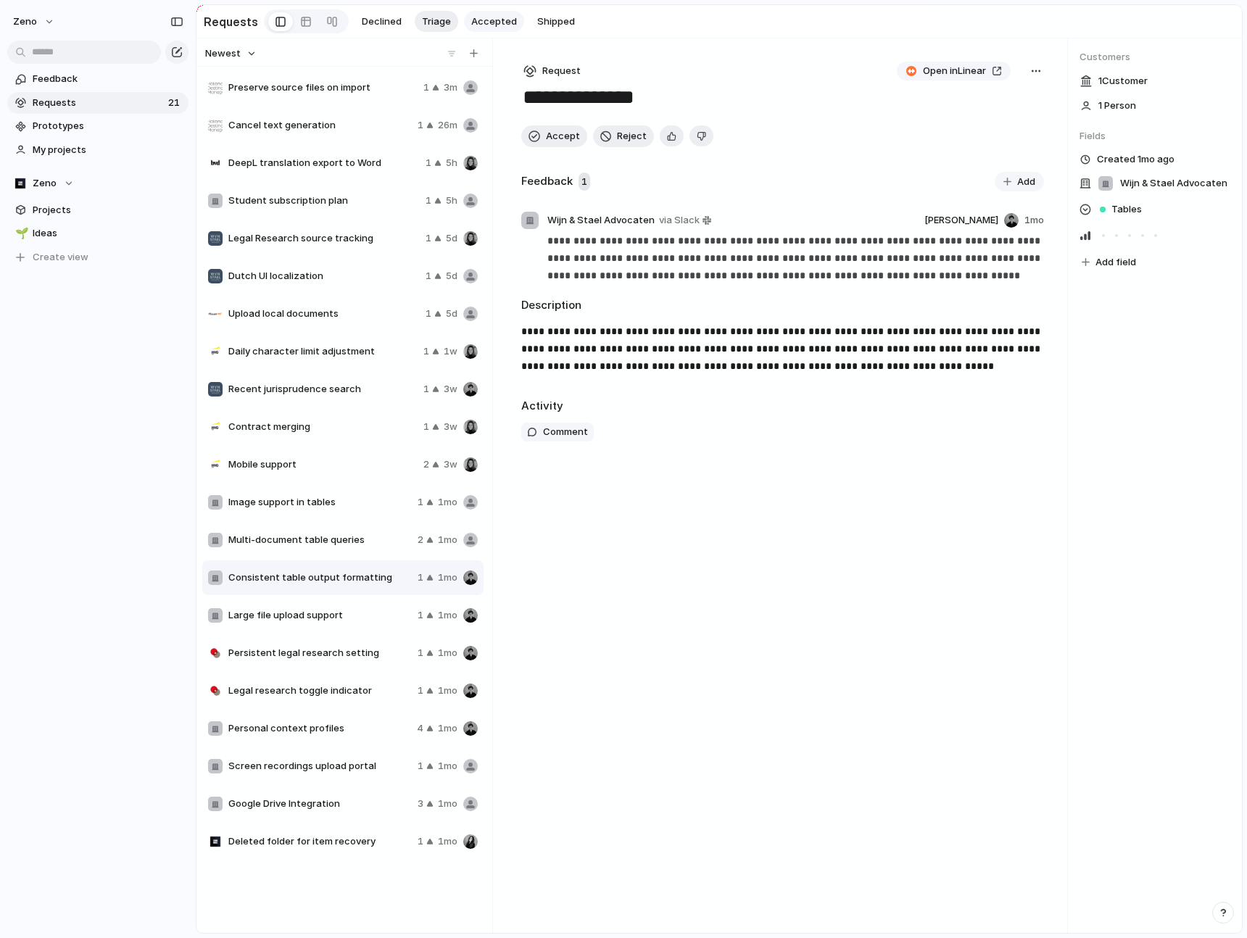
click at [503, 30] on button "Accepted" at bounding box center [494, 22] width 60 height 22
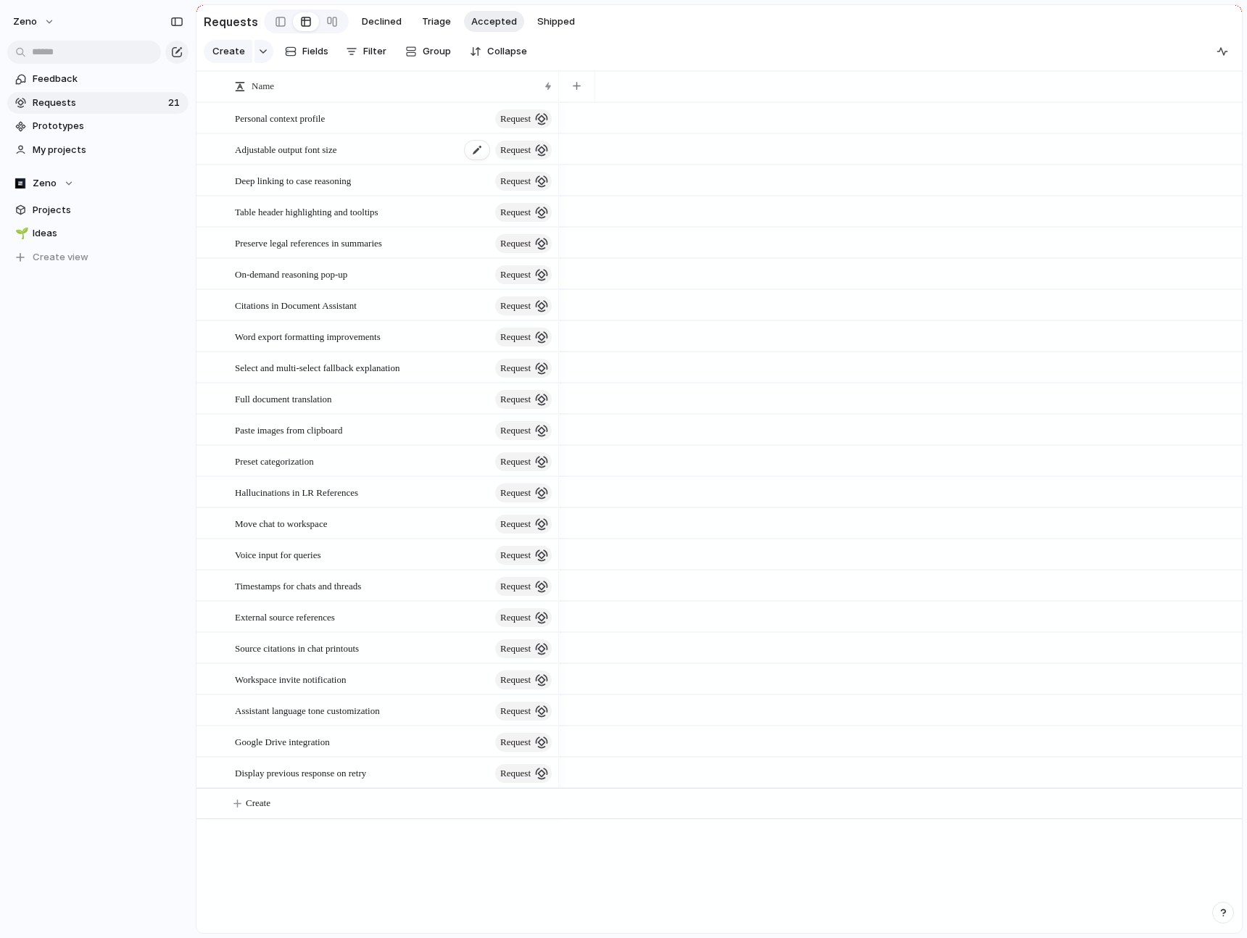
click at [362, 151] on div "Adjustable output font size request" at bounding box center [394, 150] width 319 height 30
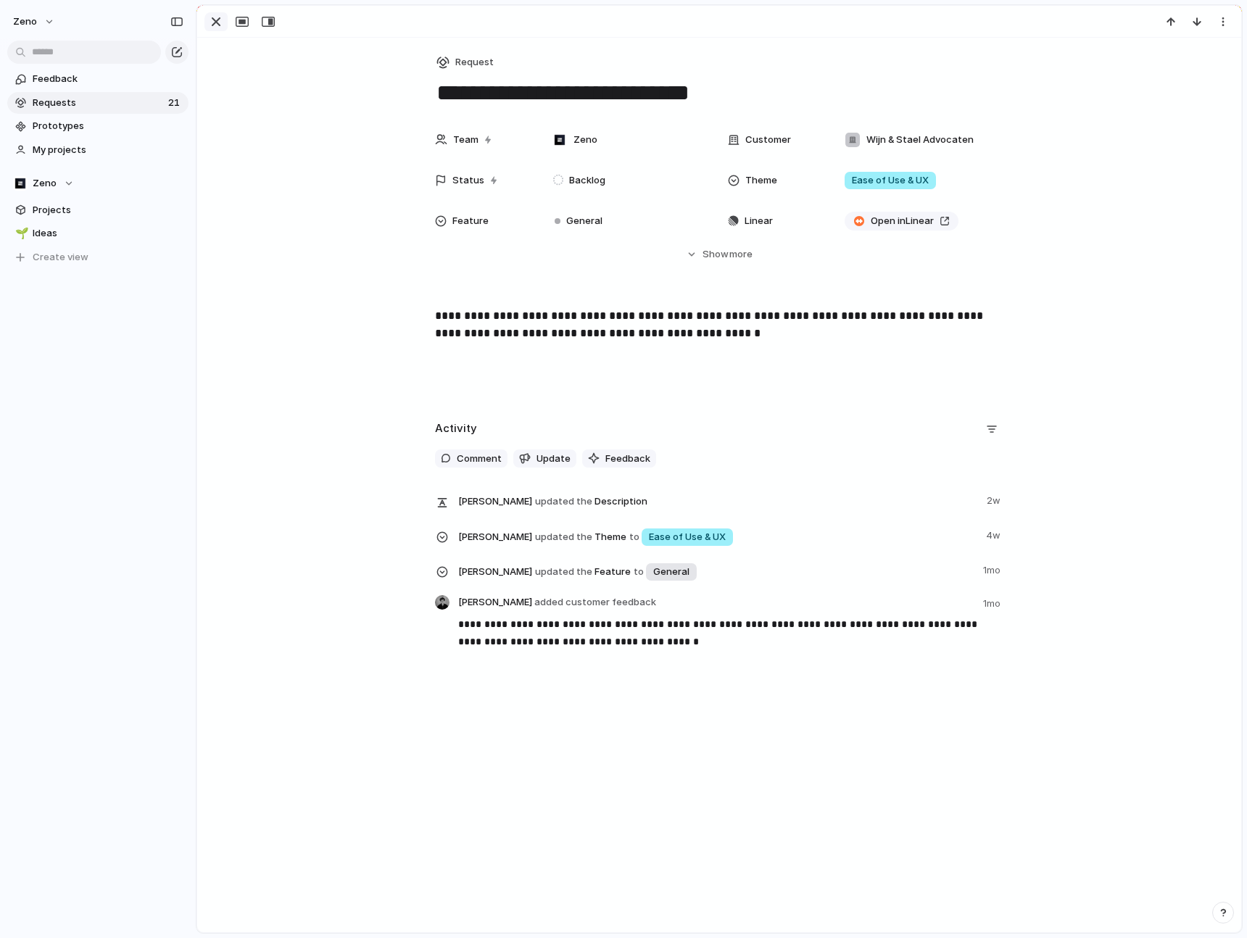
click at [212, 25] on div "button" at bounding box center [215, 21] width 17 height 17
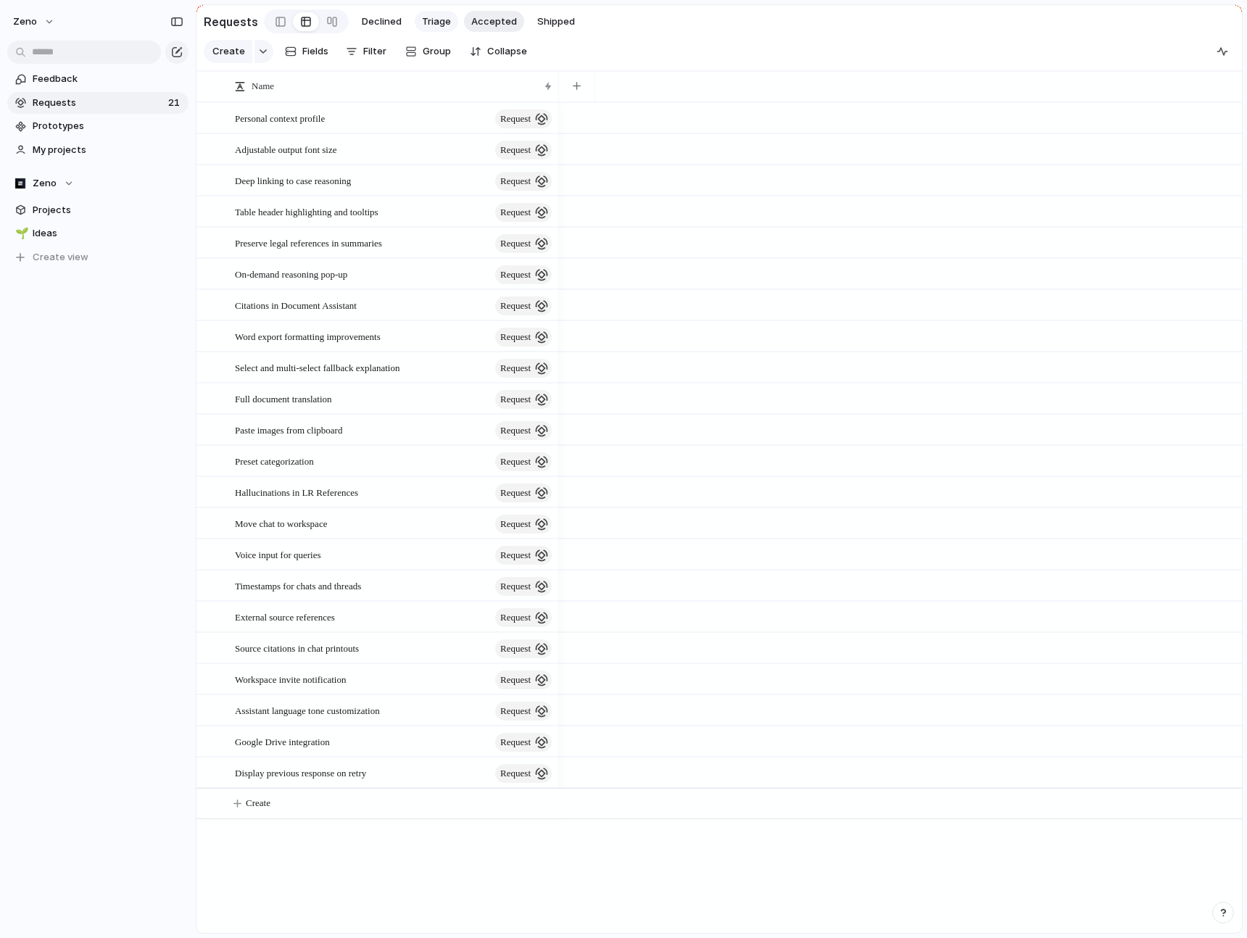
click at [423, 22] on span "Triage" at bounding box center [436, 21] width 29 height 14
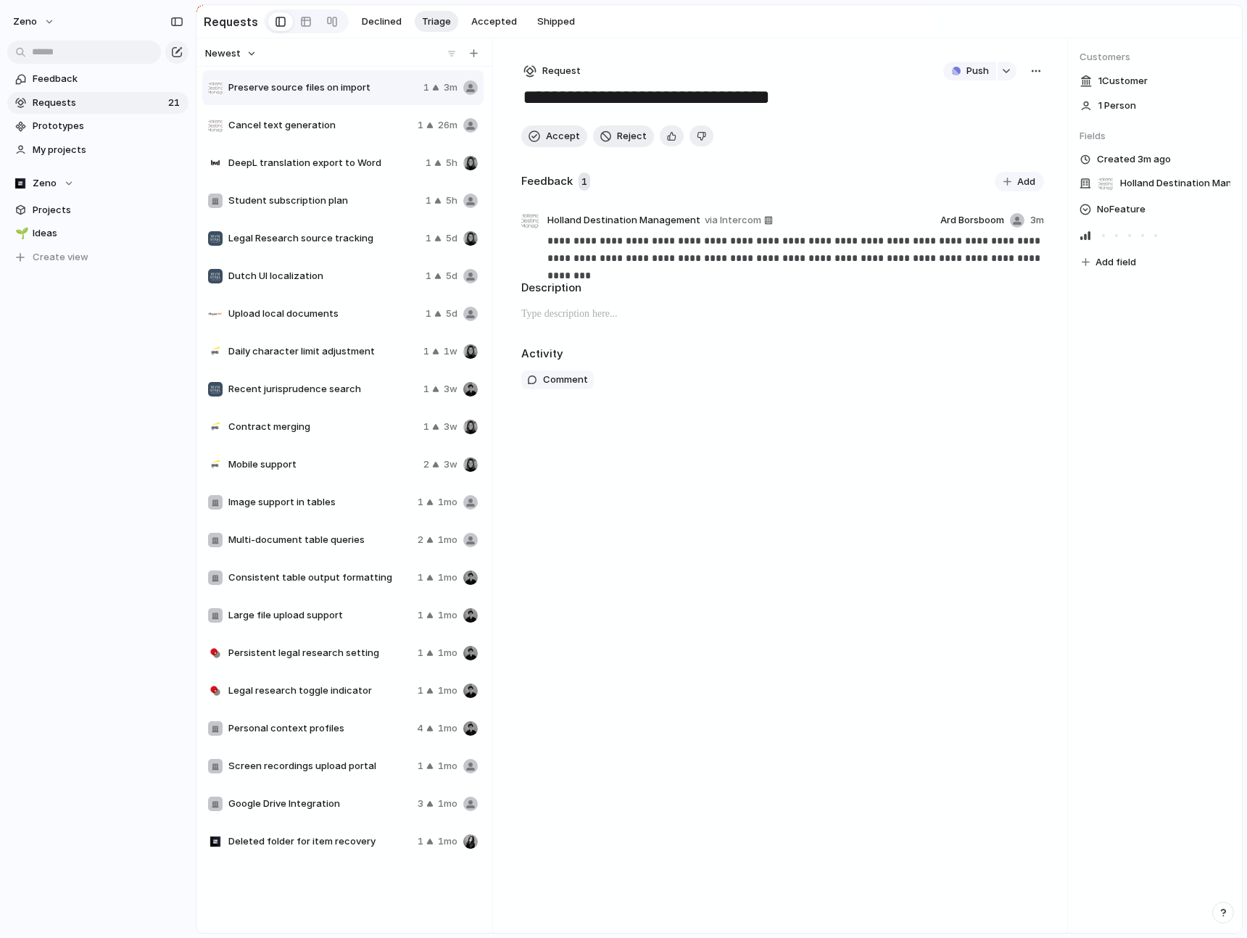
click at [328, 396] on span "Recent jurisprudence search" at bounding box center [322, 389] width 189 height 14
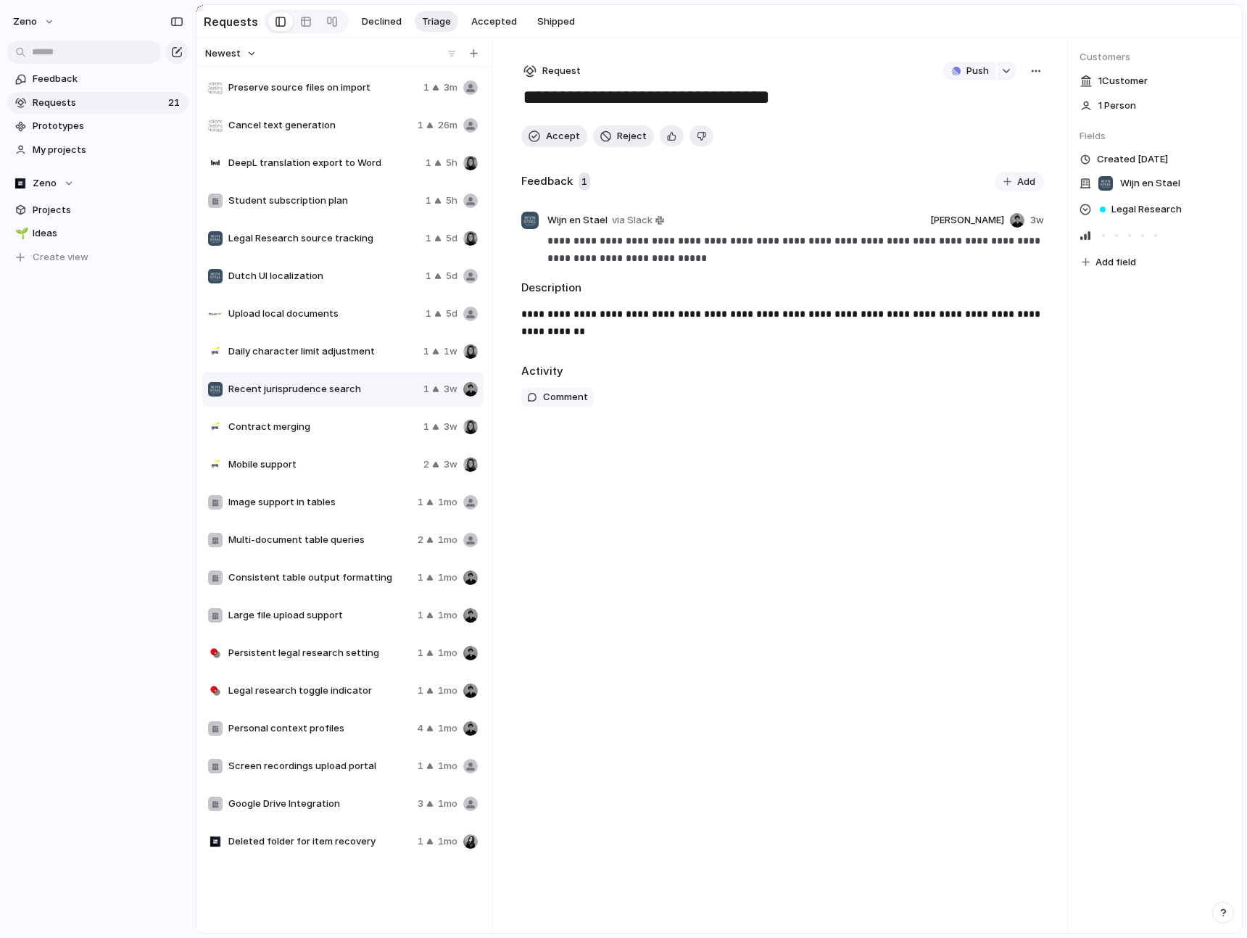
click at [327, 428] on span "Contract merging" at bounding box center [322, 427] width 189 height 14
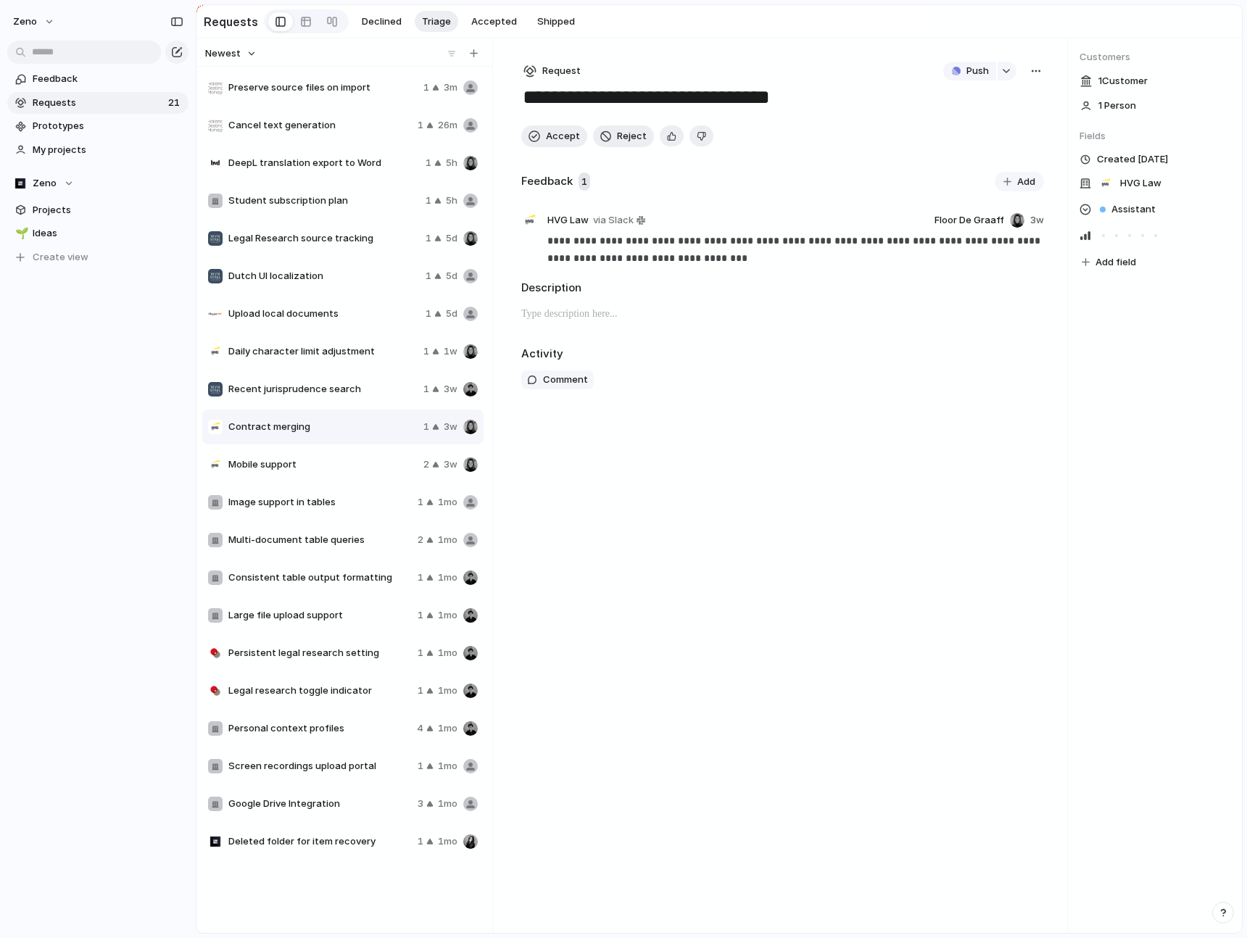
click at [325, 456] on div "Mobile support 2 3w" at bounding box center [342, 464] width 281 height 35
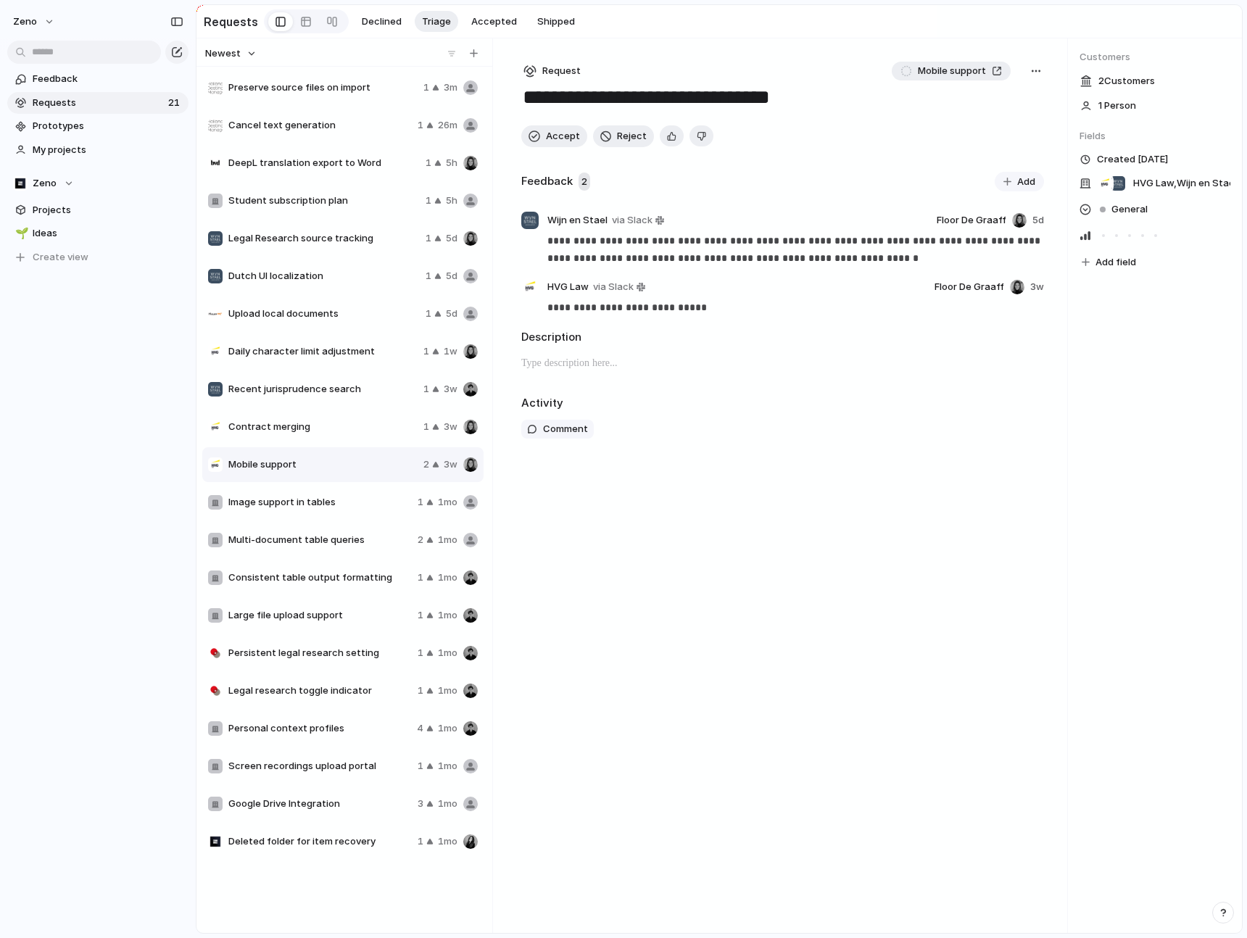
click at [994, 71] on div "Mobile support" at bounding box center [950, 71] width 101 height 14
click at [1036, 72] on div "button" at bounding box center [1036, 71] width 12 height 12
click at [659, 310] on div "Copy link Merge Move to [GEOGRAPHIC_DATA]" at bounding box center [623, 469] width 1247 height 938
click at [355, 499] on span "Image support in tables" at bounding box center [319, 502] width 183 height 14
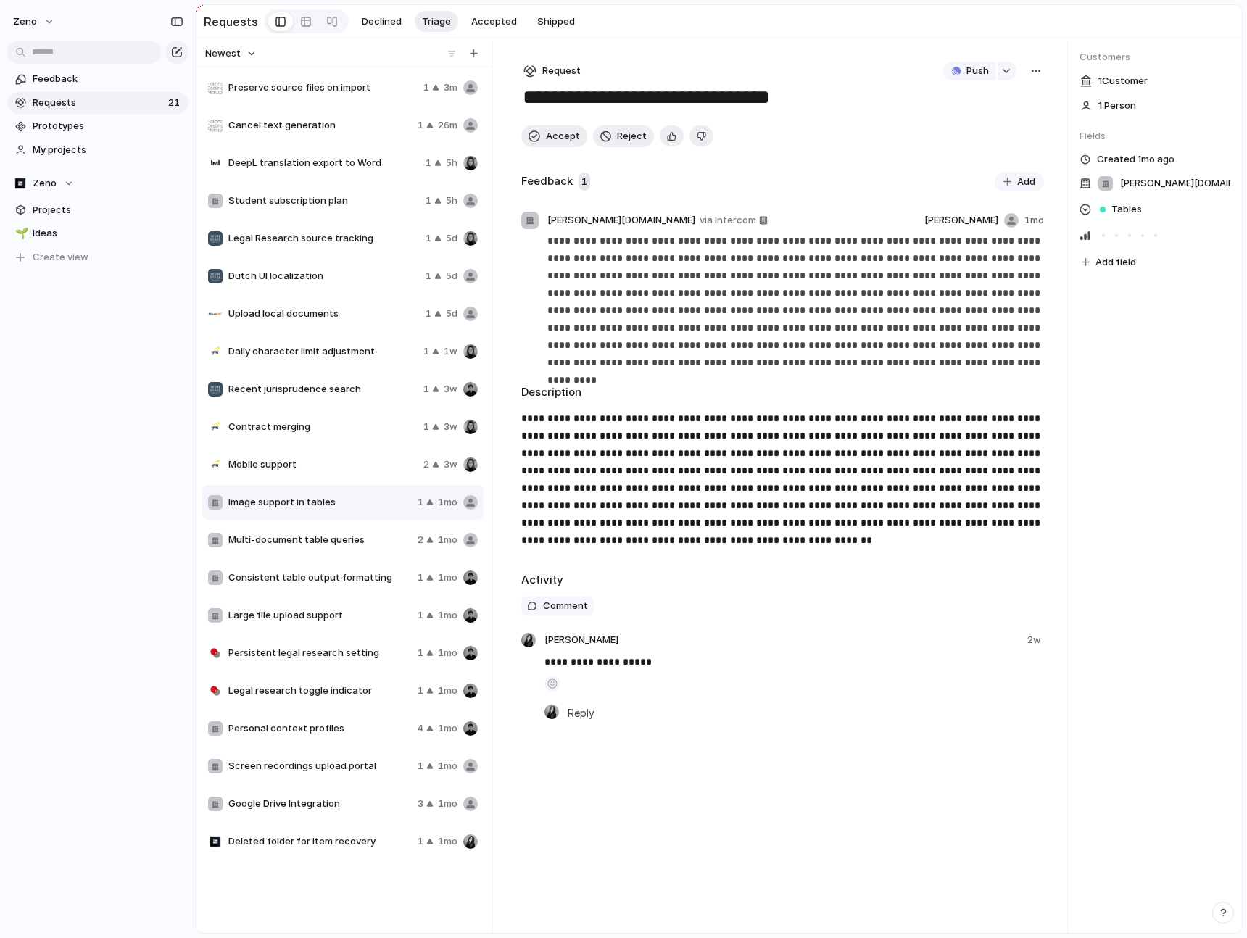
click at [352, 536] on span "Multi-document table queries" at bounding box center [319, 540] width 183 height 14
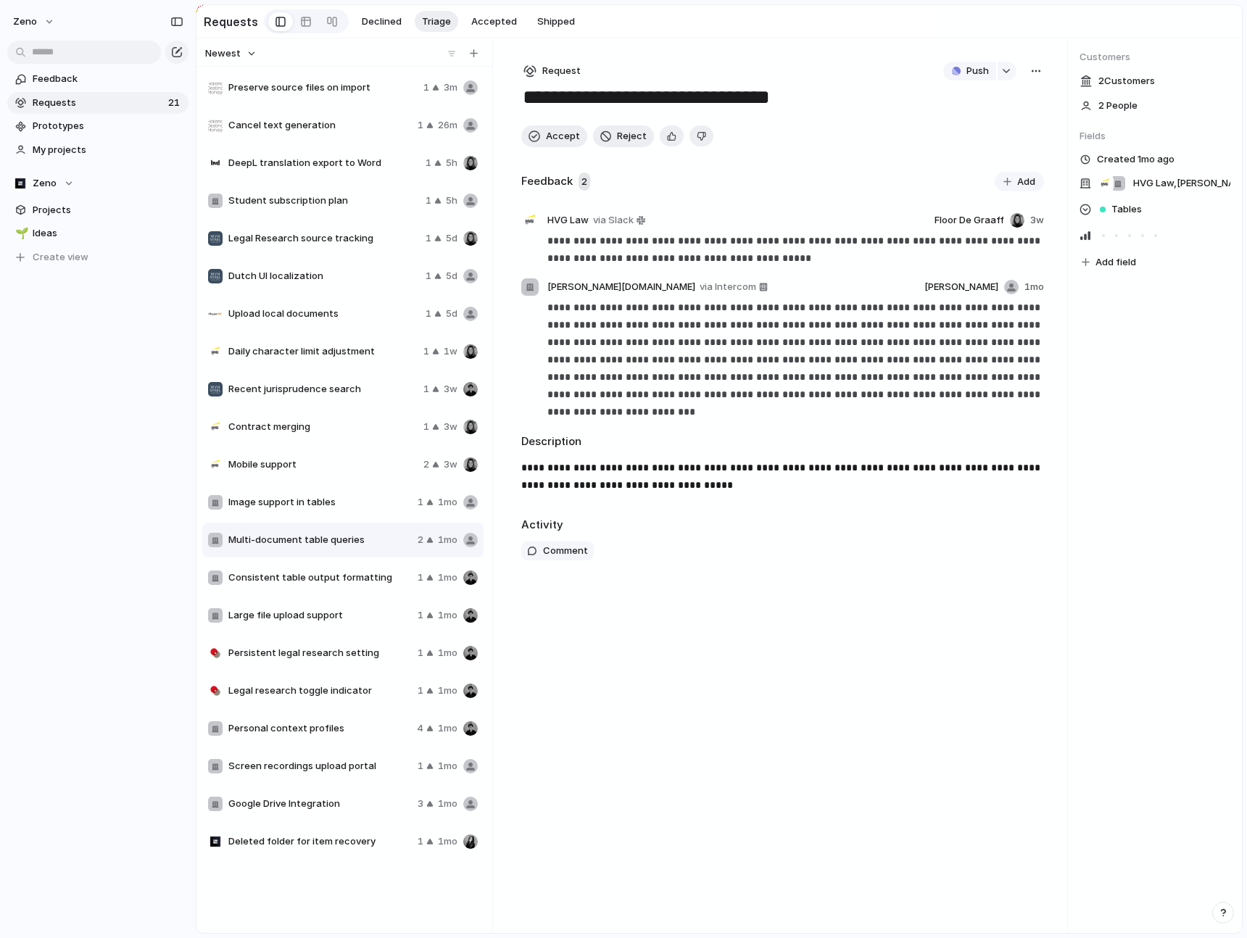
click at [388, 570] on span "Consistent table output formatting" at bounding box center [319, 577] width 183 height 14
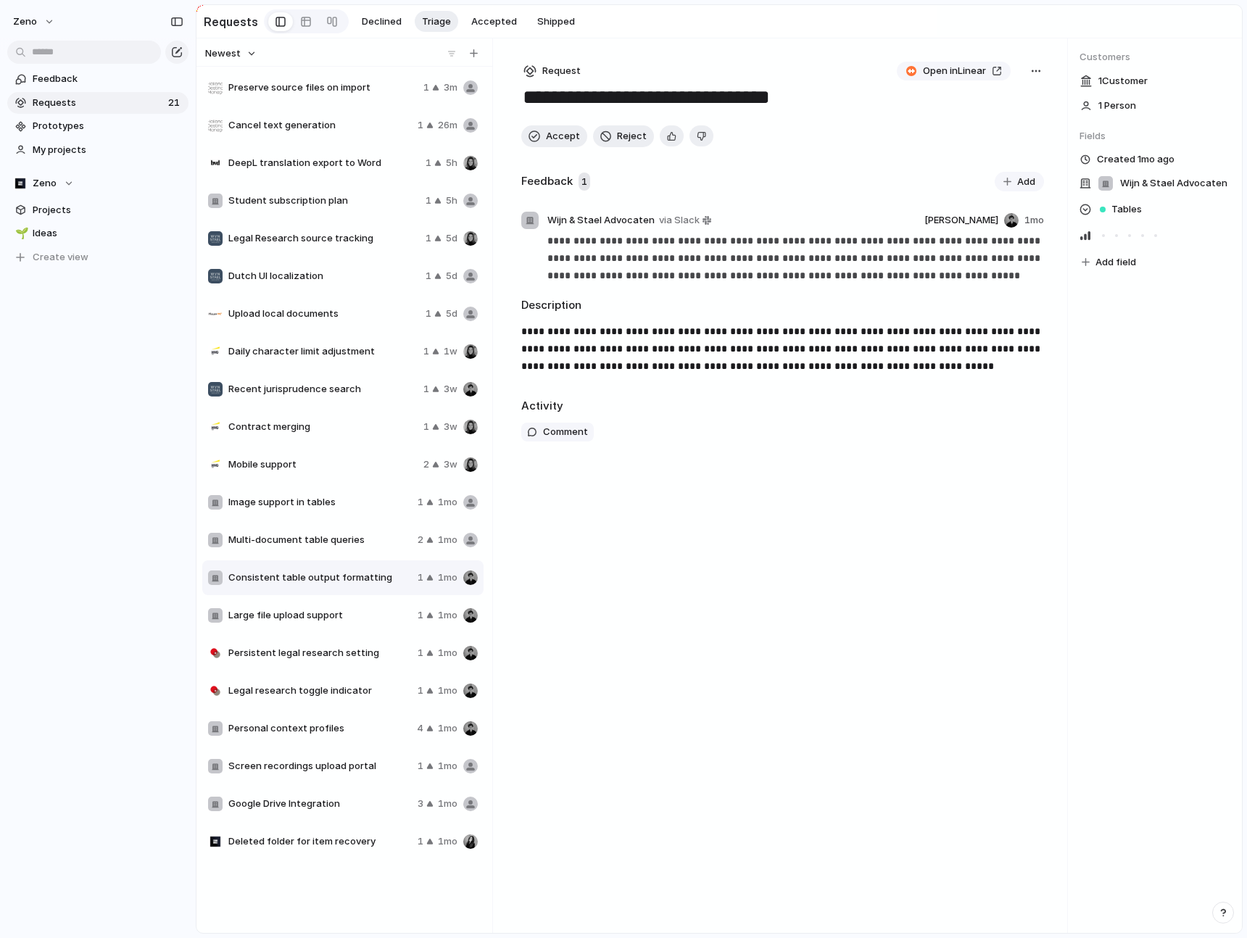
click at [382, 610] on span "Large file upload support" at bounding box center [319, 615] width 183 height 14
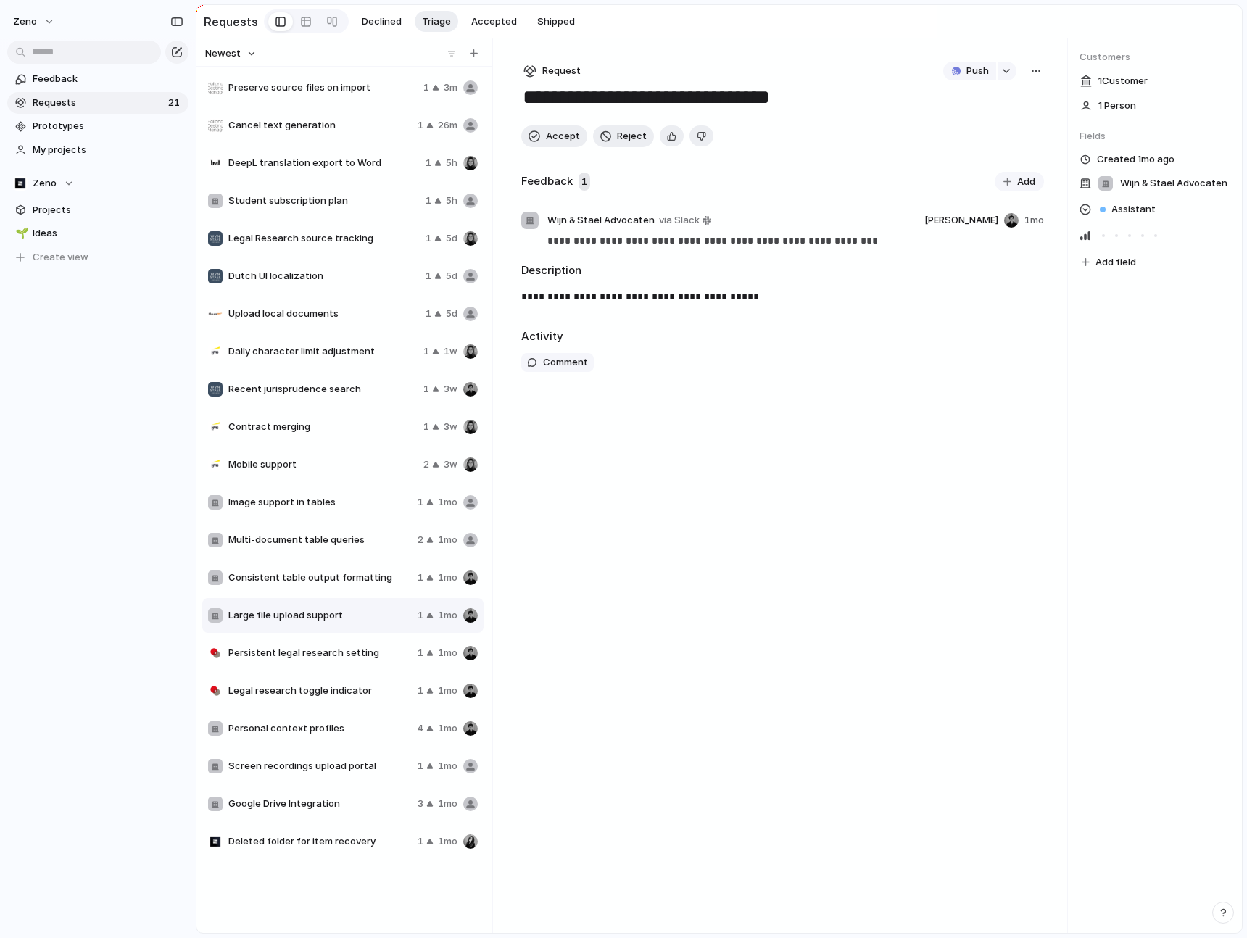
click at [376, 653] on span "Persistent legal research setting" at bounding box center [319, 653] width 183 height 14
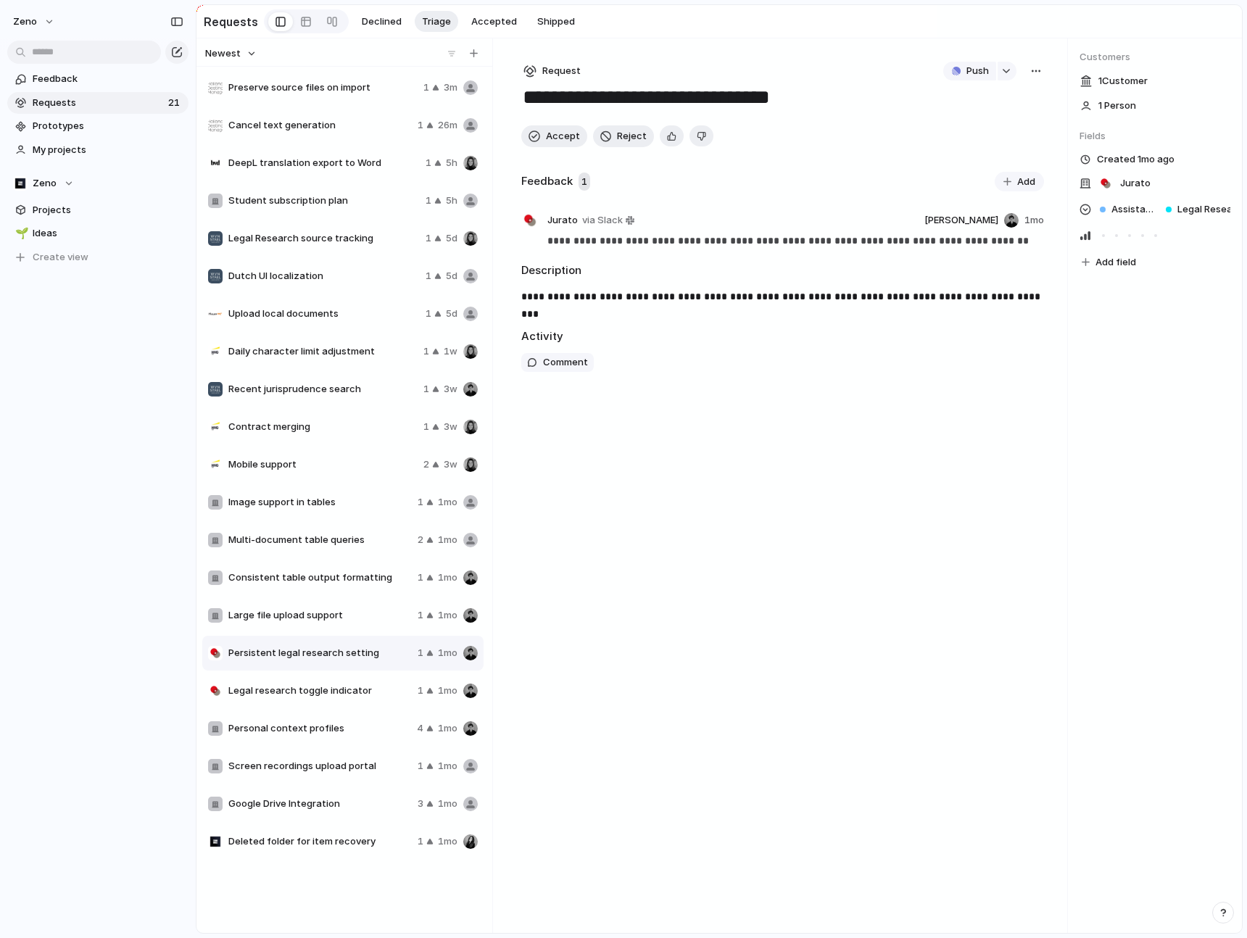
click at [381, 686] on span "Legal research toggle indicator" at bounding box center [319, 690] width 183 height 14
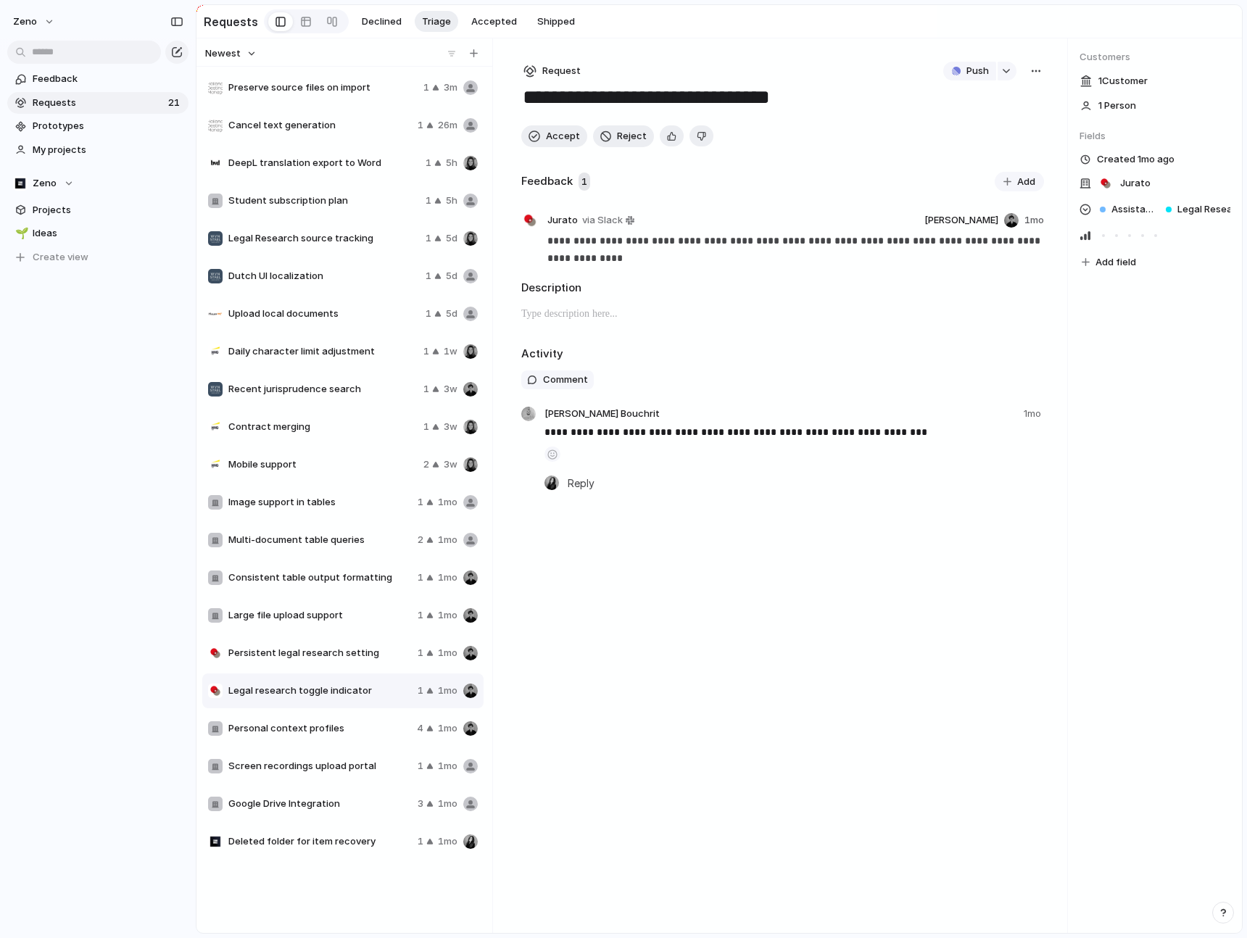
click at [379, 722] on span "Personal context profiles" at bounding box center [319, 728] width 183 height 14
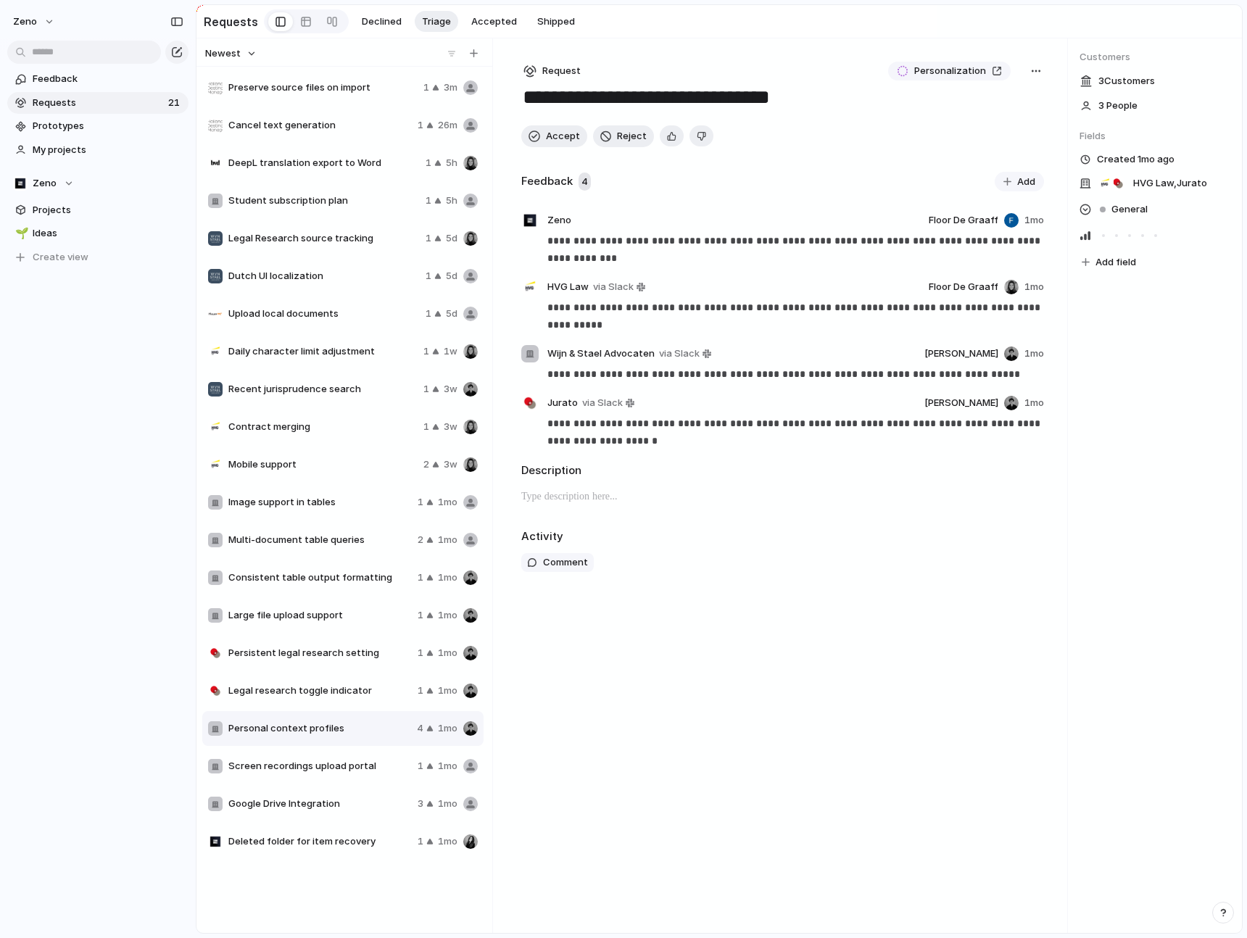
click at [373, 757] on div "Screen recordings upload portal 1 1mo" at bounding box center [342, 766] width 281 height 35
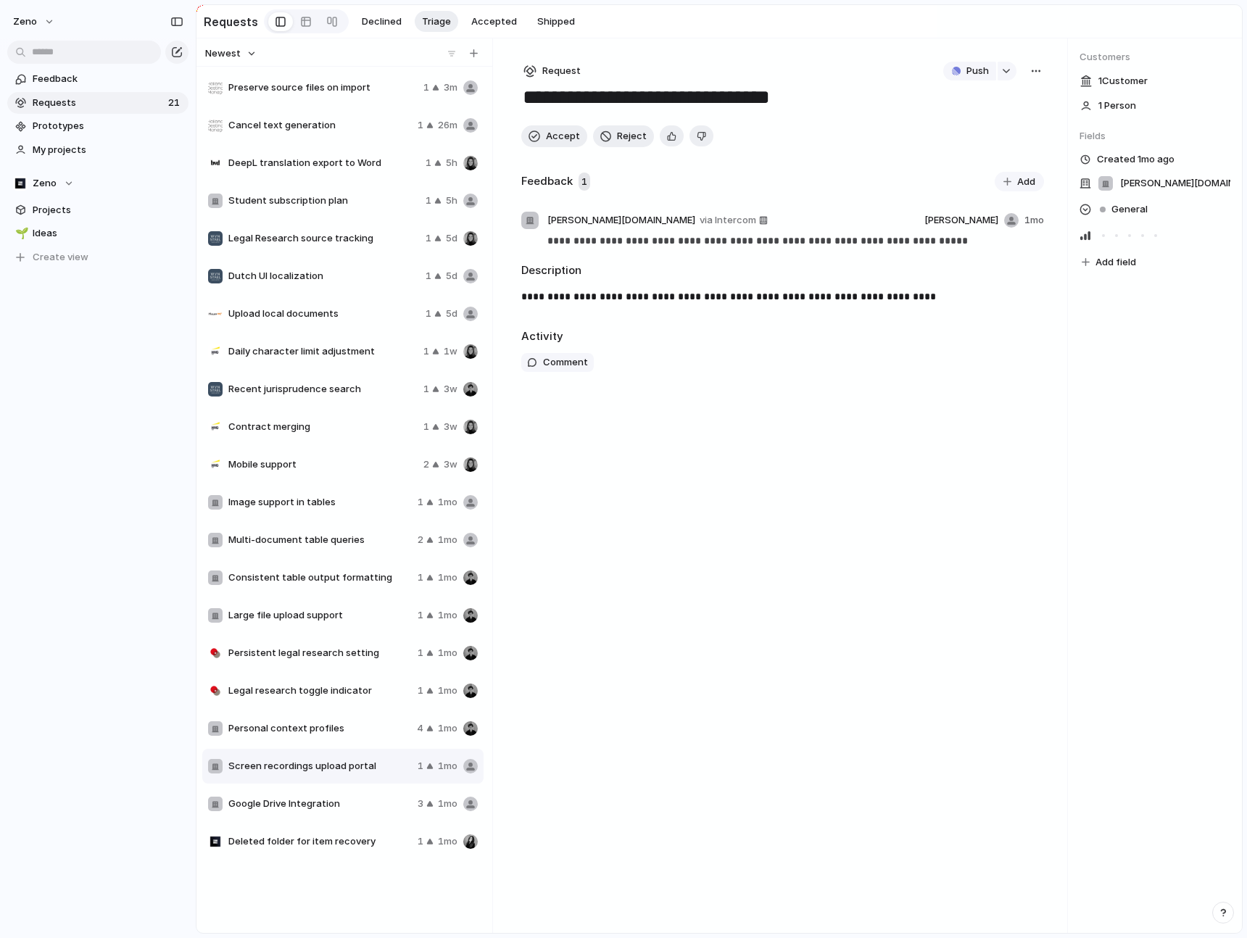
click at [357, 736] on div "Personal context profiles 4 1mo" at bounding box center [342, 728] width 281 height 35
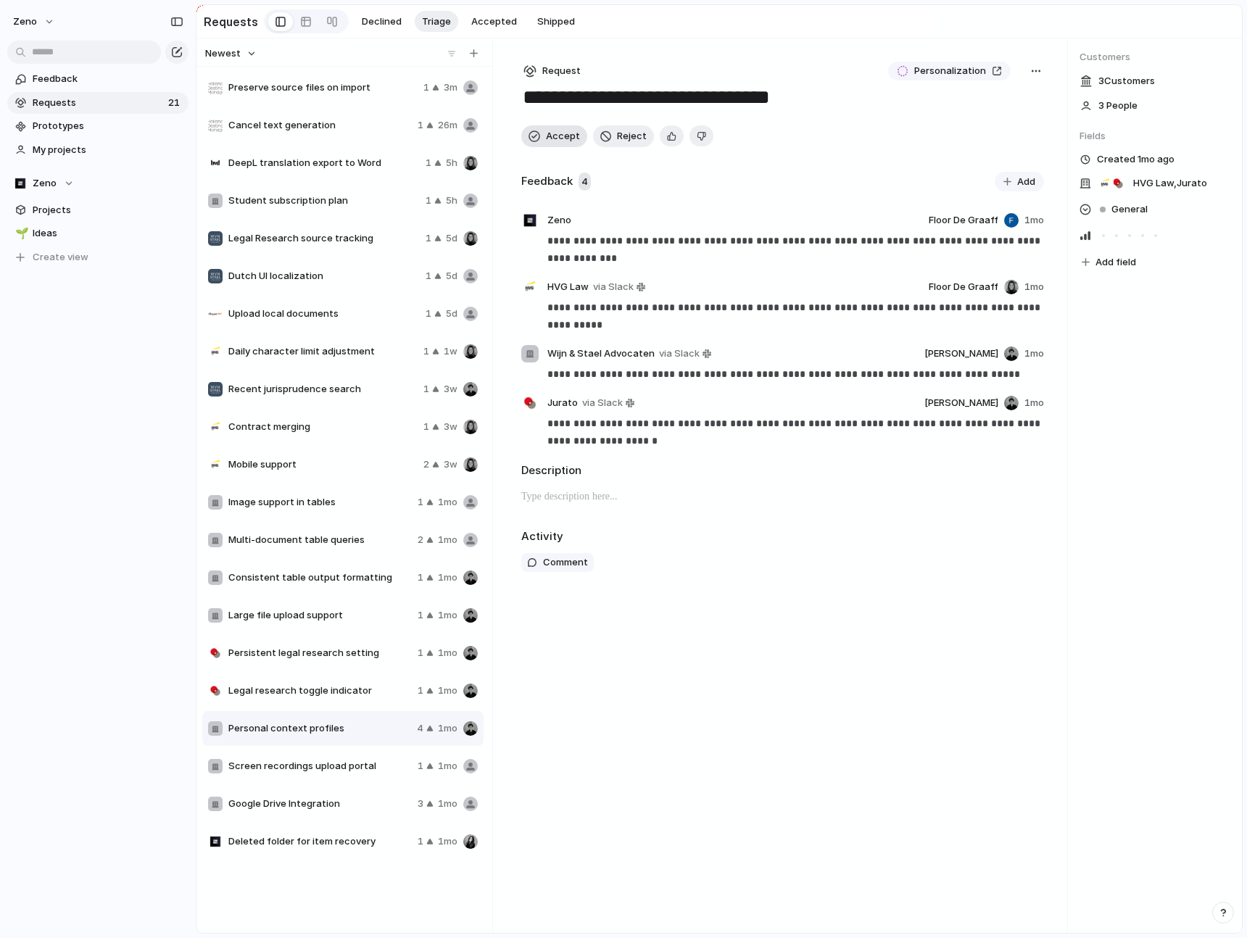
click at [565, 136] on span "Accept" at bounding box center [563, 136] width 34 height 14
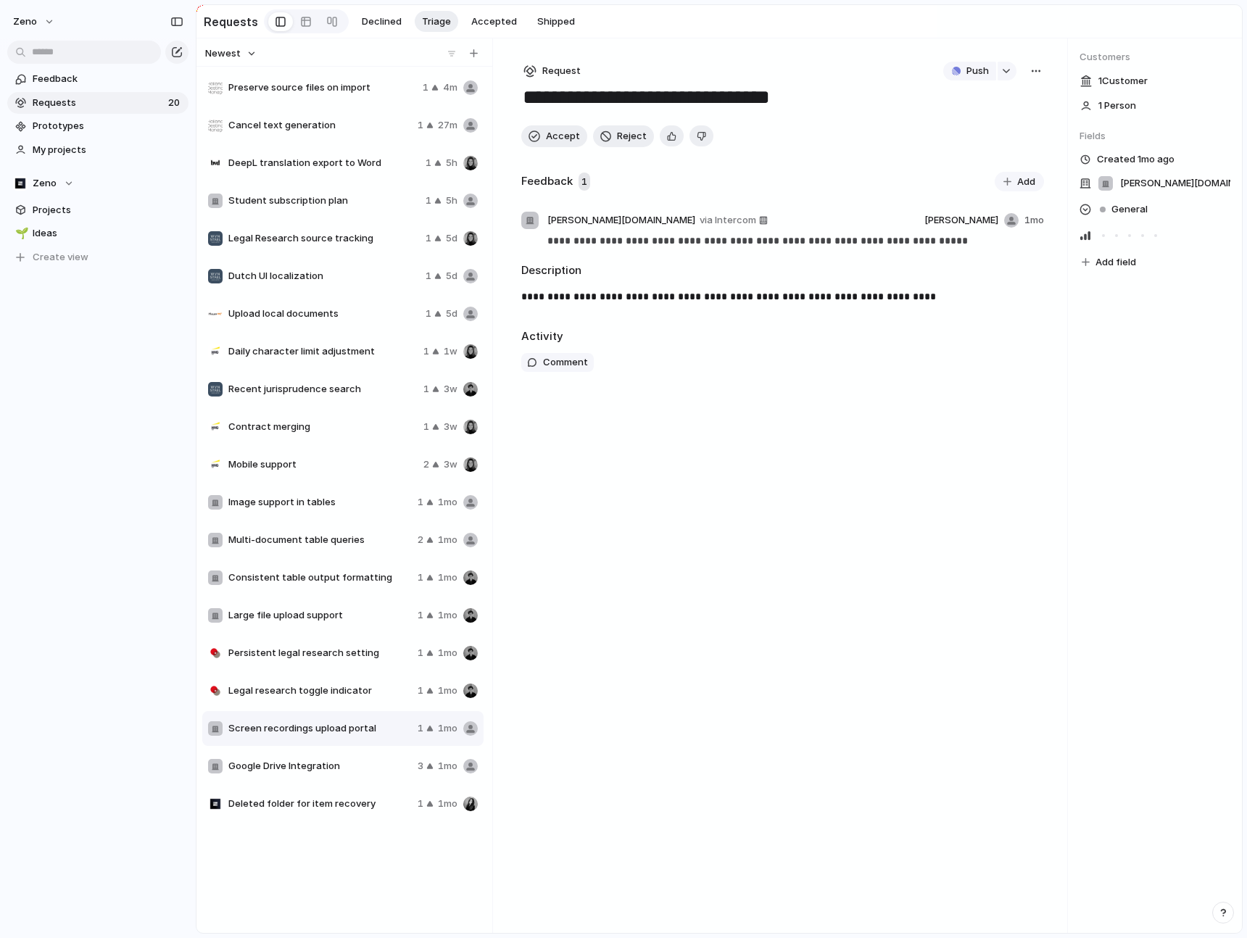
click at [355, 762] on span "Google Drive Integration" at bounding box center [319, 766] width 183 height 14
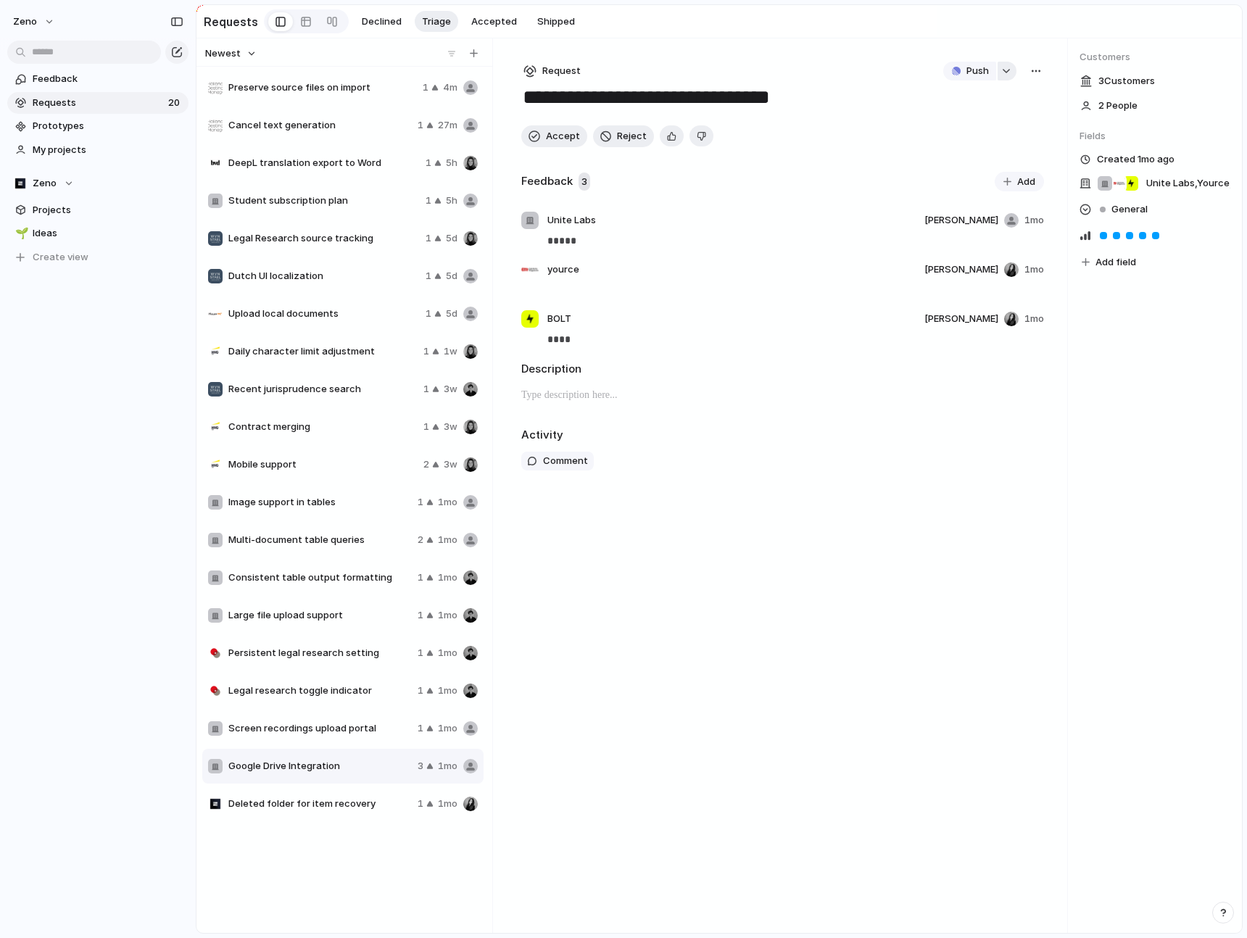
click at [1002, 67] on button "button" at bounding box center [1006, 71] width 19 height 19
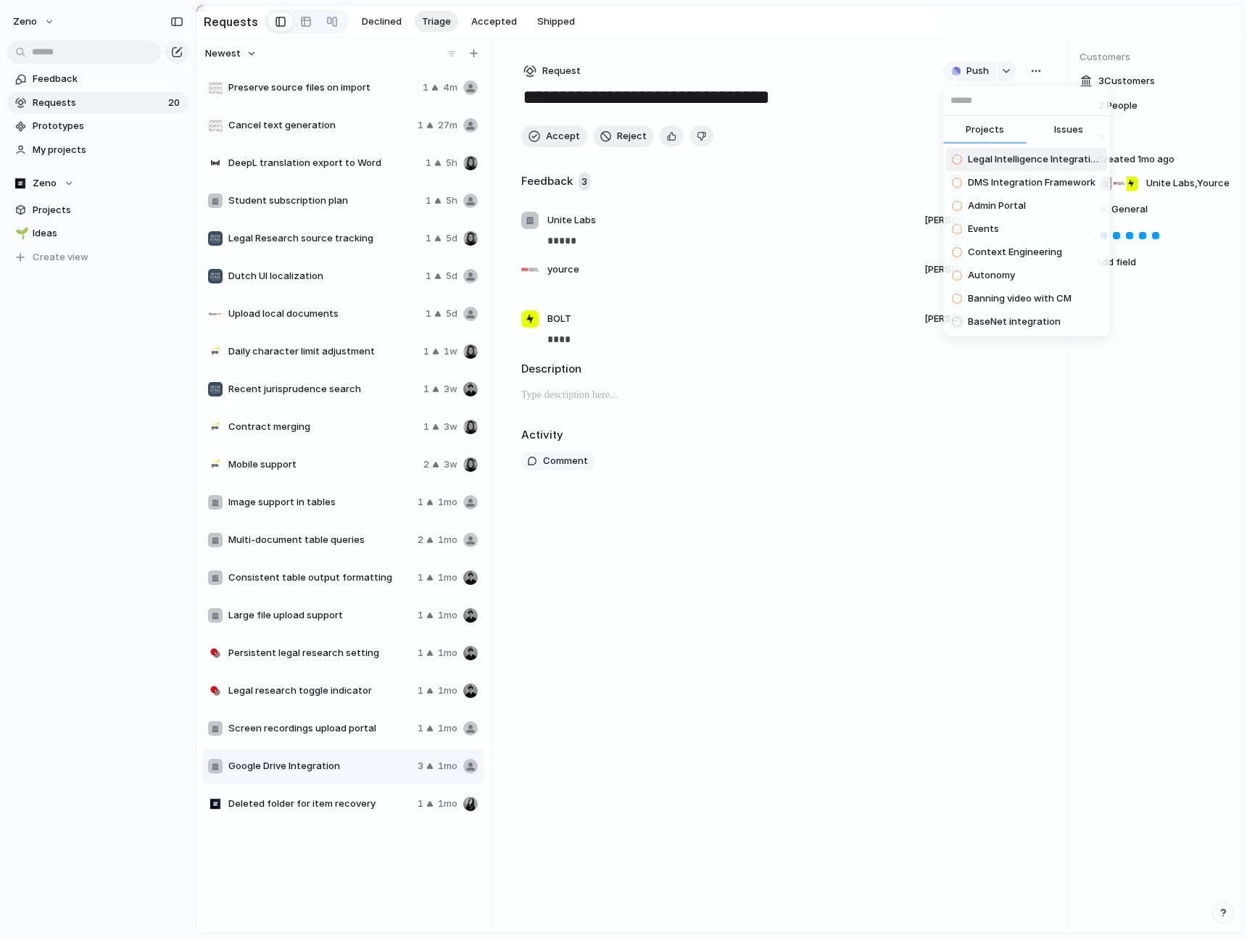
click at [1040, 125] on button "Issues" at bounding box center [1067, 130] width 83 height 29
click at [1008, 106] on input "text" at bounding box center [1026, 100] width 167 height 29
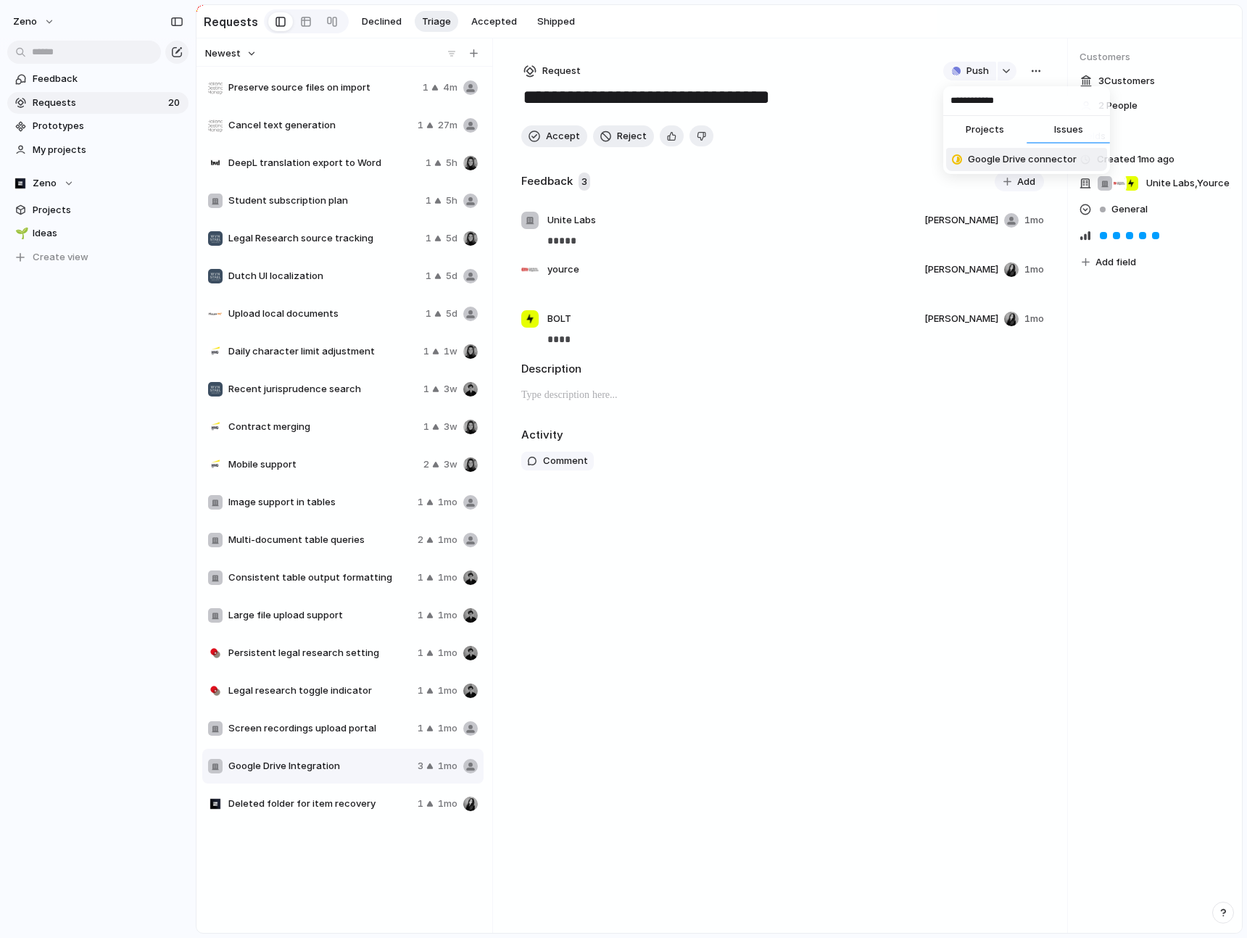
type input "**********"
click at [1034, 165] on span "Google Drive connector" at bounding box center [1022, 159] width 109 height 14
click at [561, 133] on span "Accept" at bounding box center [563, 136] width 34 height 14
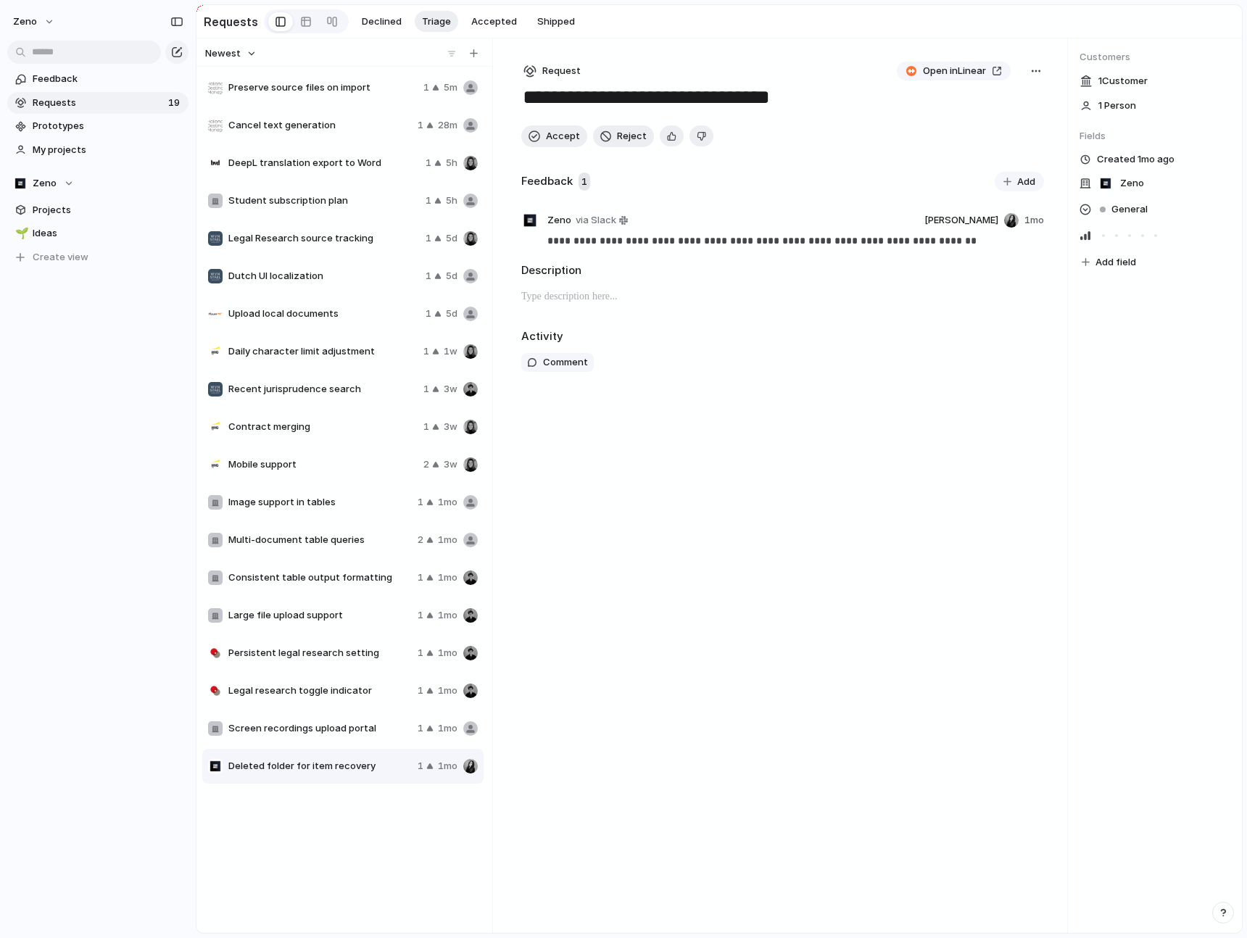
click at [1041, 69] on div "button" at bounding box center [1036, 71] width 12 height 12
click at [1024, 73] on div "Copy link Merge Move to [GEOGRAPHIC_DATA]" at bounding box center [623, 469] width 1247 height 938
click at [989, 73] on link "Open in Linear" at bounding box center [954, 71] width 114 height 19
drag, startPoint x: 623, startPoint y: 139, endPoint x: 538, endPoint y: 133, distance: 85.7
click at [538, 133] on div "Accept Reject" at bounding box center [782, 136] width 523 height 22
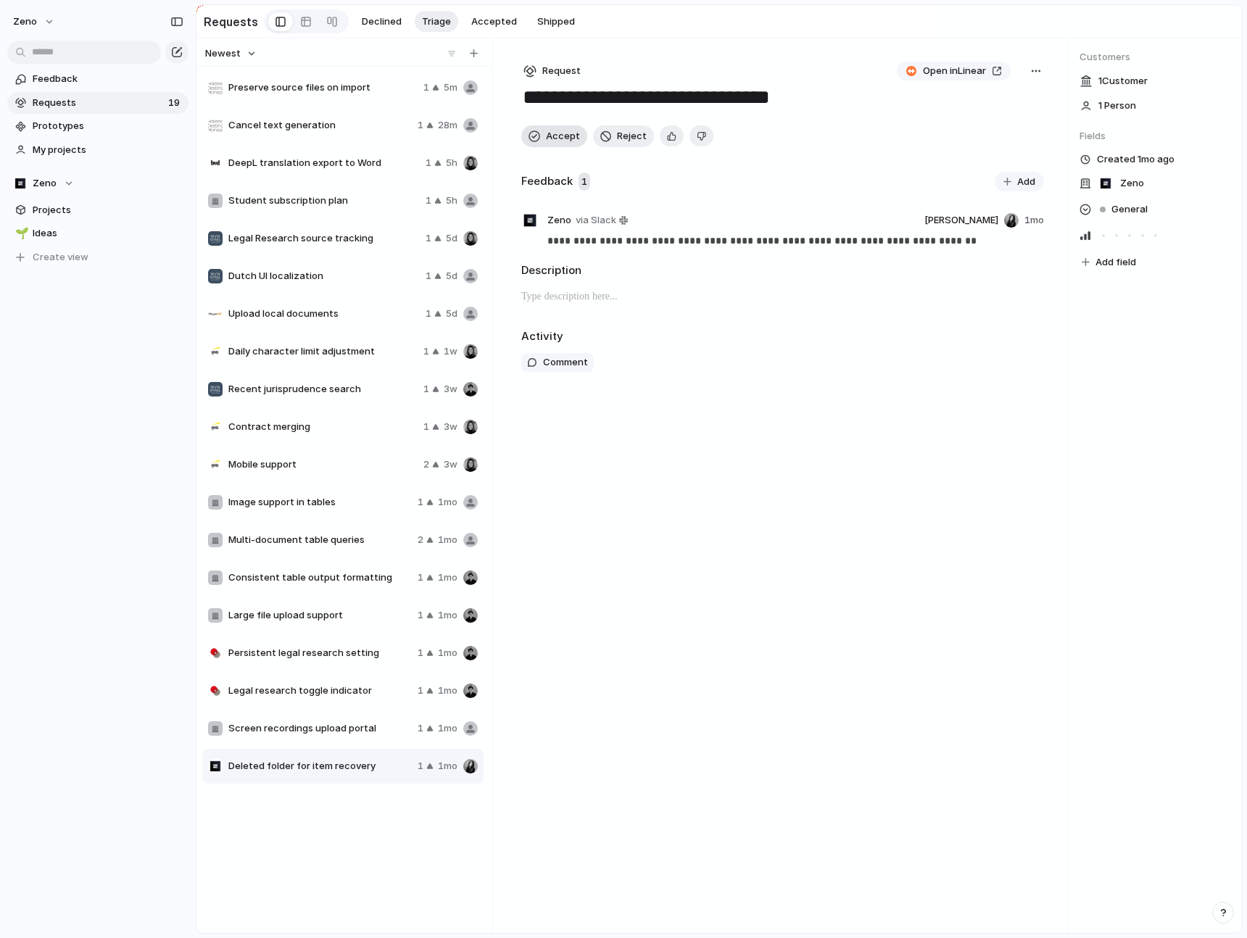
click at [538, 133] on div "button" at bounding box center [534, 136] width 12 height 12
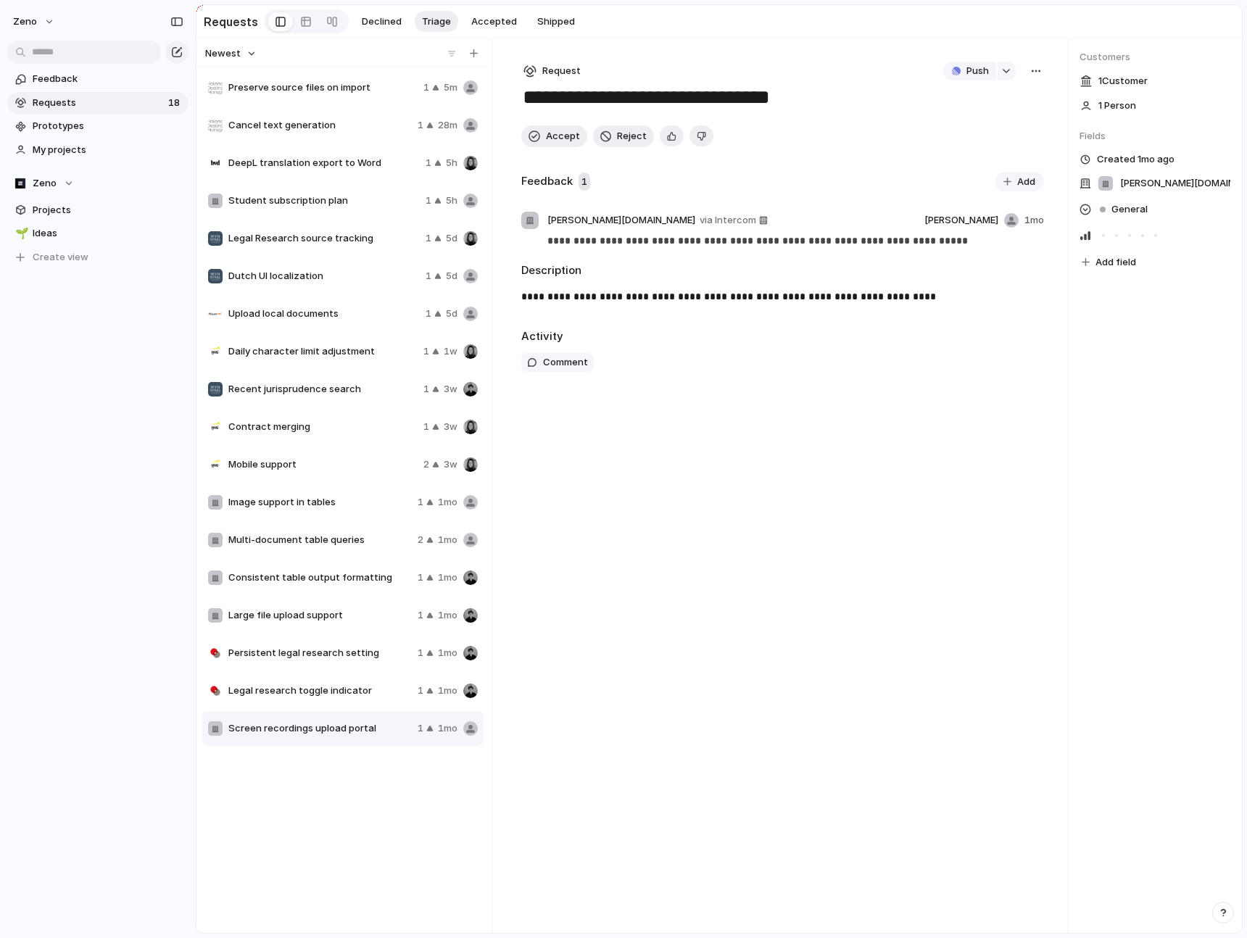
click at [374, 199] on span "Student subscription plan" at bounding box center [323, 201] width 191 height 14
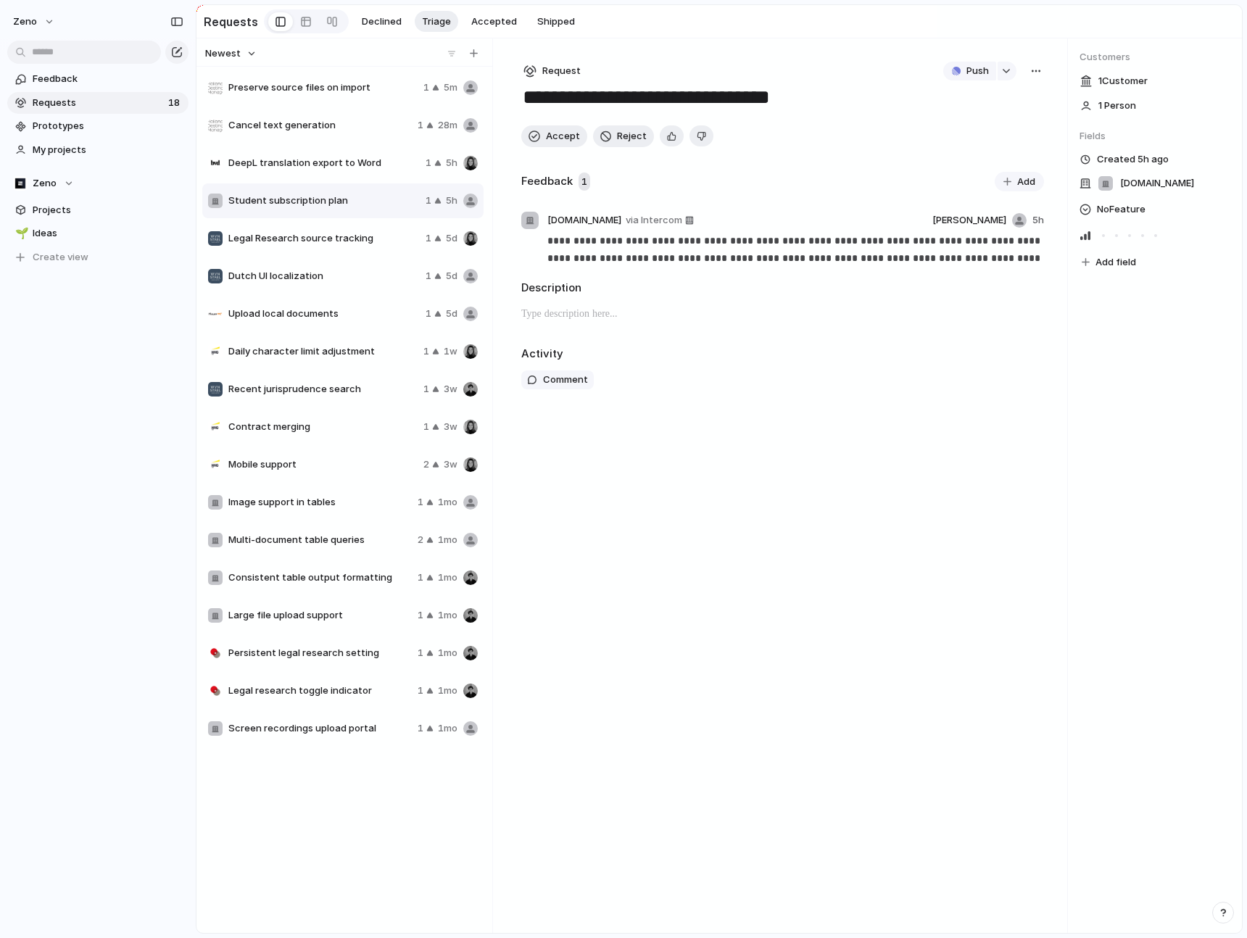
click at [379, 247] on div "Legal Research source tracking 1 5d" at bounding box center [342, 238] width 281 height 35
click at [379, 283] on span "Dutch UI localization" at bounding box center [323, 276] width 191 height 14
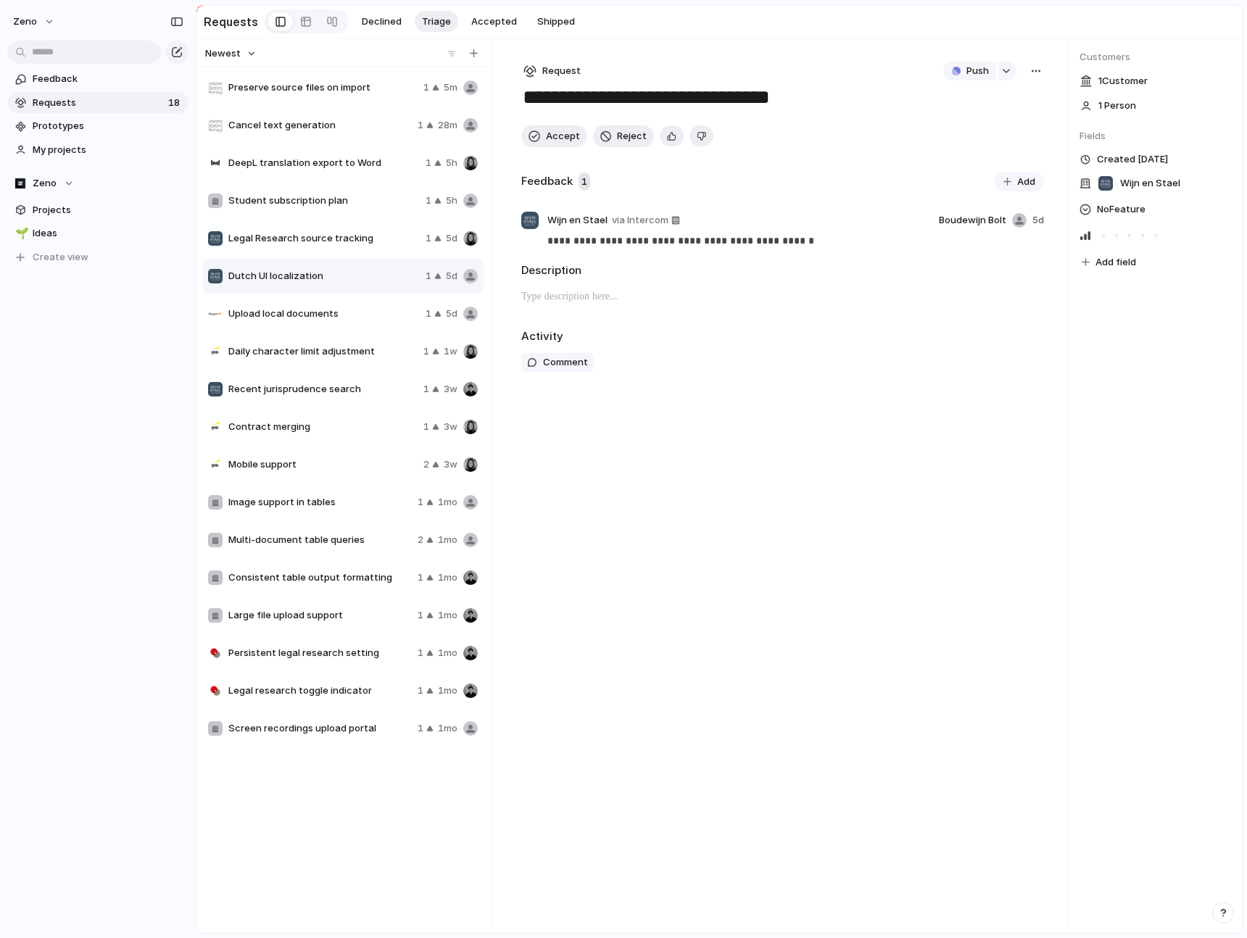
click at [375, 310] on span "Upload local documents" at bounding box center [323, 314] width 191 height 14
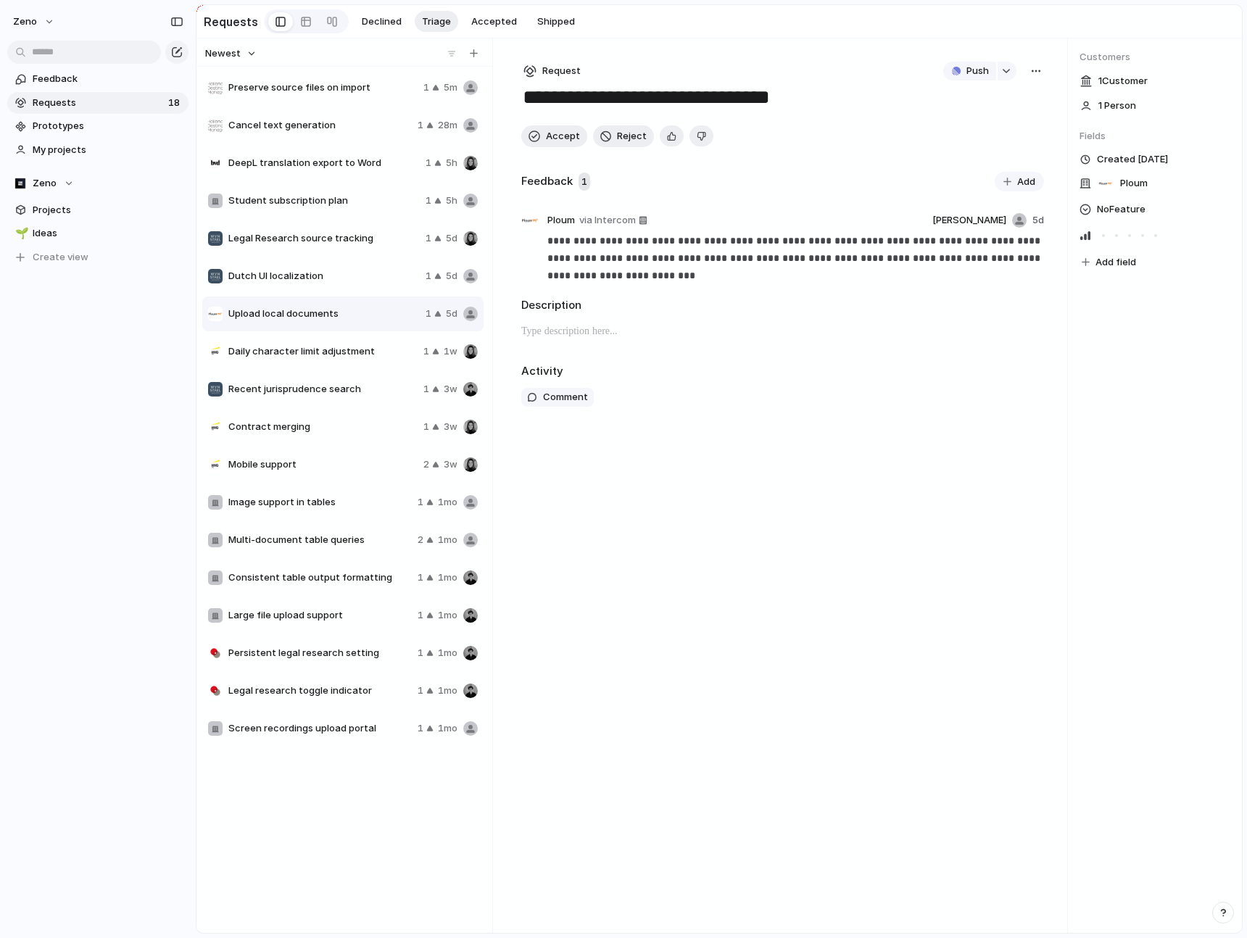
click at [365, 281] on span "Dutch UI localization" at bounding box center [323, 276] width 191 height 14
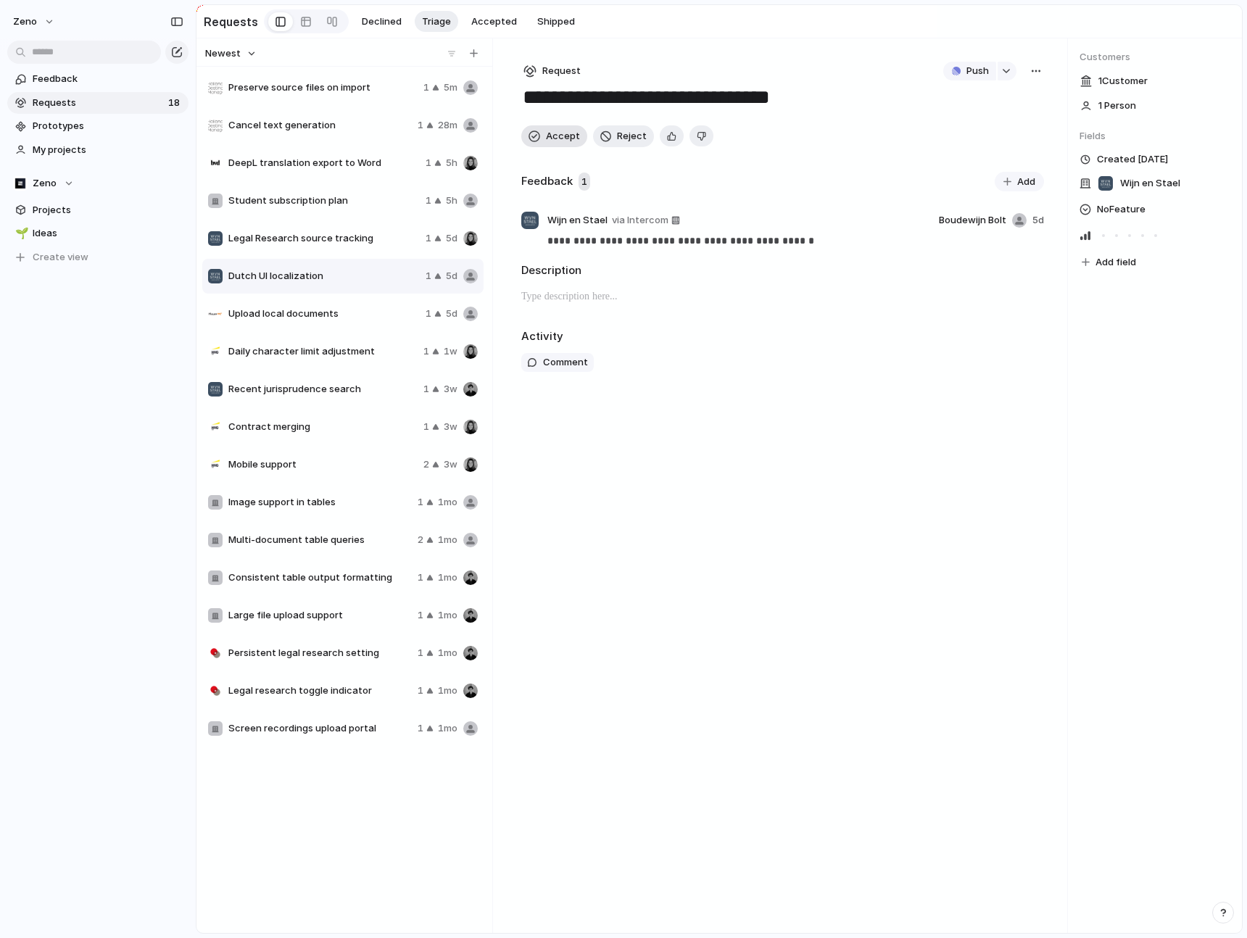
click at [554, 138] on span "Accept" at bounding box center [563, 136] width 34 height 14
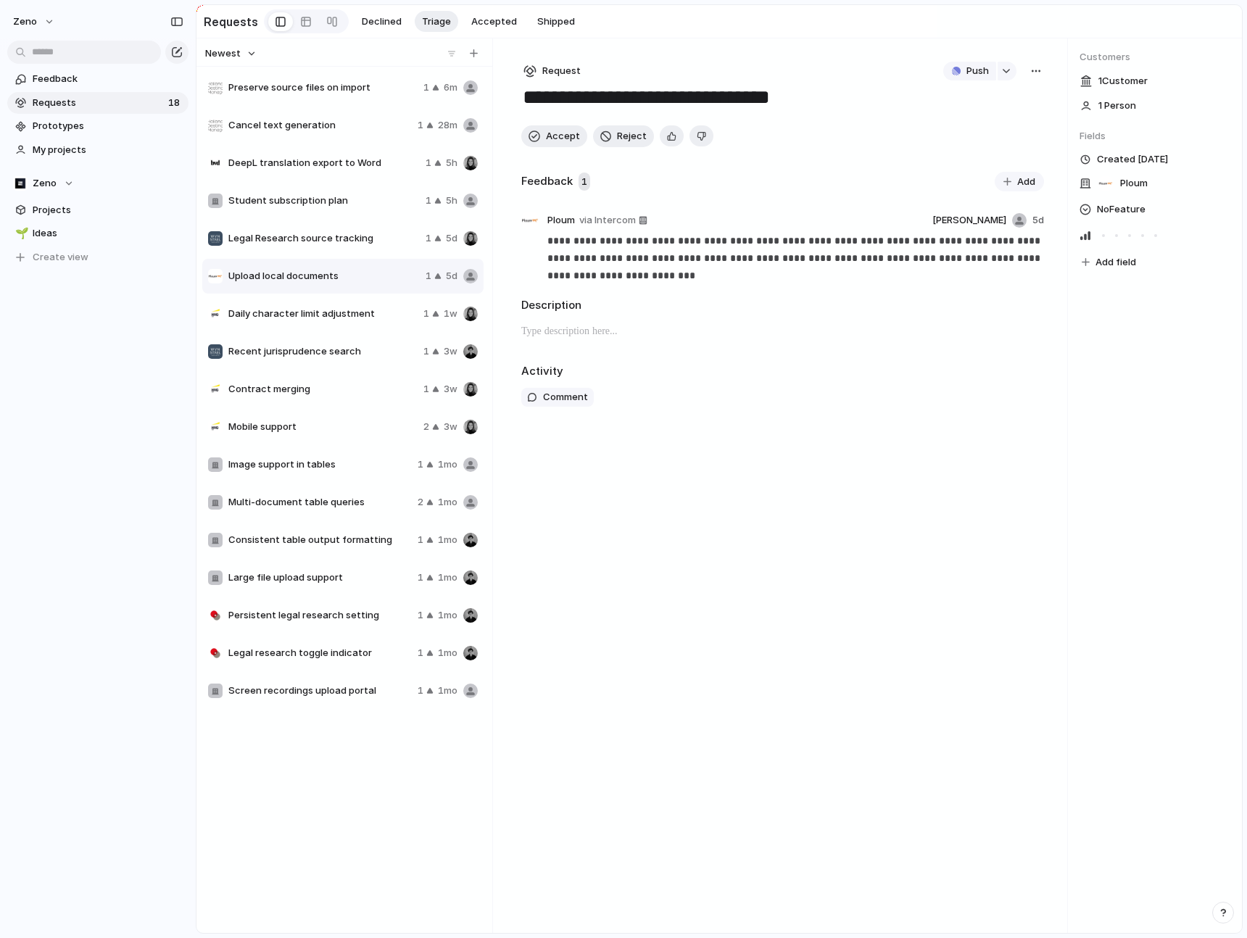
click at [417, 238] on span "Legal Research source tracking" at bounding box center [323, 238] width 191 height 14
click at [570, 133] on span "Accept" at bounding box center [563, 136] width 34 height 14
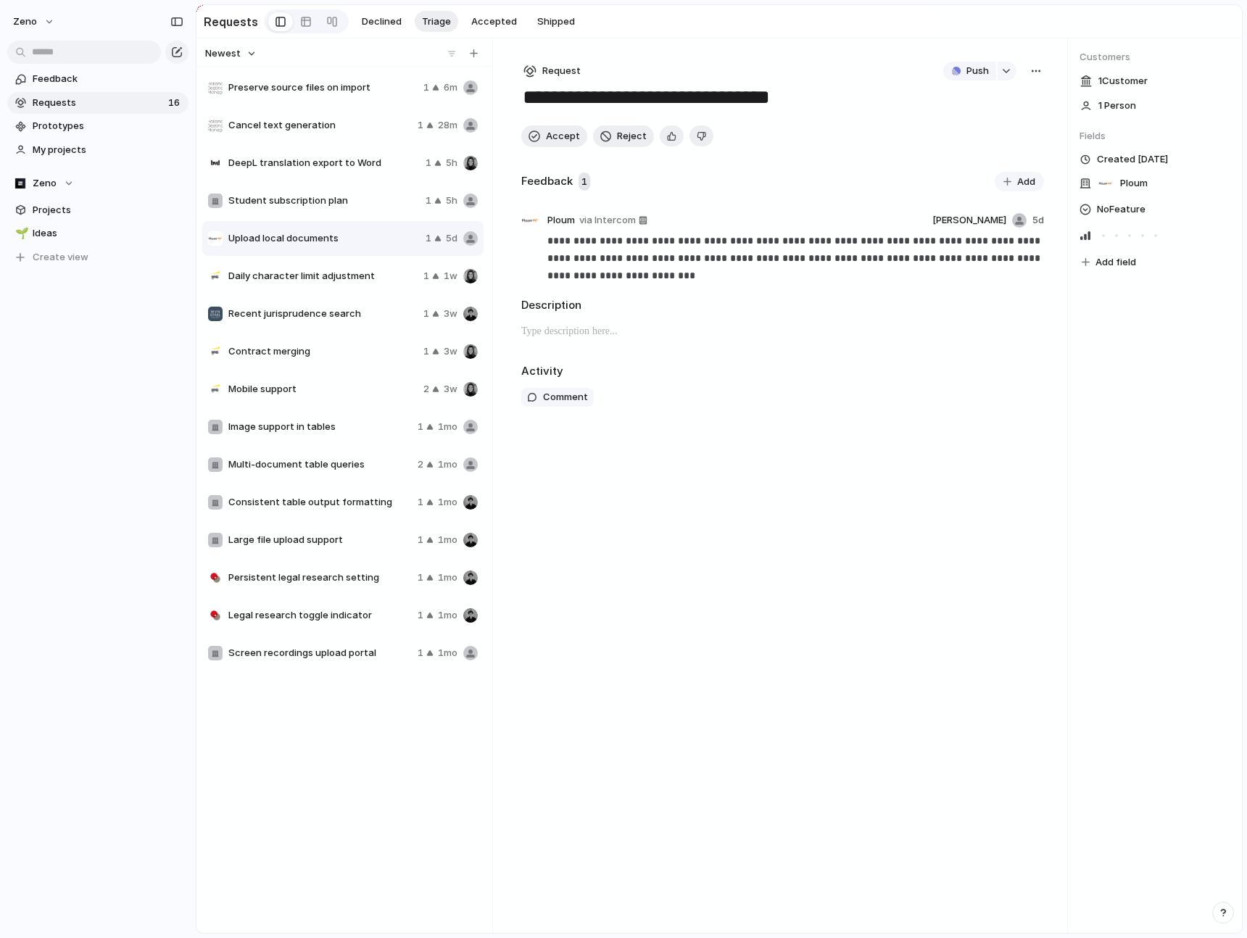
click at [400, 185] on div "Student subscription plan 1 5h" at bounding box center [342, 200] width 281 height 35
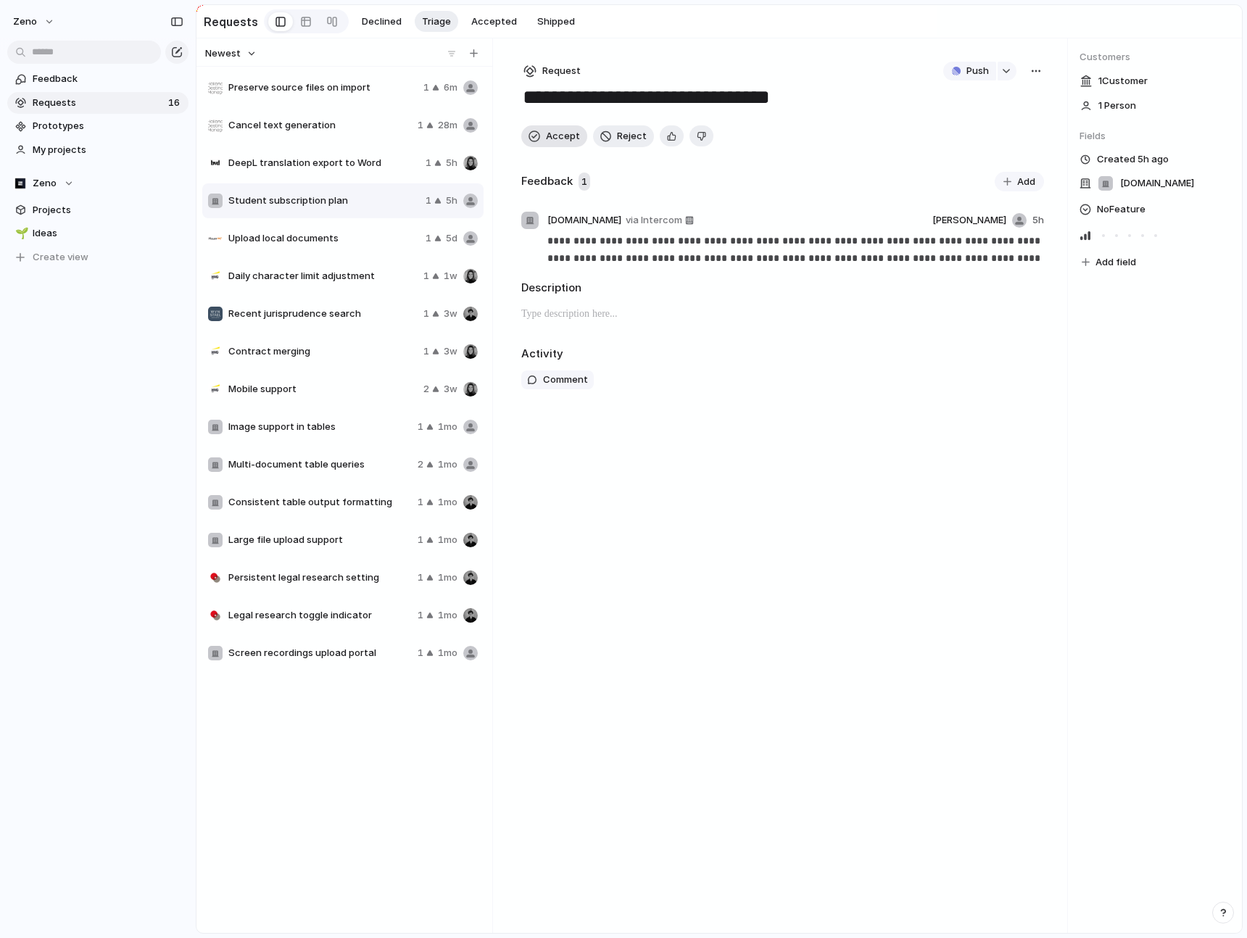
click at [541, 130] on button "Accept" at bounding box center [554, 136] width 66 height 22
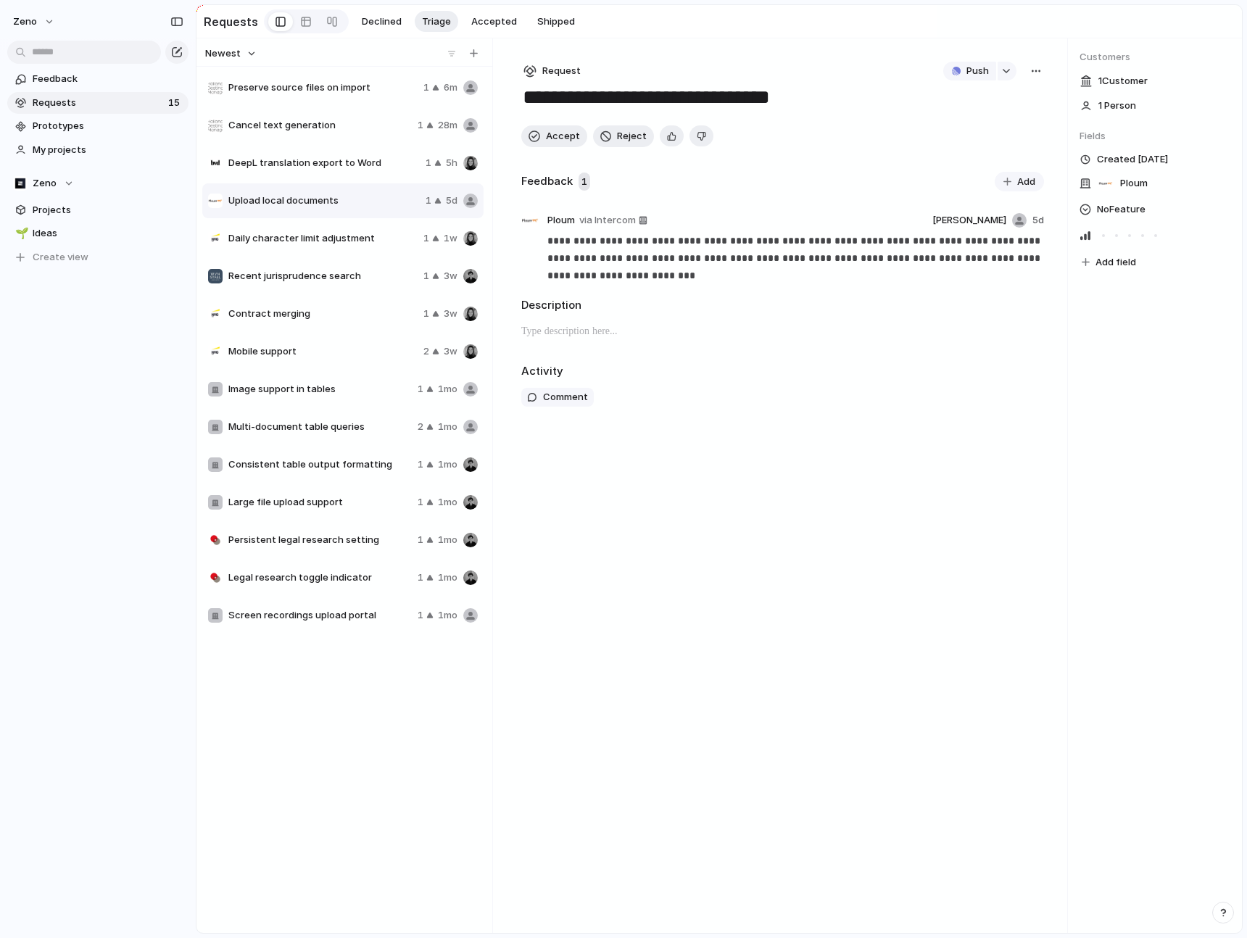
click at [421, 157] on div "DeepL translation export to Word 1 5h" at bounding box center [342, 163] width 281 height 35
click at [543, 139] on button "Accept" at bounding box center [554, 136] width 66 height 22
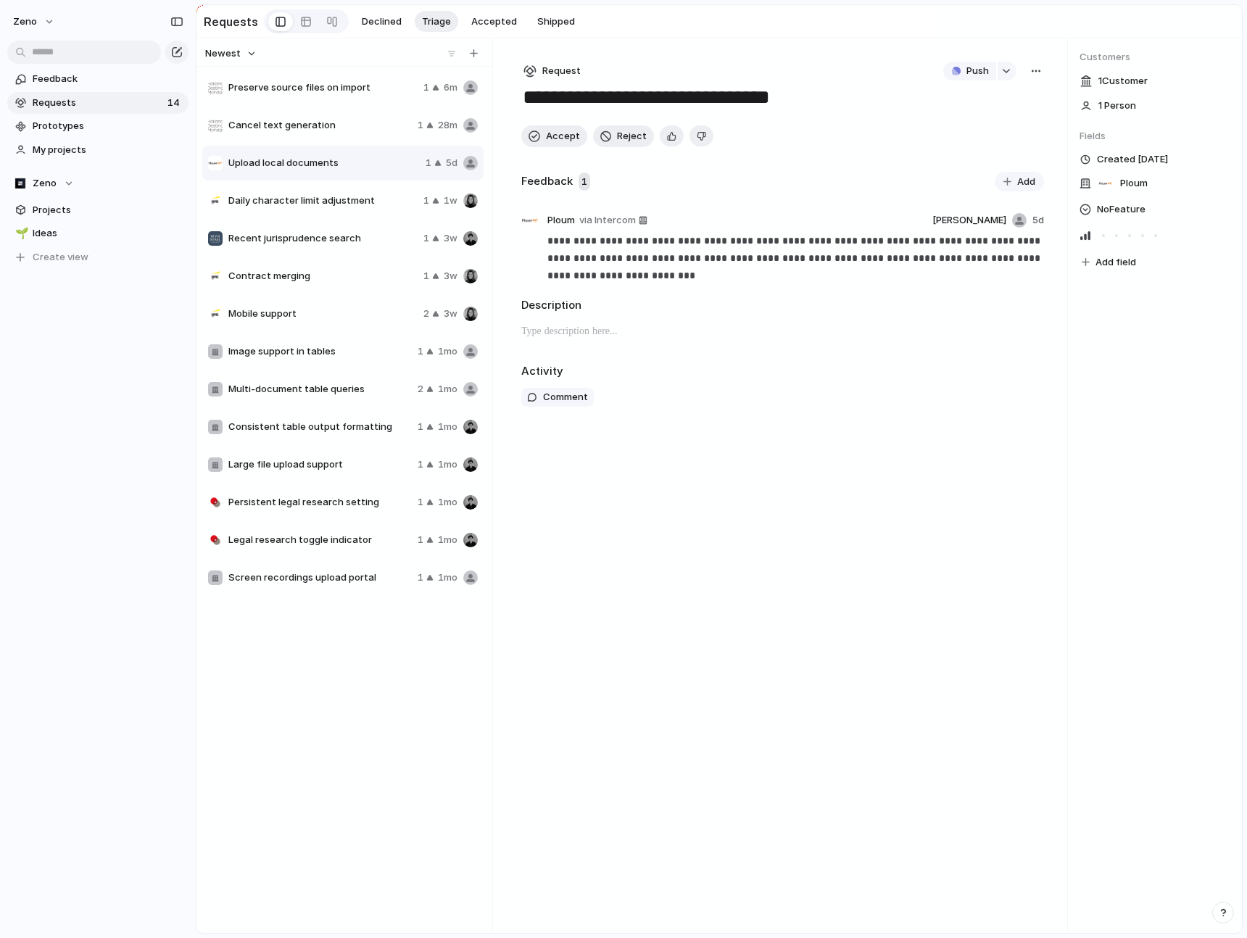
click at [413, 133] on div "Cancel text generation 1 28m" at bounding box center [342, 125] width 281 height 35
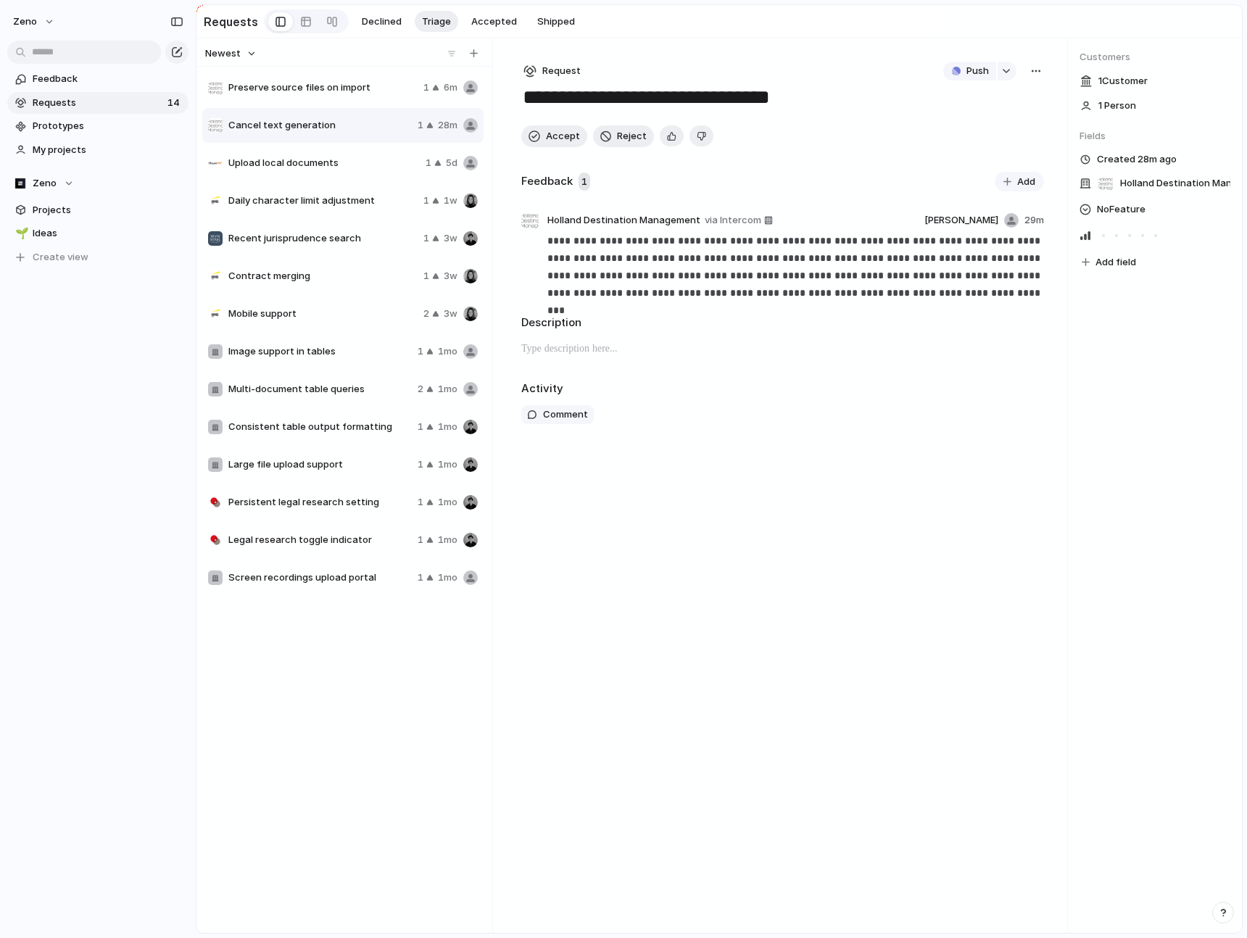
click at [407, 169] on span "Upload local documents" at bounding box center [323, 163] width 191 height 14
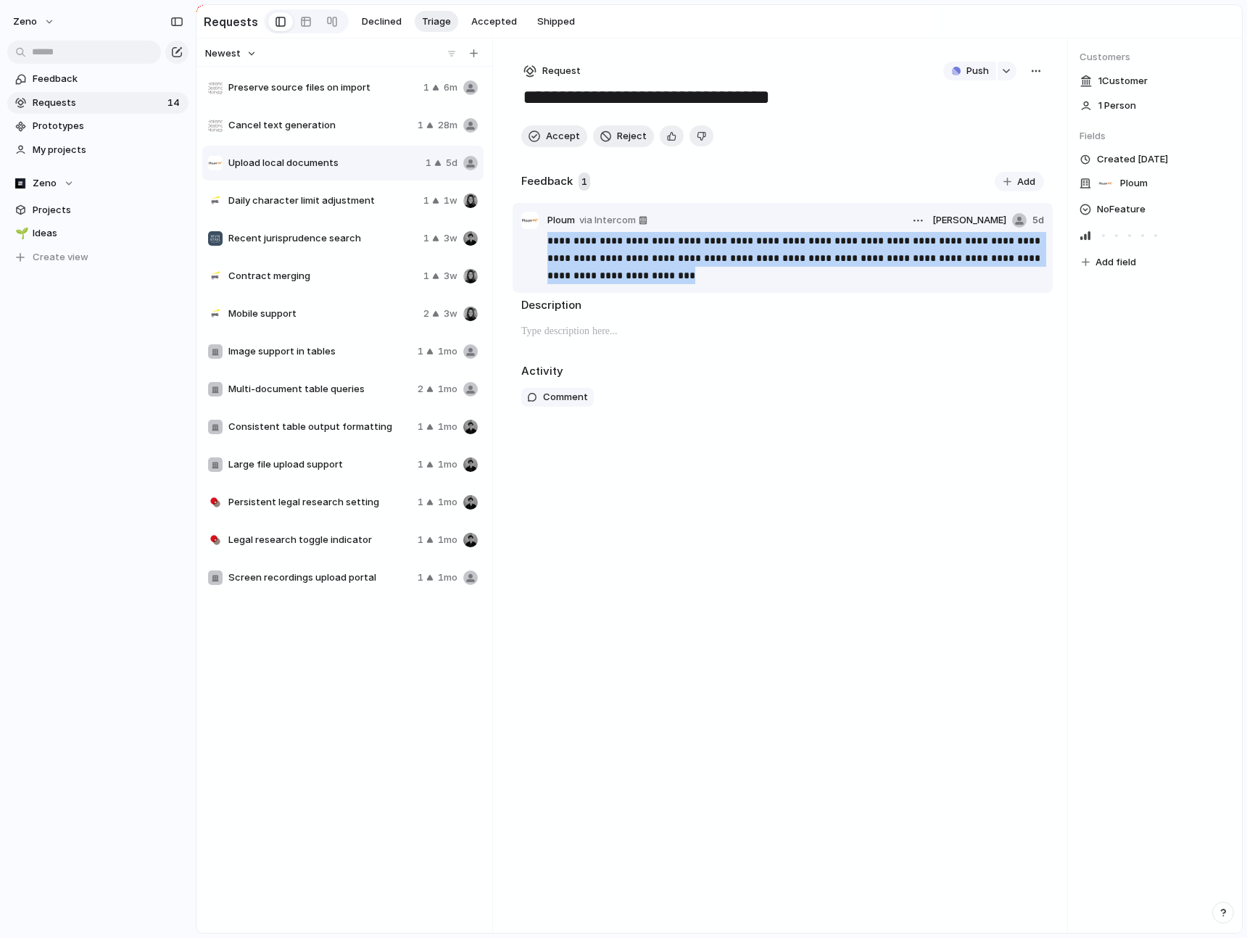
drag, startPoint x: 641, startPoint y: 278, endPoint x: 551, endPoint y: 240, distance: 98.4
click at [551, 240] on p "**********" at bounding box center [795, 258] width 496 height 52
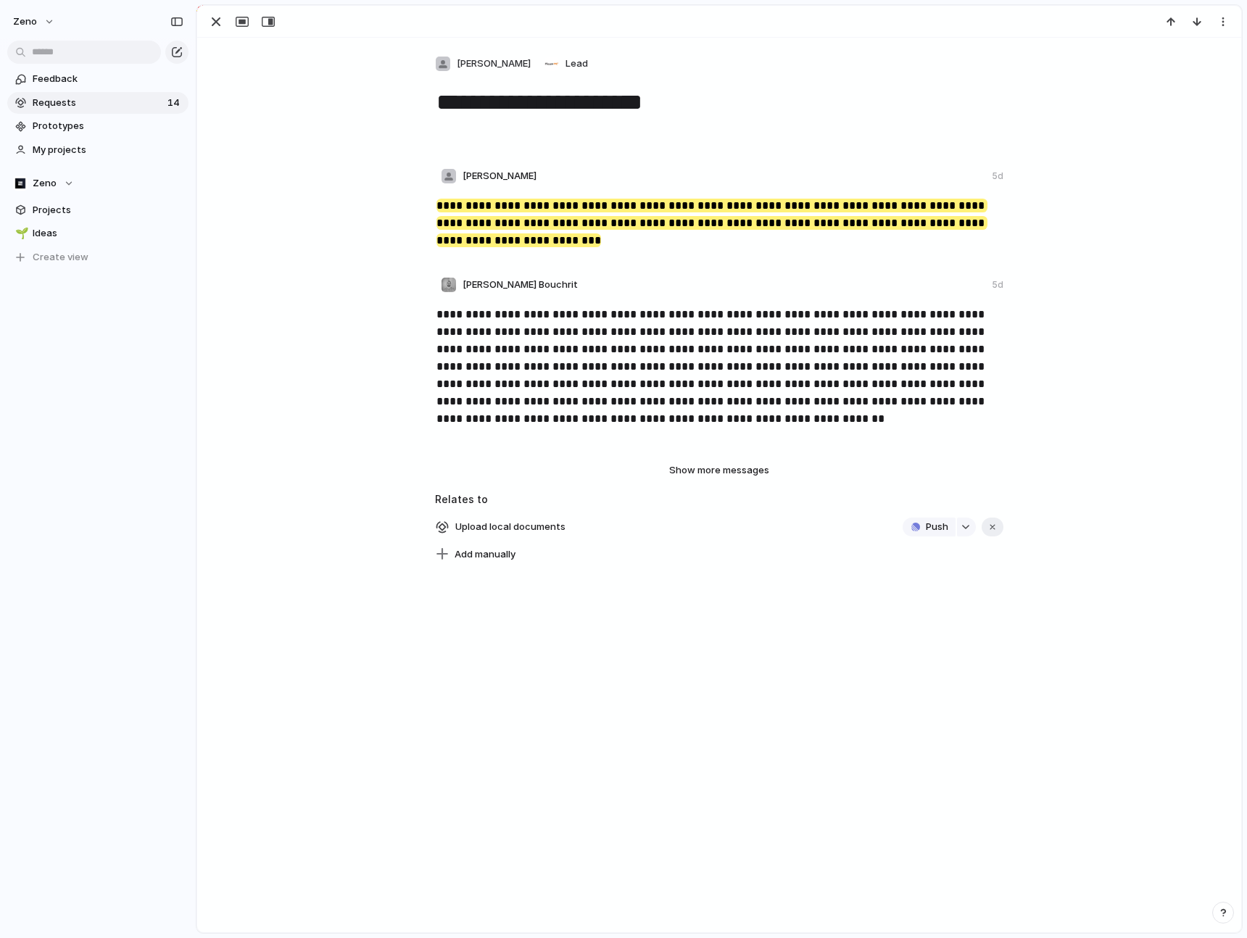
drag, startPoint x: 622, startPoint y: 252, endPoint x: 586, endPoint y: 181, distance: 78.8
click at [586, 181] on div "**********" at bounding box center [719, 218] width 1009 height 100
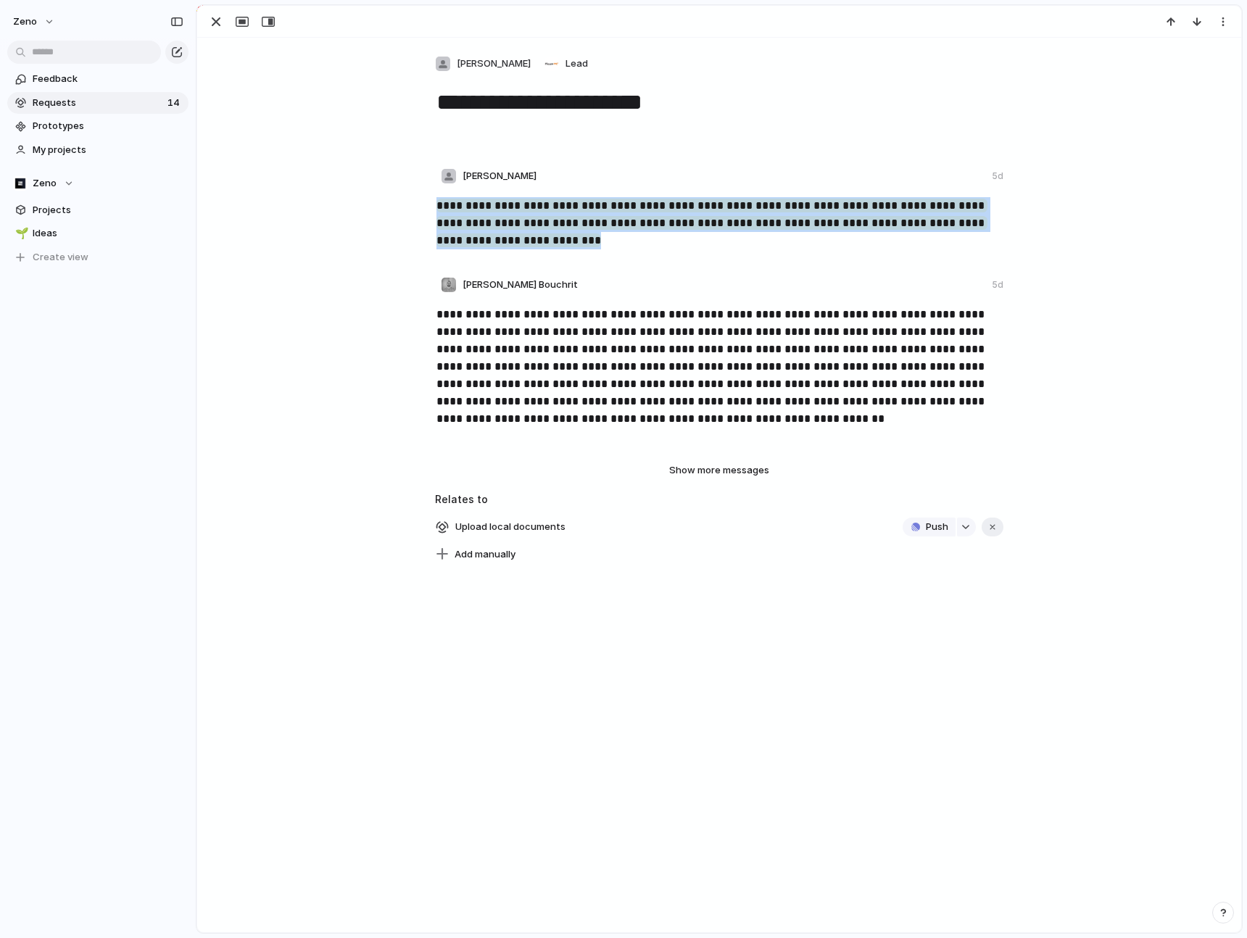
drag, startPoint x: 539, startPoint y: 245, endPoint x: 418, endPoint y: 192, distance: 132.1
click at [418, 192] on div "**********" at bounding box center [720, 229] width 1006 height 78
click at [209, 22] on div "button" at bounding box center [215, 21] width 17 height 17
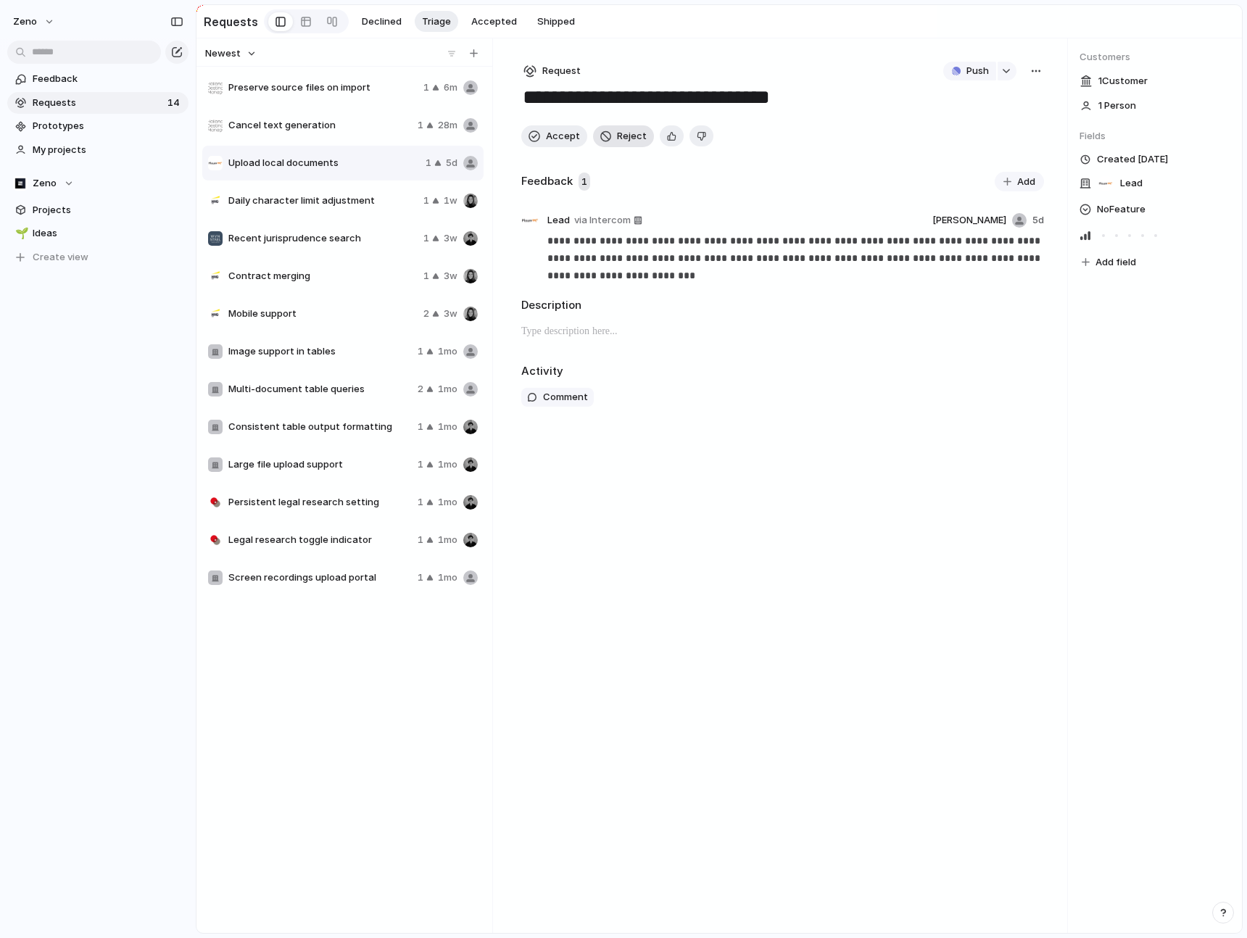
click at [608, 142] on button "Reject" at bounding box center [623, 136] width 61 height 22
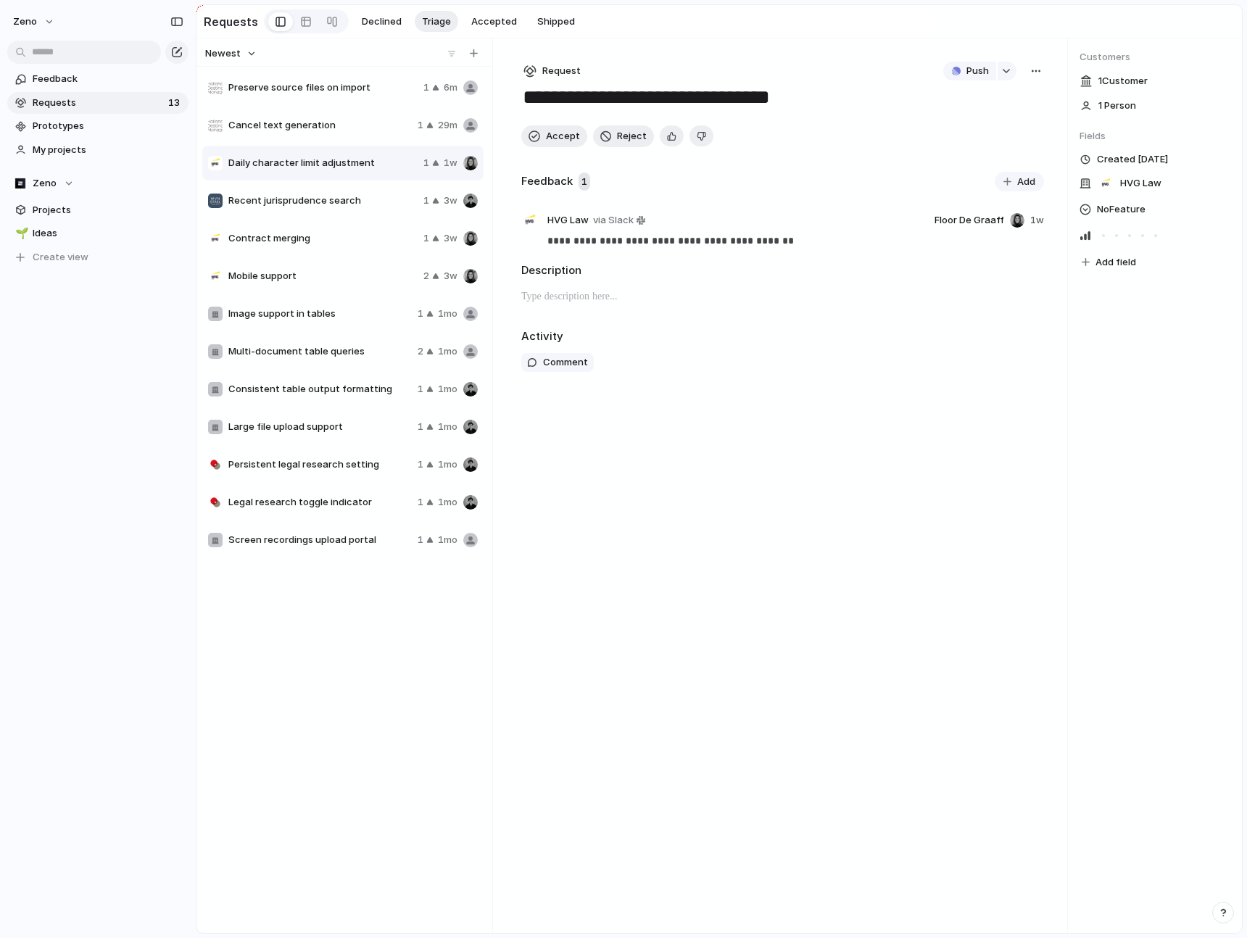
click at [367, 199] on span "Recent jurisprudence search" at bounding box center [322, 201] width 189 height 14
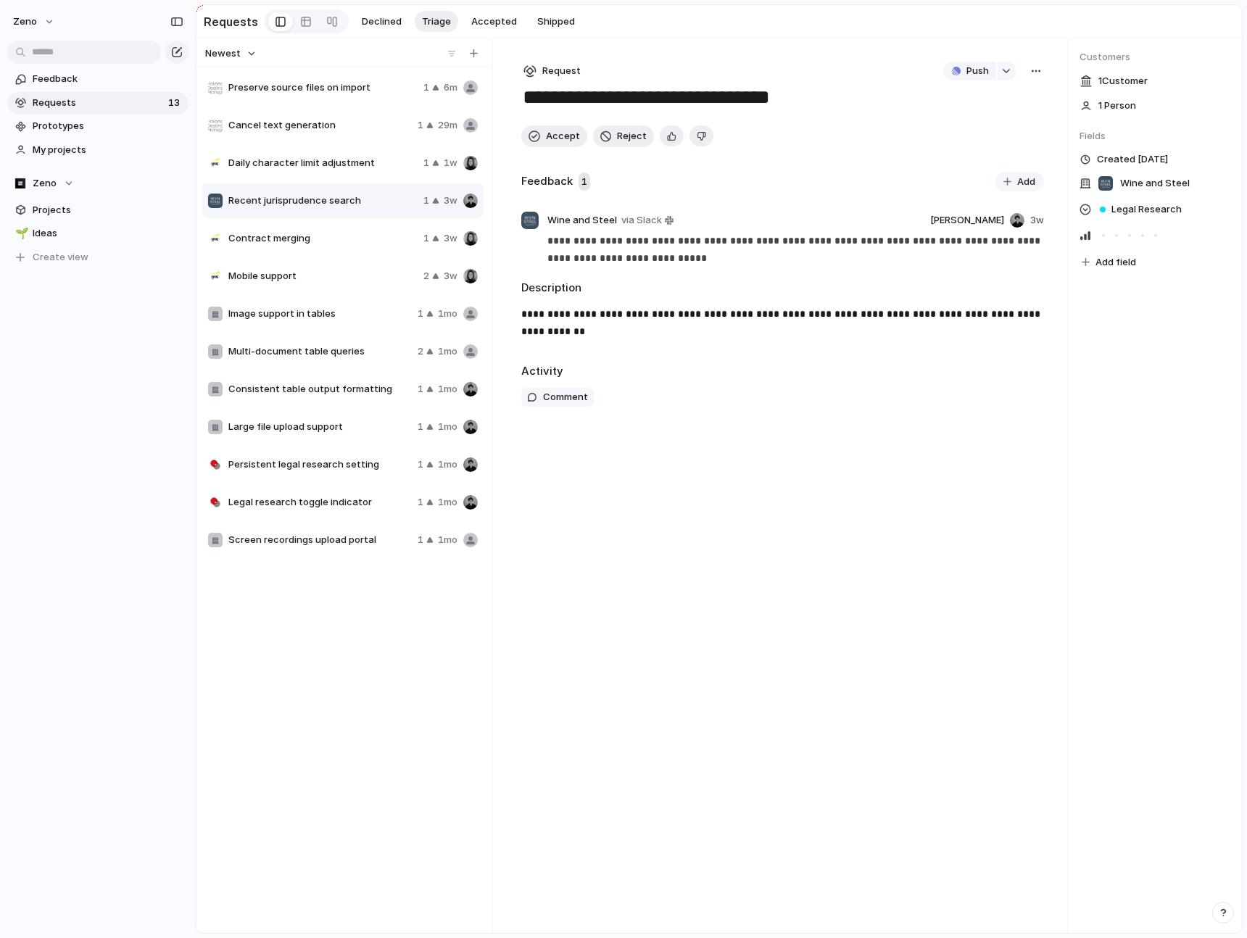
click at [360, 241] on span "Contract merging" at bounding box center [322, 238] width 189 height 14
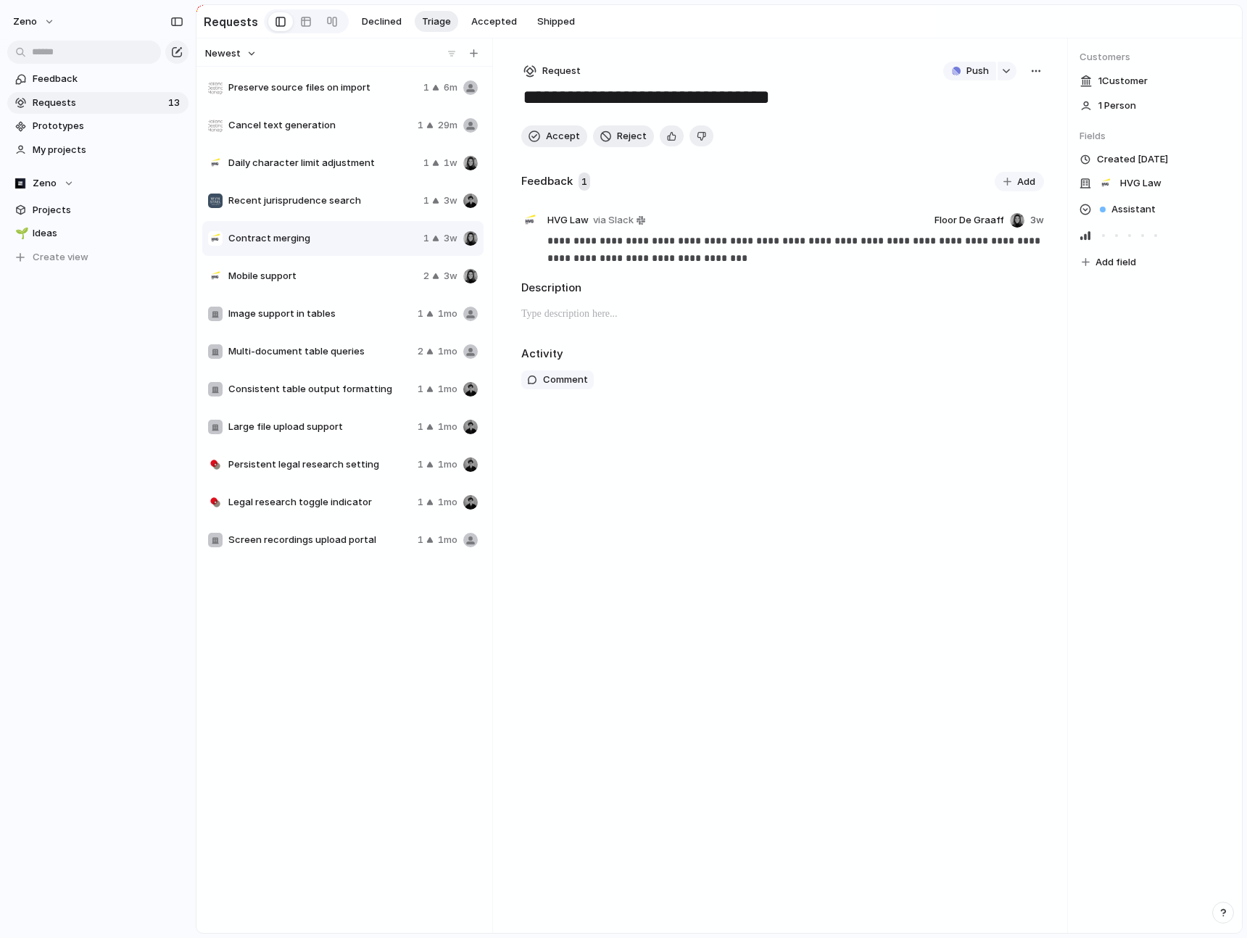
click at [362, 273] on span "Mobile support" at bounding box center [322, 276] width 189 height 14
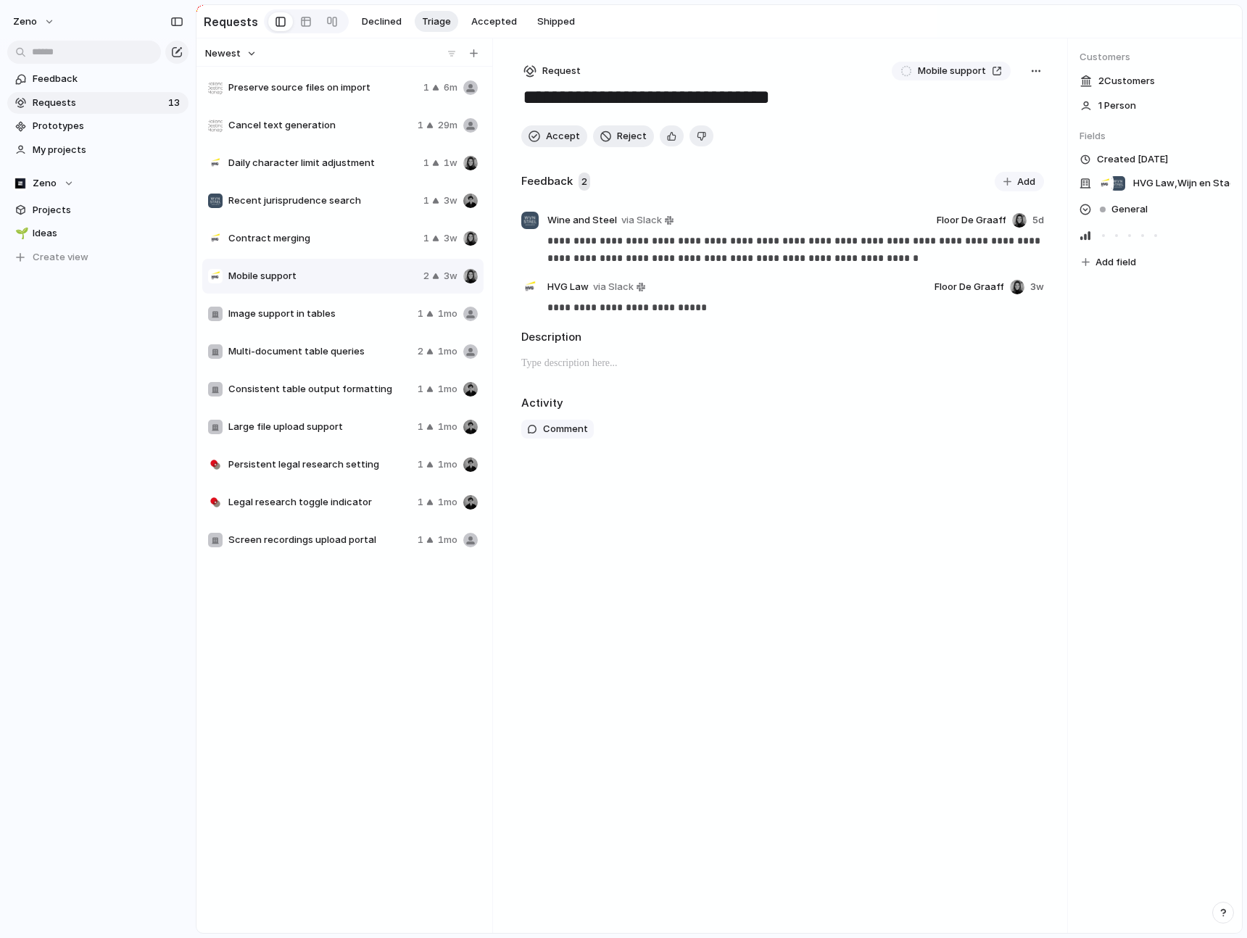
drag, startPoint x: 1011, startPoint y: 71, endPoint x: 886, endPoint y: 71, distance: 125.4
click at [886, 71] on div "Mobile support" at bounding box center [951, 71] width 130 height 19
click at [989, 91] on div "Unlink" at bounding box center [996, 92] width 48 height 17
click at [984, 72] on font "Push" at bounding box center [977, 71] width 22 height 12
click at [983, 124] on li "Issue" at bounding box center [972, 124] width 83 height 23
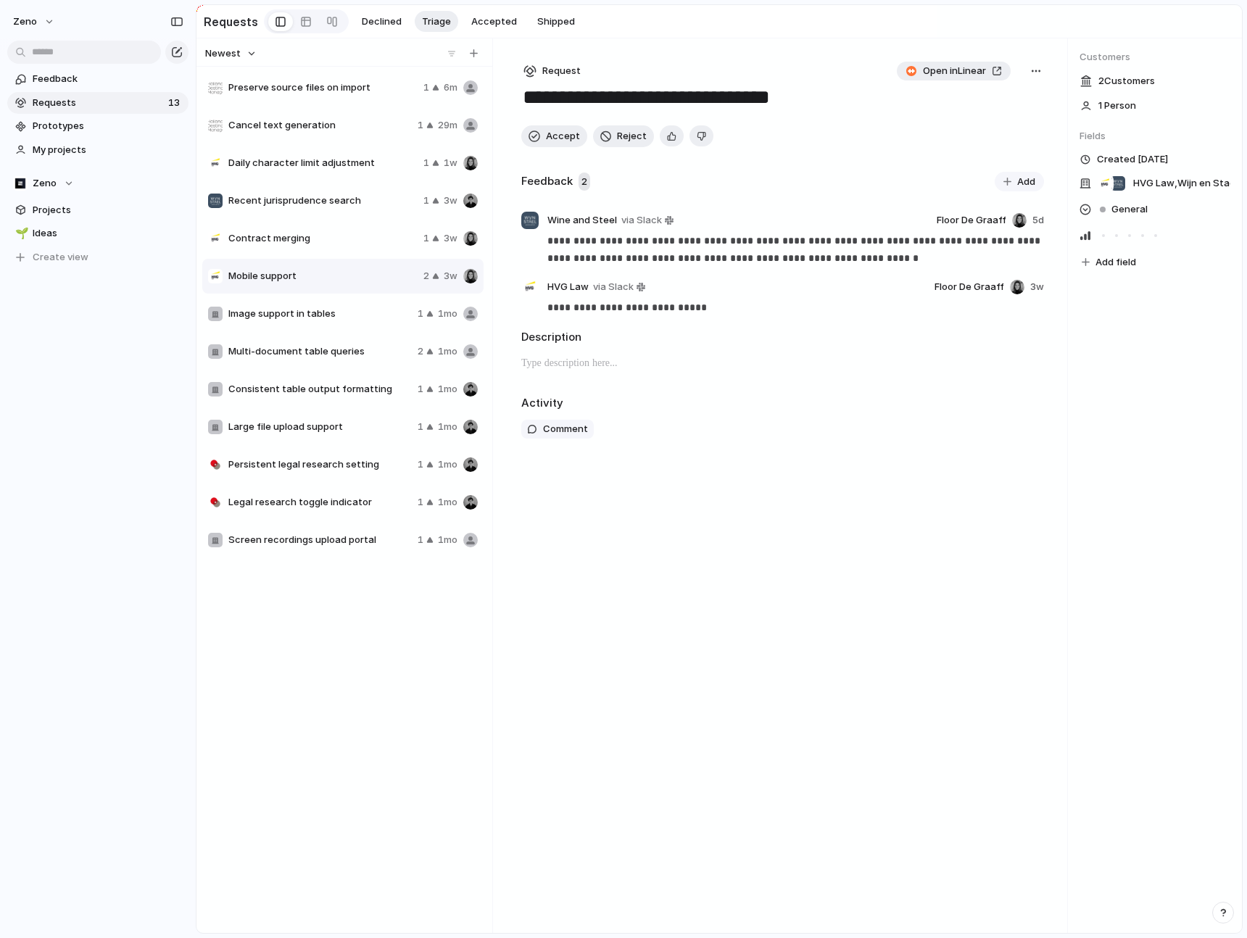
click at [995, 77] on link "Open in Linear" at bounding box center [954, 71] width 114 height 19
click at [489, 25] on span "Accepted" at bounding box center [494, 21] width 46 height 14
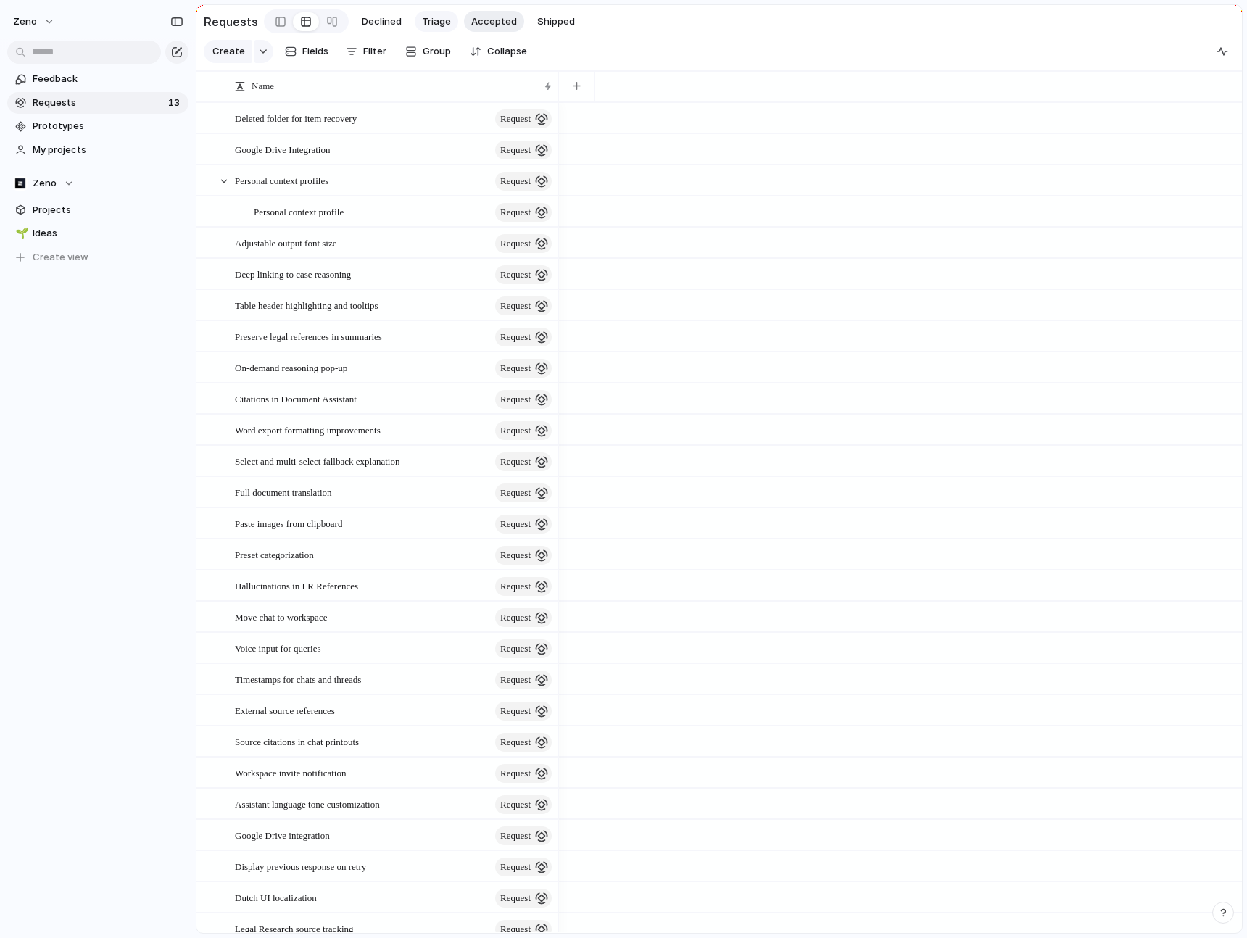
click at [430, 26] on span "Triage" at bounding box center [436, 21] width 29 height 14
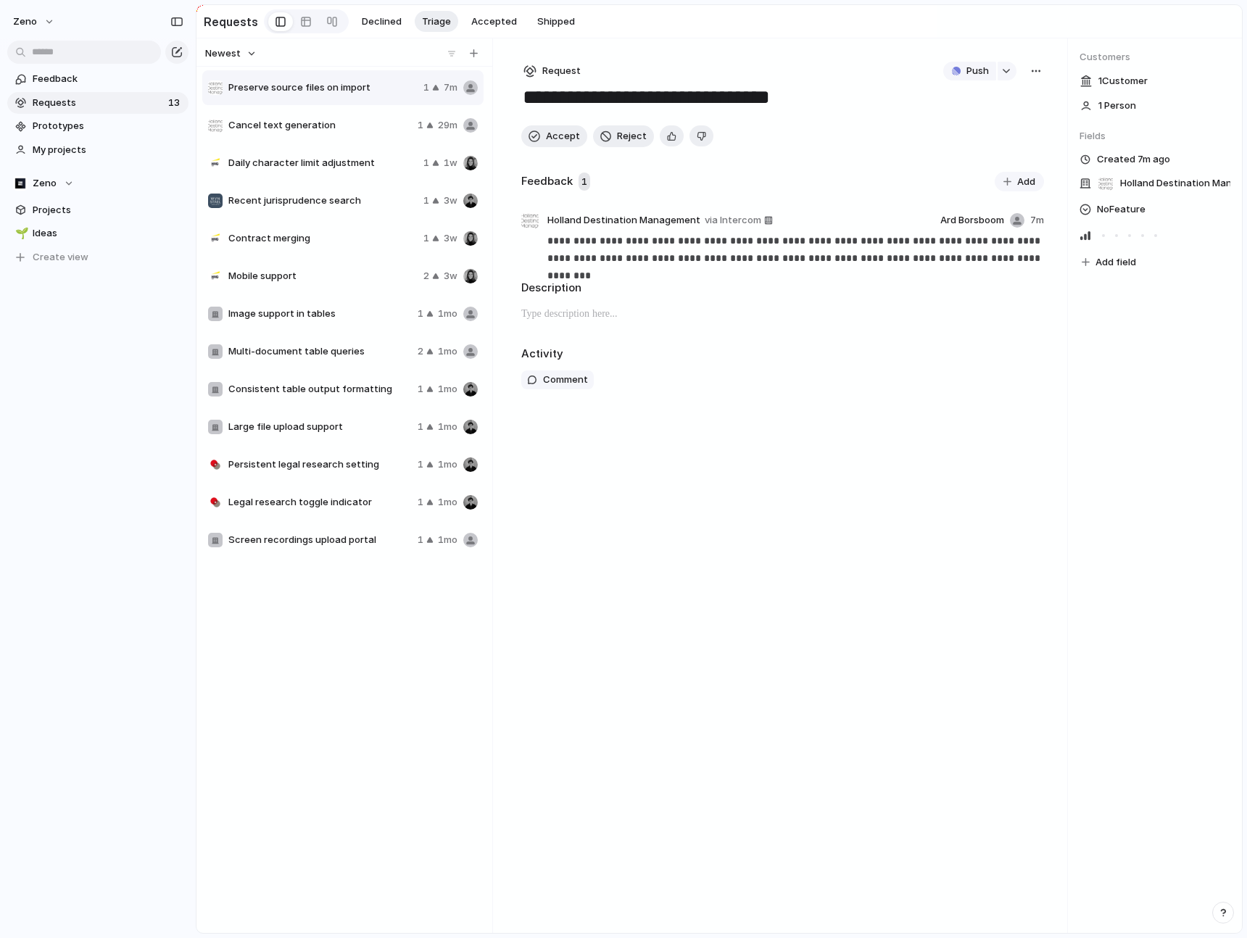
click at [284, 283] on div "Mobile support 2 3w" at bounding box center [342, 276] width 281 height 35
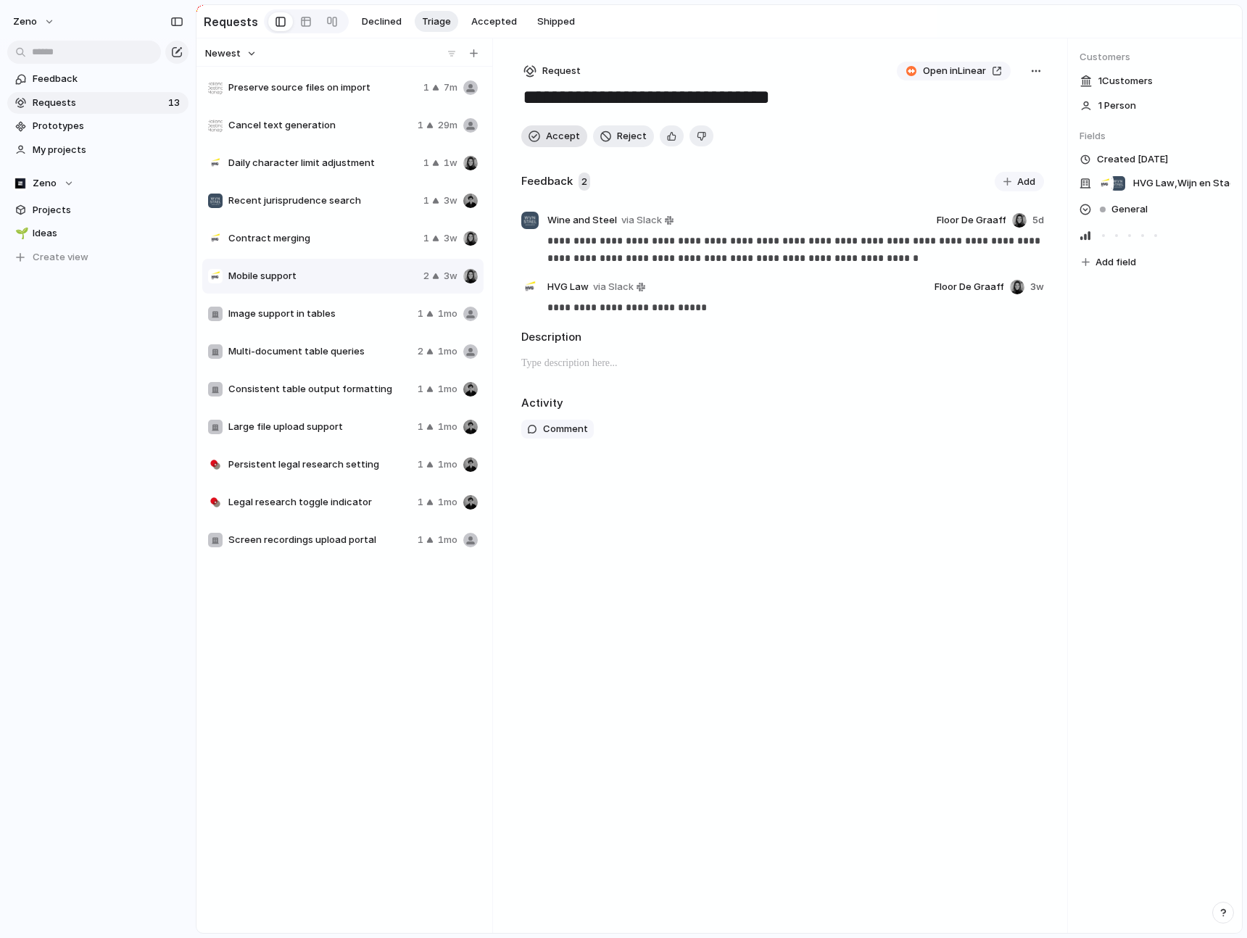
click at [557, 138] on font "Accept" at bounding box center [563, 136] width 34 height 12
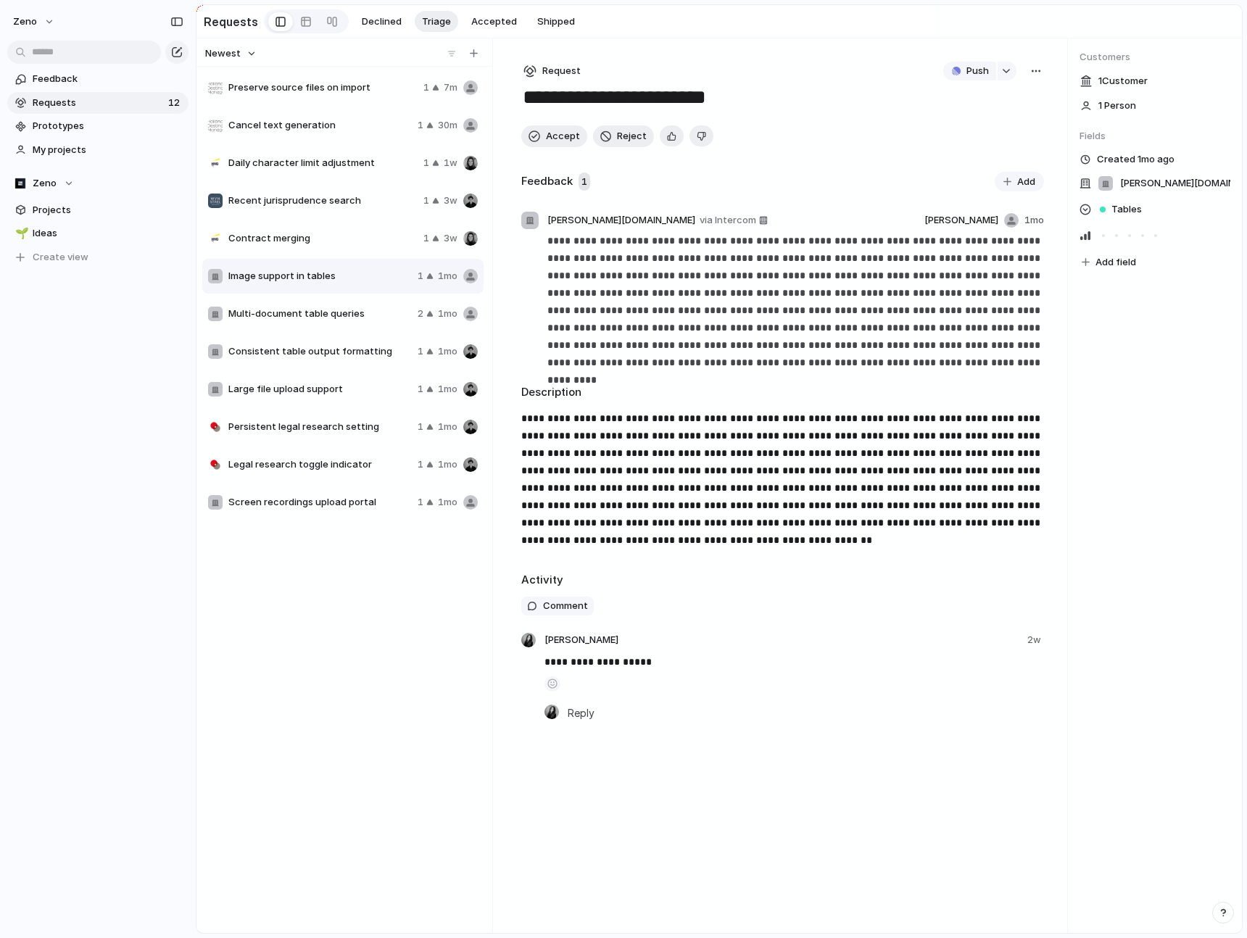
click at [356, 310] on span "Multi-document table queries" at bounding box center [319, 314] width 183 height 14
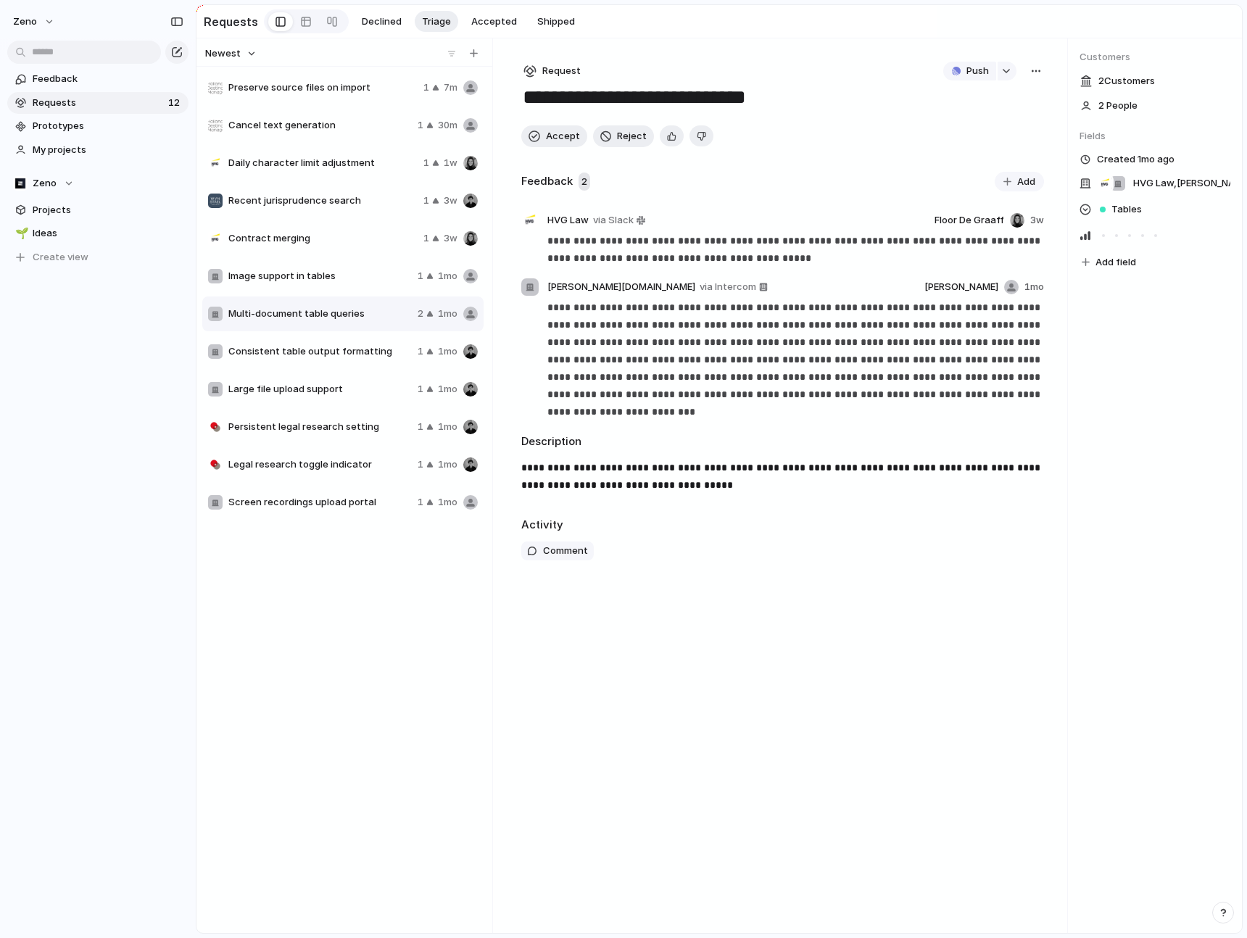
click at [350, 366] on div "Consistent table output formatting 1 1mo" at bounding box center [342, 351] width 281 height 35
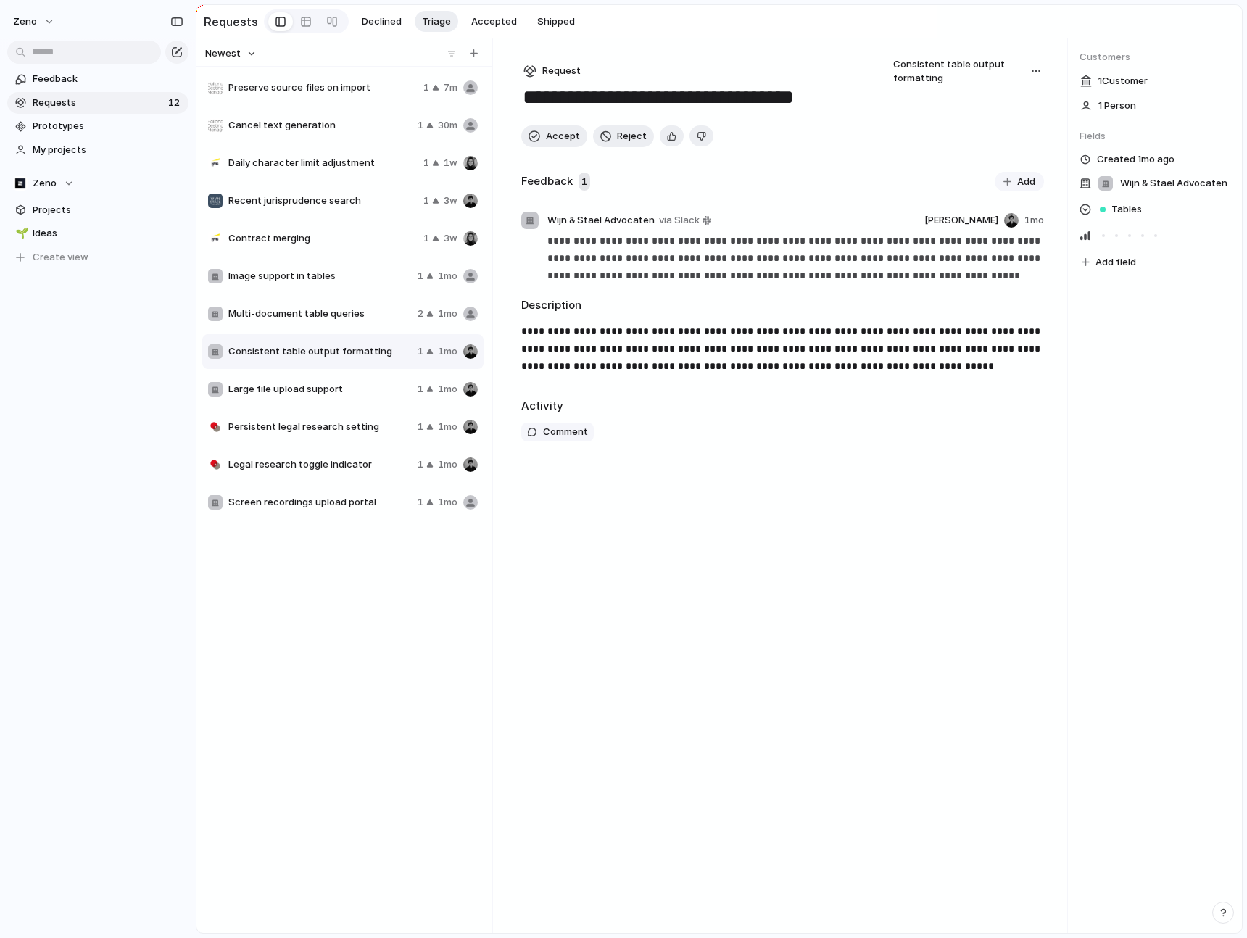
click at [350, 392] on span "Large file upload support" at bounding box center [319, 389] width 183 height 14
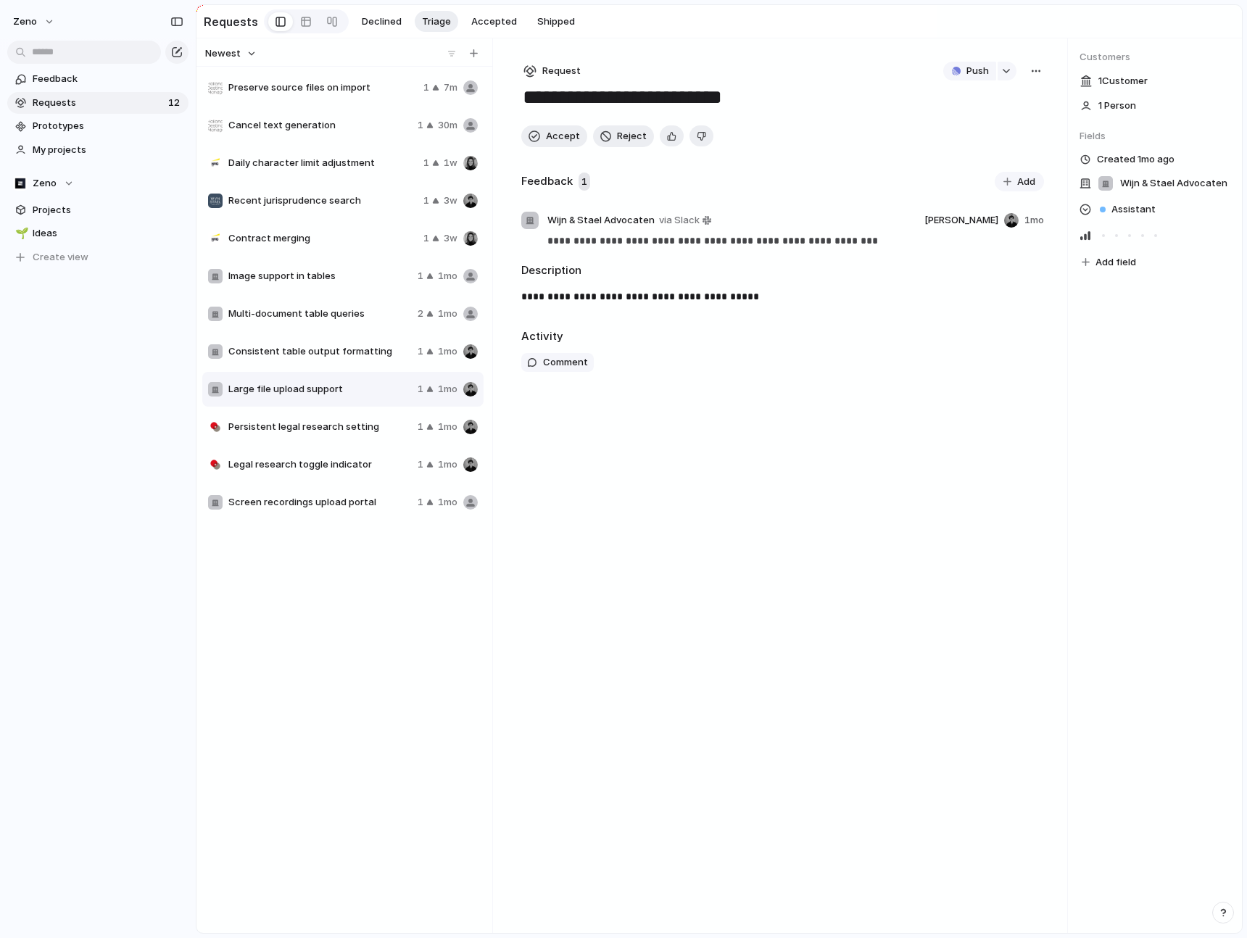
click at [350, 426] on span "Persistent legal research setting" at bounding box center [319, 427] width 183 height 14
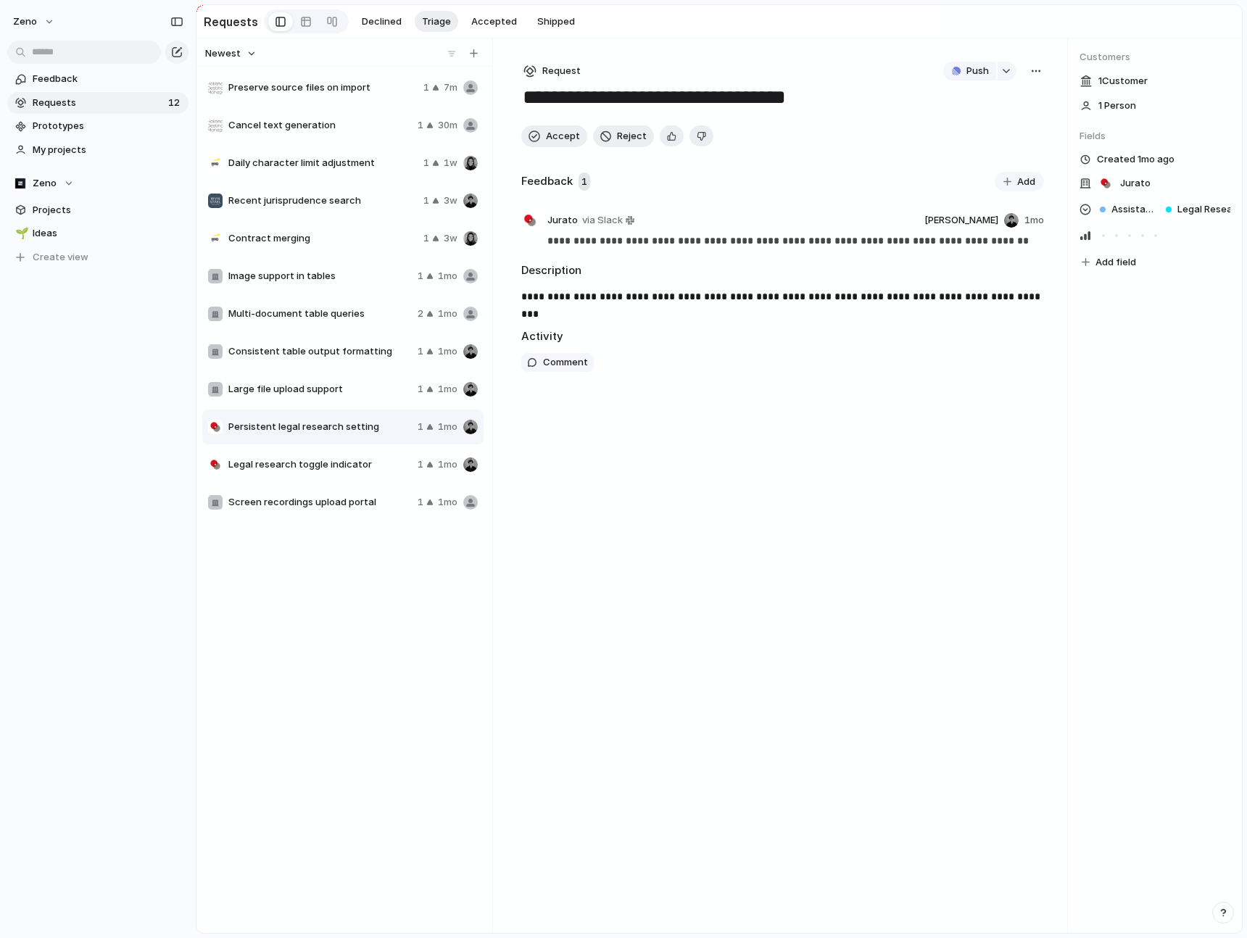
click at [338, 391] on span "Large file upload support" at bounding box center [319, 389] width 183 height 14
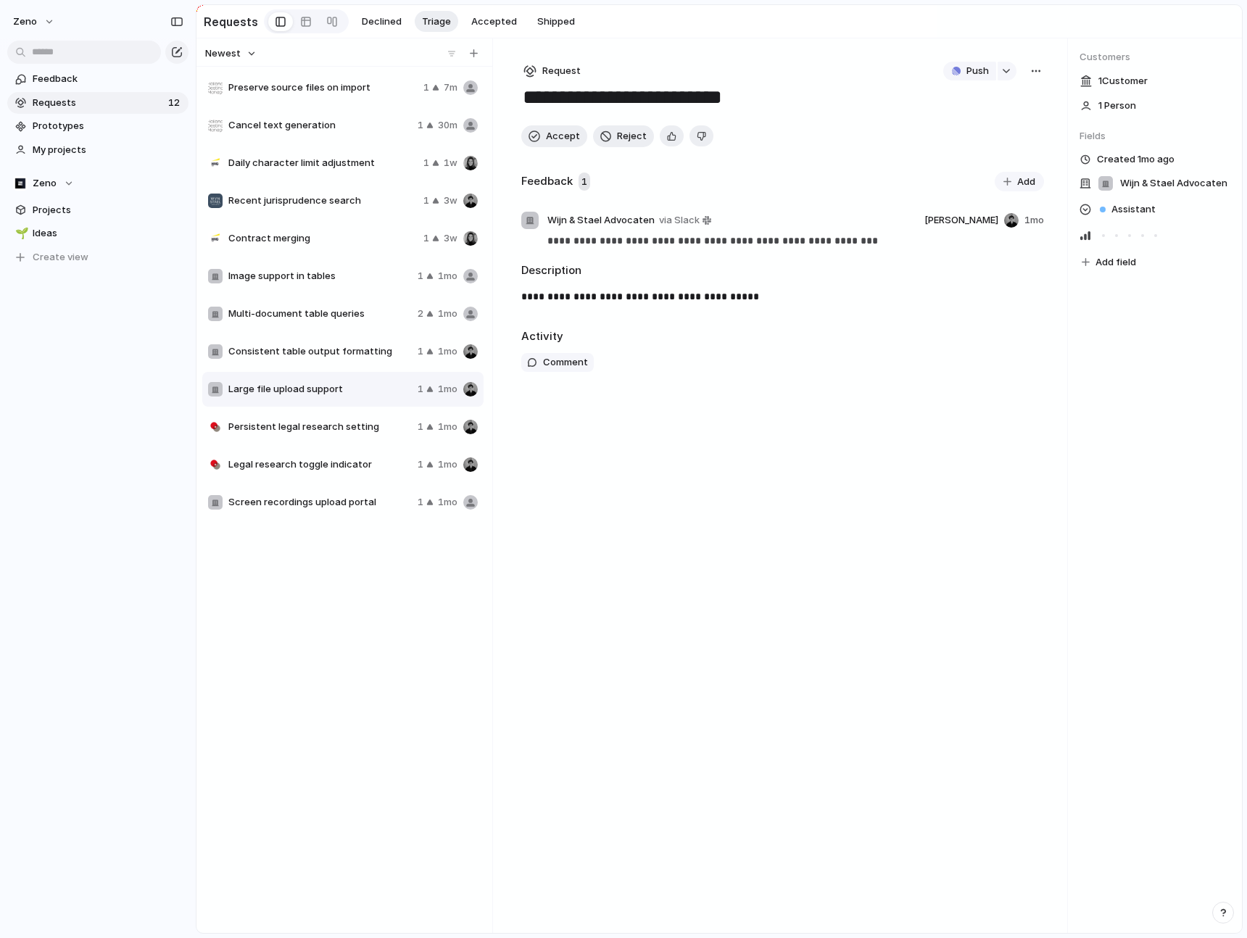
click at [334, 354] on span "Consistent table output formatting" at bounding box center [319, 351] width 183 height 14
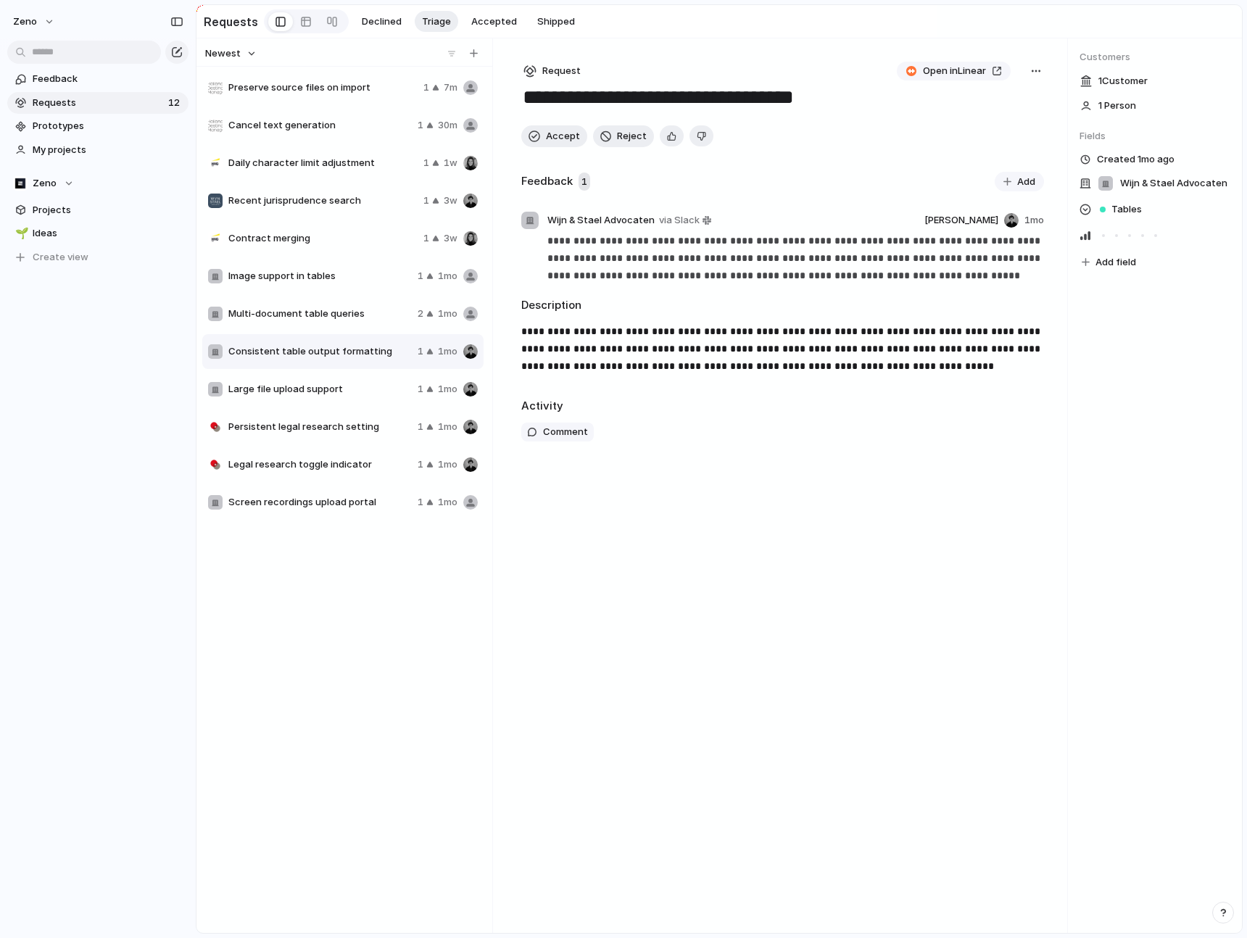
click at [323, 323] on div "Multi-document table queries 2 1mo" at bounding box center [342, 313] width 281 height 35
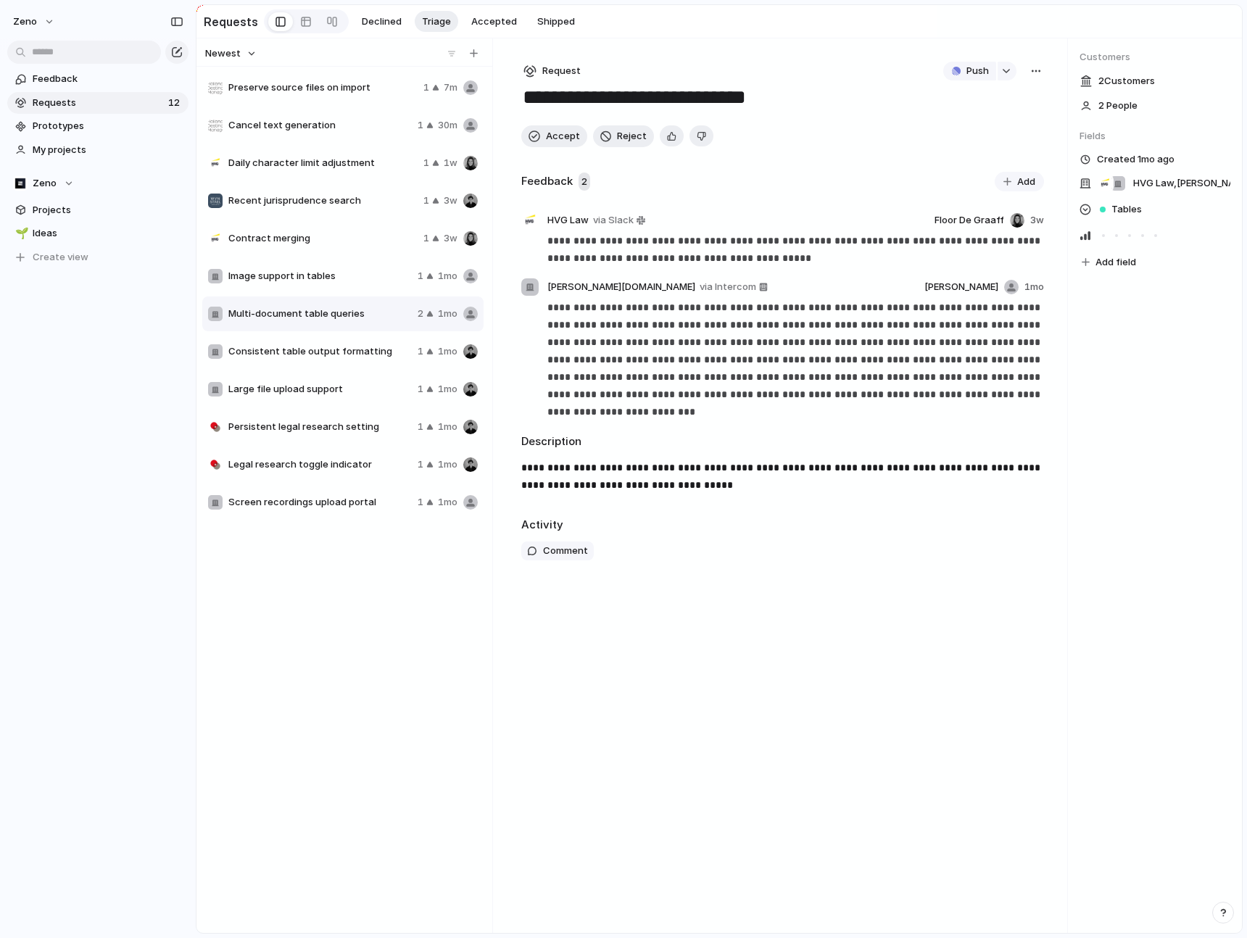
click at [331, 358] on span "Consistent table output formatting" at bounding box center [319, 351] width 183 height 14
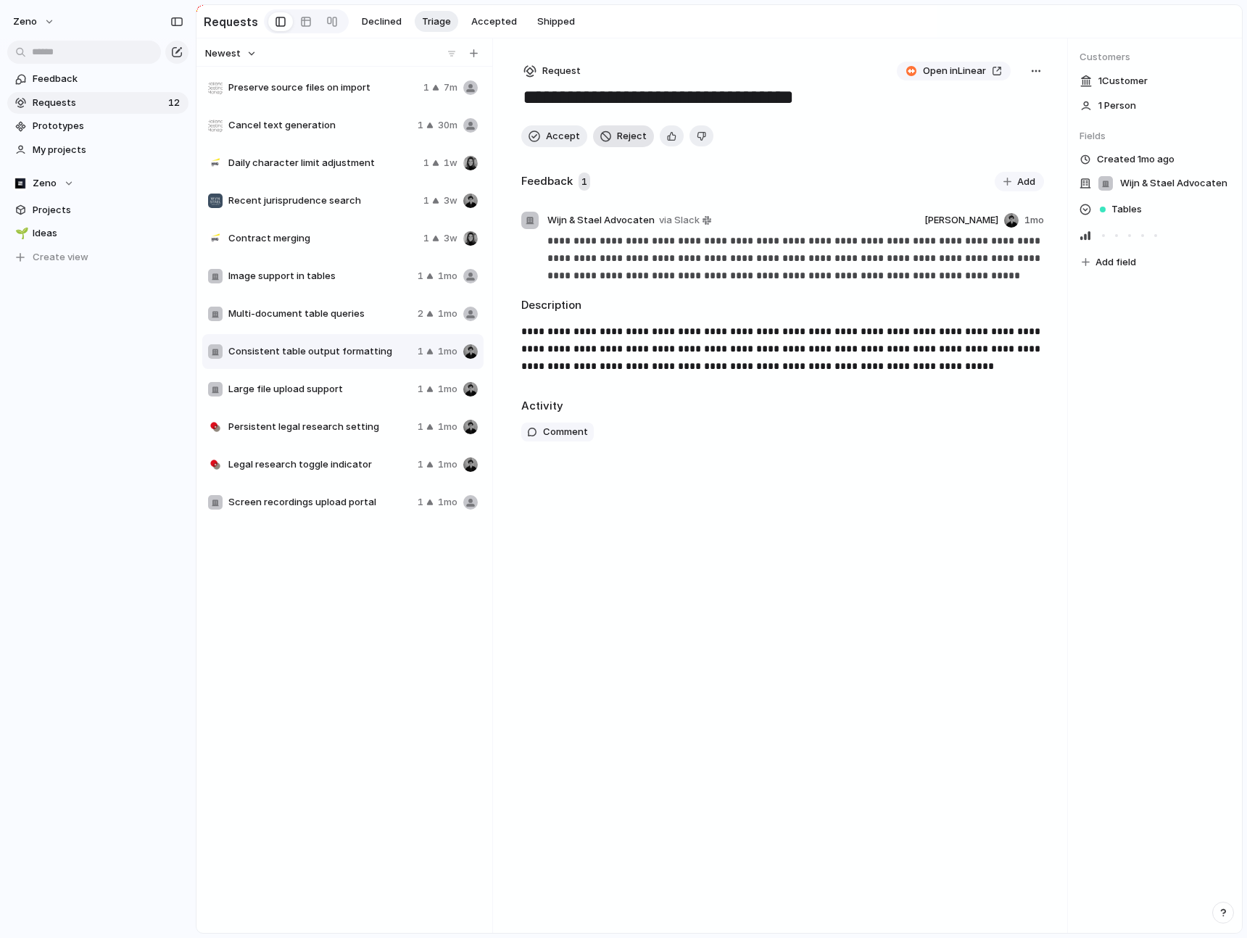
click at [623, 141] on span "Reject" at bounding box center [632, 136] width 30 height 14
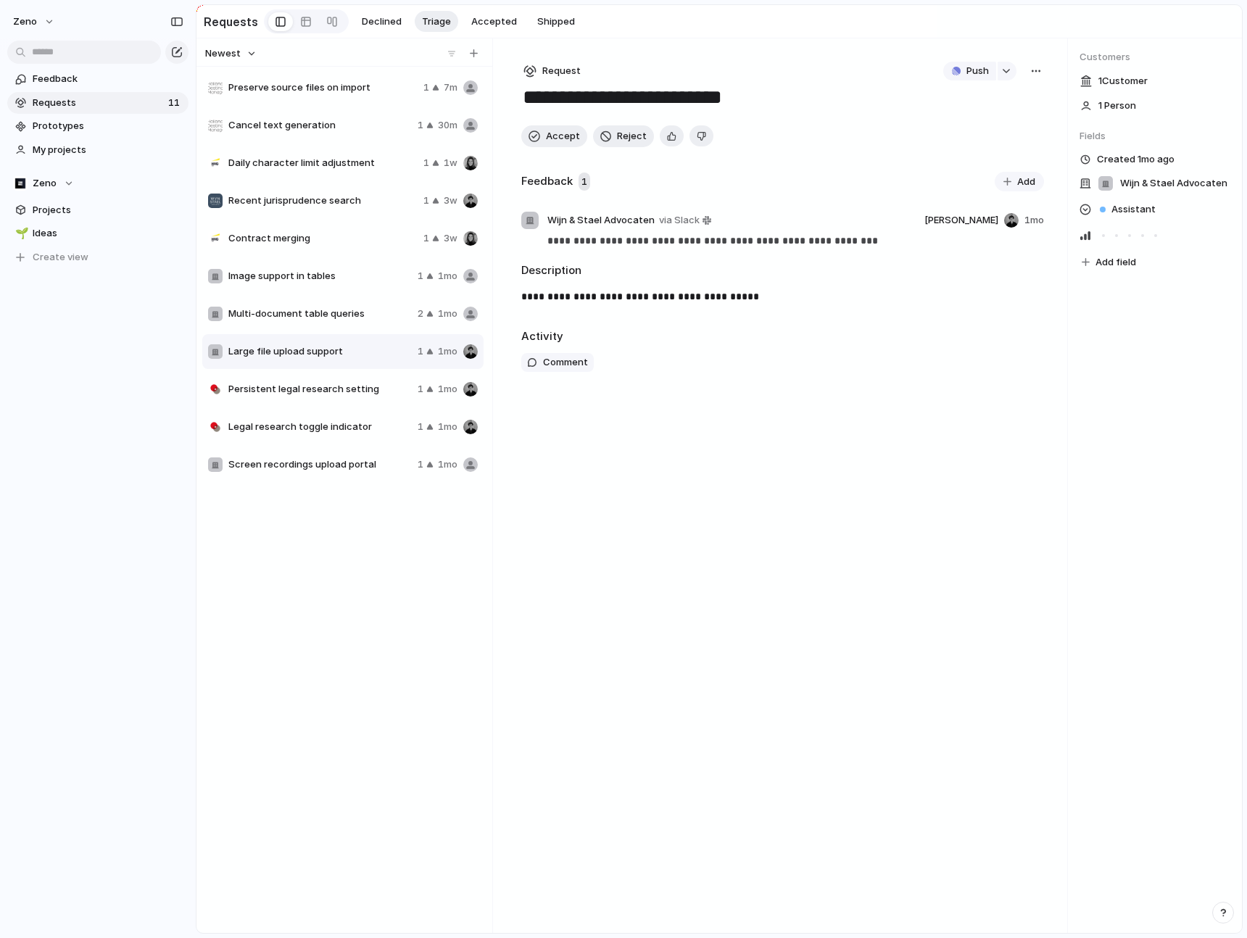
click at [382, 327] on div "Multi-document table queries 2 1mo" at bounding box center [342, 313] width 281 height 35
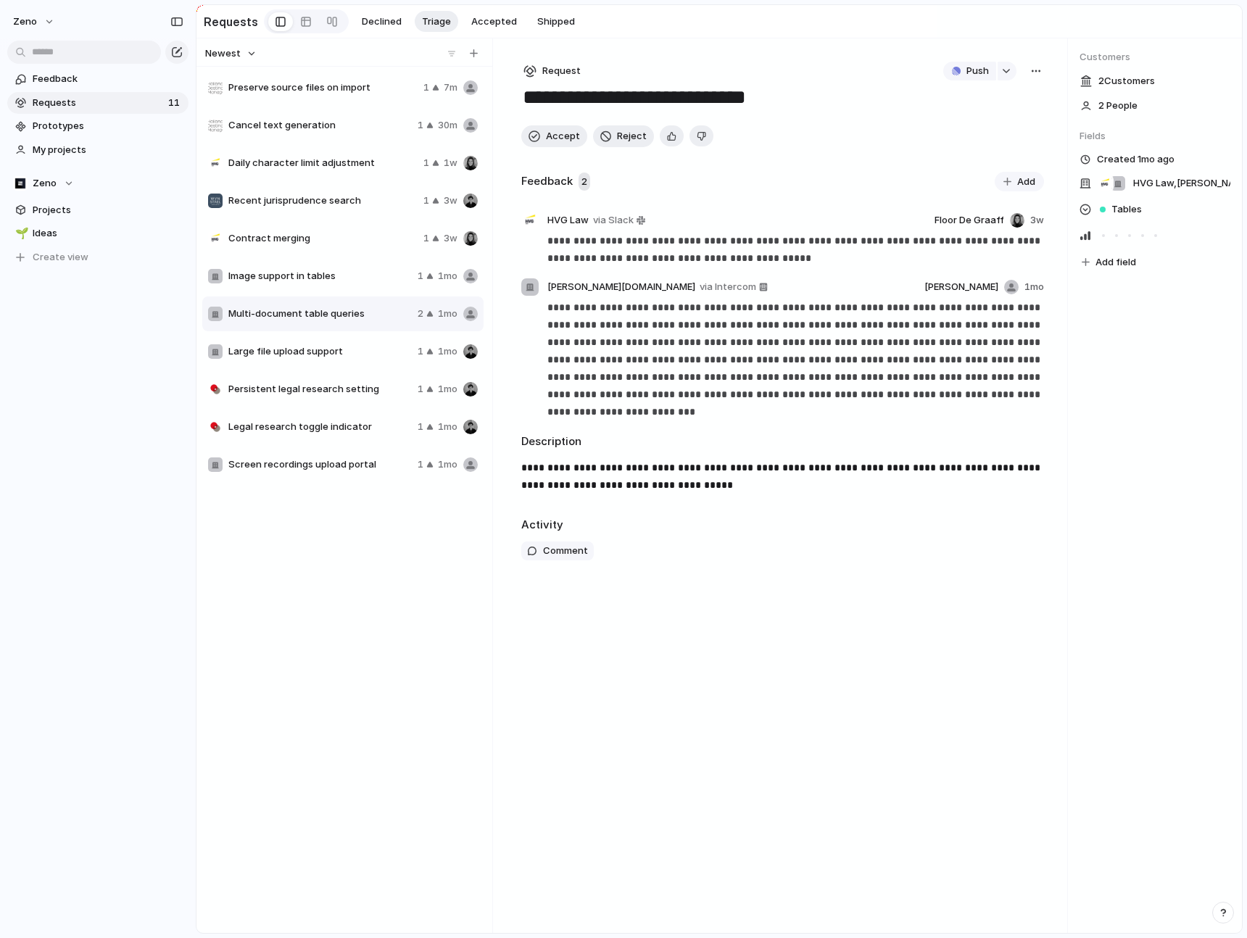
click at [354, 290] on div "Image support in tables 1 1mo" at bounding box center [342, 276] width 281 height 35
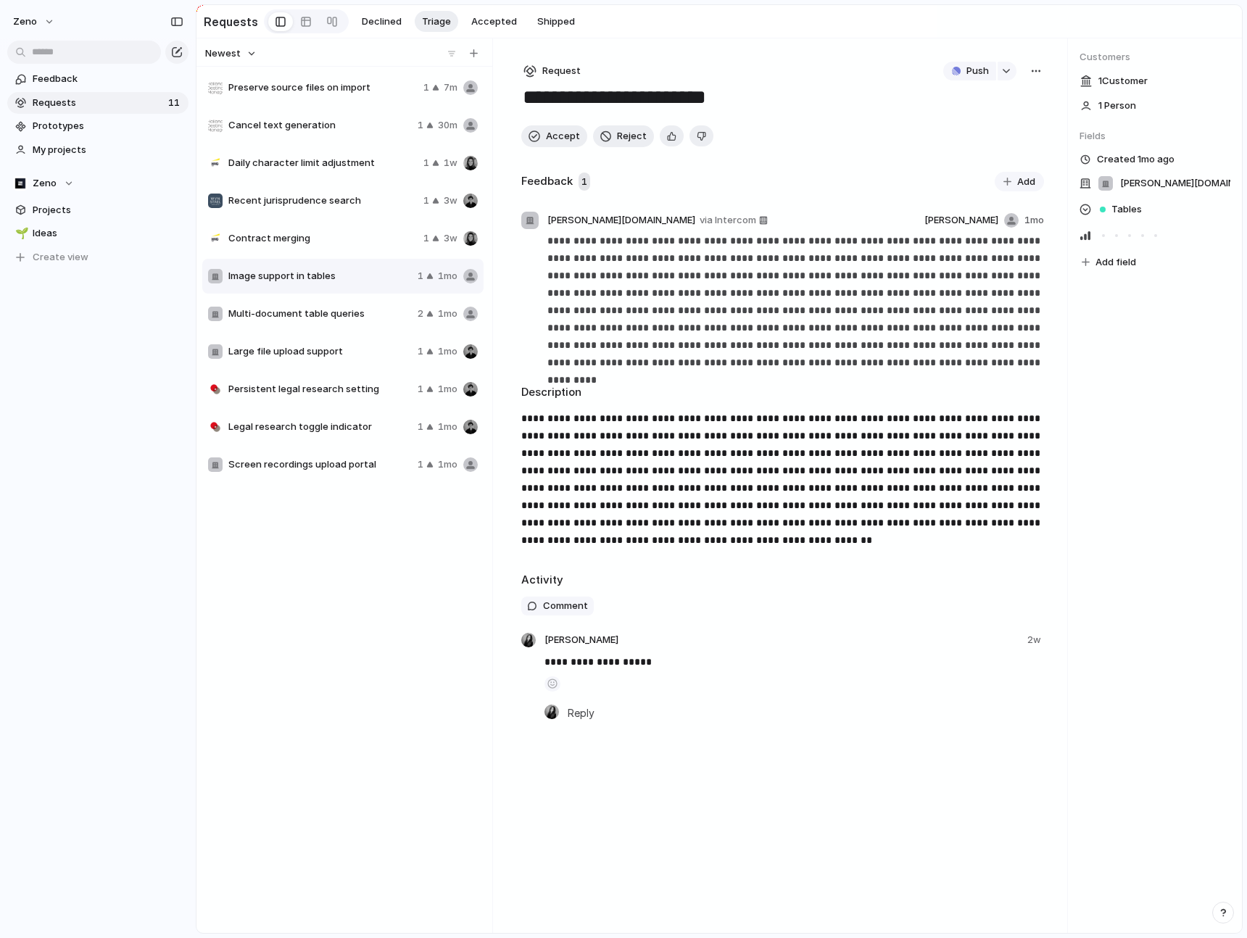
click at [389, 244] on span "Contract merging" at bounding box center [322, 238] width 189 height 14
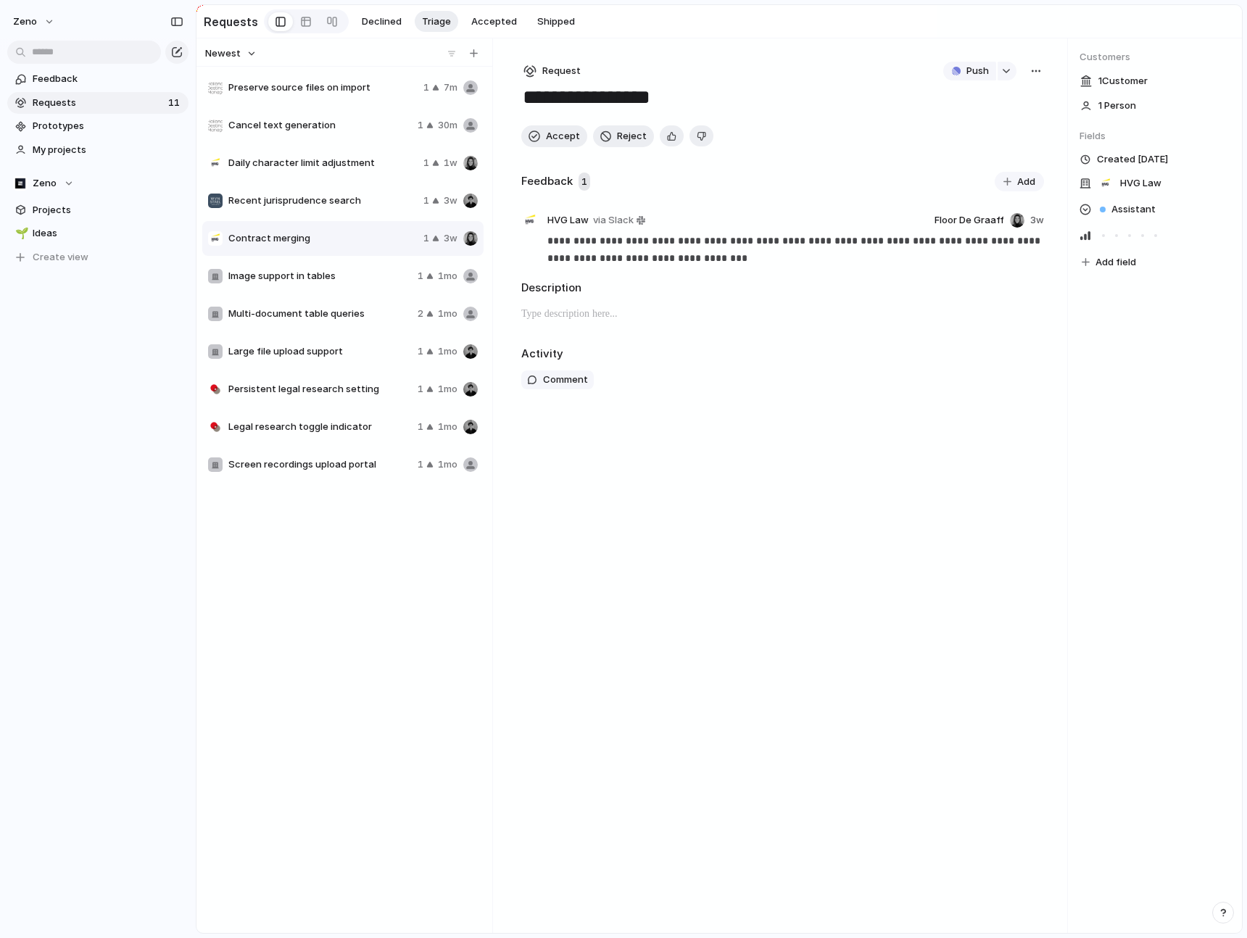
click at [378, 202] on span "Recent jurisprudence search" at bounding box center [322, 201] width 189 height 14
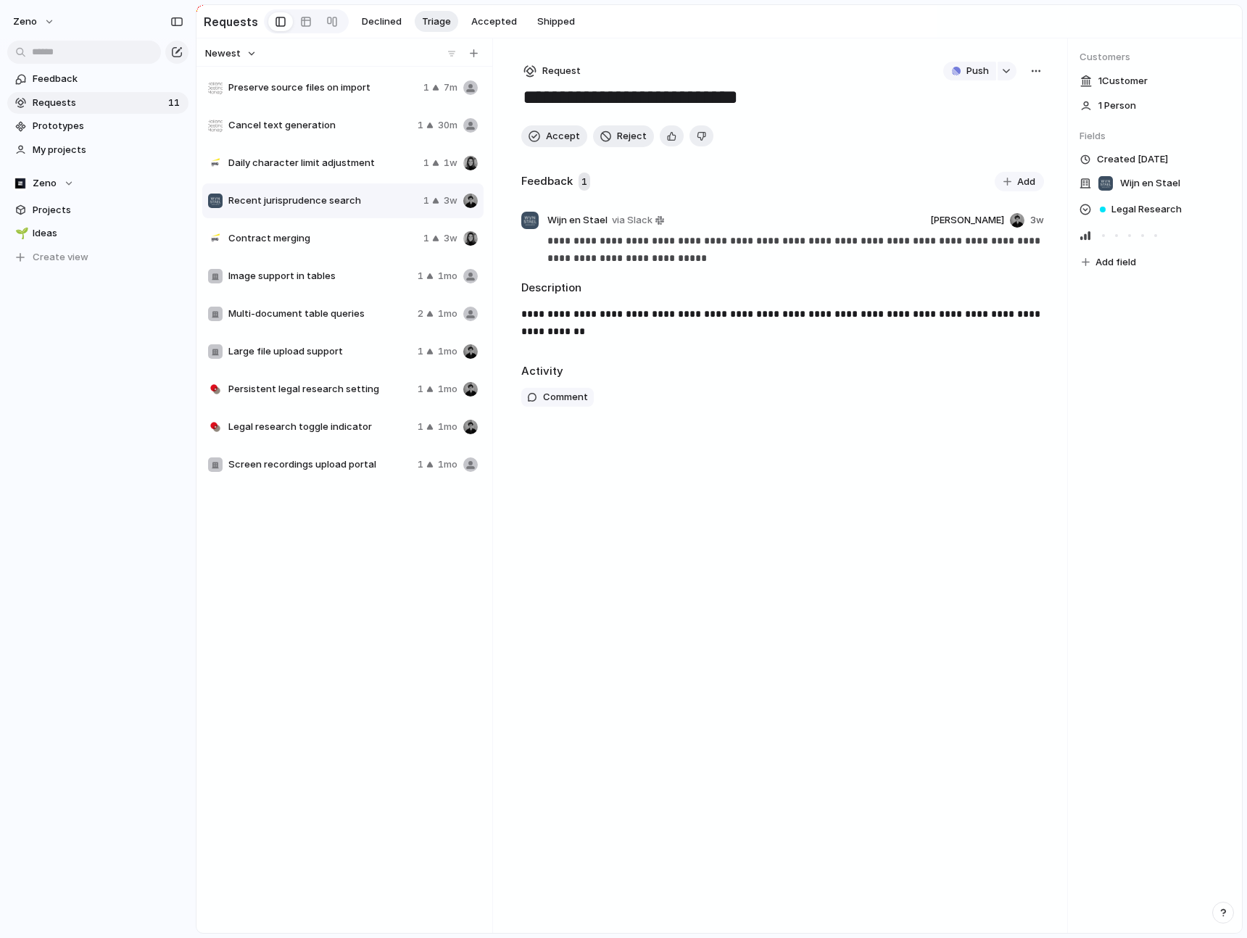
click at [362, 392] on span "Persistent legal research setting" at bounding box center [319, 389] width 183 height 14
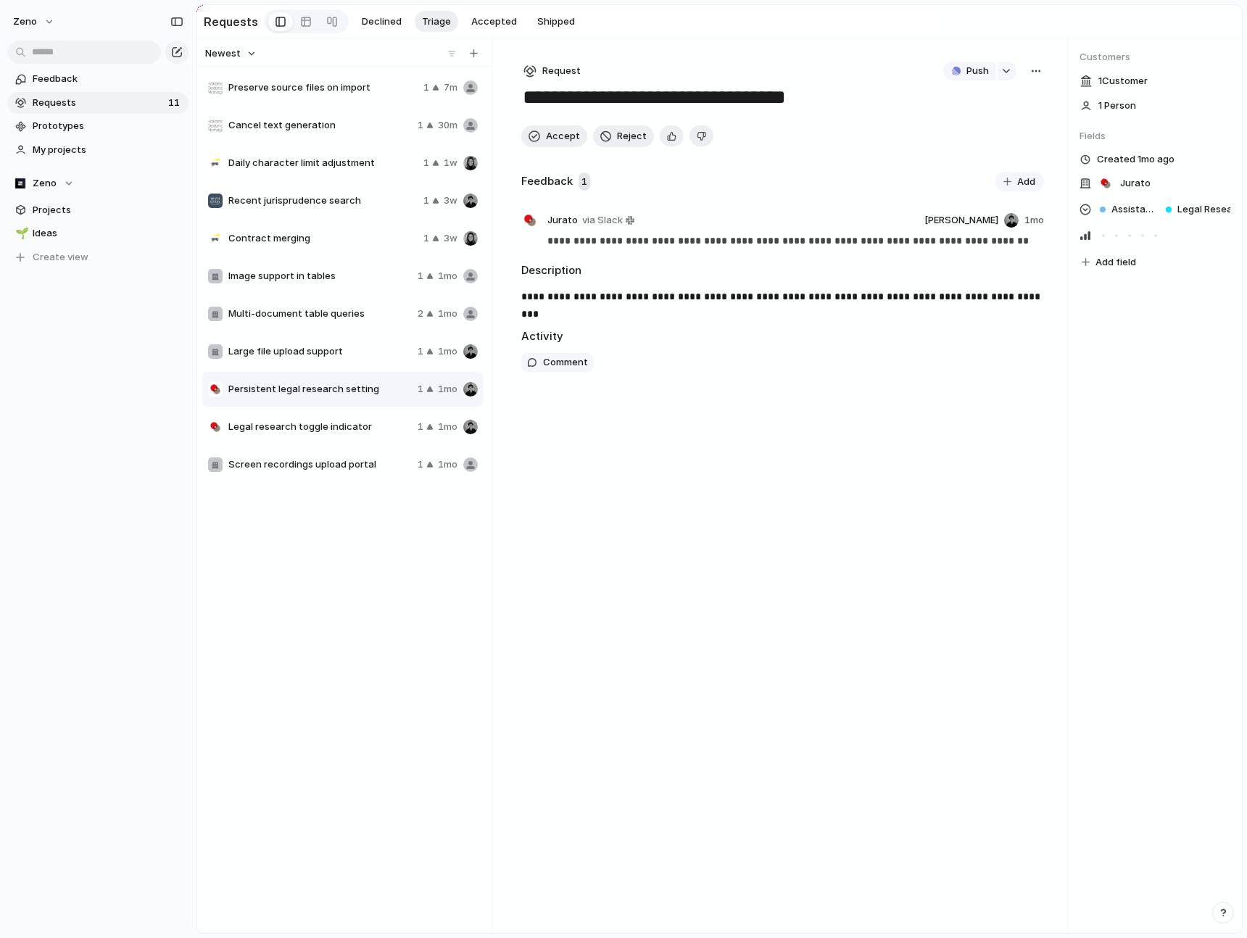
click at [362, 439] on div "Legal research toggle indicator 1 1mo" at bounding box center [342, 427] width 281 height 35
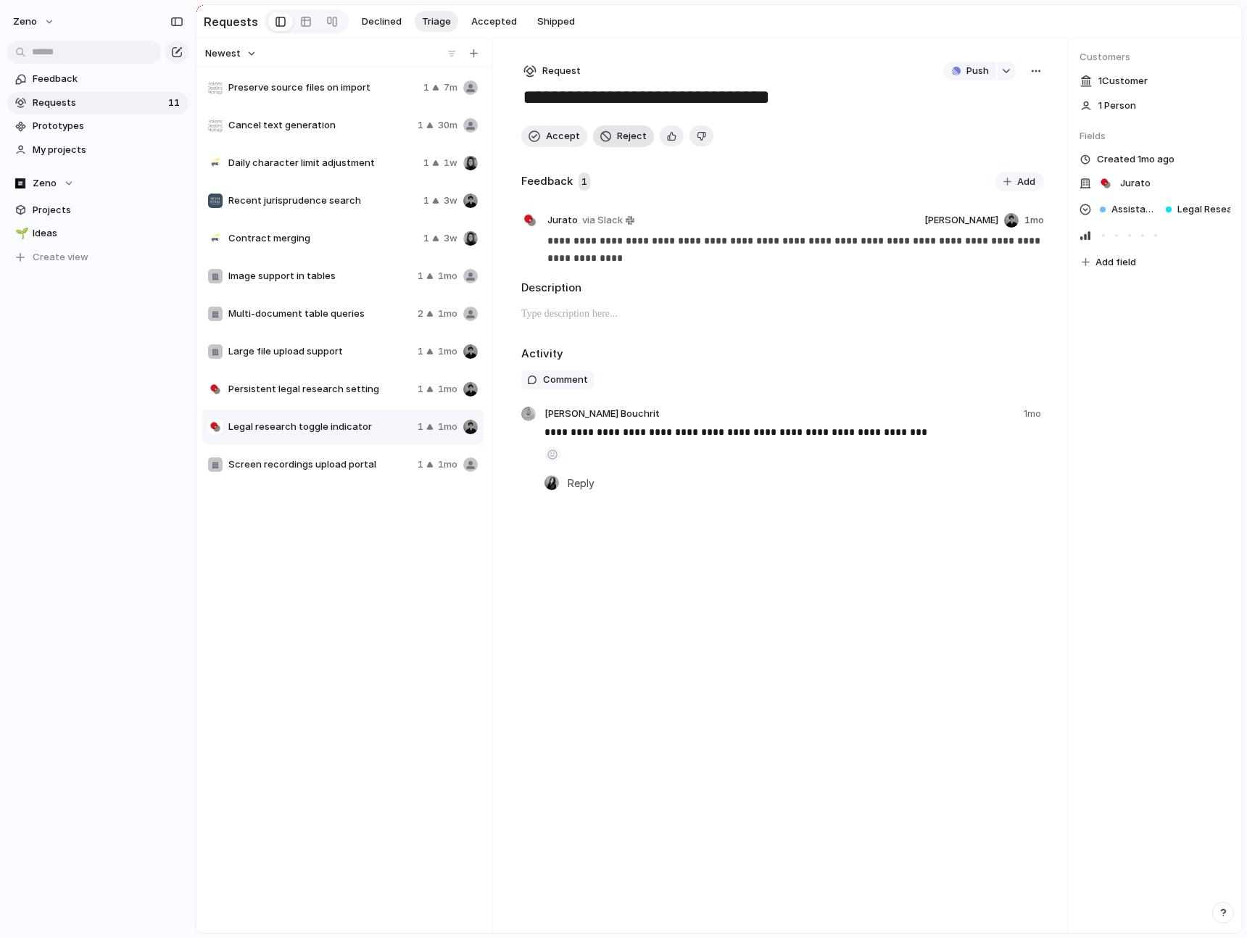
click at [629, 139] on span "Reject" at bounding box center [632, 136] width 30 height 14
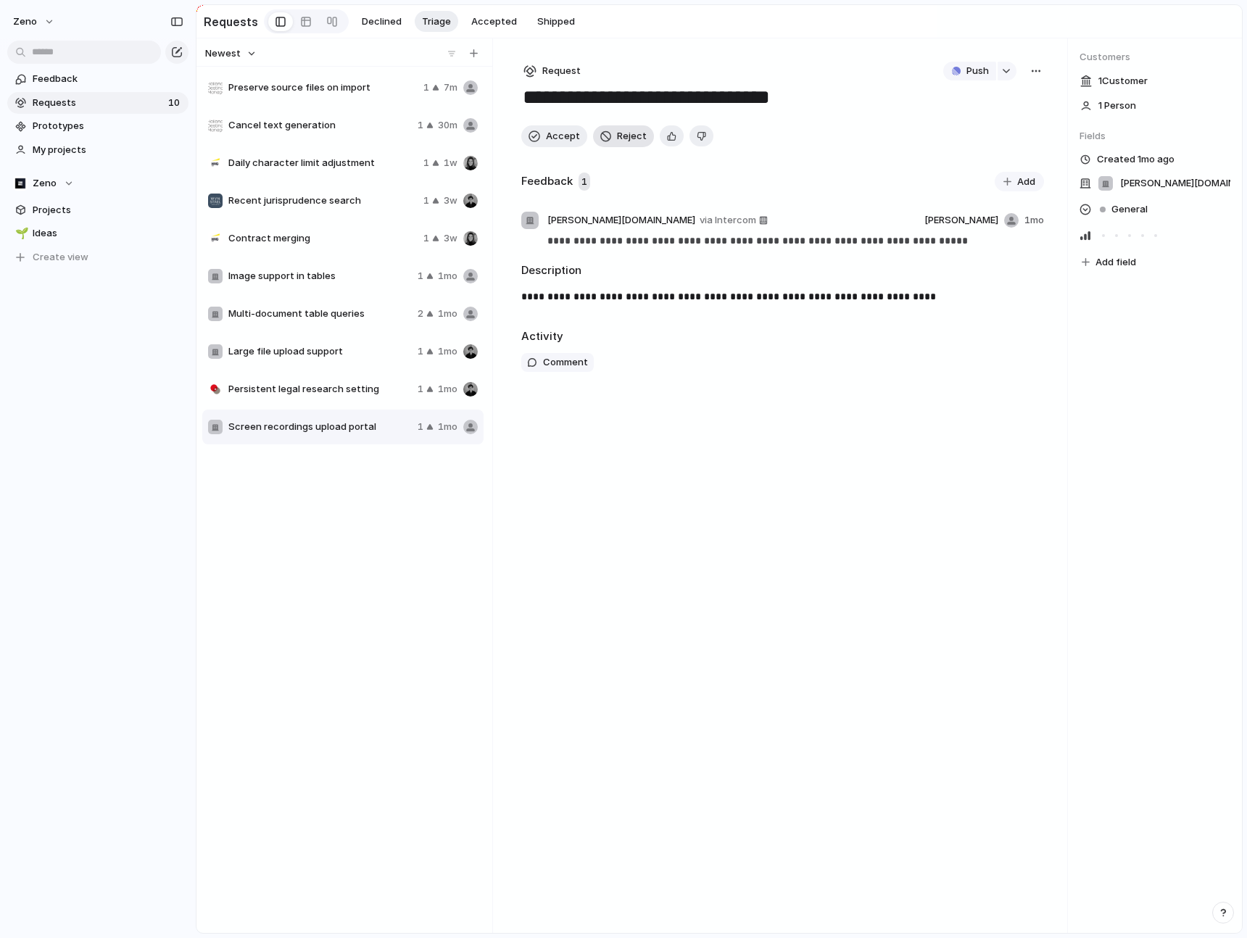
click at [626, 136] on span "Reject" at bounding box center [632, 136] width 30 height 14
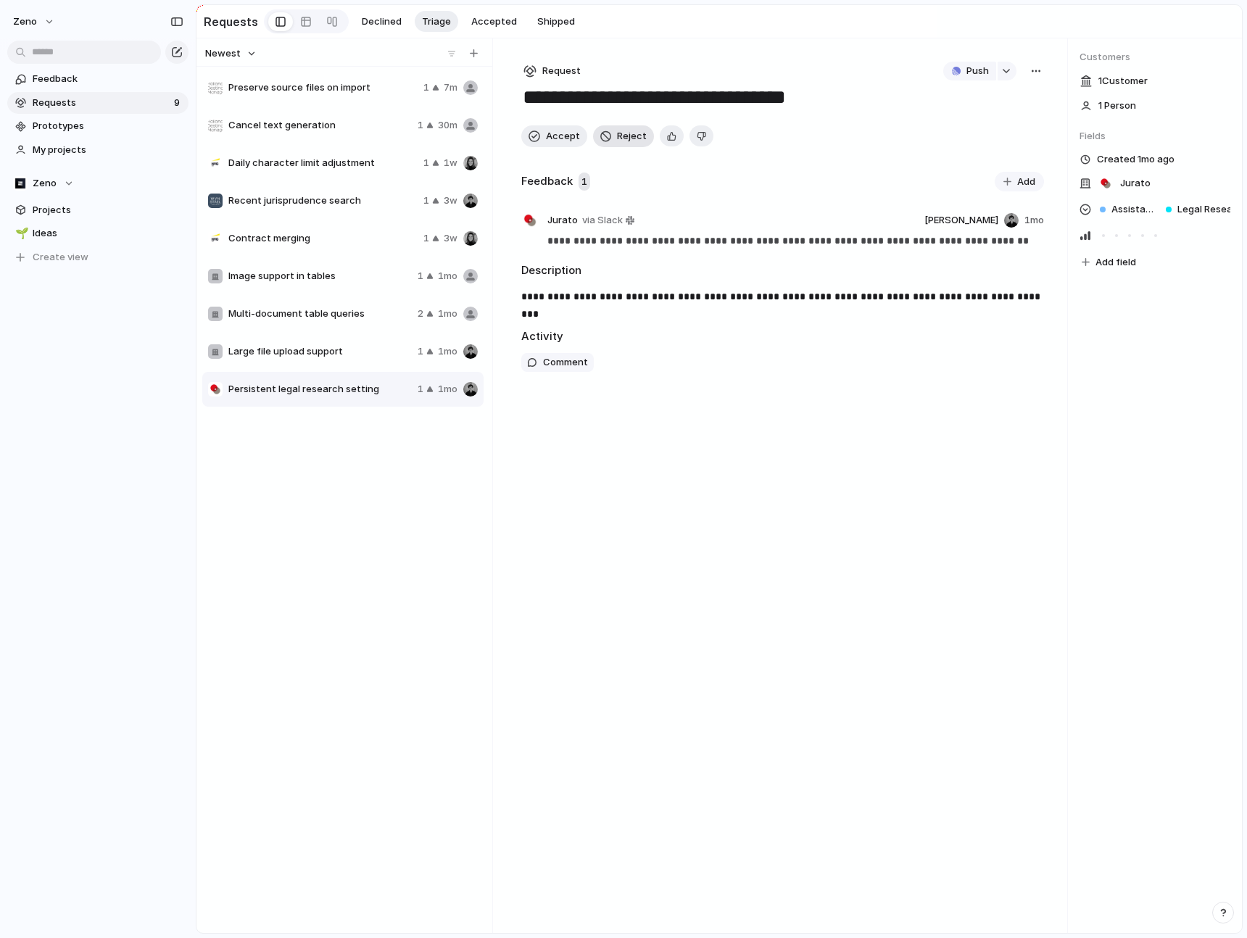
click at [617, 136] on span "Reject" at bounding box center [632, 136] width 30 height 14
type textarea "**********"
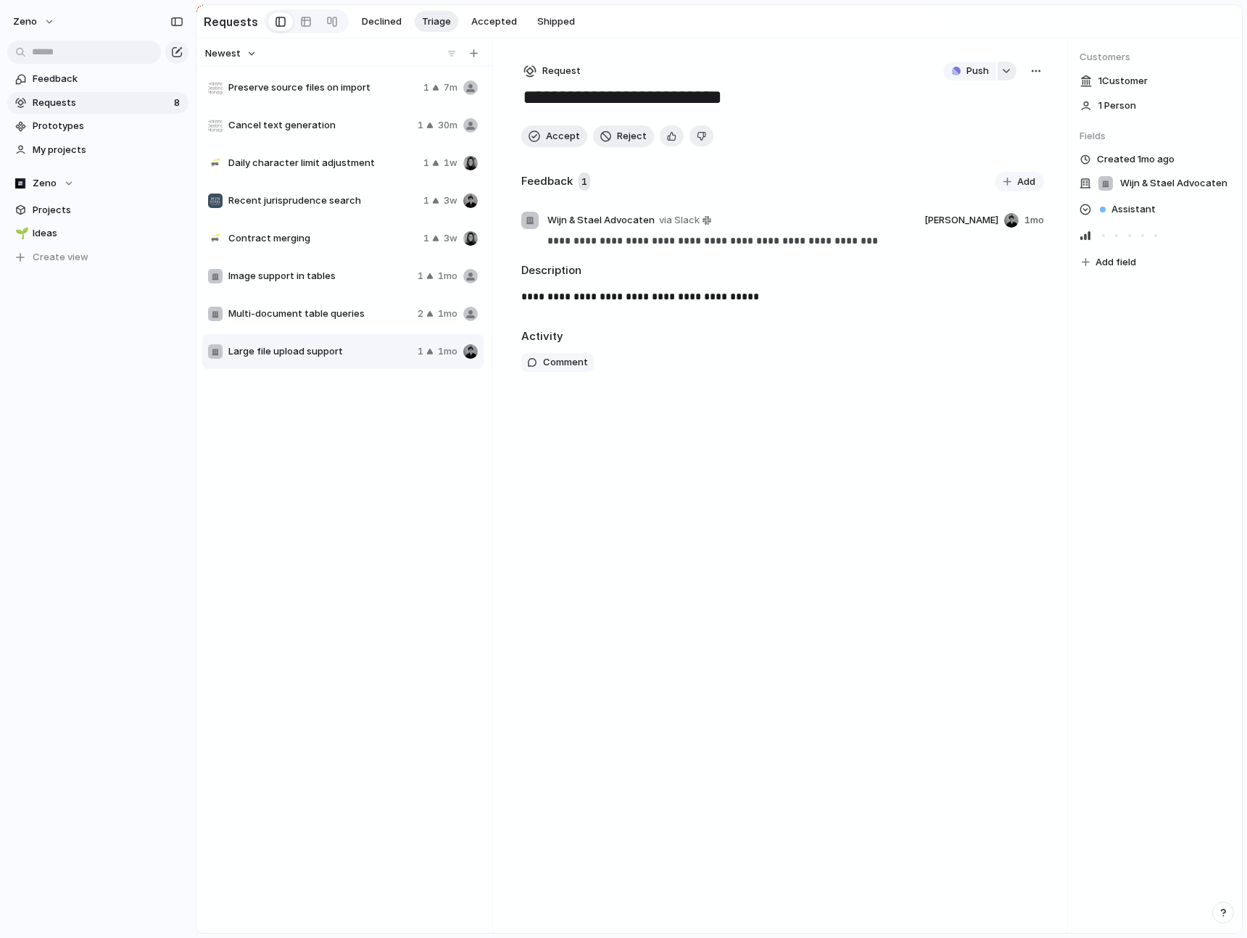
click at [1010, 67] on button "button" at bounding box center [1006, 71] width 19 height 19
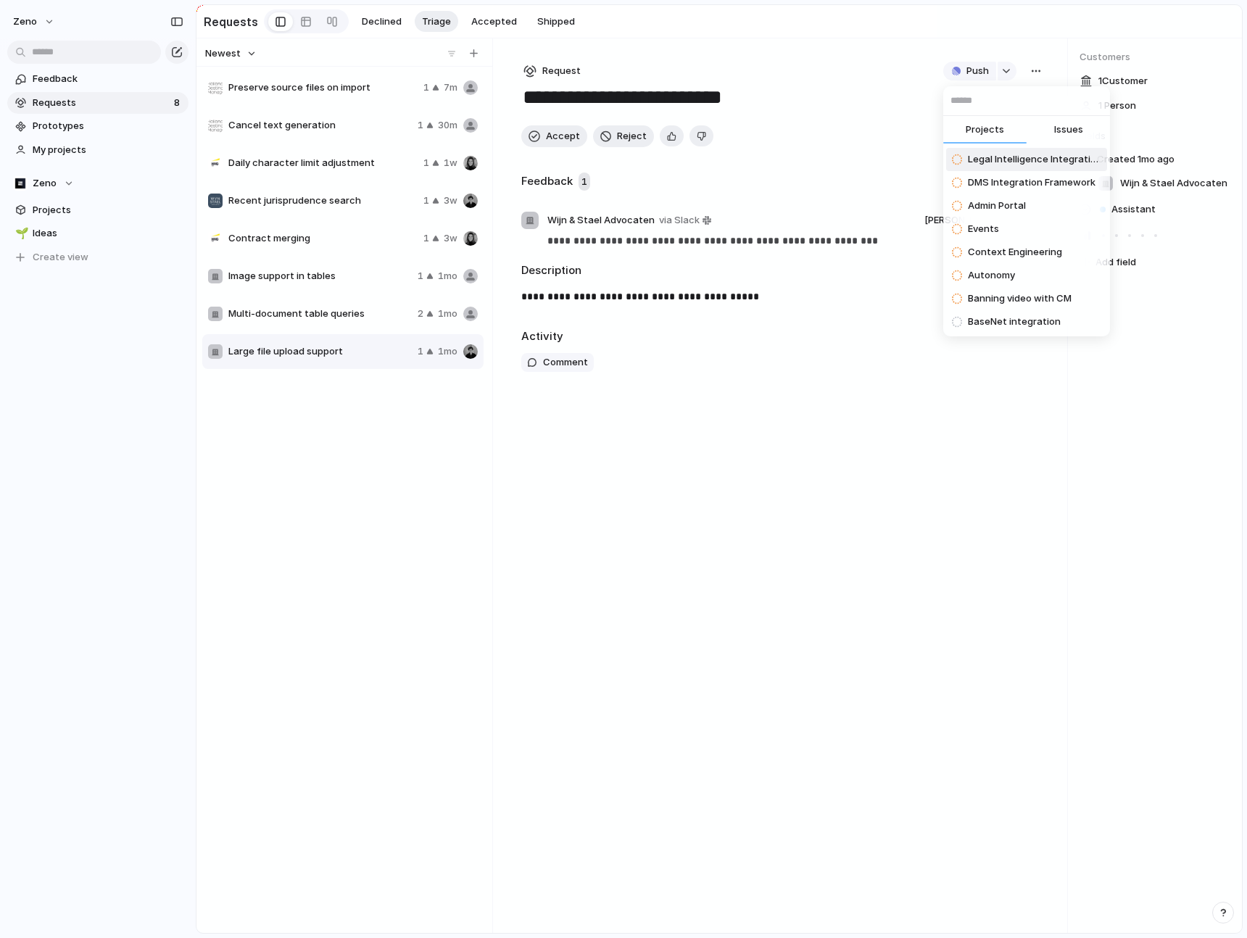
click at [1057, 126] on span "Issues" at bounding box center [1068, 129] width 29 height 14
click at [1021, 110] on input "text" at bounding box center [1026, 100] width 167 height 29
click at [985, 131] on span "Projects" at bounding box center [984, 129] width 38 height 14
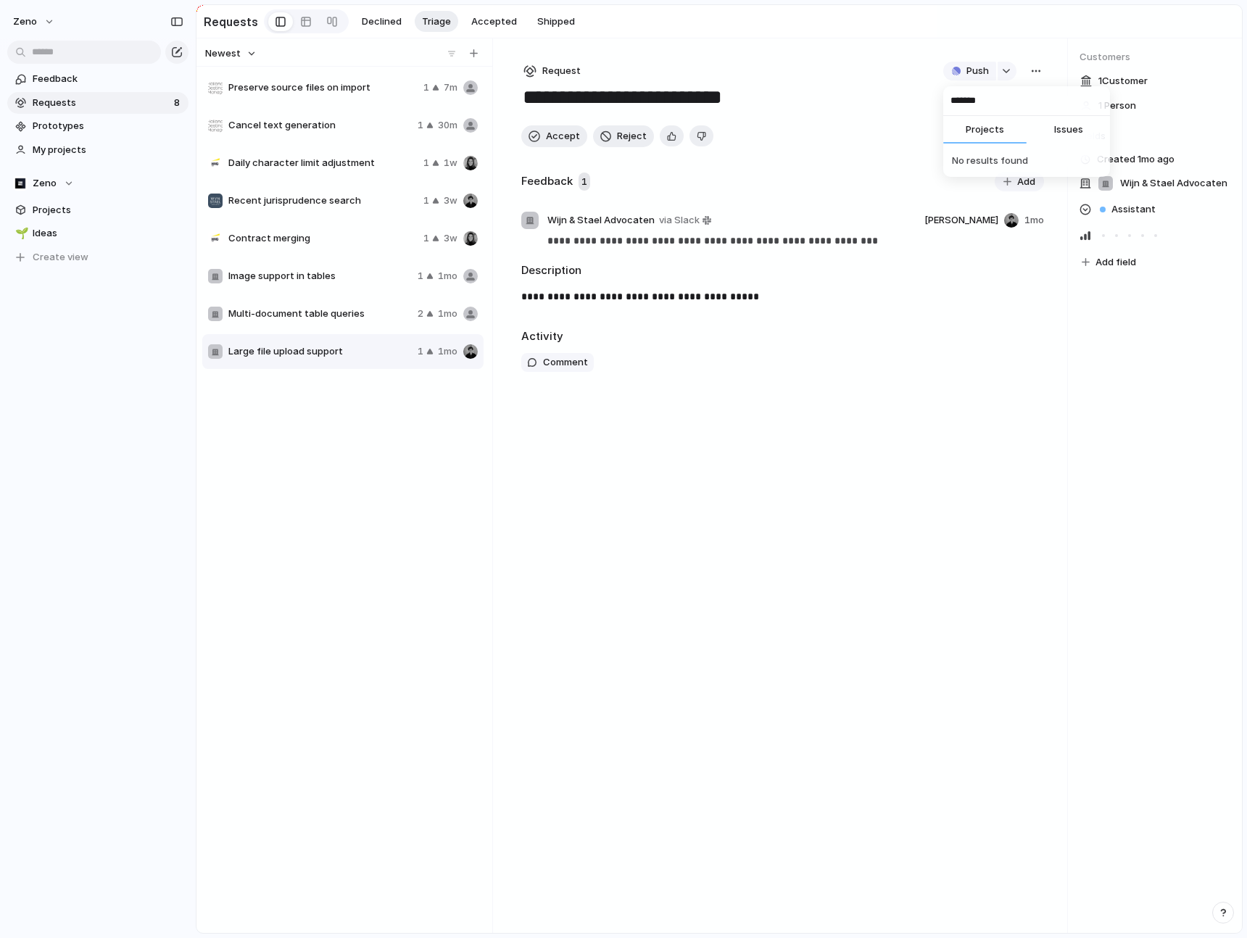
click at [995, 100] on input "*******" at bounding box center [1026, 100] width 167 height 29
type input "**********"
click at [753, 361] on div "**********" at bounding box center [623, 469] width 1247 height 938
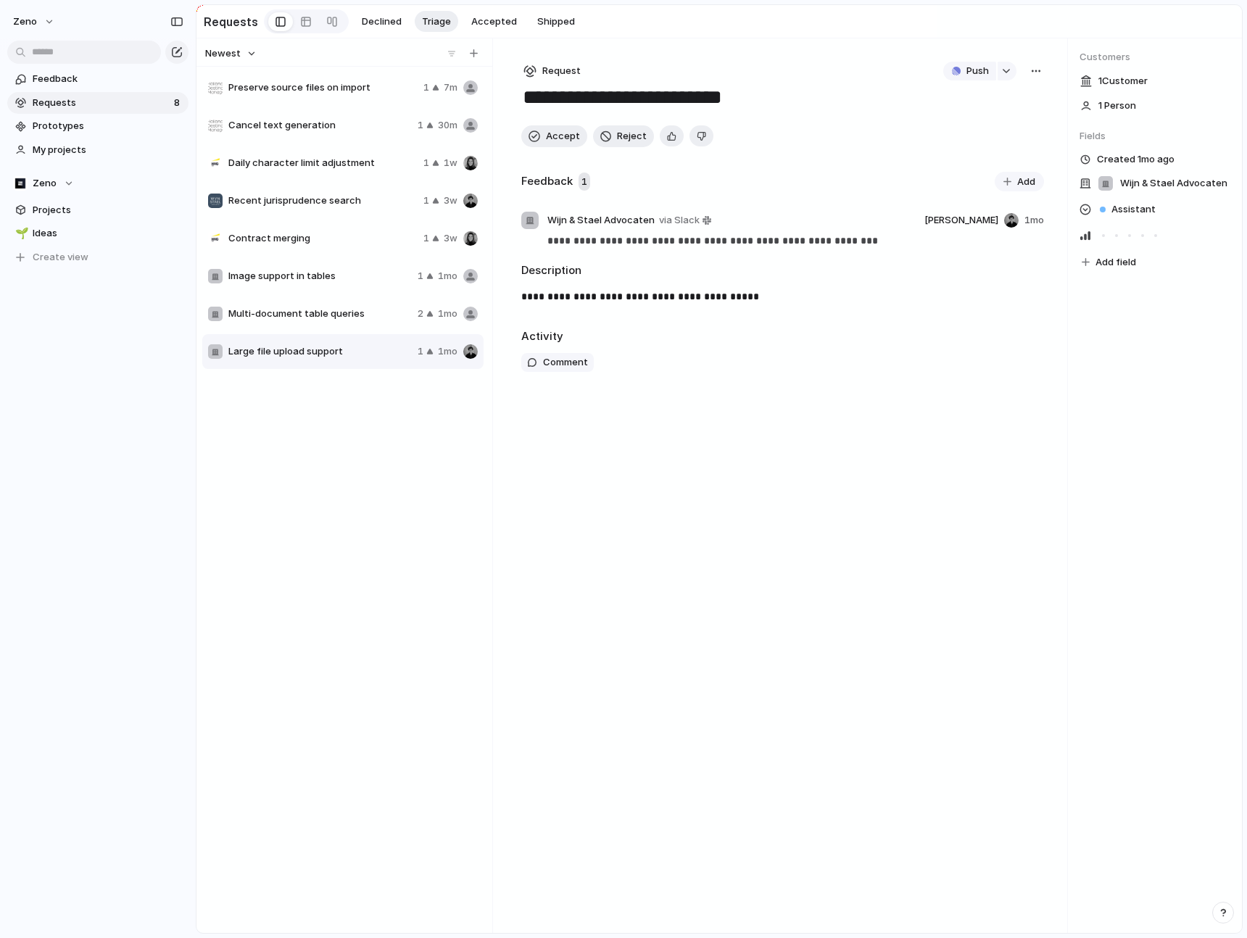
click at [414, 311] on div "Multi-document table queries 2 1mo" at bounding box center [342, 313] width 281 height 35
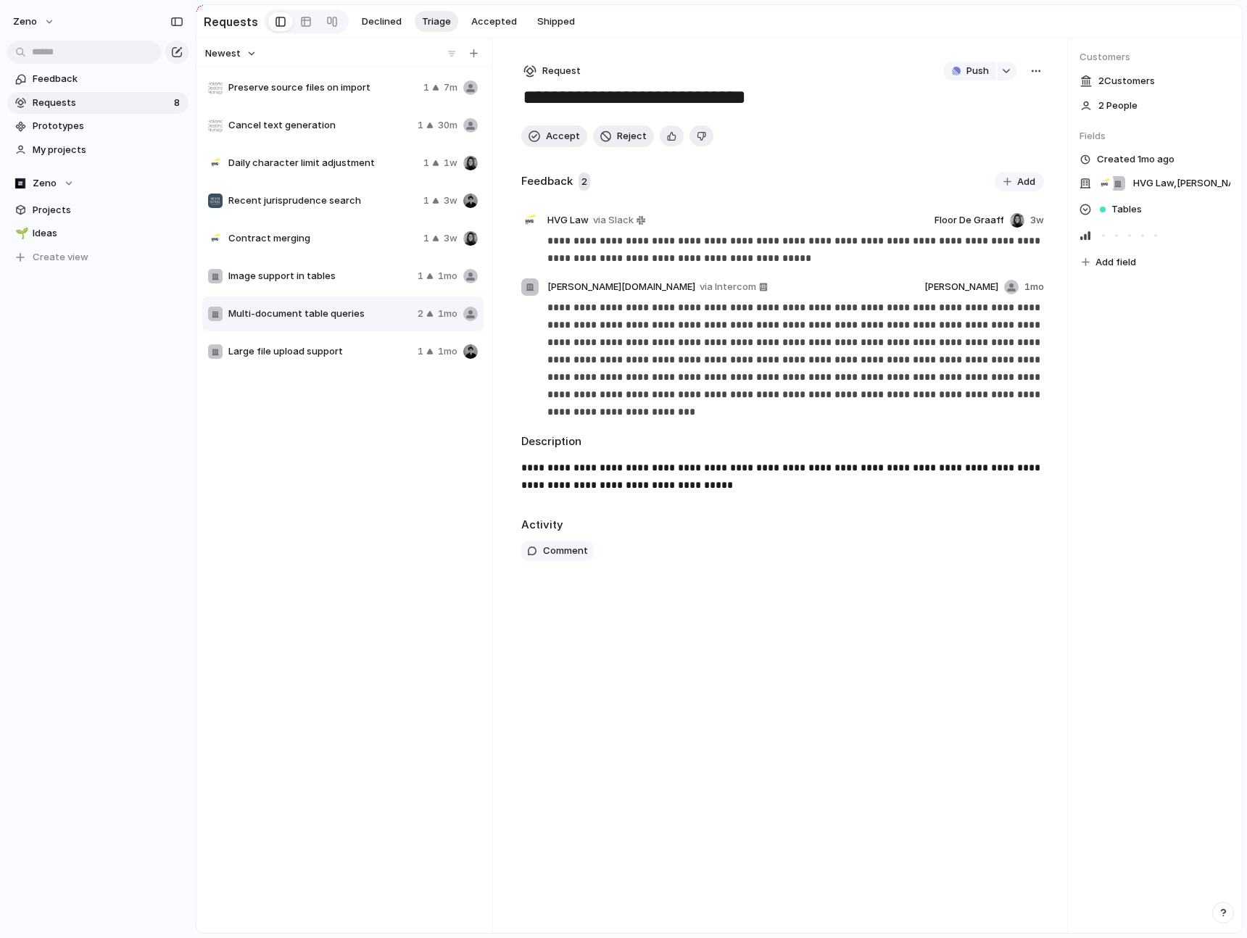
click at [376, 282] on span "Image support in tables" at bounding box center [319, 276] width 183 height 14
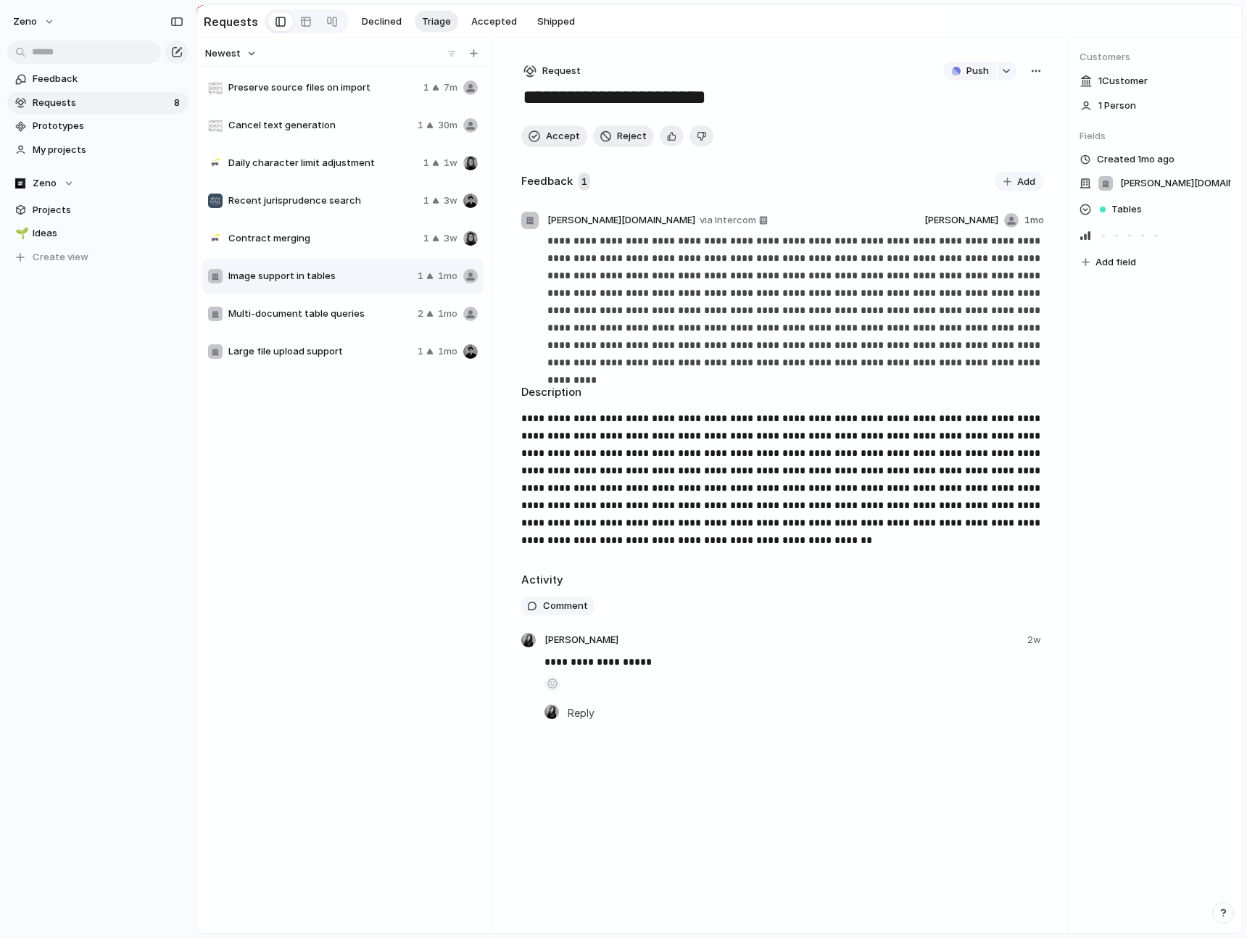
click at [378, 313] on span "Multi-document table queries" at bounding box center [319, 314] width 183 height 14
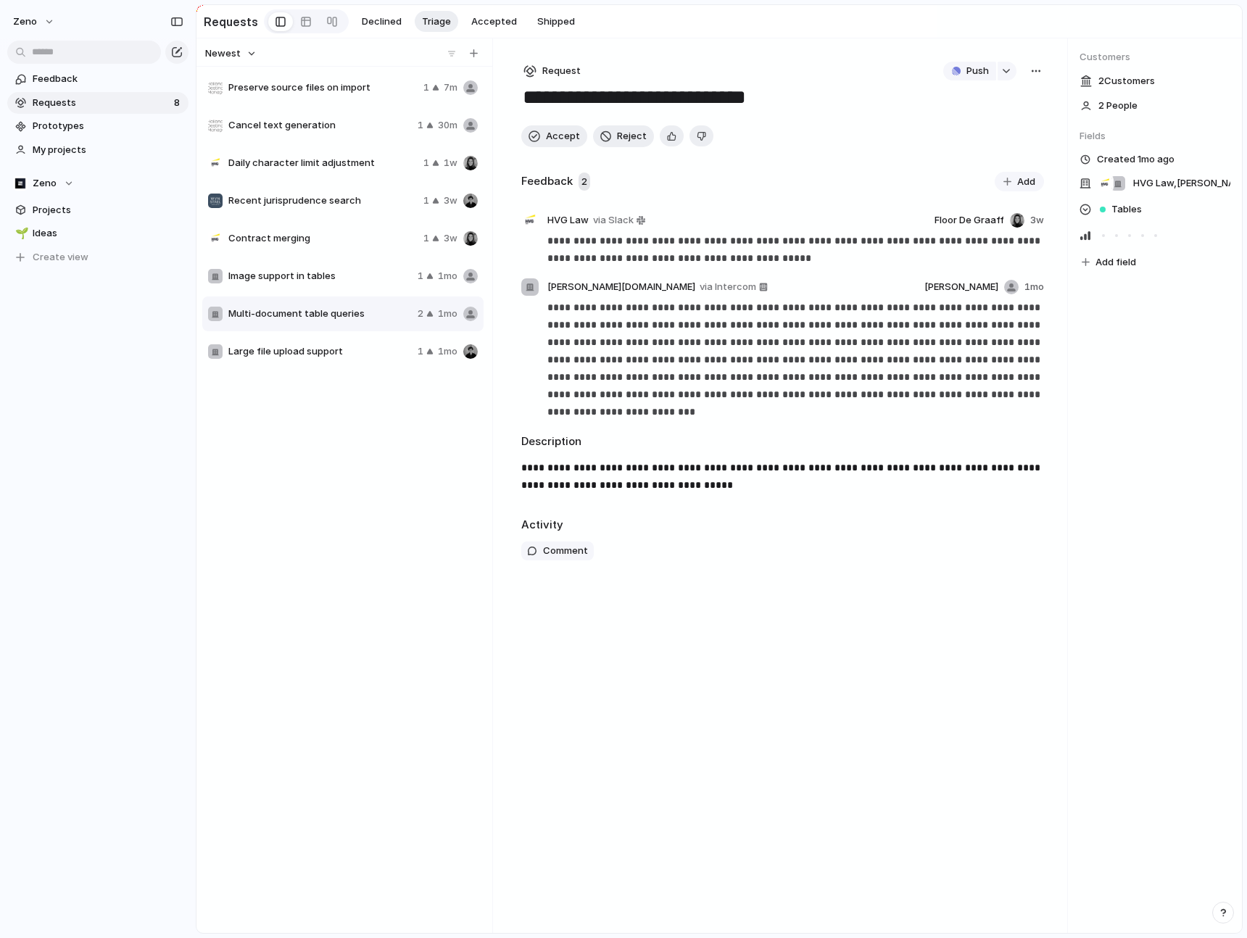
click at [367, 288] on div "Image support in tables 1 1mo" at bounding box center [342, 276] width 281 height 35
type textarea "**********"
